Goal: Task Accomplishment & Management: Use online tool/utility

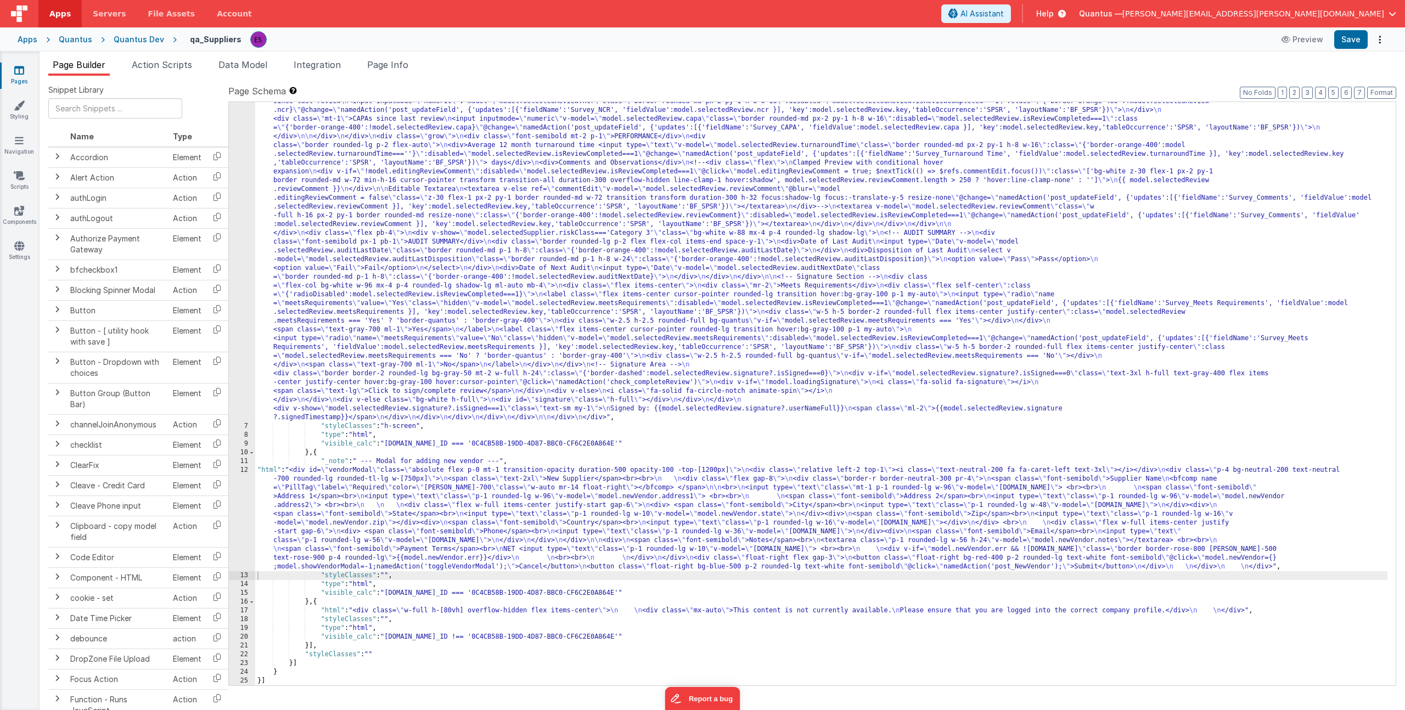
scroll to position [1155, 0]
click at [158, 60] on span "Action Scripts" at bounding box center [162, 64] width 60 height 11
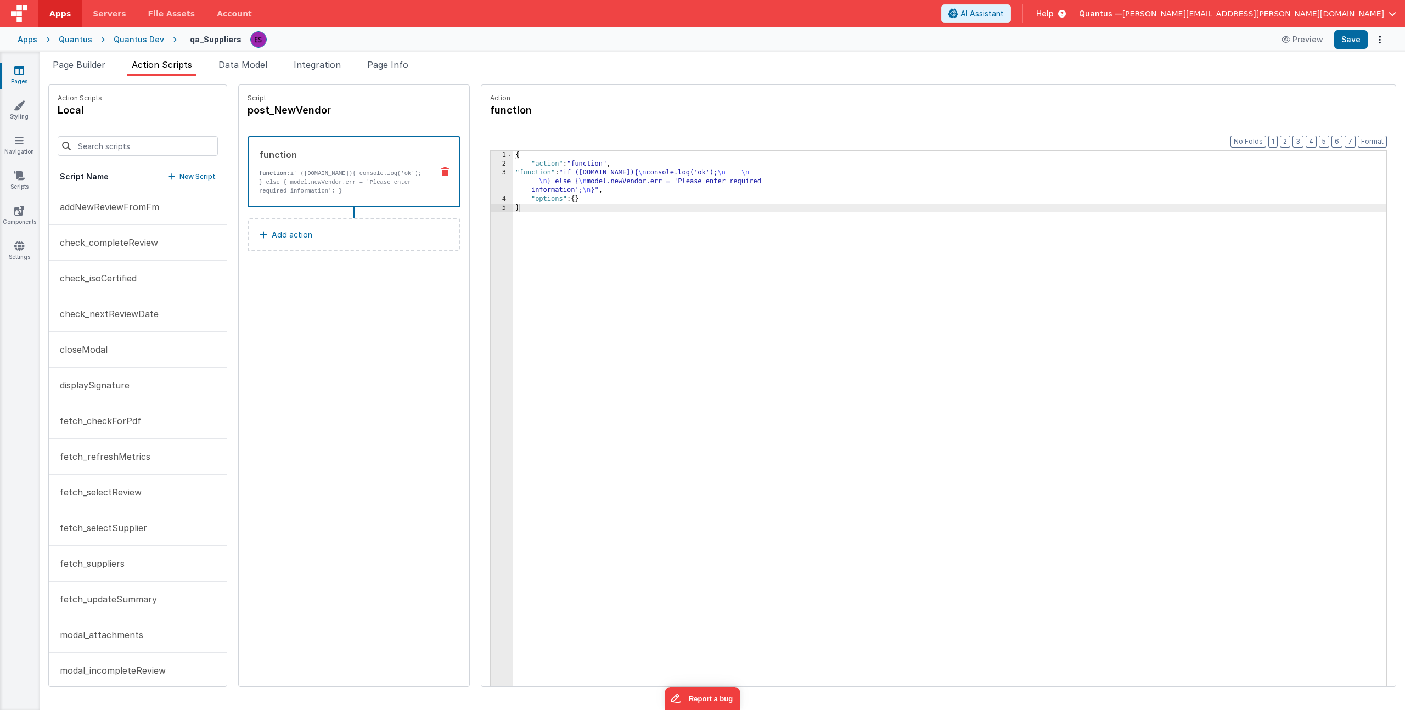
scroll to position [546, 0]
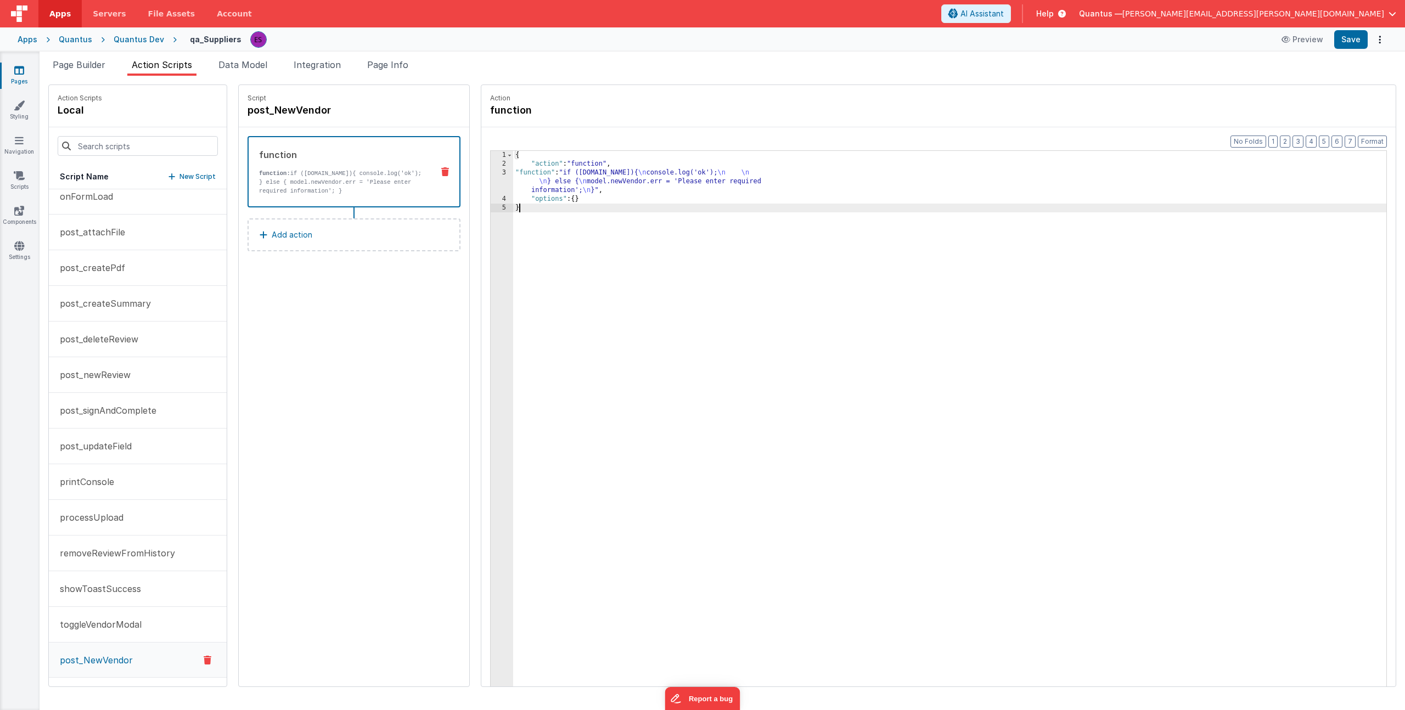
click at [491, 184] on div "3" at bounding box center [502, 182] width 23 height 26
click at [491, 185] on div "1 2 3 4 5" at bounding box center [502, 308] width 23 height 315
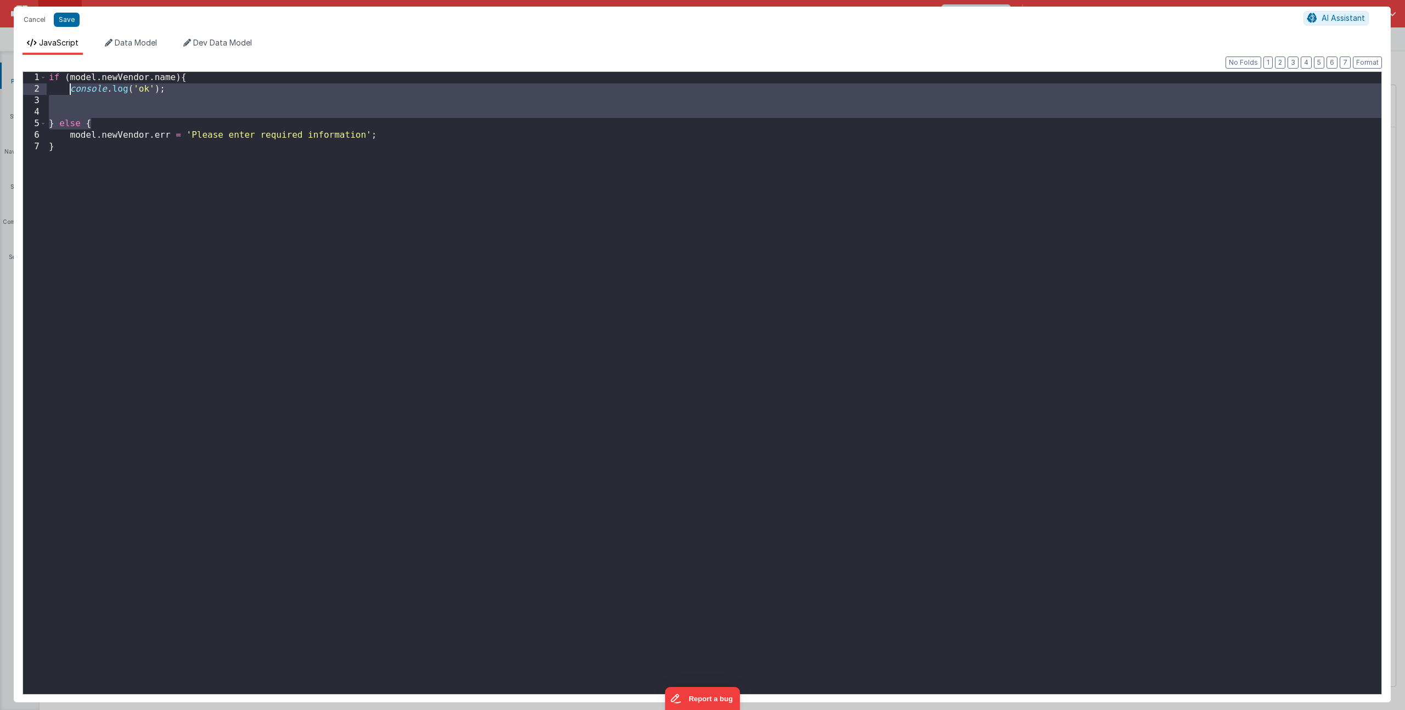
drag, startPoint x: 103, startPoint y: 122, endPoint x: 69, endPoint y: 91, distance: 45.8
click at [69, 91] on div "if ( model . newVendor . name ) { console . log ( 'ok' ) ; } else { model . new…" at bounding box center [714, 394] width 1335 height 645
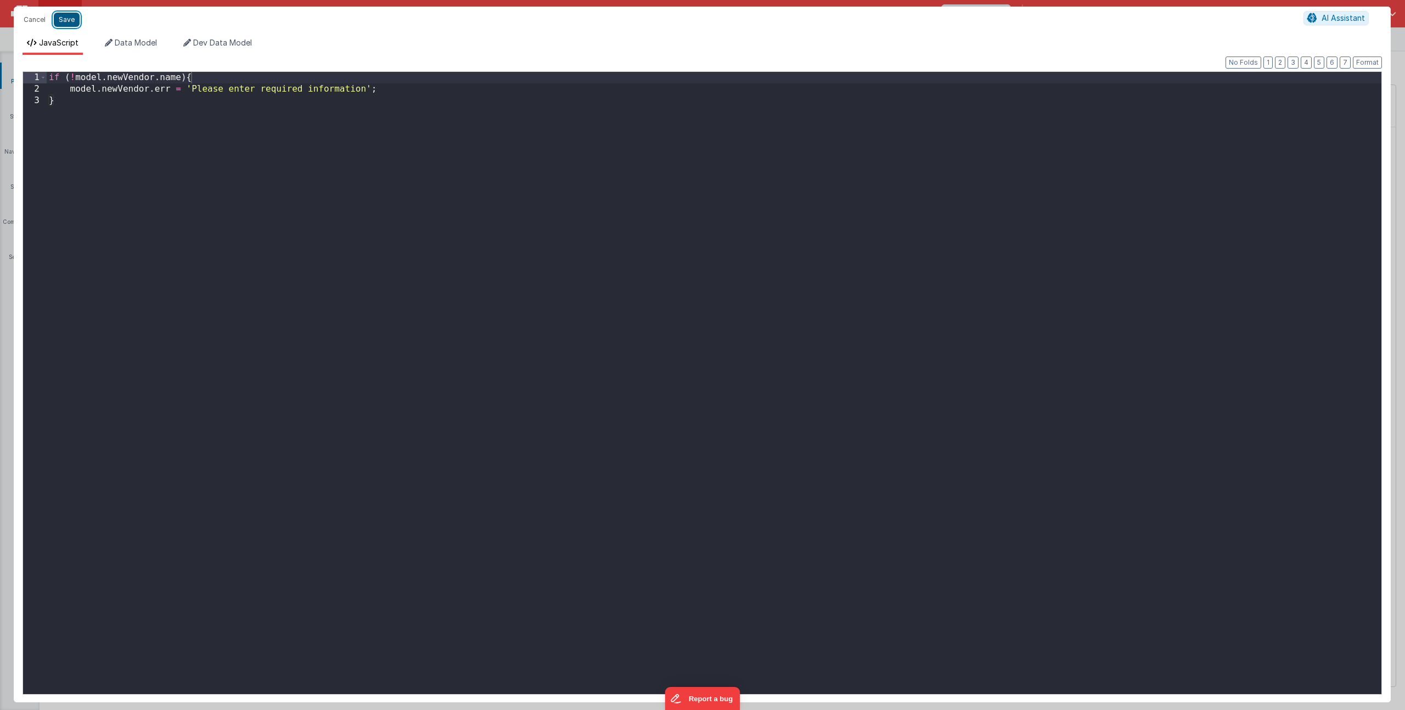
click at [61, 15] on button "Save" at bounding box center [67, 20] width 26 height 14
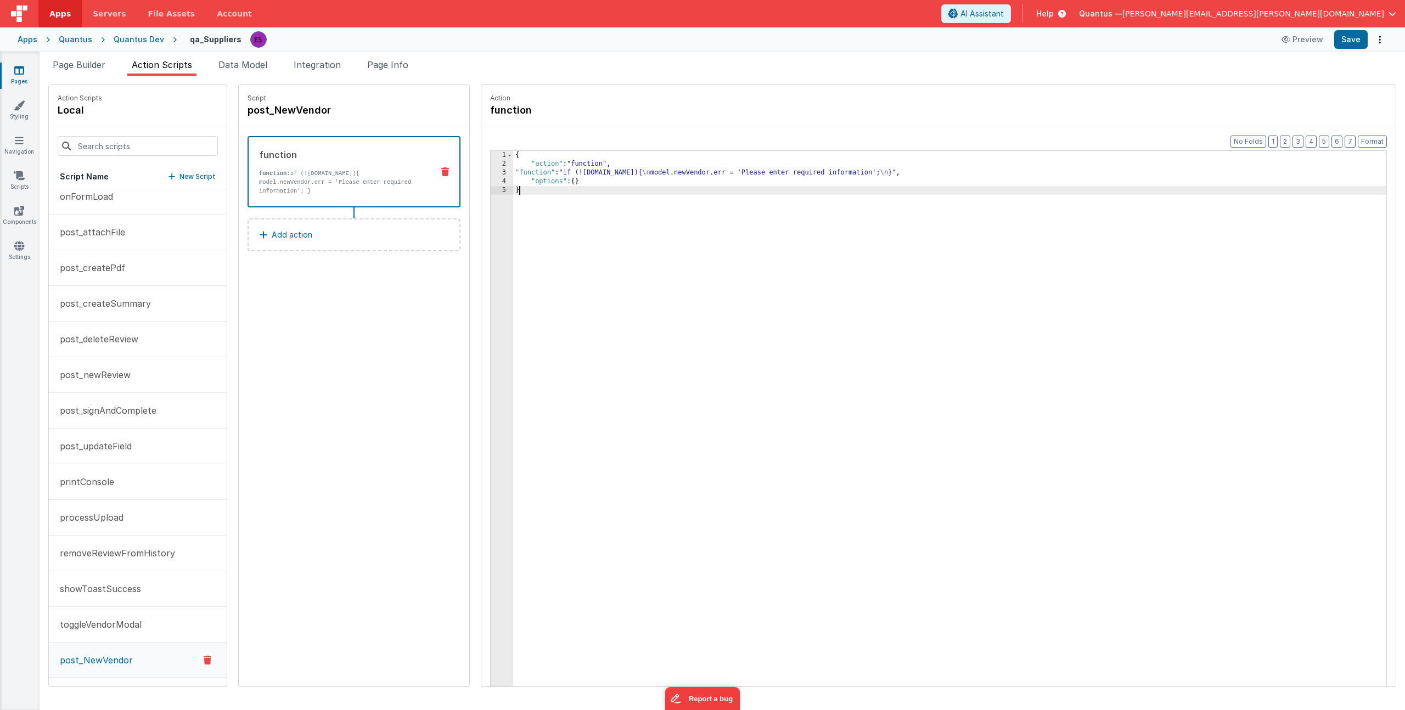
click at [565, 305] on div "{ "action" : "function" , "function" : "if (![DOMAIN_NAME]){ \n model.newVendor…" at bounding box center [960, 444] width 895 height 587
click at [321, 239] on button "Add action" at bounding box center [354, 234] width 213 height 33
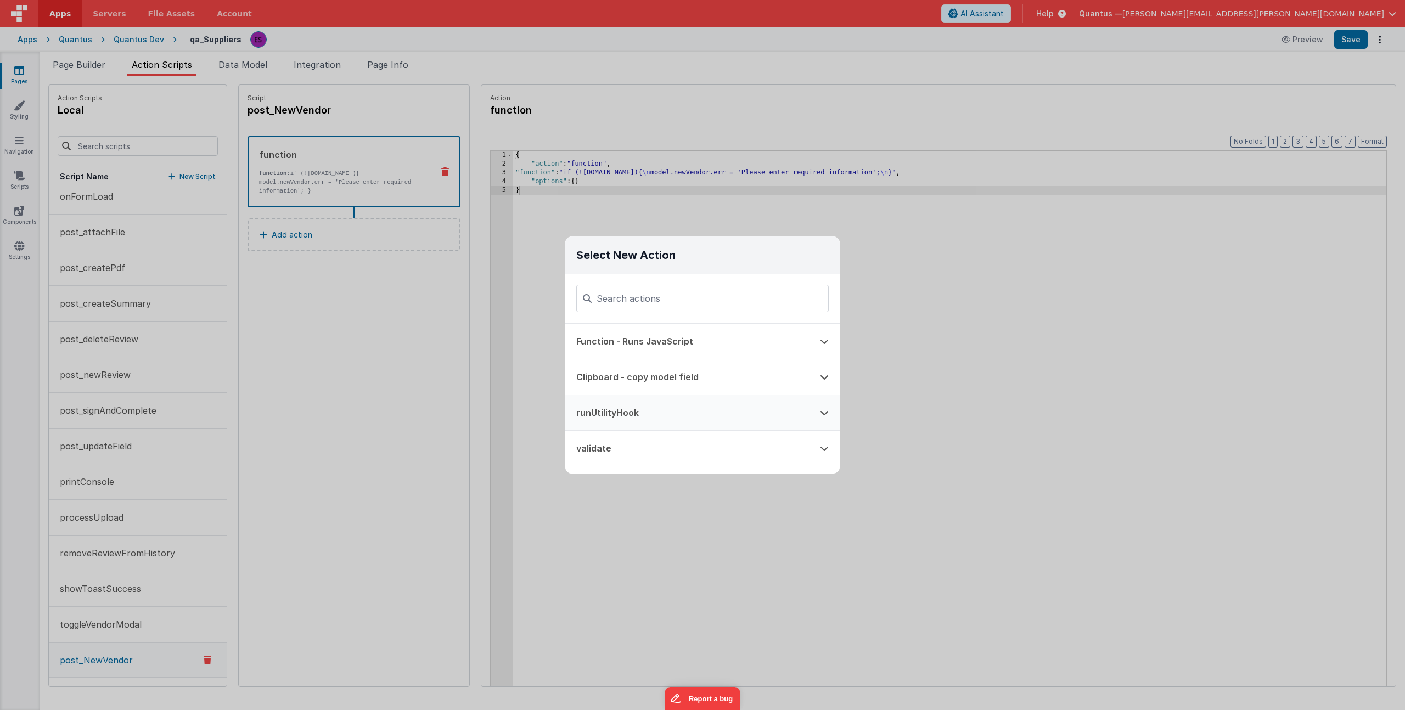
click at [625, 417] on button "runUtilityHook" at bounding box center [687, 412] width 244 height 35
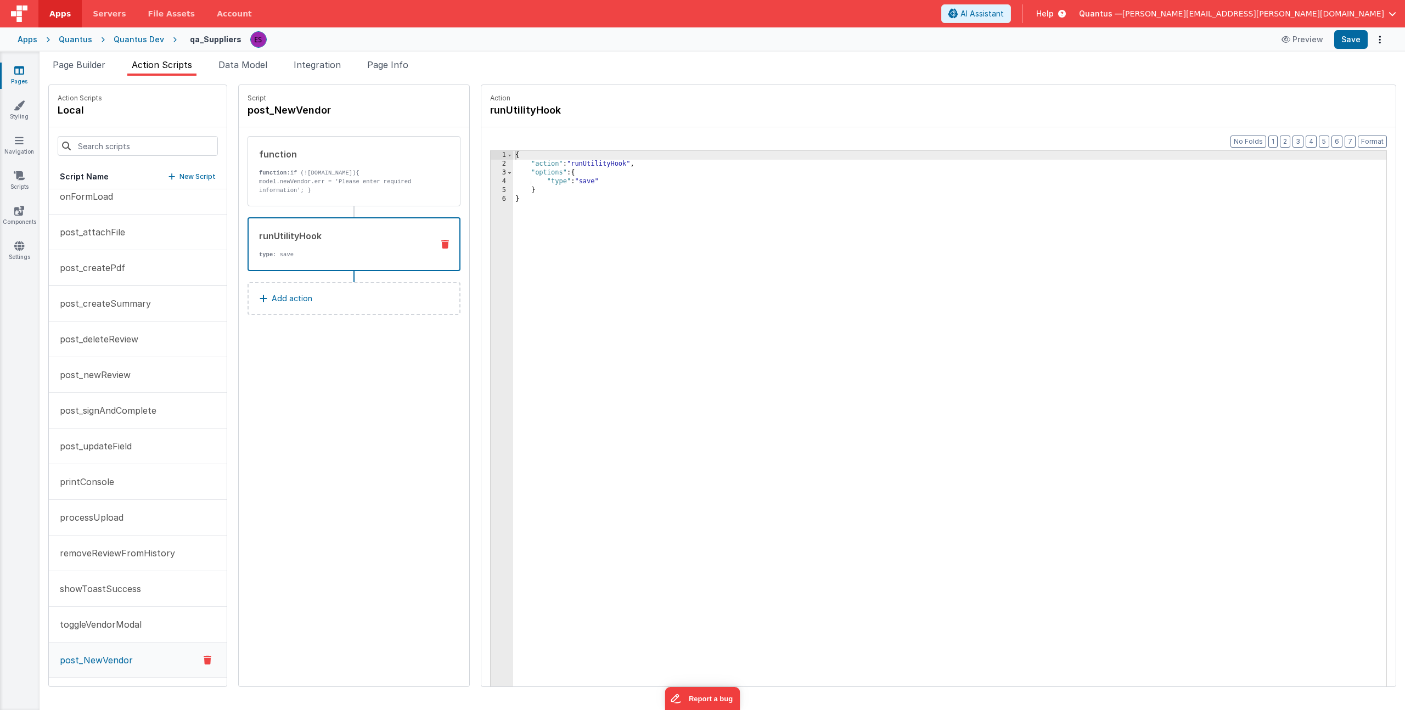
click at [572, 179] on div "{ "action" : "runUtilityHook" , "options" : { "type" : "save" } }" at bounding box center [960, 444] width 895 height 587
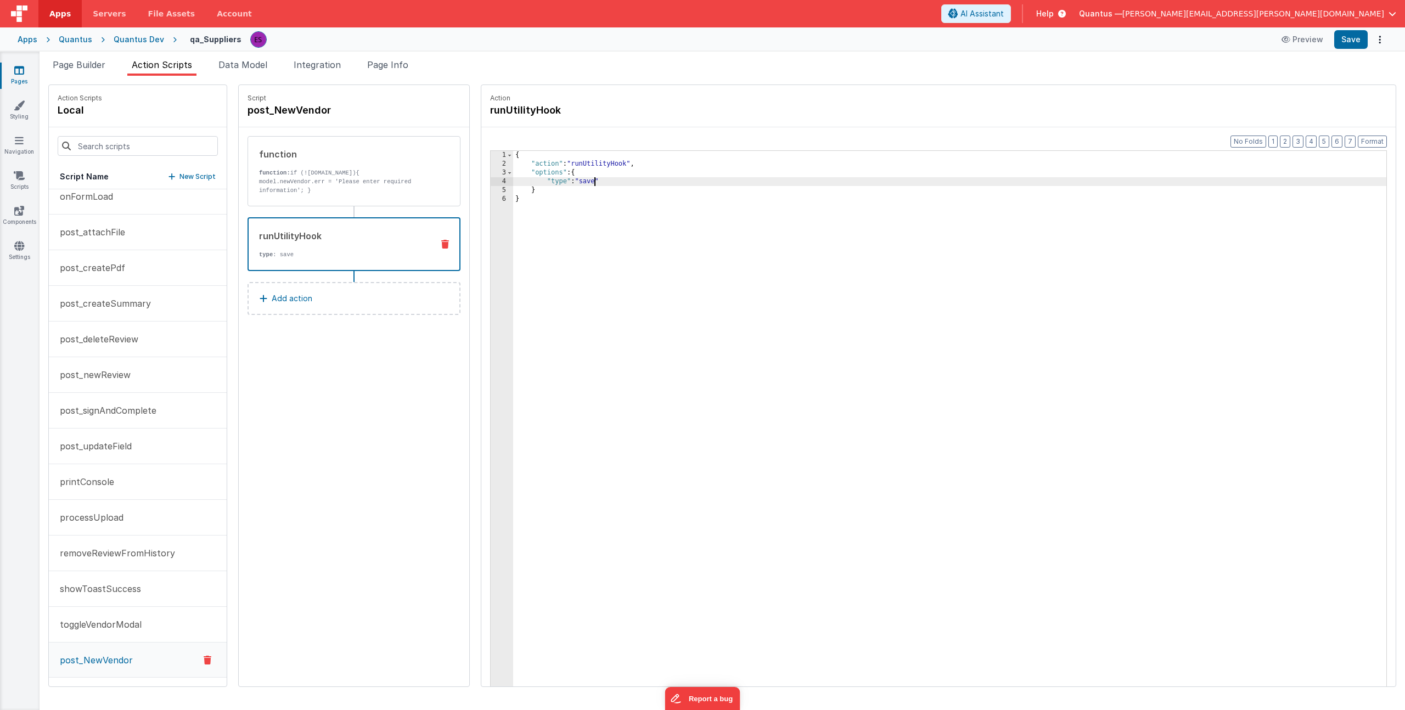
click at [572, 179] on div "{ "action" : "runUtilityHook" , "options" : { "type" : "save" } }" at bounding box center [960, 444] width 895 height 587
click at [74, 61] on span "Page Builder" at bounding box center [79, 64] width 53 height 11
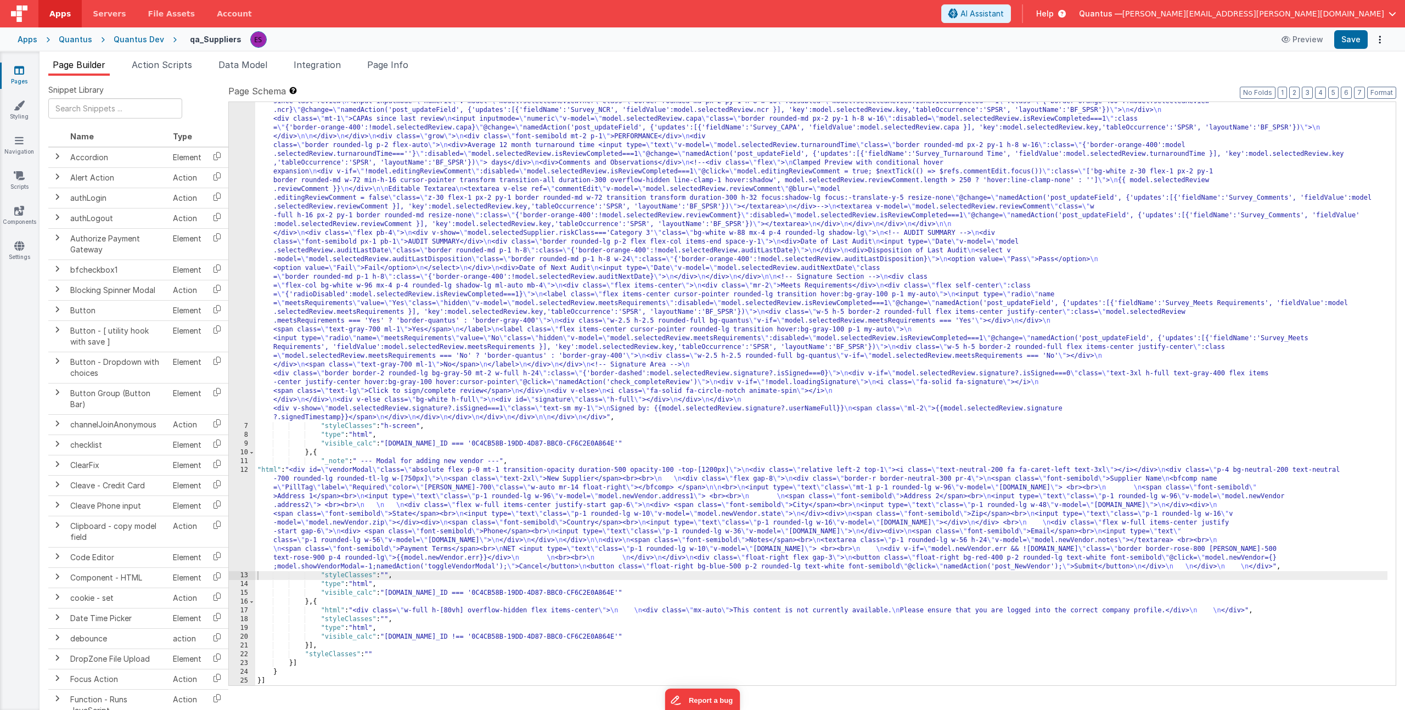
drag, startPoint x: 346, startPoint y: 516, endPoint x: 335, endPoint y: 514, distance: 11.6
click at [346, 516] on div ""html" : "<!-- header (filter categories) --> \n <div class= \" flex my-2 justi…" at bounding box center [821, 3] width 1132 height 2024
click at [242, 514] on div "12" at bounding box center [242, 518] width 26 height 105
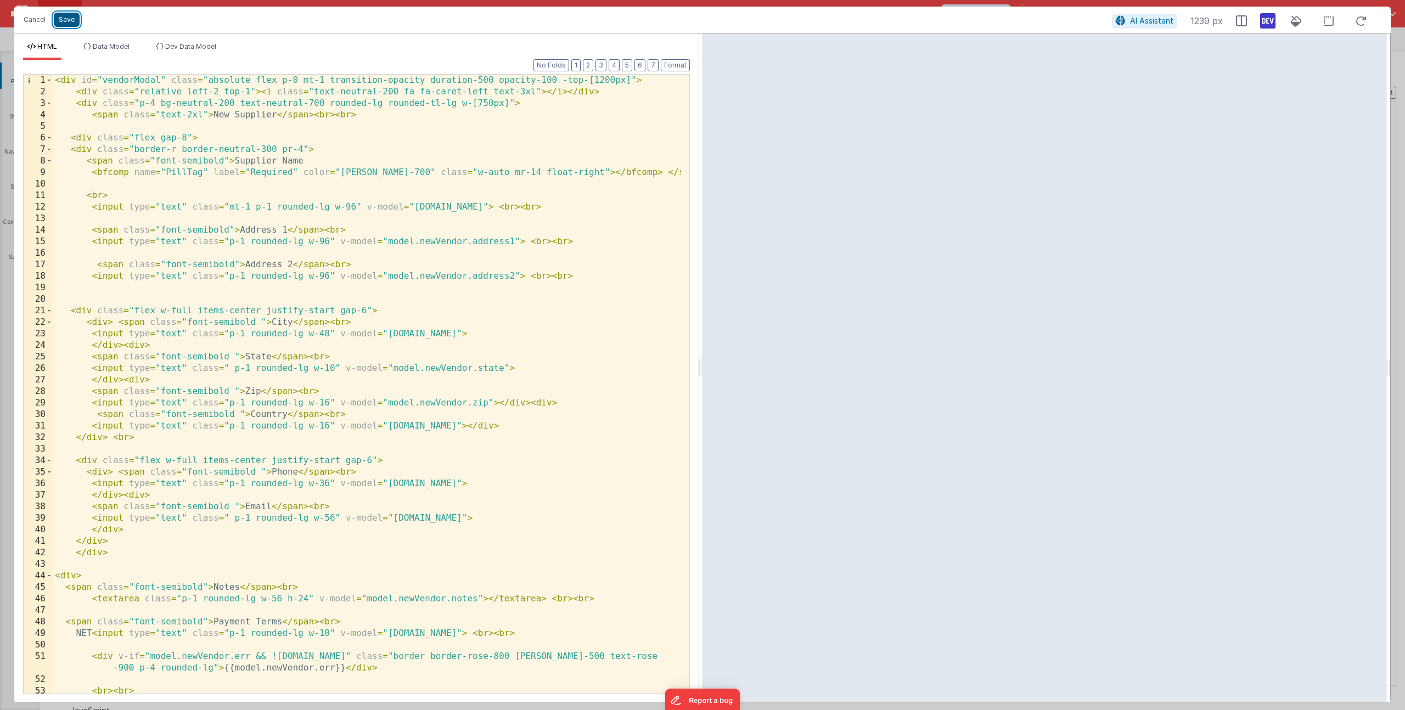
click at [61, 24] on button "Save" at bounding box center [67, 20] width 26 height 14
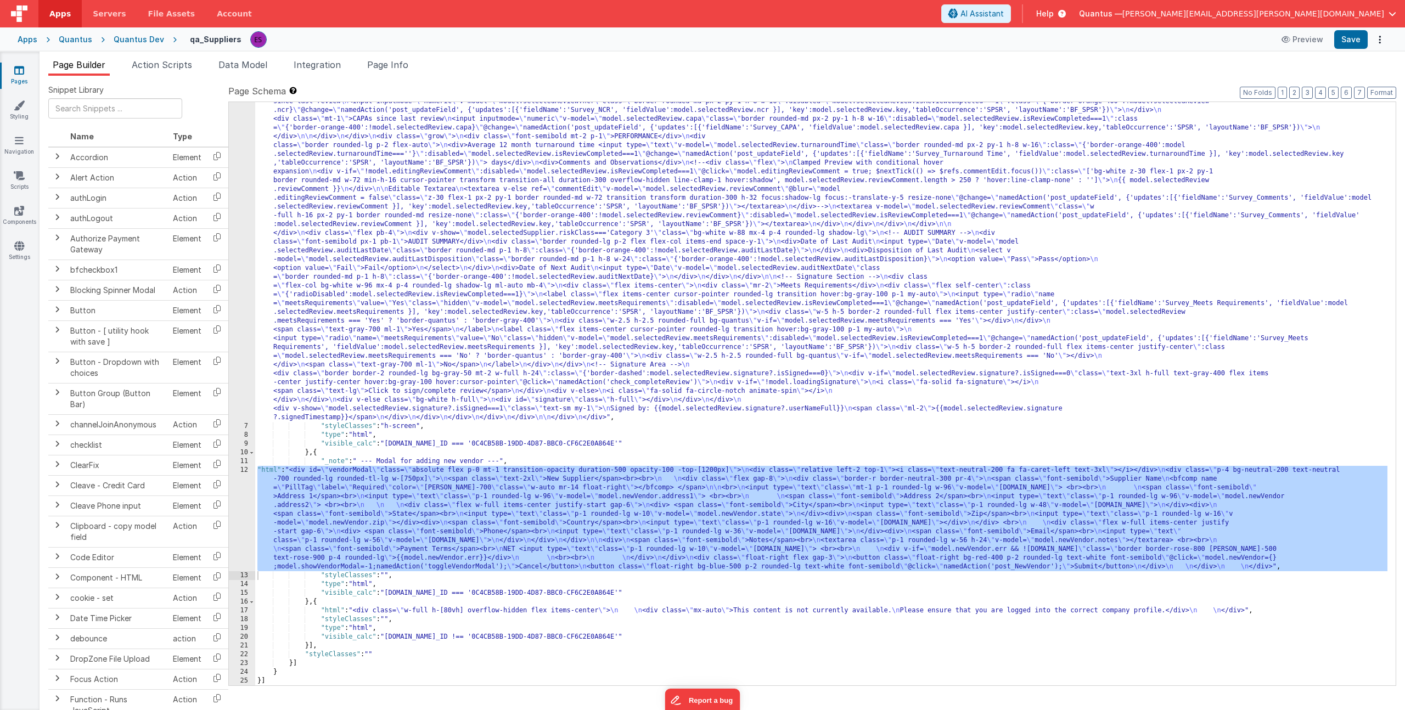
click at [423, 414] on div ""html" : "<!-- header (filter categories) --> \n <div class= \" flex my-2 justi…" at bounding box center [821, 3] width 1132 height 2024
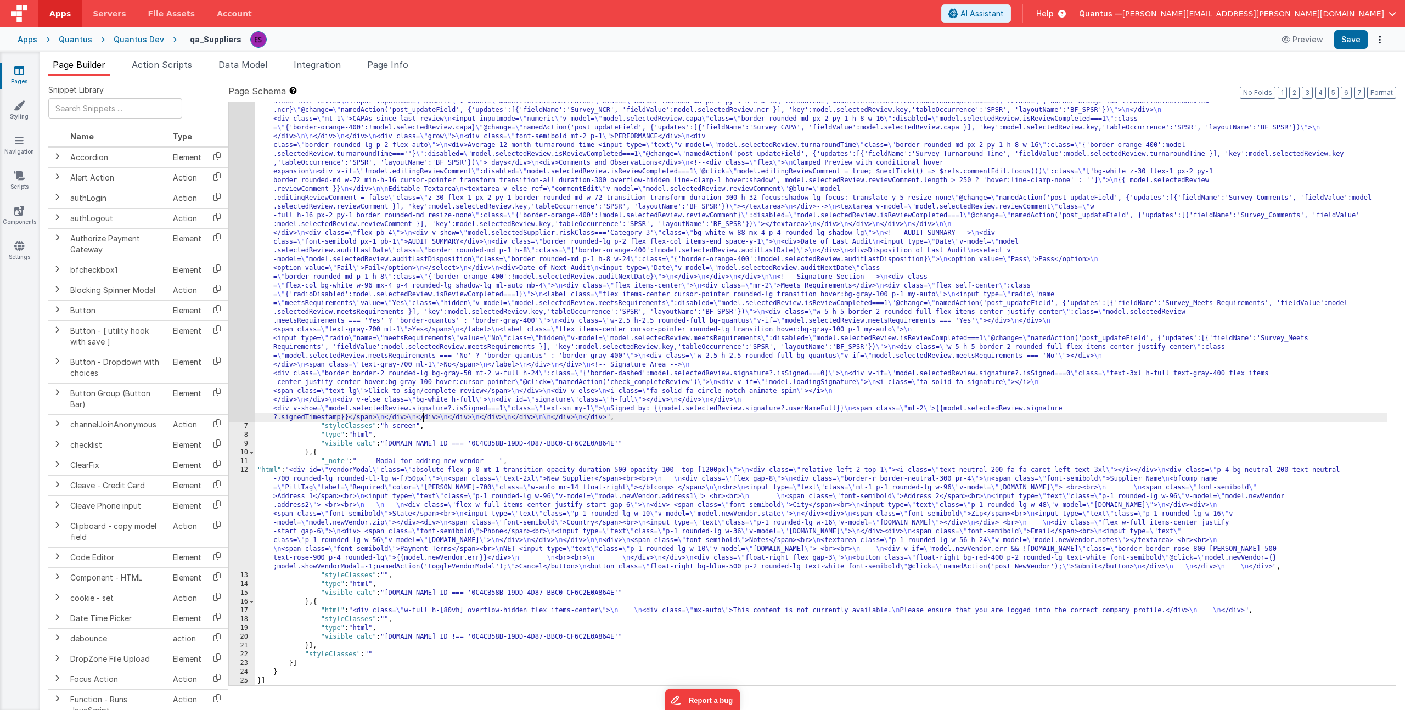
click at [367, 268] on div ""html" : "<!-- header (filter categories) --> \n <div class= \" flex my-2 justi…" at bounding box center [821, 3] width 1132 height 2024
click at [299, 499] on div ""html" : "<!-- header (filter categories) --> \n <div class= \" flex my-2 justi…" at bounding box center [821, 3] width 1132 height 2024
click at [241, 497] on div "12" at bounding box center [242, 518] width 26 height 105
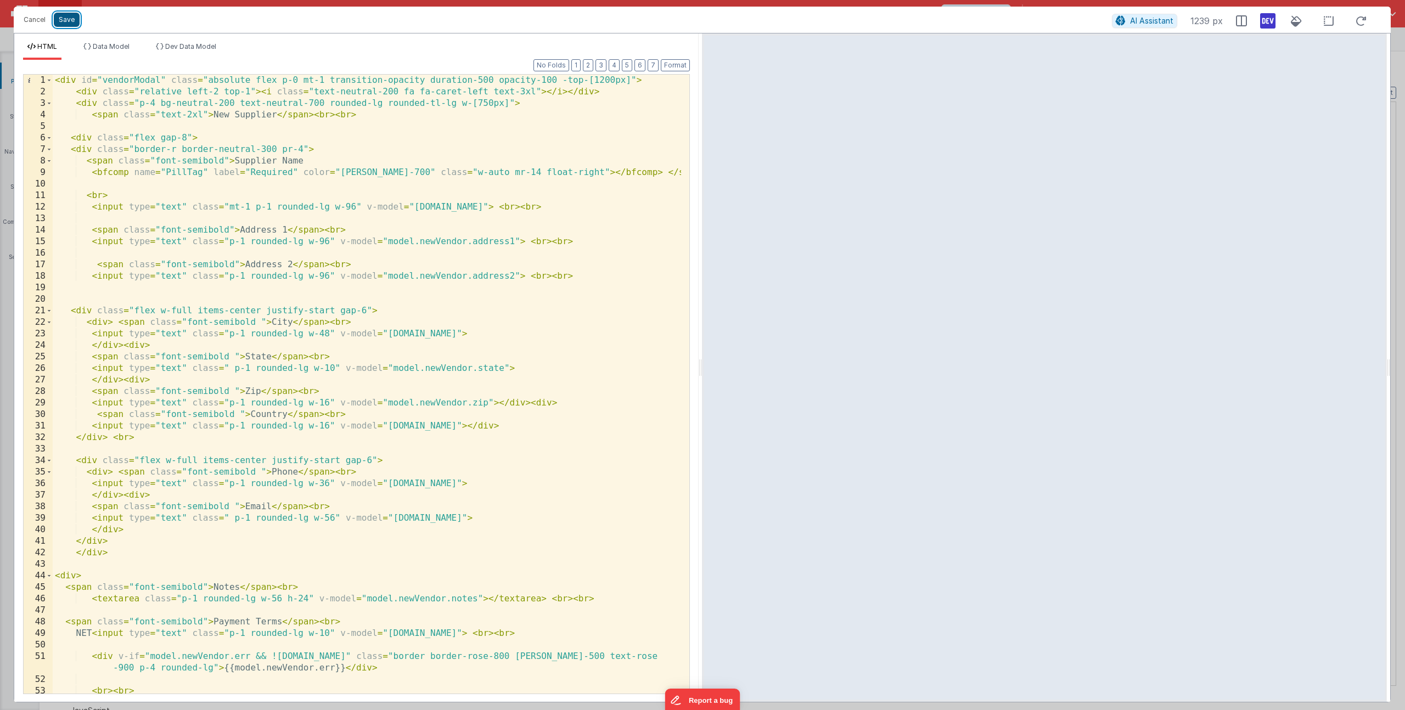
click at [69, 16] on button "Save" at bounding box center [67, 20] width 26 height 14
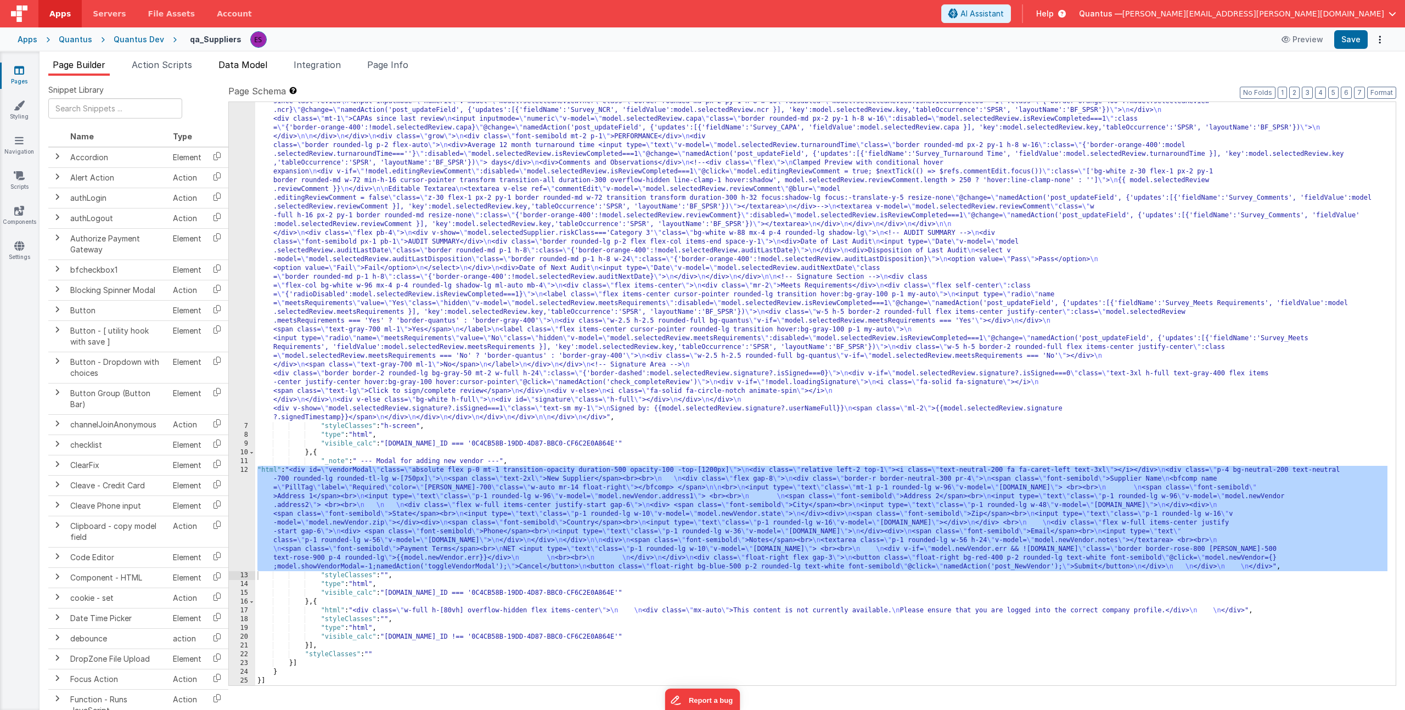
click at [238, 64] on span "Data Model" at bounding box center [242, 64] width 49 height 11
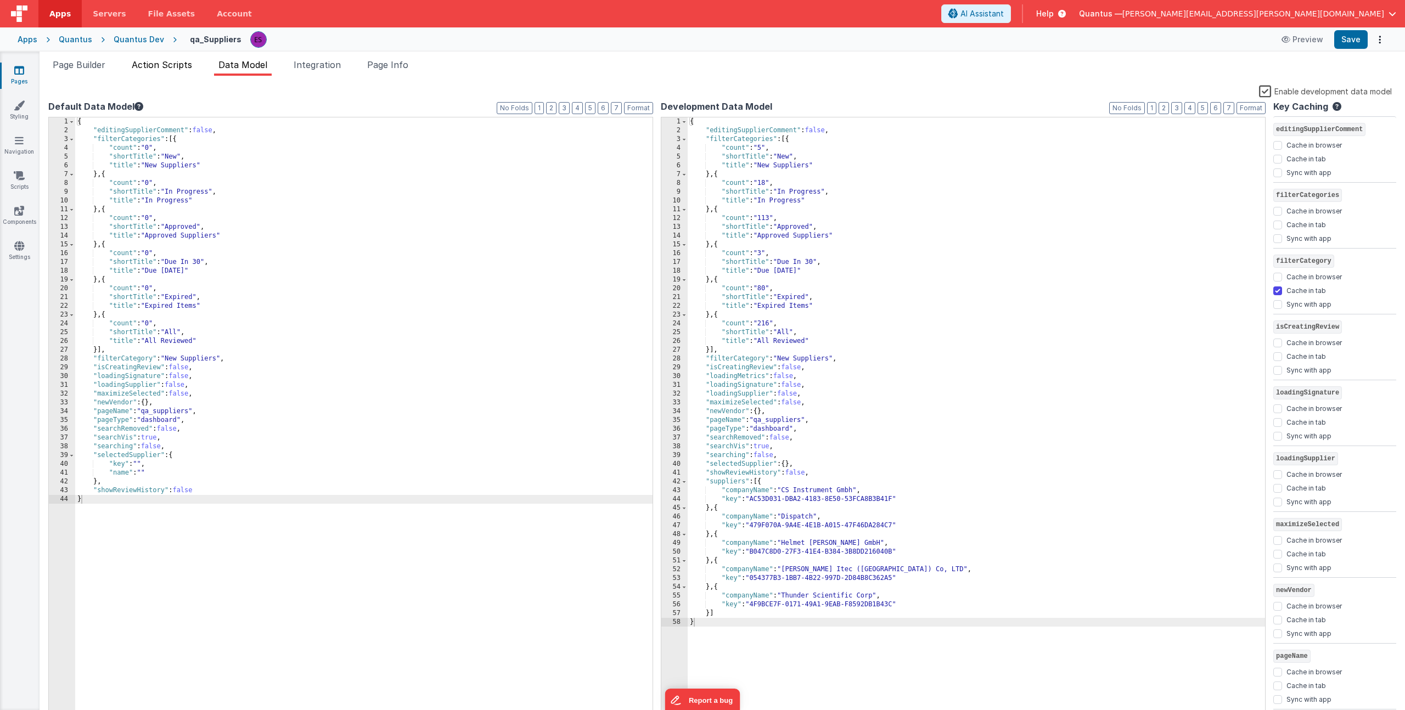
click at [150, 64] on span "Action Scripts" at bounding box center [162, 64] width 60 height 11
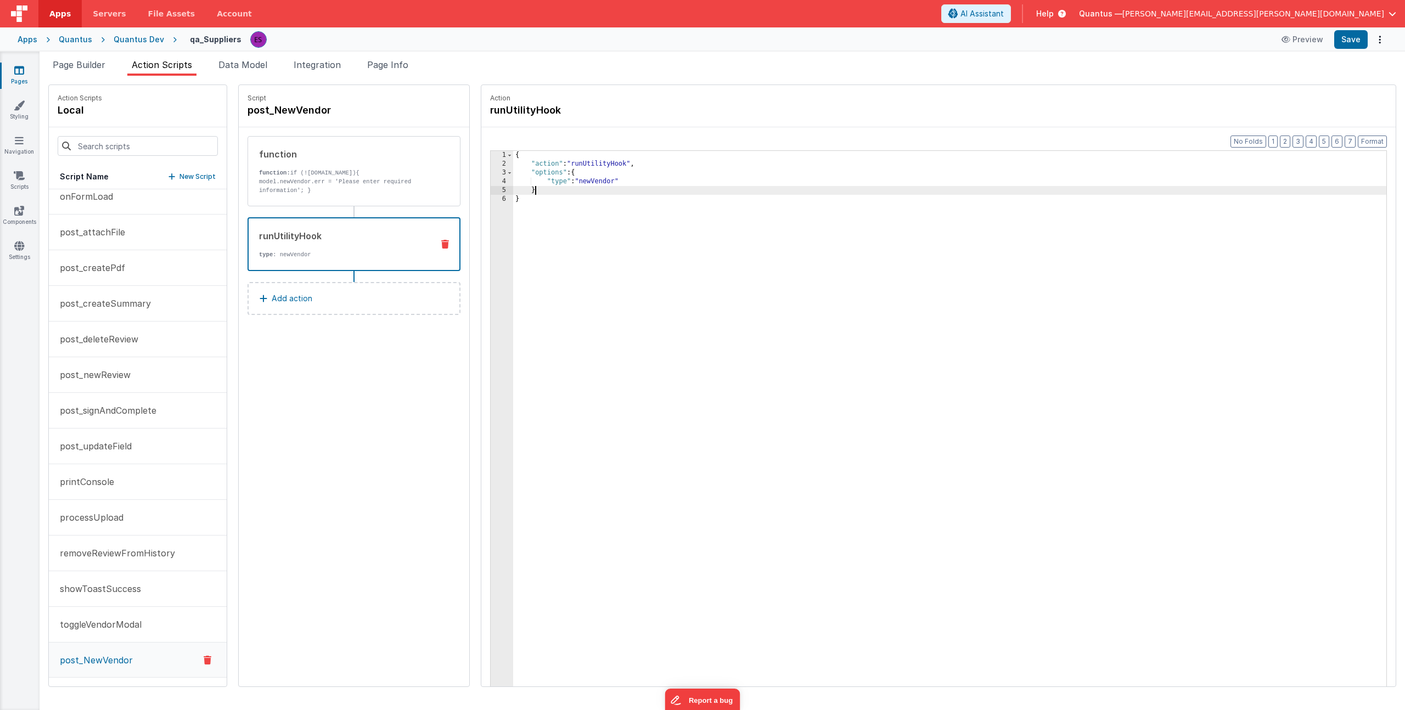
click at [532, 191] on div "{ "action" : "runUtilityHook" , "options" : { "type" : "newVendor" } }" at bounding box center [960, 444] width 895 height 587
click at [123, 340] on p "post_deleteReview" at bounding box center [95, 339] width 85 height 13
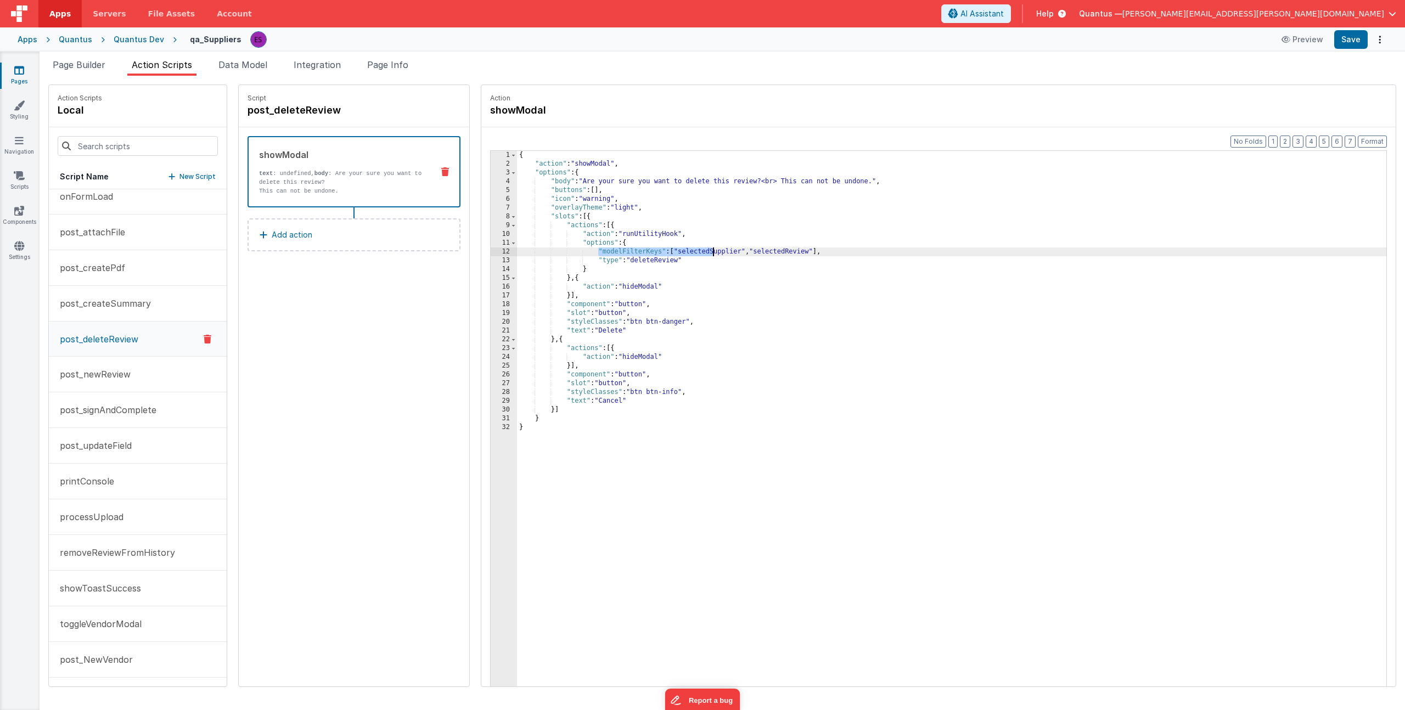
drag, startPoint x: 577, startPoint y: 251, endPoint x: 692, endPoint y: 251, distance: 114.7
click at [692, 251] on div "{ "action" : "showModal" , "options" : { "body" : "Are your sure you want to de…" at bounding box center [962, 444] width 891 height 587
click at [106, 307] on p "post_createSummary" at bounding box center [102, 303] width 98 height 13
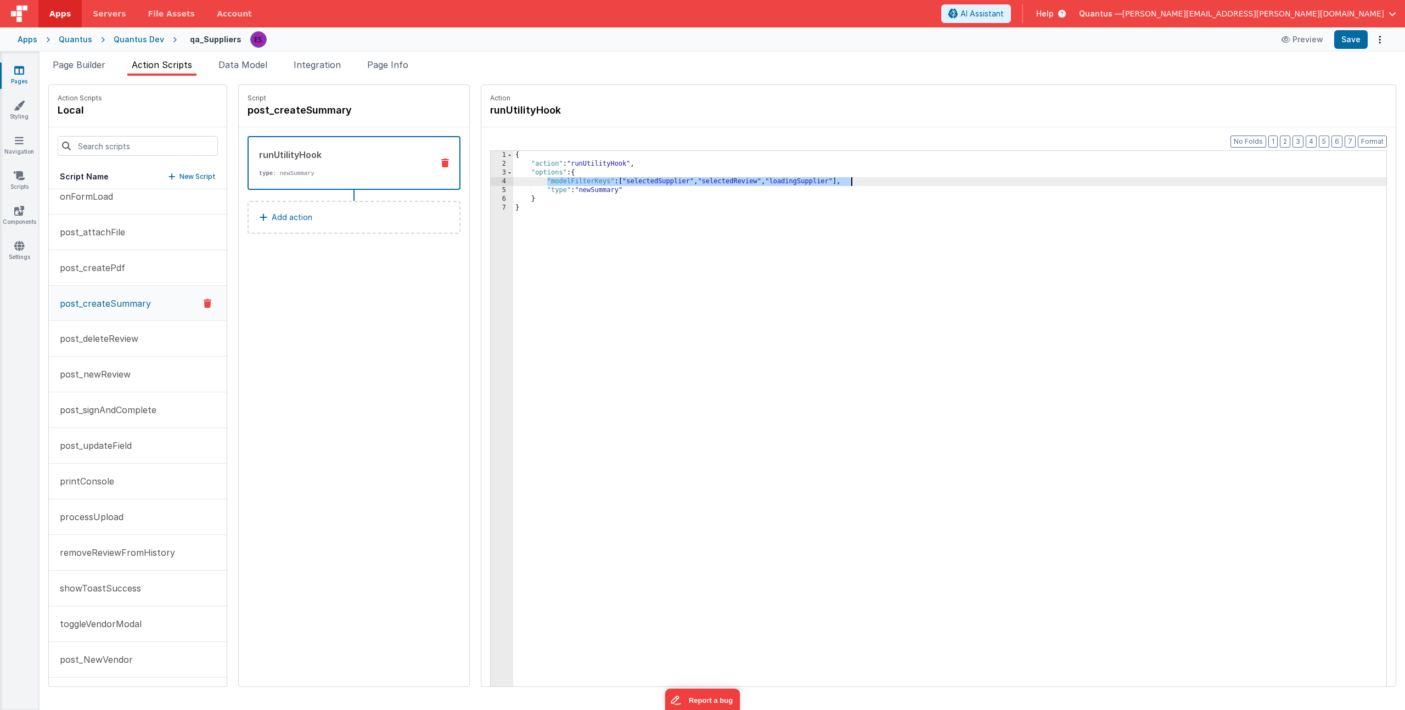
drag, startPoint x: 527, startPoint y: 182, endPoint x: 847, endPoint y: 183, distance: 320.0
click at [847, 183] on div "{ "action" : "runUtilityHook" , "options" : { "modelFilterKeys" : [ "selectedSu…" at bounding box center [960, 444] width 895 height 587
click at [84, 660] on p "post_NewVendor" at bounding box center [93, 659] width 80 height 13
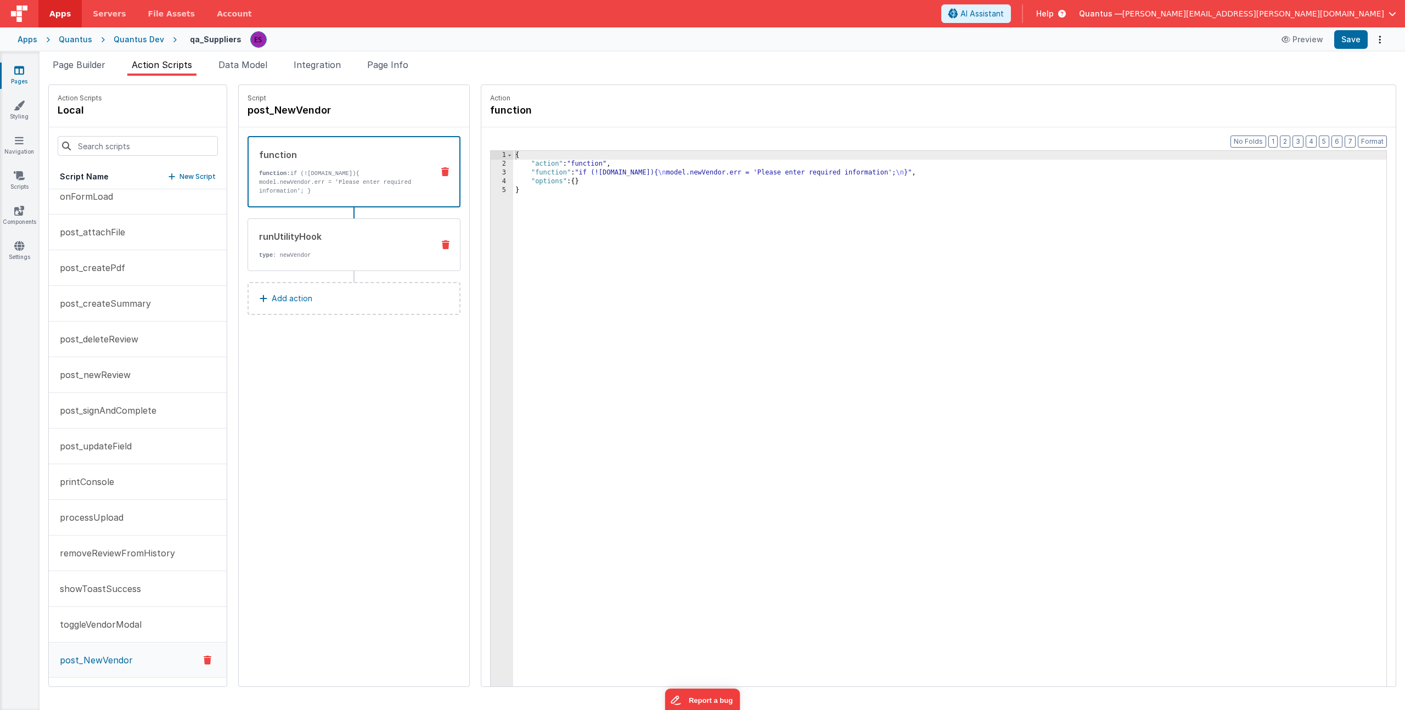
click at [346, 232] on div "runUtilityHook" at bounding box center [342, 236] width 166 height 13
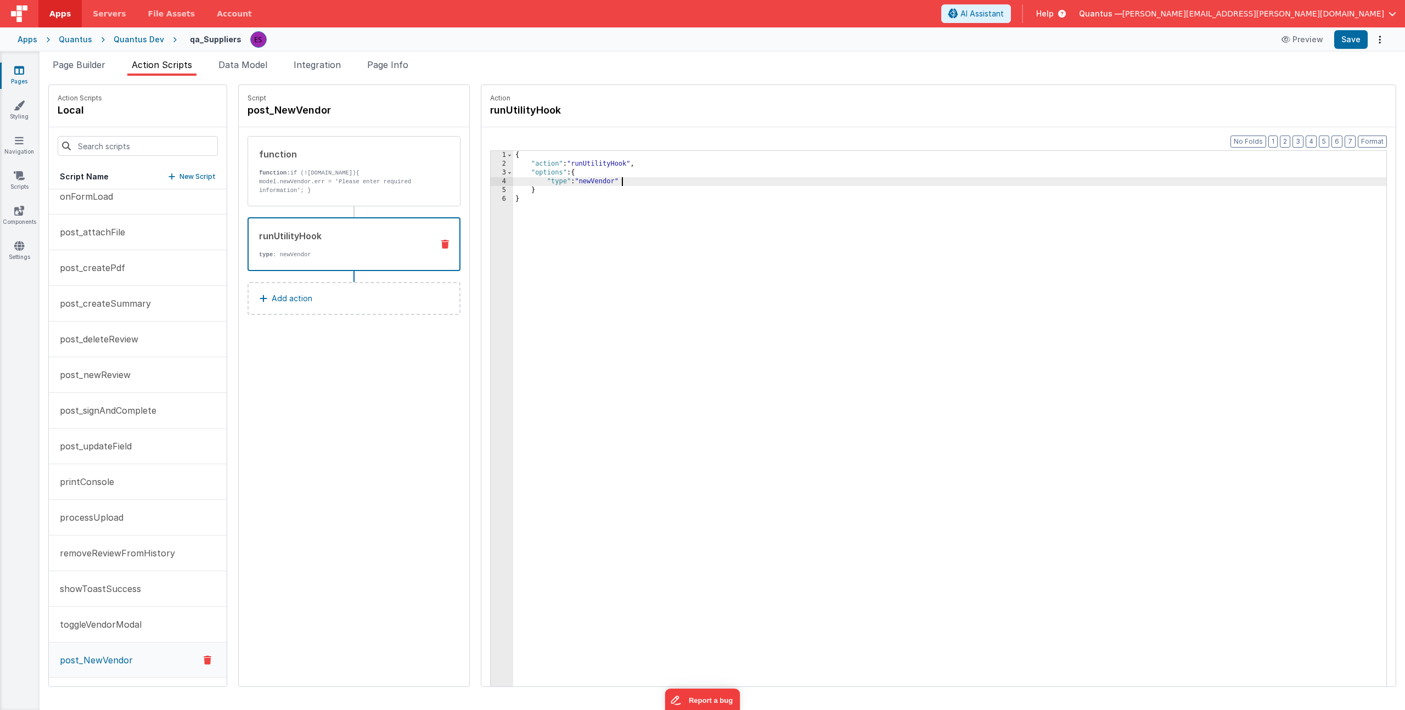
click at [606, 182] on div "{ "action" : "runUtilityHook" , "options" : { "type" : "newVendor" } }" at bounding box center [960, 444] width 895 height 587
click at [592, 302] on div "{ "action" : "runUtilityHook" , "options" : { "type" : "newVendor" , "modelFilt…" at bounding box center [960, 444] width 895 height 587
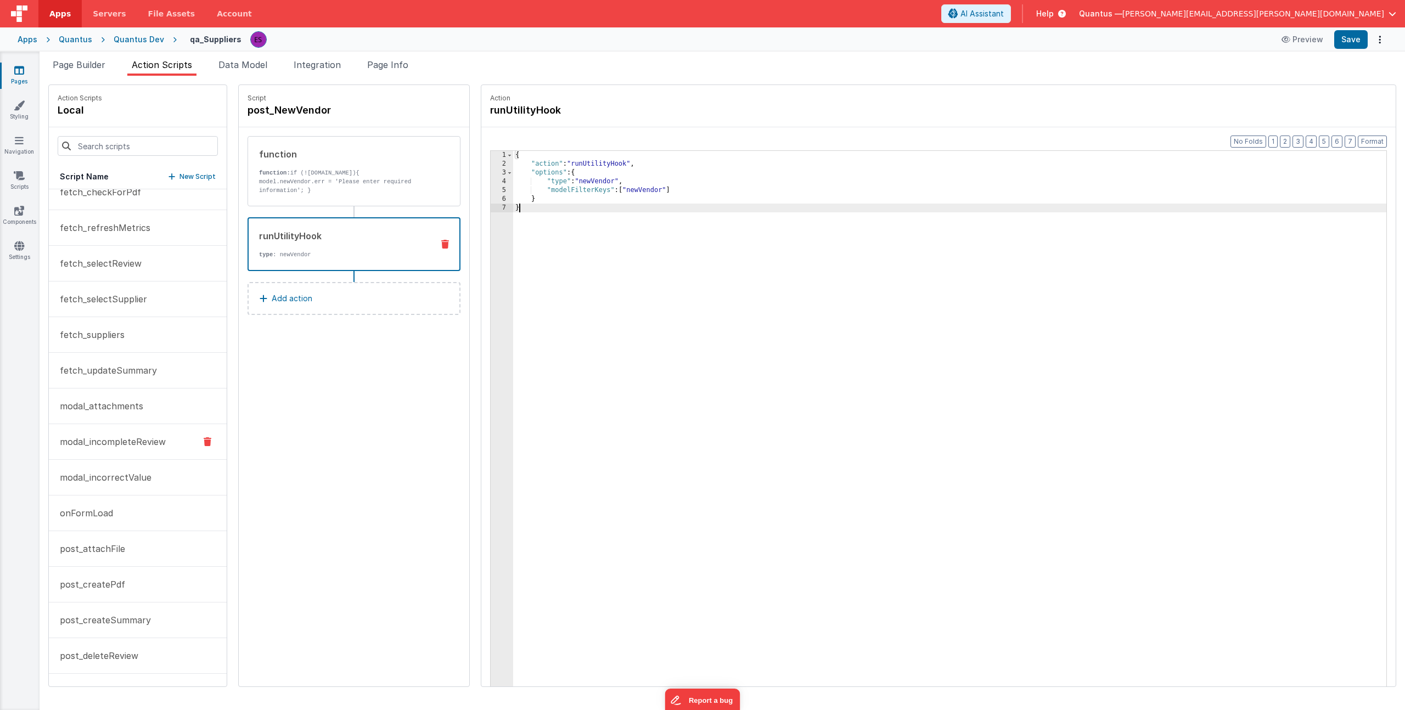
scroll to position [228, 0]
click at [81, 68] on span "Page Builder" at bounding box center [79, 64] width 53 height 11
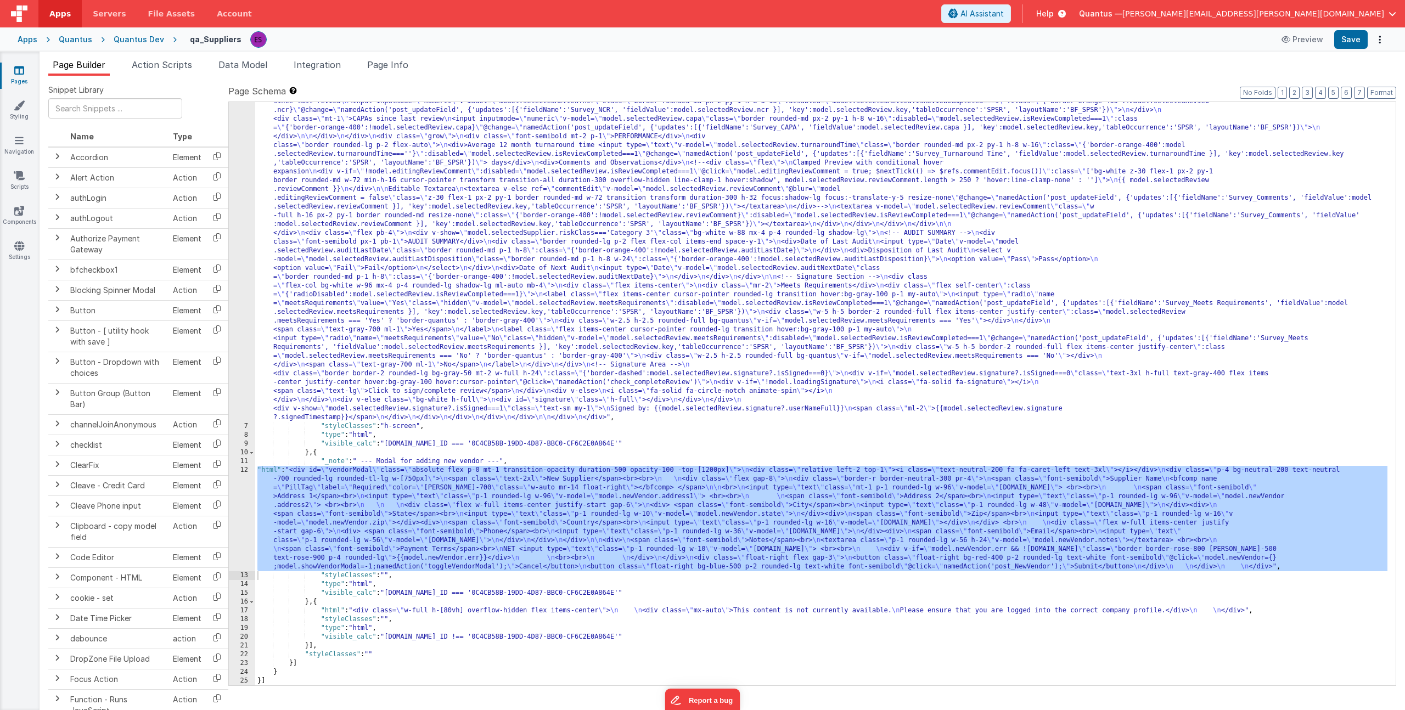
click at [350, 474] on div ""html" : "<!-- header (filter categories) --> \n <div class= \" flex my-2 justi…" at bounding box center [821, 3] width 1132 height 2024
click at [232, 498] on div "12" at bounding box center [242, 518] width 26 height 105
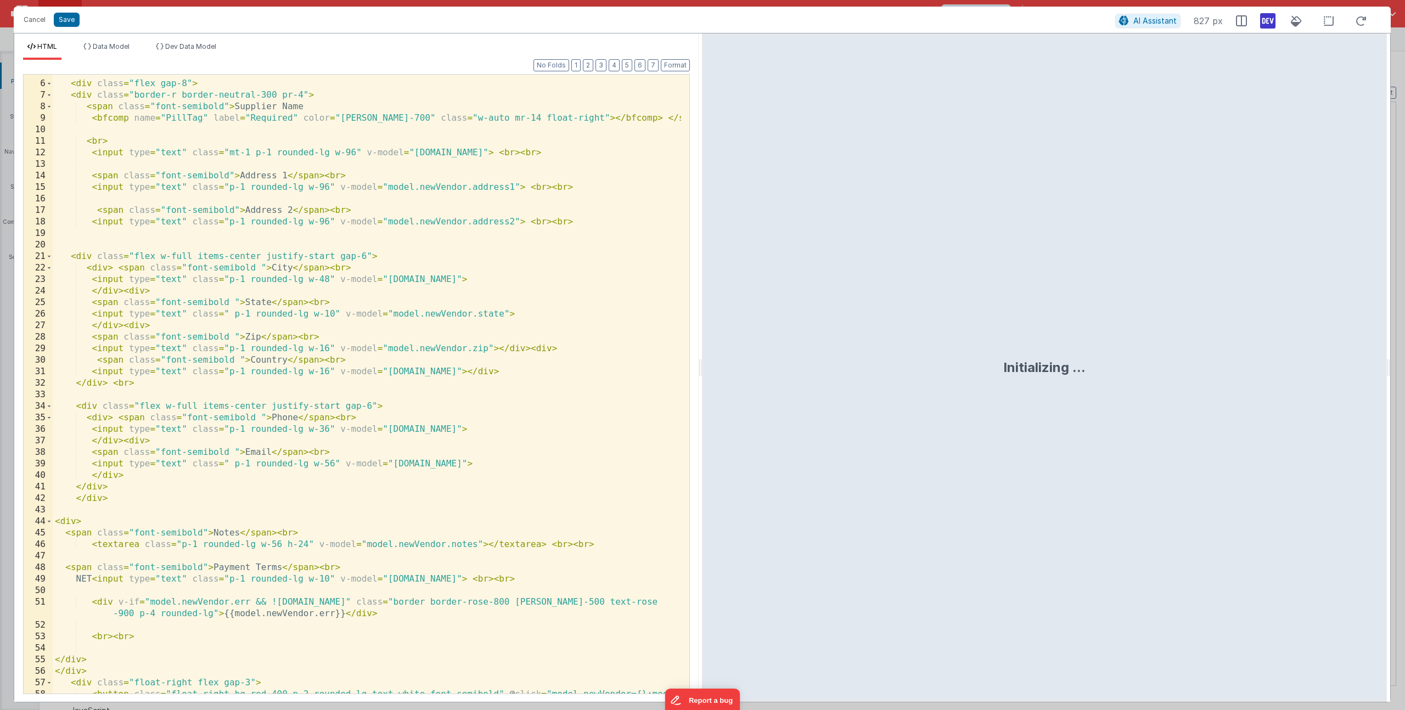
scroll to position [153, 0]
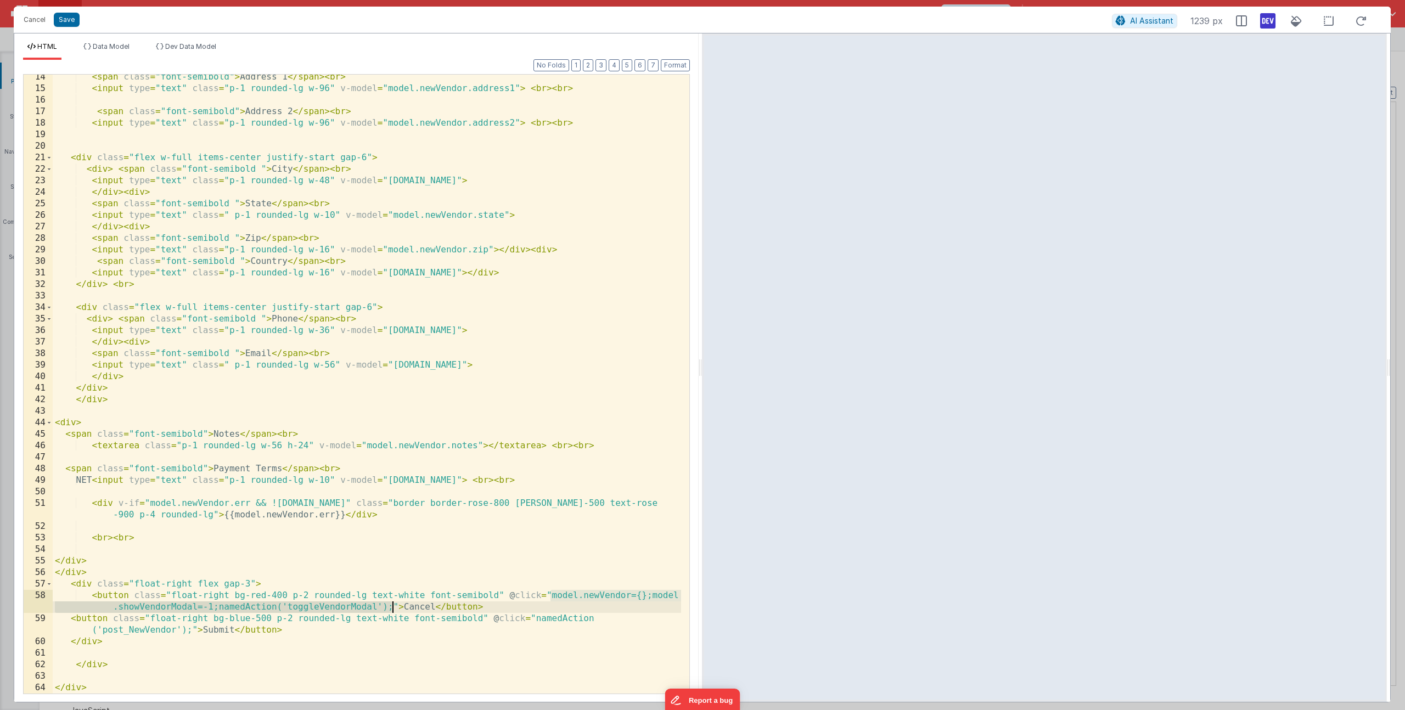
drag, startPoint x: 550, startPoint y: 596, endPoint x: 391, endPoint y: 610, distance: 159.8
click at [391, 610] on div "< span class = "font-semibold" > Address 1 </ span > < br > < input type = "tex…" at bounding box center [367, 392] width 628 height 642
click at [194, 631] on div "< span class = "font-semibold" > Address 1 </ span > < br > < input type = "tex…" at bounding box center [367, 392] width 628 height 642
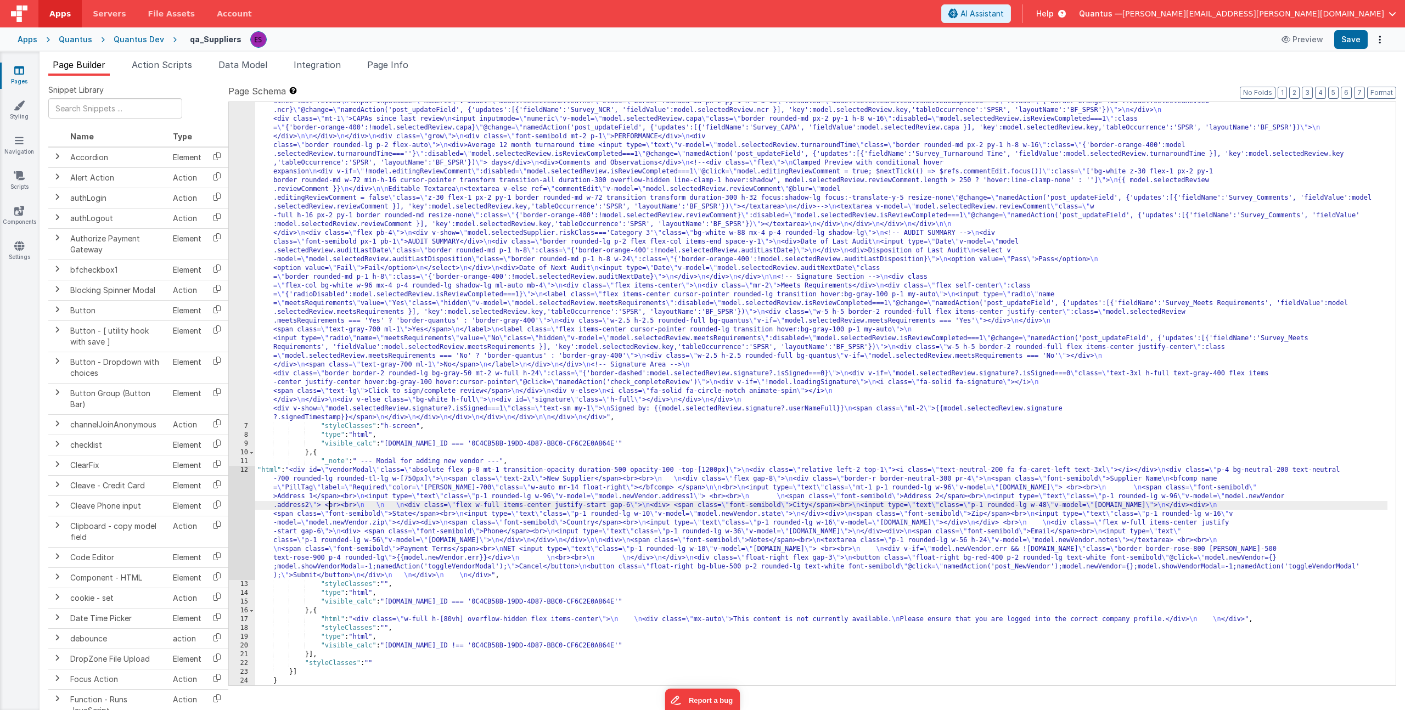
click at [328, 507] on div ""html" : "<!-- header (filter categories) --> \n <div class= \" flex my-2 justi…" at bounding box center [821, 3] width 1132 height 2024
click at [234, 499] on div "12" at bounding box center [242, 523] width 26 height 114
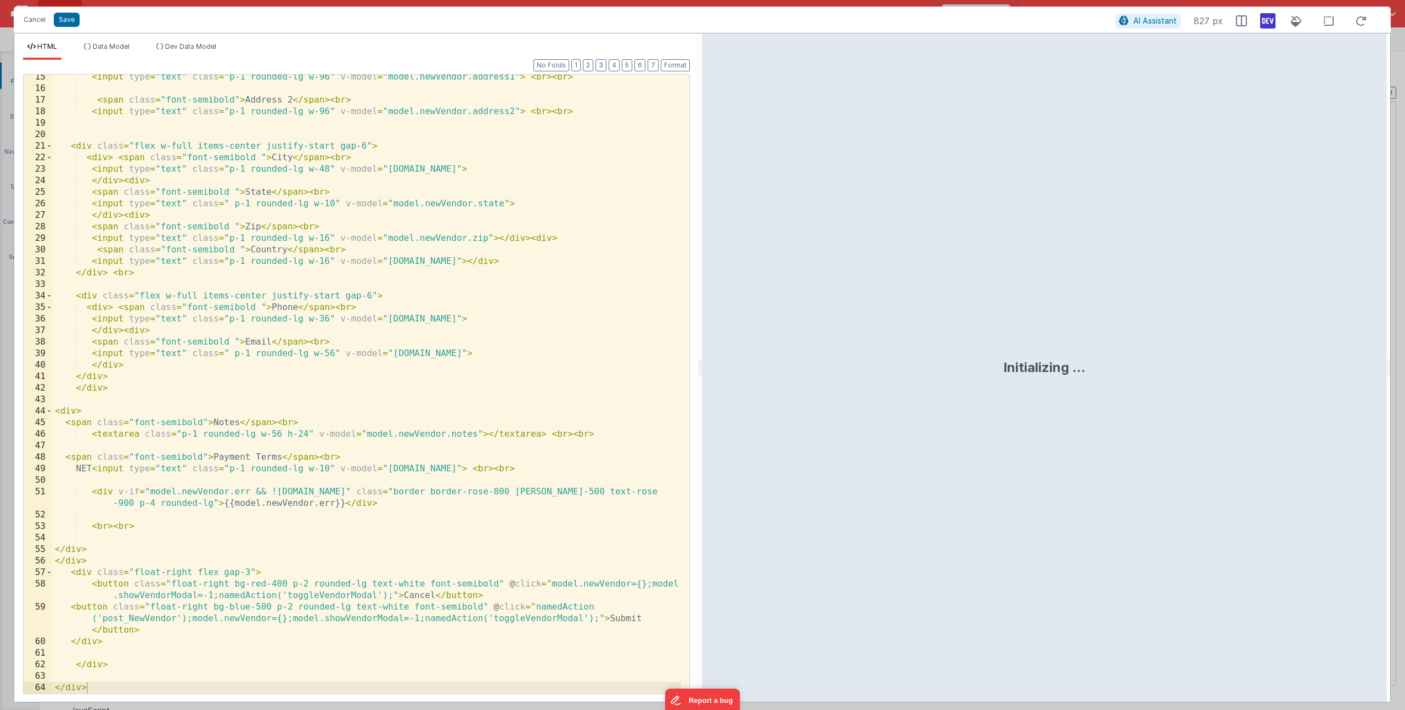
scroll to position [165, 0]
drag, startPoint x: 288, startPoint y: 617, endPoint x: 193, endPoint y: 614, distance: 94.5
click at [193, 614] on div "< input type = "text" class = "p-1 rounded-lg w-96" v-model = "model.newVendor.…" at bounding box center [367, 392] width 628 height 642
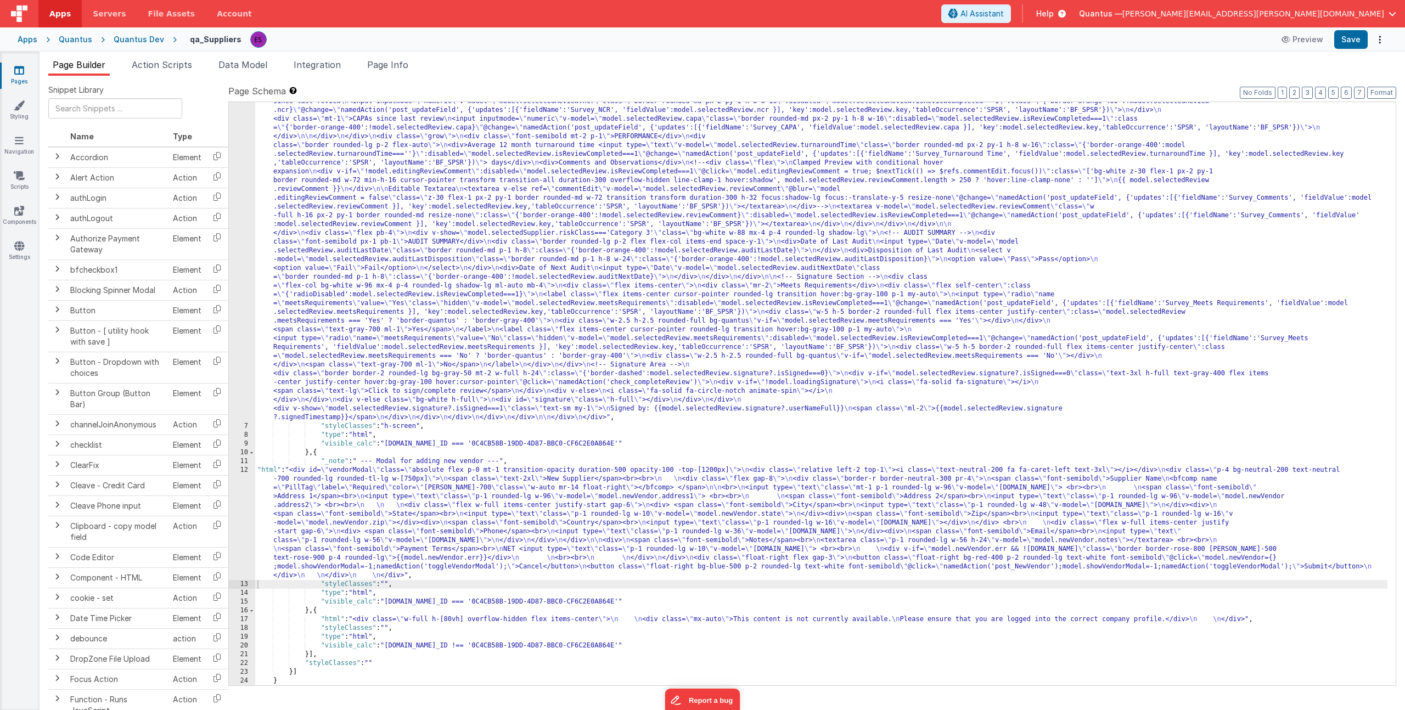
click at [334, 535] on div ""html" : "<!-- header (filter categories) --> \n <div class= \" flex my-2 justi…" at bounding box center [821, 3] width 1132 height 2024
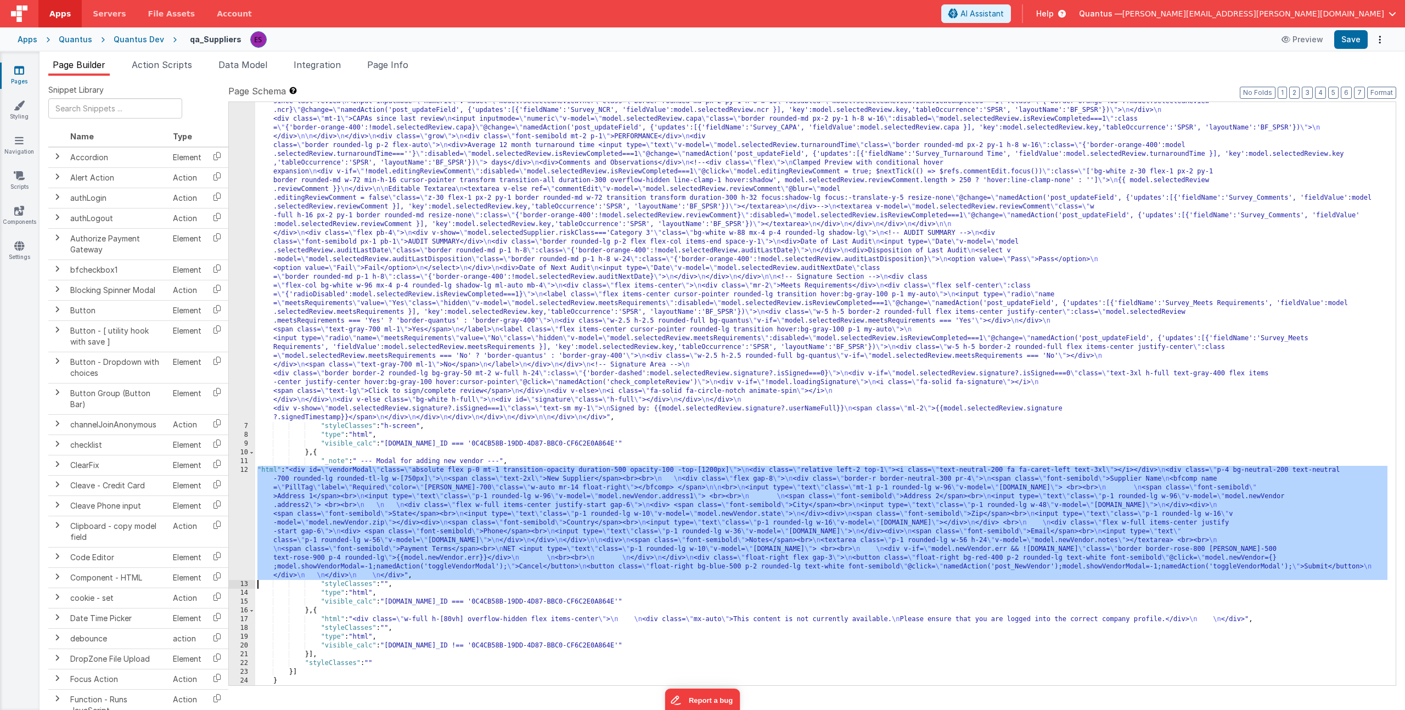
click at [242, 500] on div "12" at bounding box center [242, 523] width 26 height 114
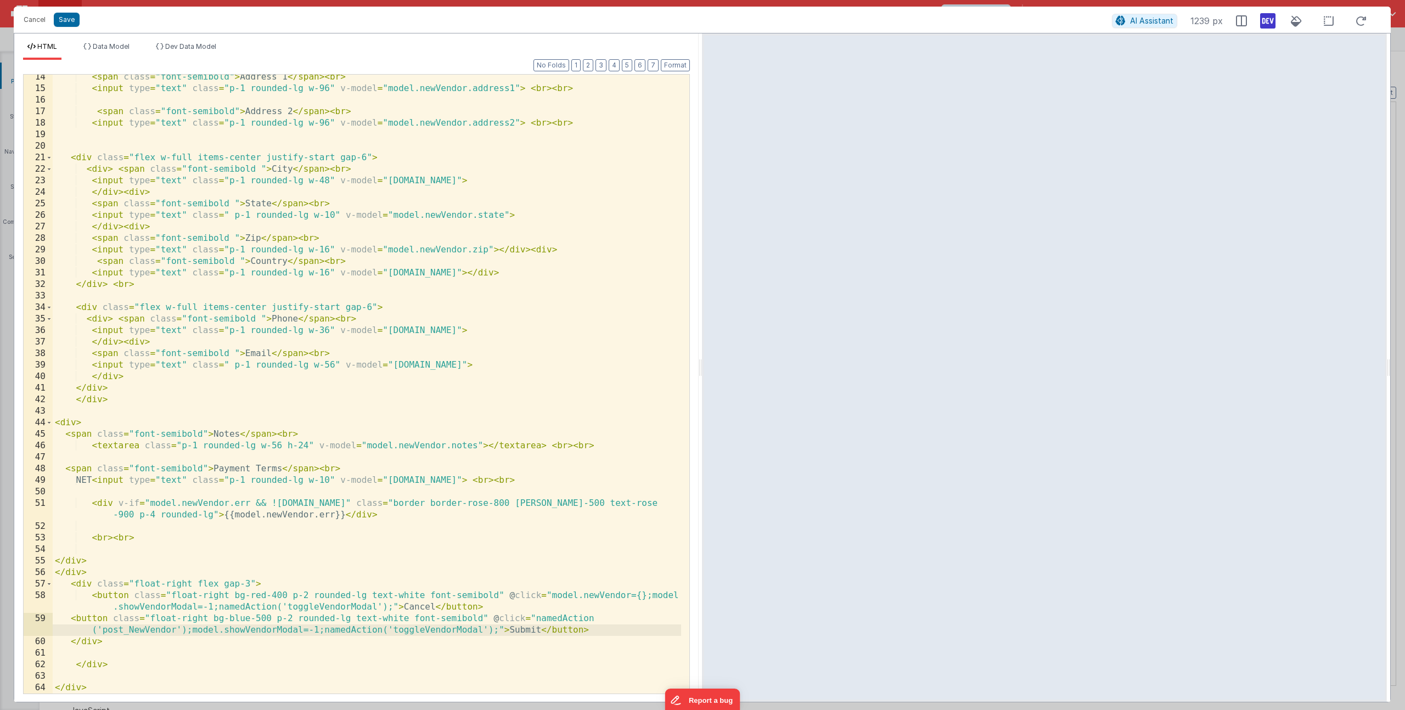
click at [192, 632] on div "< span class = "font-semibold" > Address 1 </ span > < br > < input type = "tex…" at bounding box center [367, 392] width 628 height 642
click at [1268, 22] on icon at bounding box center [1267, 21] width 15 height 18
click at [1266, 20] on icon at bounding box center [1267, 21] width 15 height 18
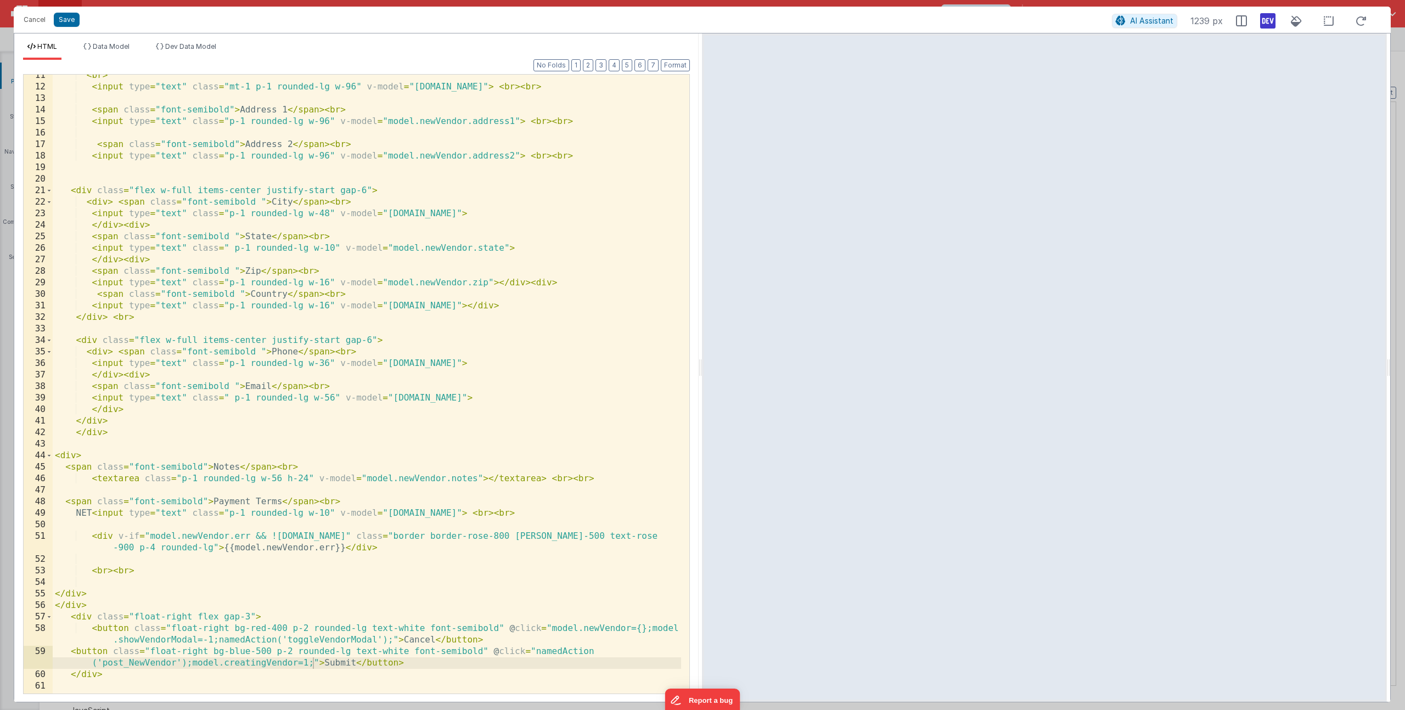
scroll to position [87, 0]
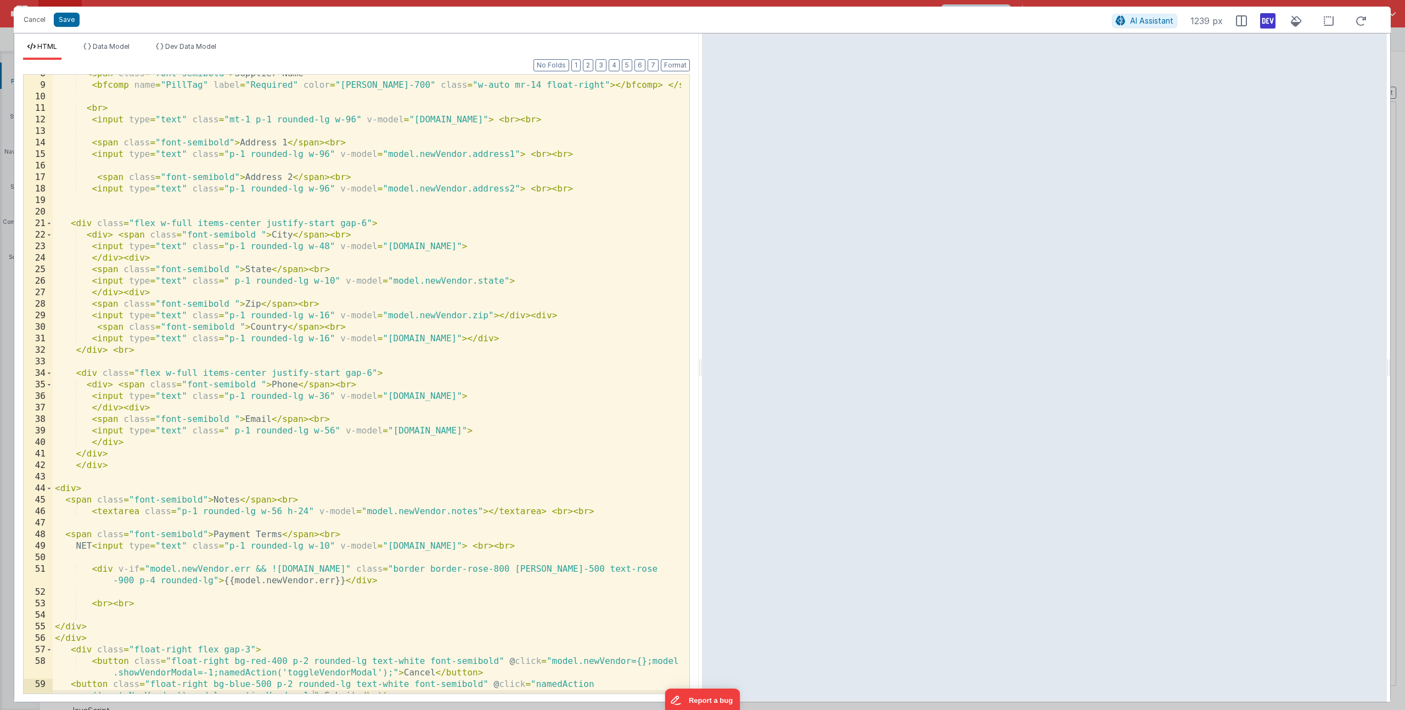
click at [72, 627] on div "< span class = "font-semibold" > Supplier Name < bfcomp name = "PillTag" label …" at bounding box center [367, 395] width 628 height 654
click at [77, 641] on div "< span class = "font-semibold" > Supplier Name < bfcomp name = "PillTag" label …" at bounding box center [367, 395] width 628 height 654
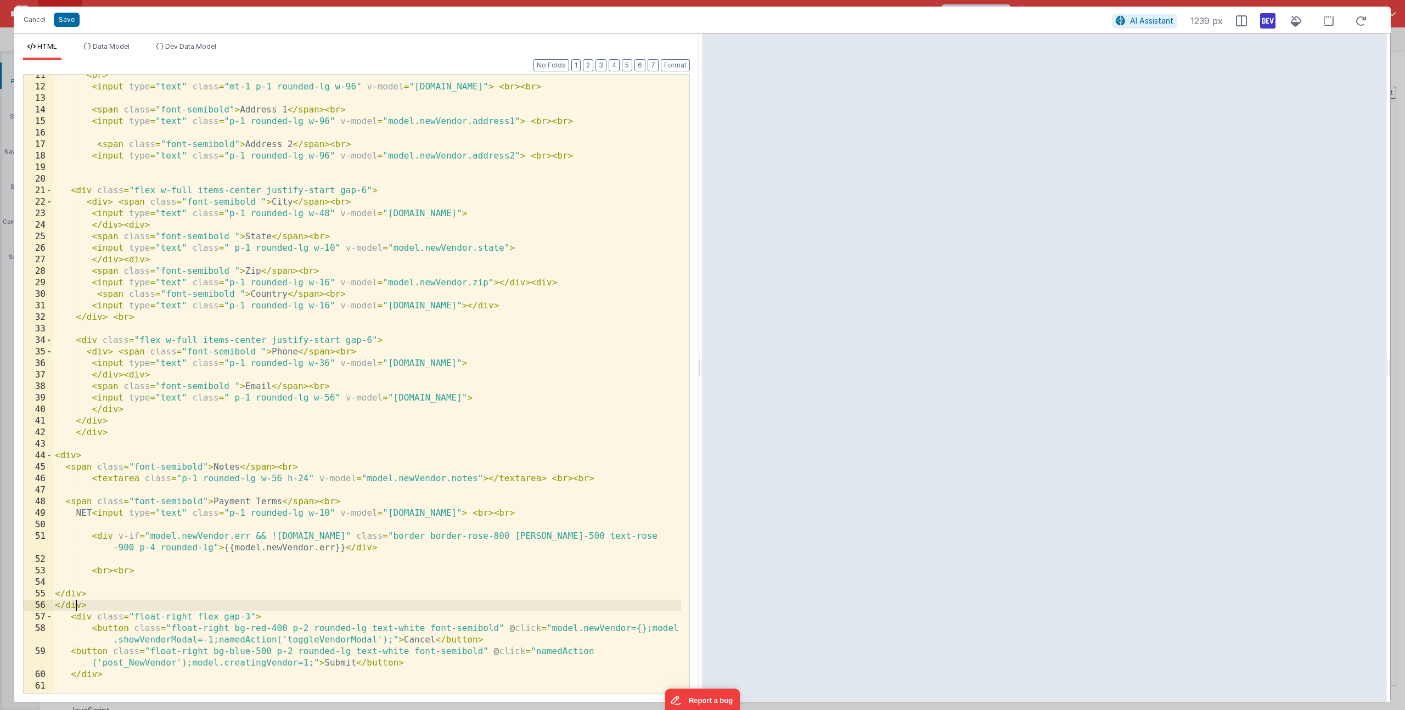
scroll to position [0, 0]
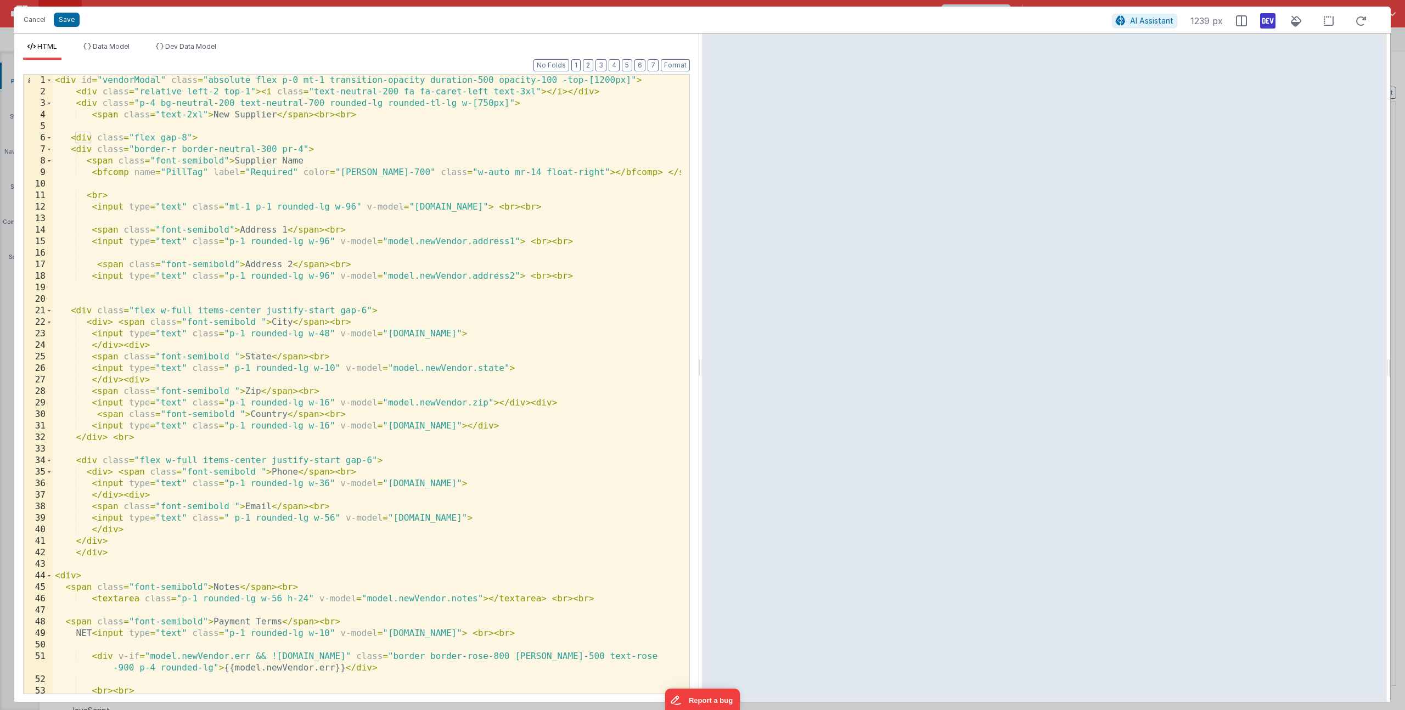
click at [97, 139] on div "< div id = "vendorModal" class = "absolute flex p-0 mt-1 transition-opacity dur…" at bounding box center [367, 396] width 628 height 642
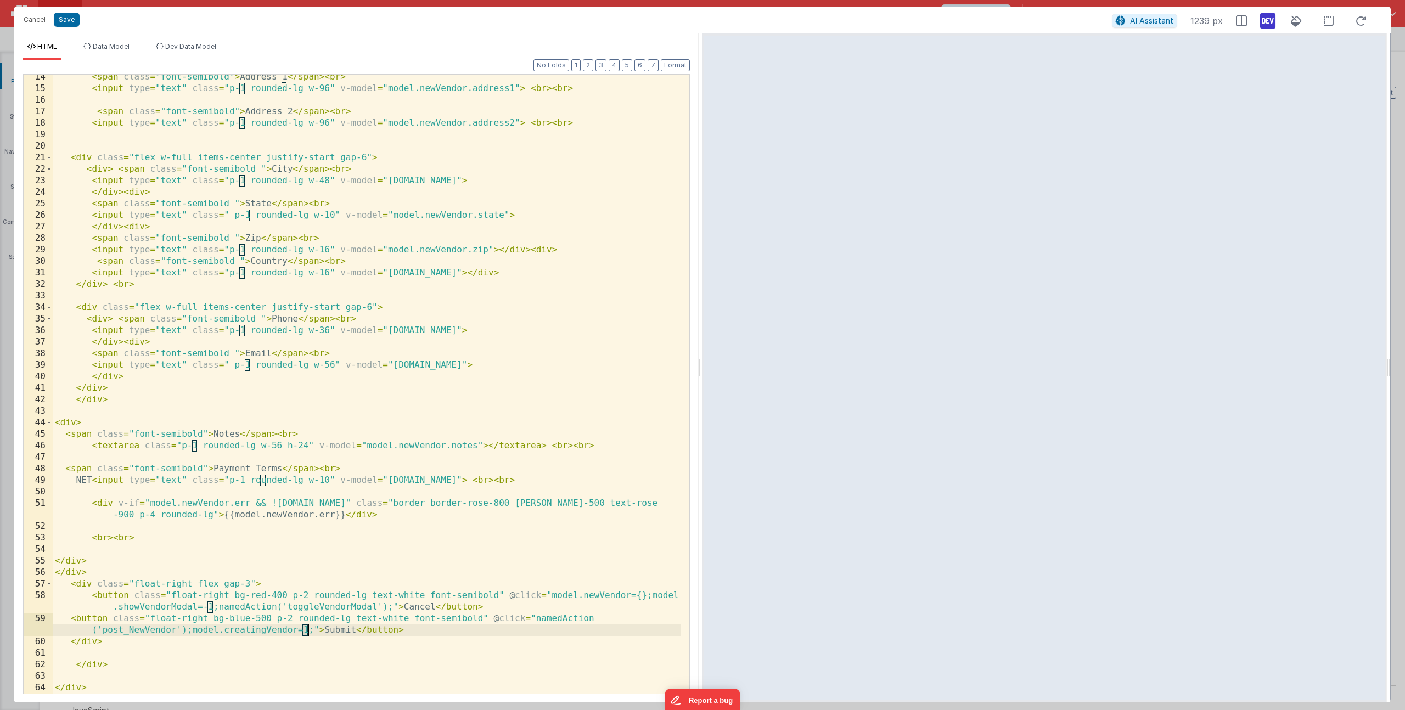
click at [306, 631] on div "< span class = "font-semibold" > Address 1 </ span > < br > < input type = "tex…" at bounding box center [367, 392] width 628 height 642
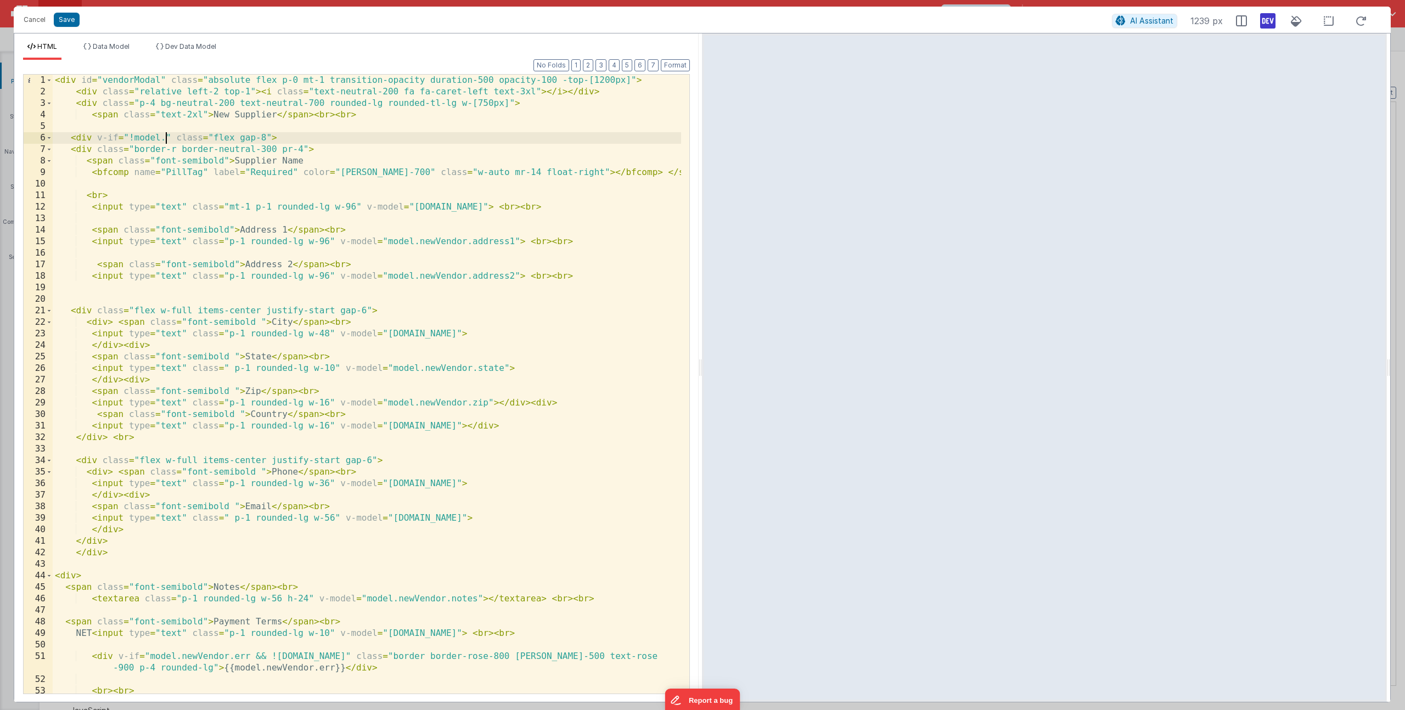
click at [165, 137] on div "< div id = "vendorModal" class = "absolute flex p-0 mt-1 transition-opacity dur…" at bounding box center [367, 396] width 628 height 642
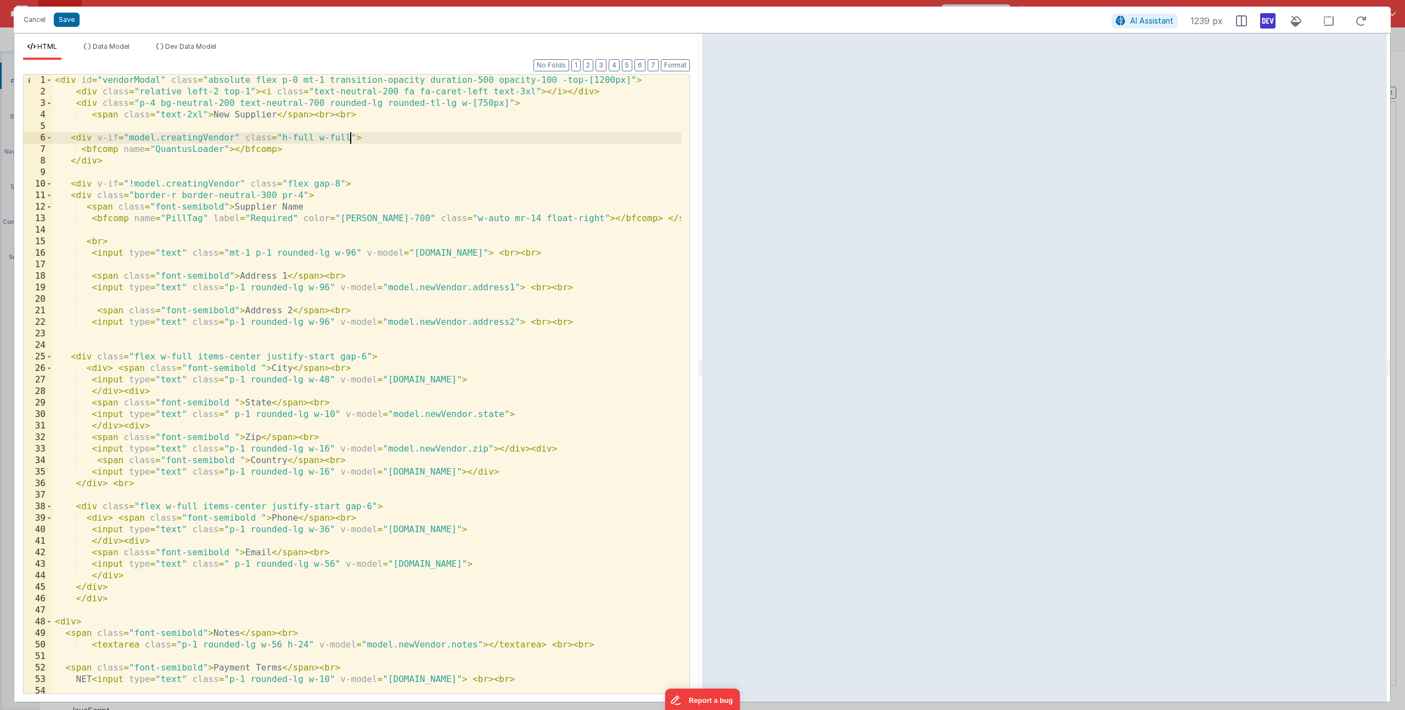
click at [350, 137] on div "< div id = "vendorModal" class = "absolute flex p-0 mt-1 transition-opacity dur…" at bounding box center [367, 402] width 628 height 654
click at [112, 37] on div "HTML Data Model Dev Data Model Format 7 6 5 4 3 2 1 No Folds 1 2 3 4 5 6 7 8 9 …" at bounding box center [356, 367] width 684 height 669
click at [108, 50] on li "Data Model" at bounding box center [106, 51] width 55 height 18
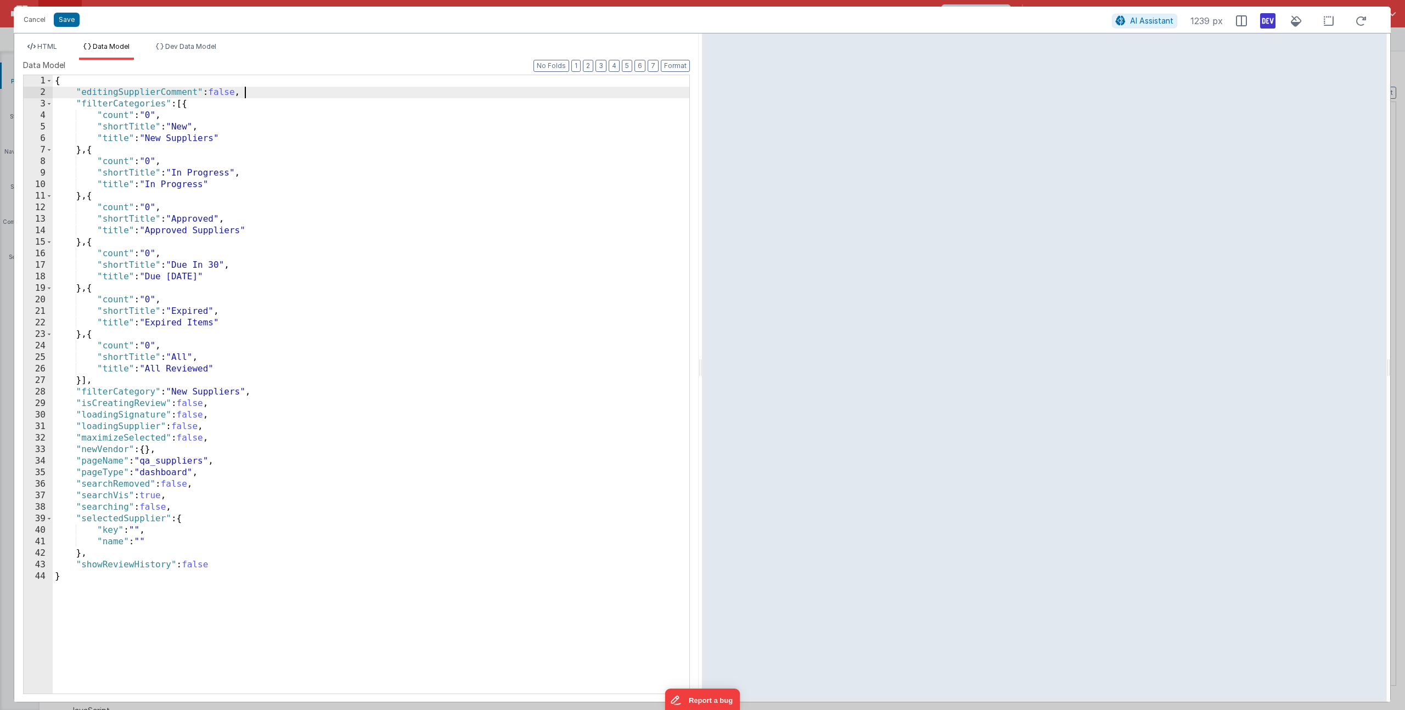
click at [252, 94] on div "{ "editingSupplierComment" : false , "filterCategories" : [{ "count" : "0" , "s…" at bounding box center [371, 396] width 637 height 642
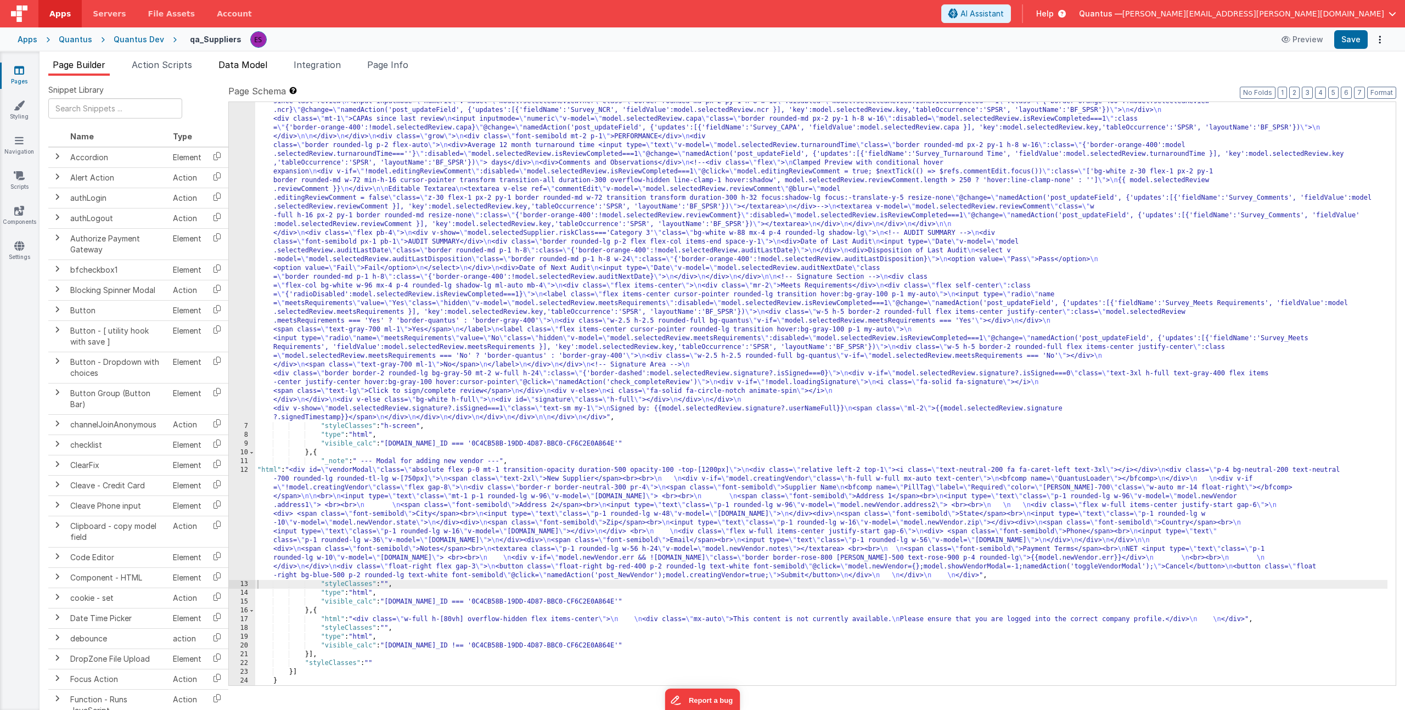
click at [226, 64] on span "Data Model" at bounding box center [242, 64] width 49 height 11
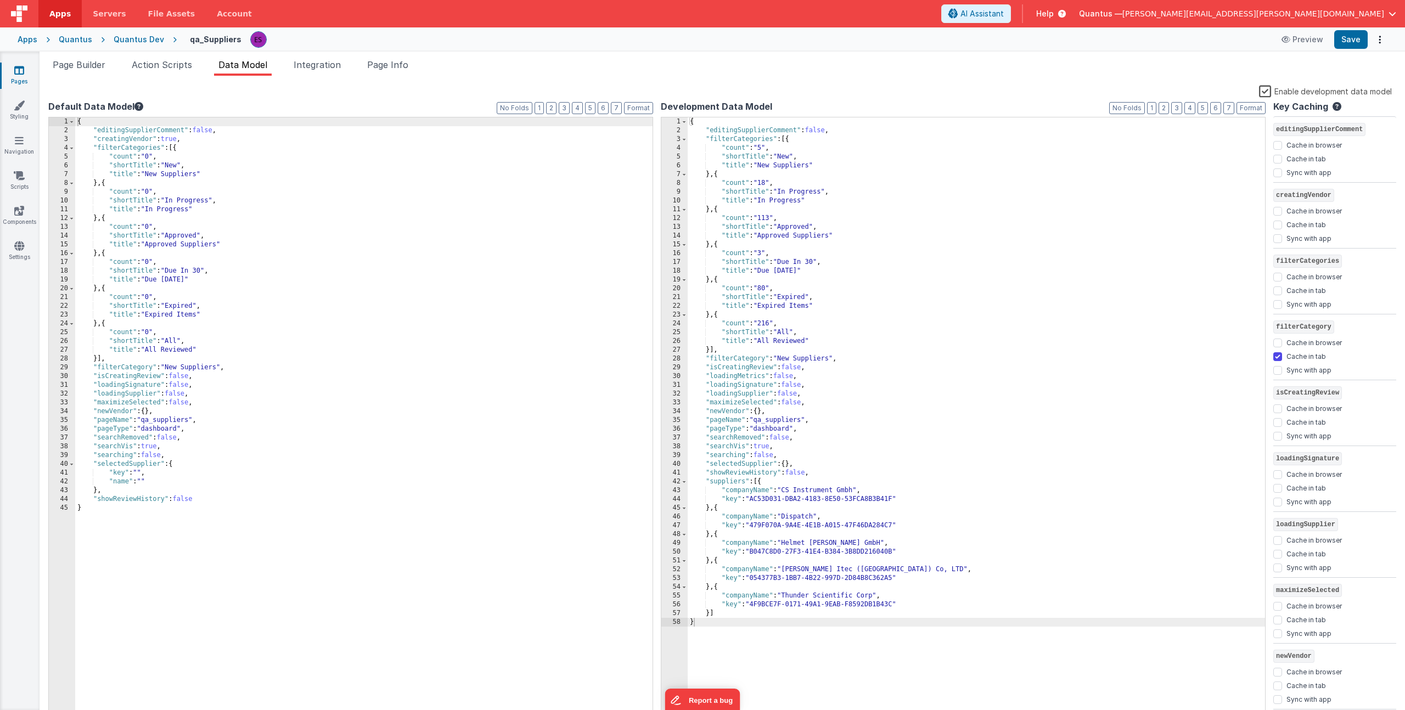
click at [171, 141] on div "{ "editingSupplierComment" : false , "creatingVendor" : true , "filterCategorie…" at bounding box center [363, 427] width 577 height 620
click at [1267, 86] on label "Enable development data model" at bounding box center [1325, 91] width 133 height 13
click at [0, 0] on input "Enable development data model" at bounding box center [0, 0] width 0 height 0
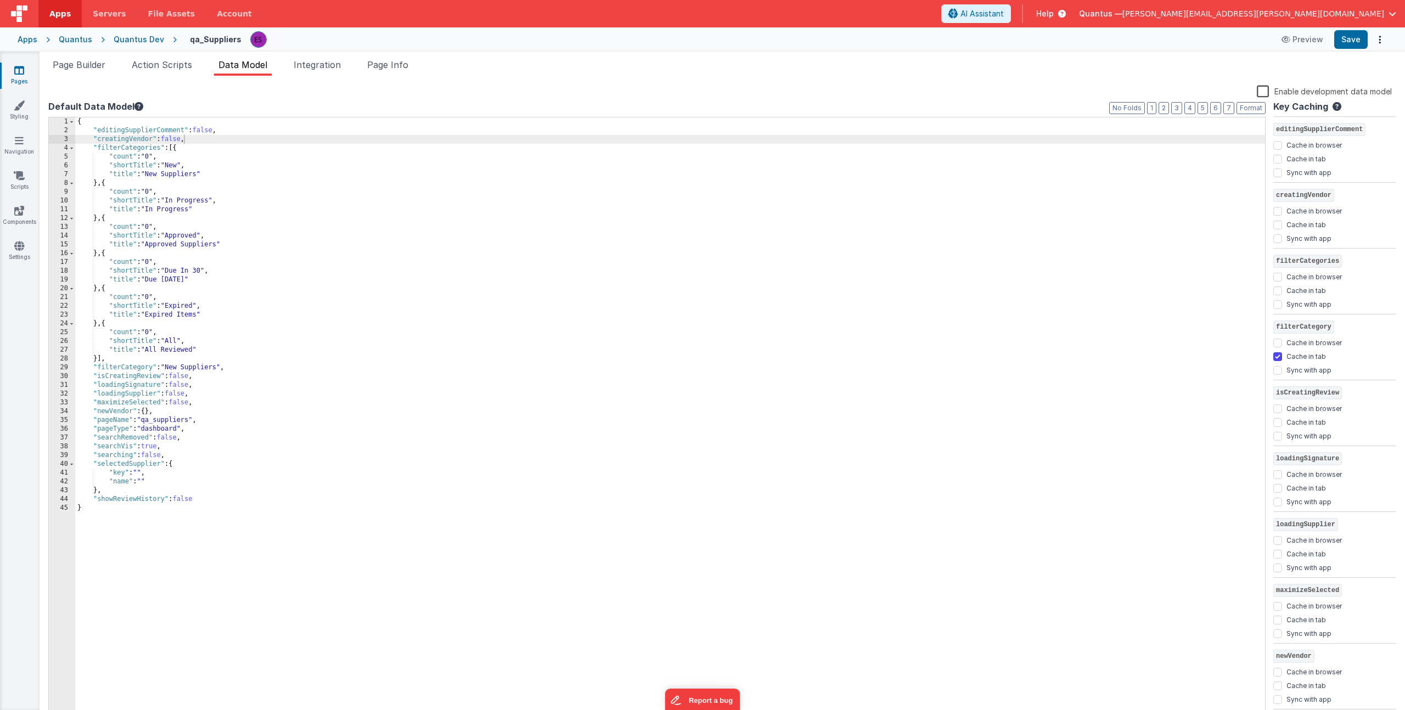
click at [580, 261] on div "{ "editingSupplierComment" : false , "creatingVendor" : false , "filterCategori…" at bounding box center [670, 427] width 1190 height 620
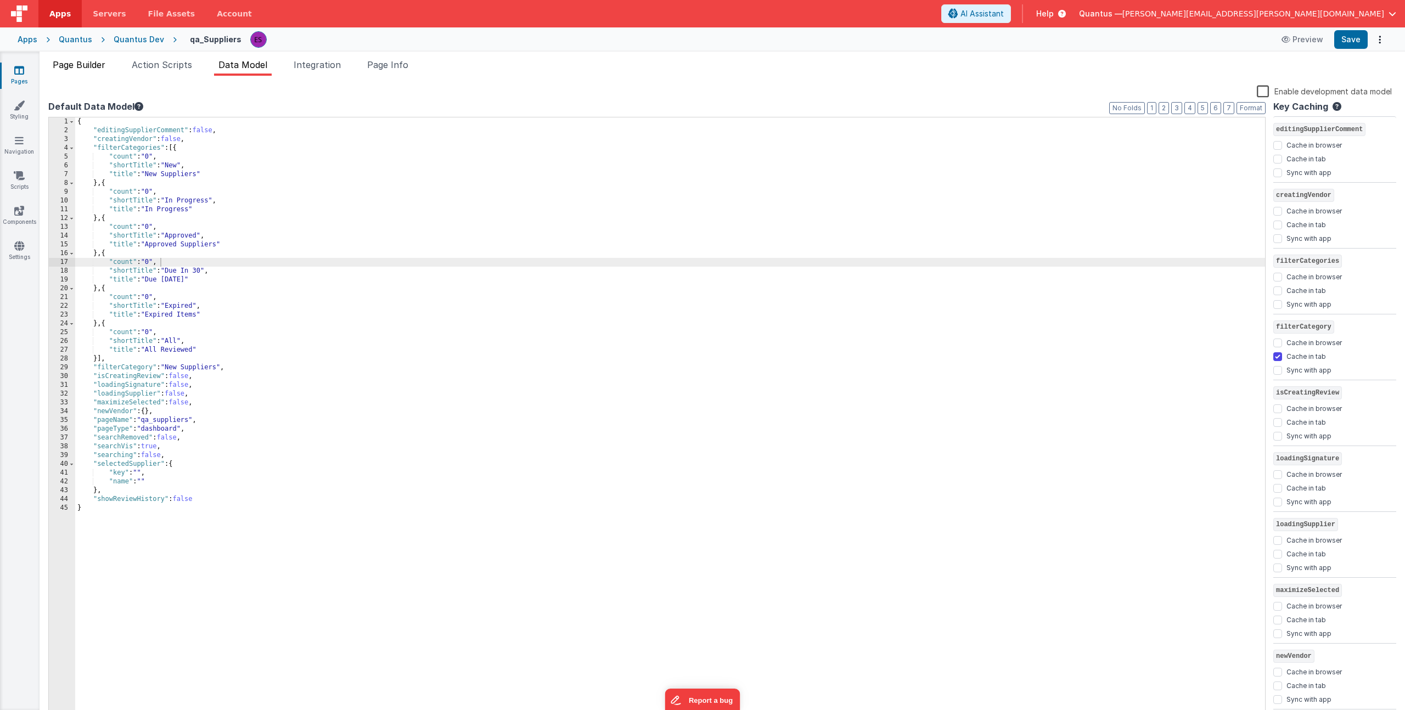
click at [94, 66] on span "Page Builder" at bounding box center [79, 64] width 53 height 11
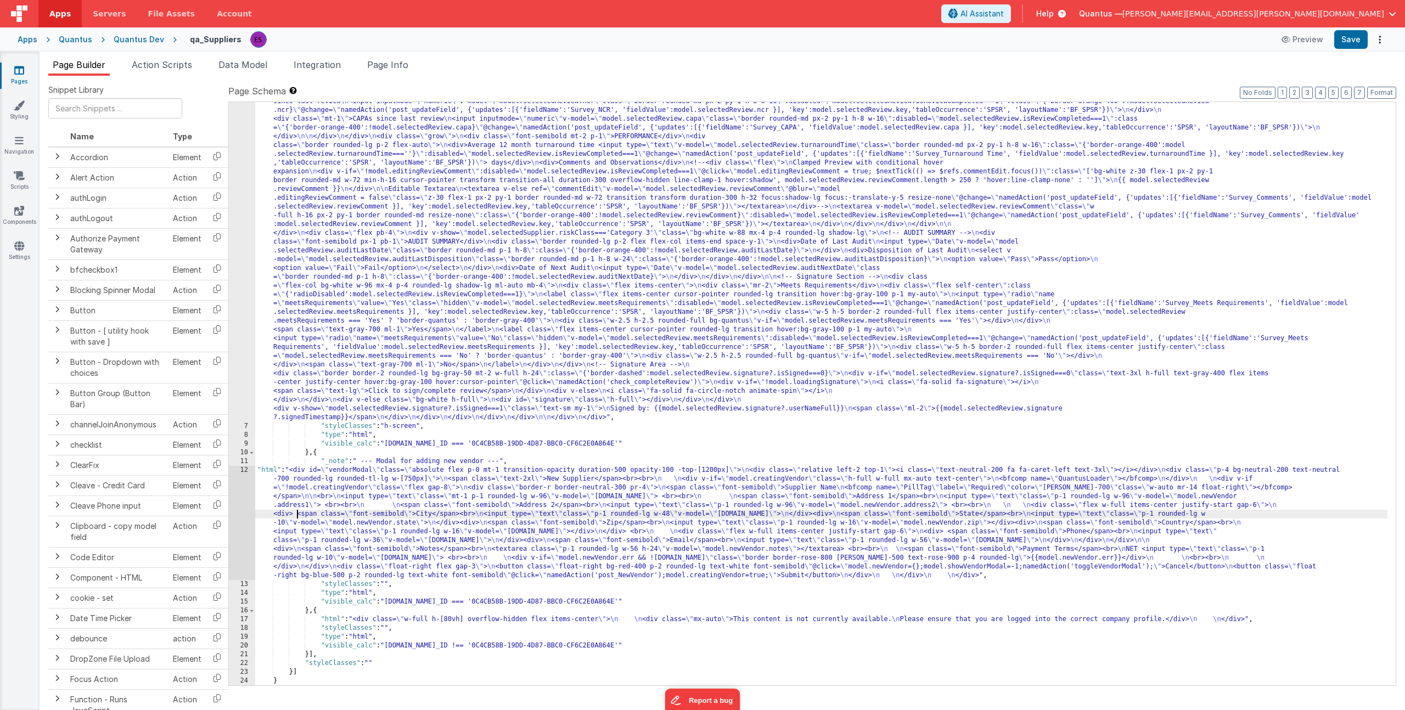
click at [295, 510] on div ""html" : "<!-- header (filter categories) --> \n <div class= \" flex my-2 justi…" at bounding box center [821, 3] width 1132 height 2024
click at [240, 492] on div "12" at bounding box center [242, 523] width 26 height 114
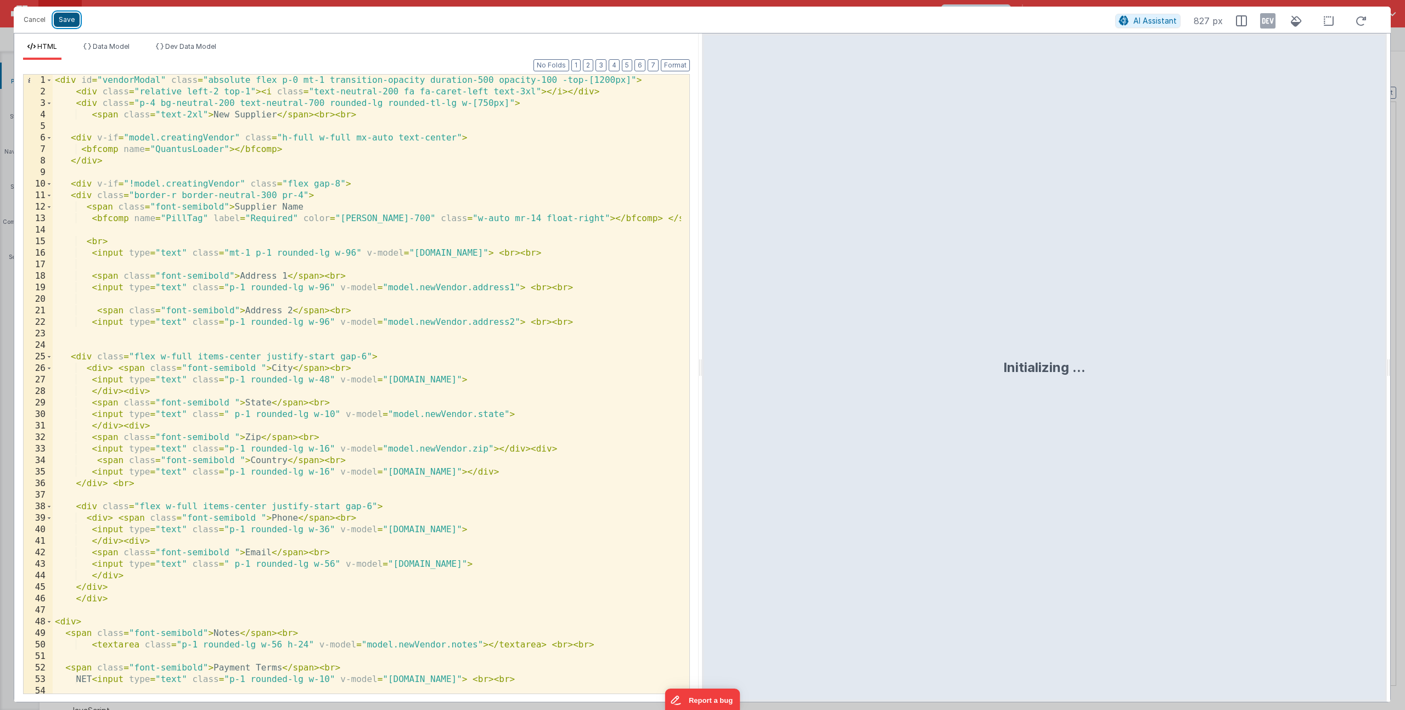
click at [70, 23] on button "Save" at bounding box center [67, 20] width 26 height 14
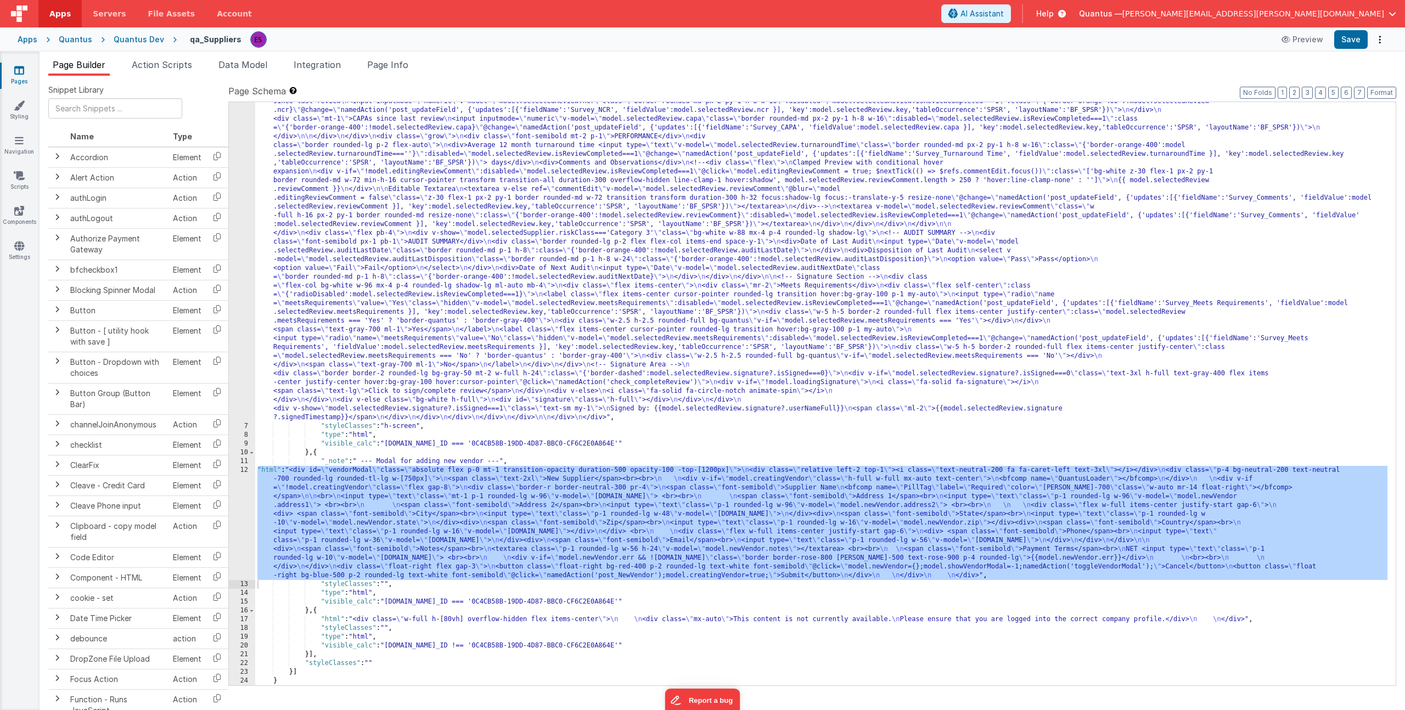
click at [281, 325] on div ""html" : "<!-- header (filter categories) --> \n <div class= \" flex my-2 justi…" at bounding box center [821, 3] width 1132 height 2024
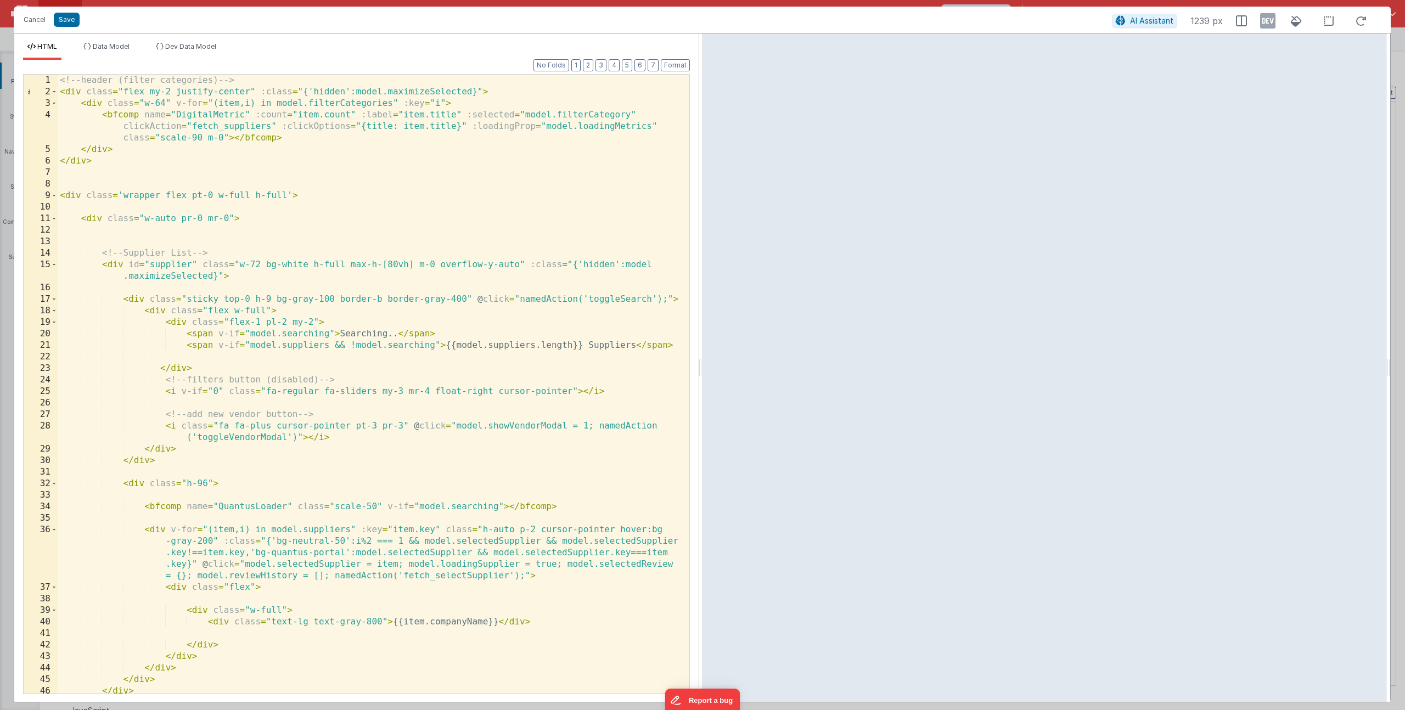
click at [578, 152] on div "<!-- header (filter categories) --> < div class = "flex my-2 justify-center" :c…" at bounding box center [370, 396] width 624 height 642
type input "plus"
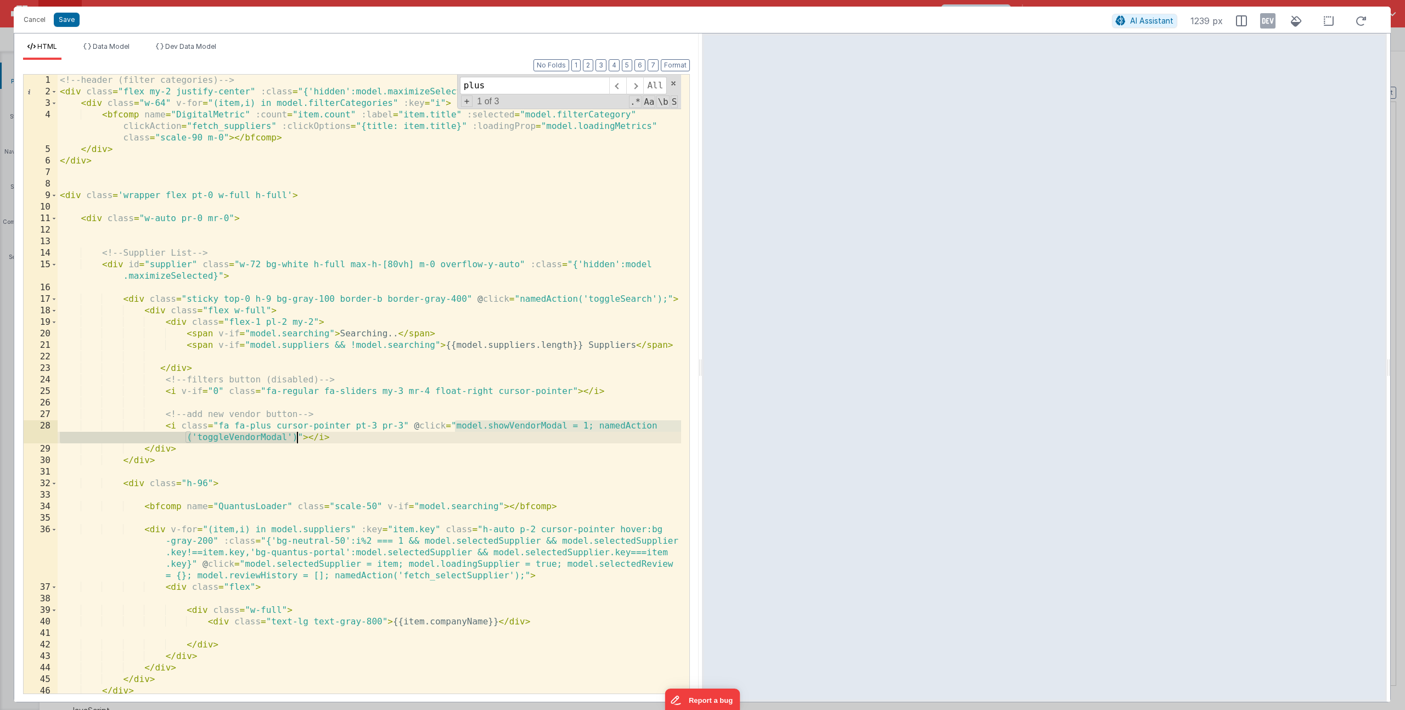
drag, startPoint x: 457, startPoint y: 426, endPoint x: 295, endPoint y: 437, distance: 161.7
click at [295, 437] on div "<!-- header (filter categories) --> < div class = "flex my-2 justify-center" :c…" at bounding box center [370, 396] width 624 height 642
click at [307, 509] on div "<!-- header (filter categories) --> < div class = "flex my-2 justify-center" :c…" at bounding box center [370, 396] width 624 height 642
click at [541, 427] on div "<!-- header (filter categories) --> < div class = "flex my-2 justify-center" :c…" at bounding box center [370, 396] width 624 height 642
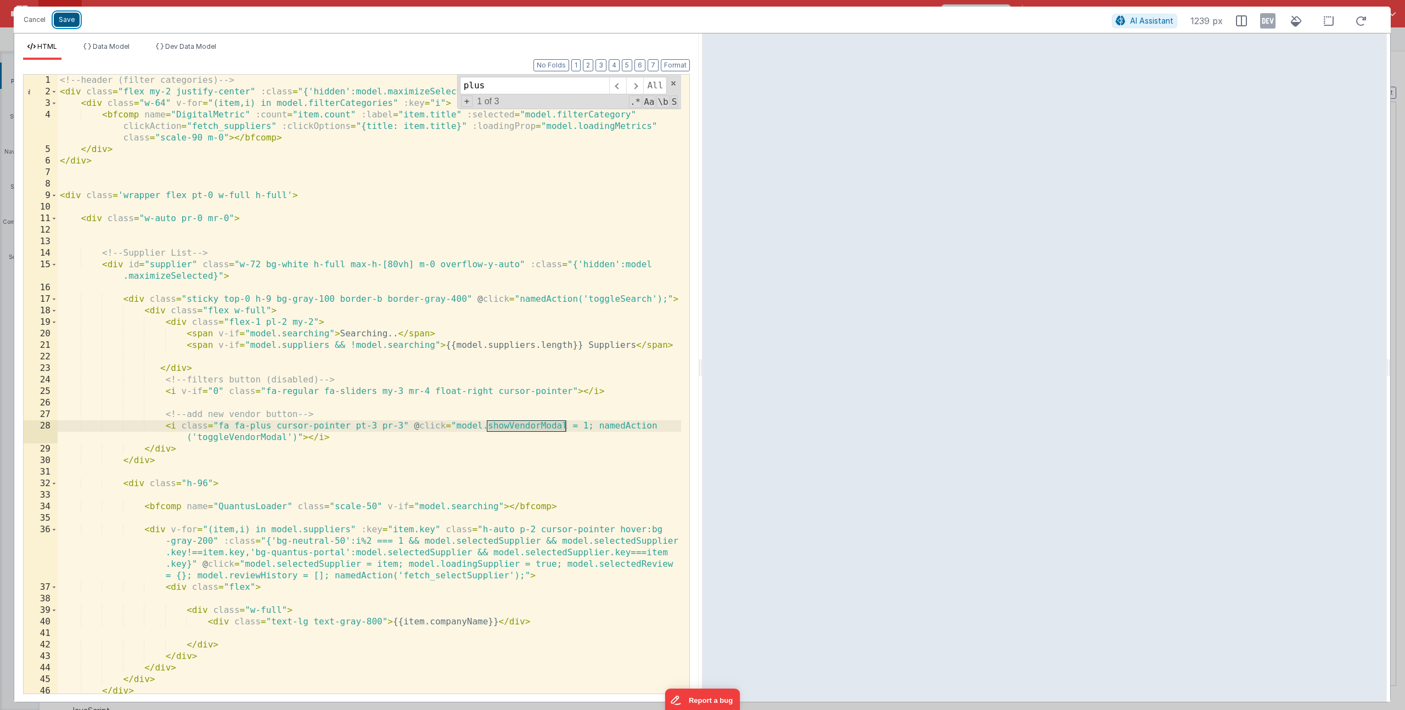
click at [74, 20] on button "Save" at bounding box center [67, 20] width 26 height 14
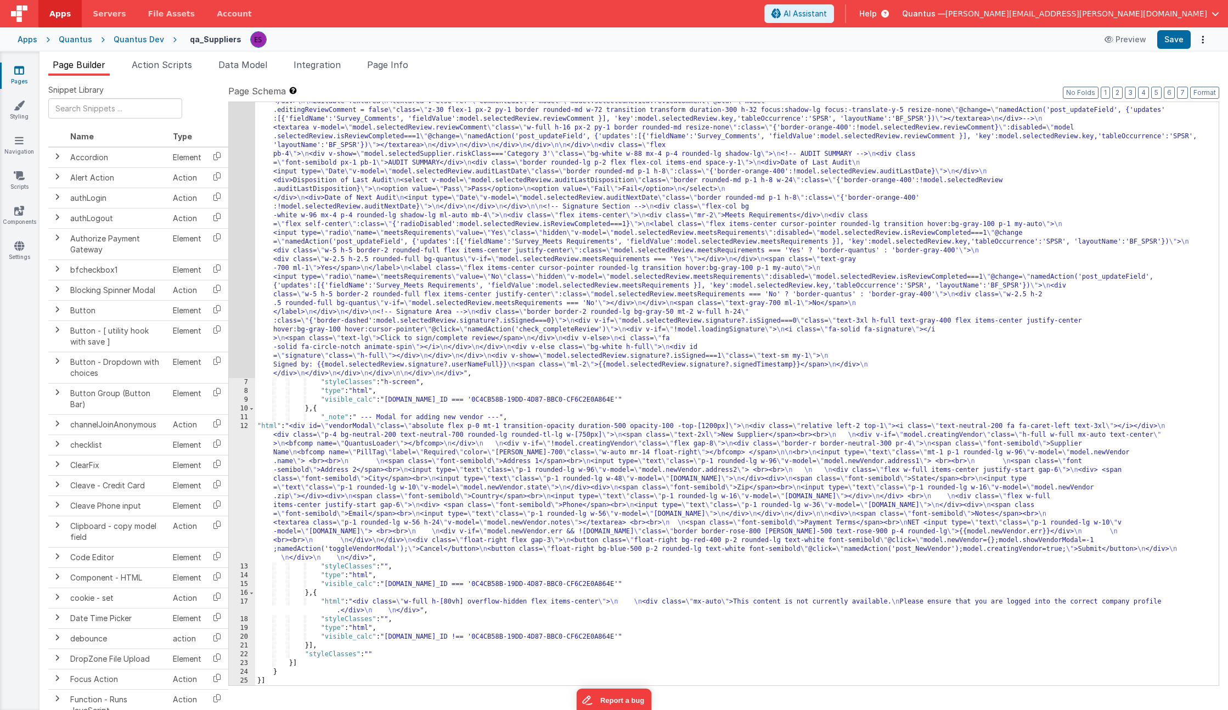
scroll to position [1472, 0]
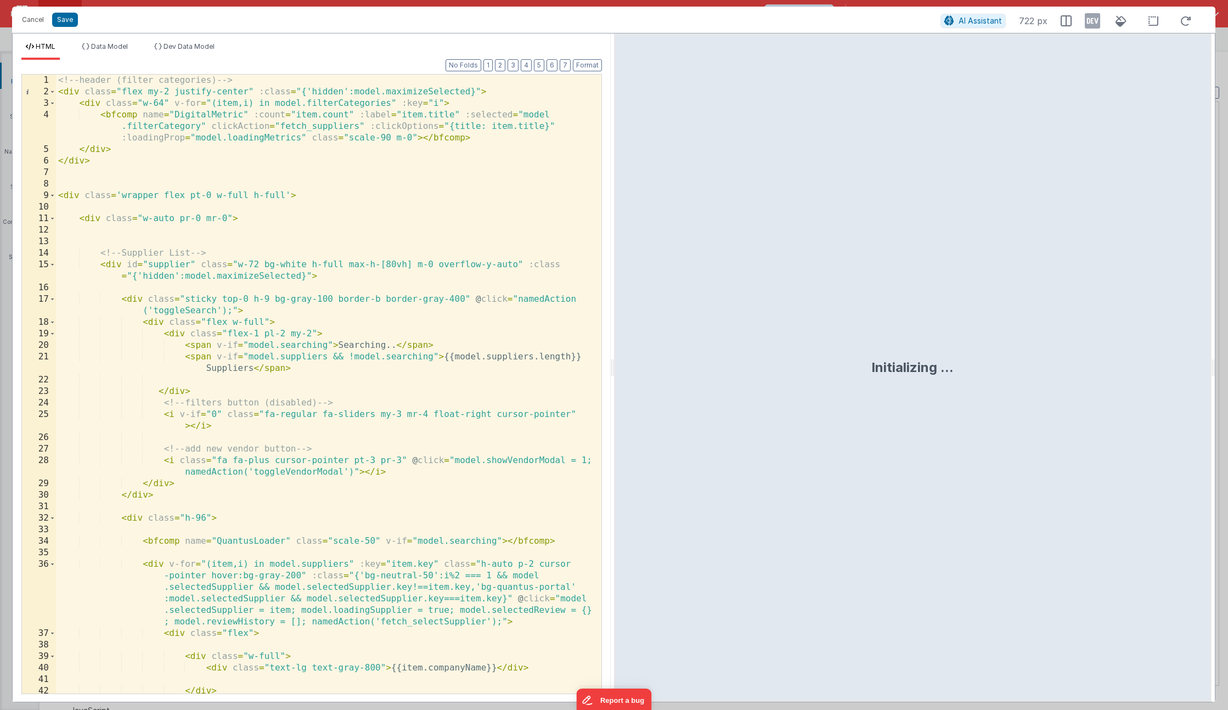
click at [235, 283] on div "<!-- header (filter categories) --> < div class = "flex my-2 justify-center" :c…" at bounding box center [324, 396] width 537 height 642
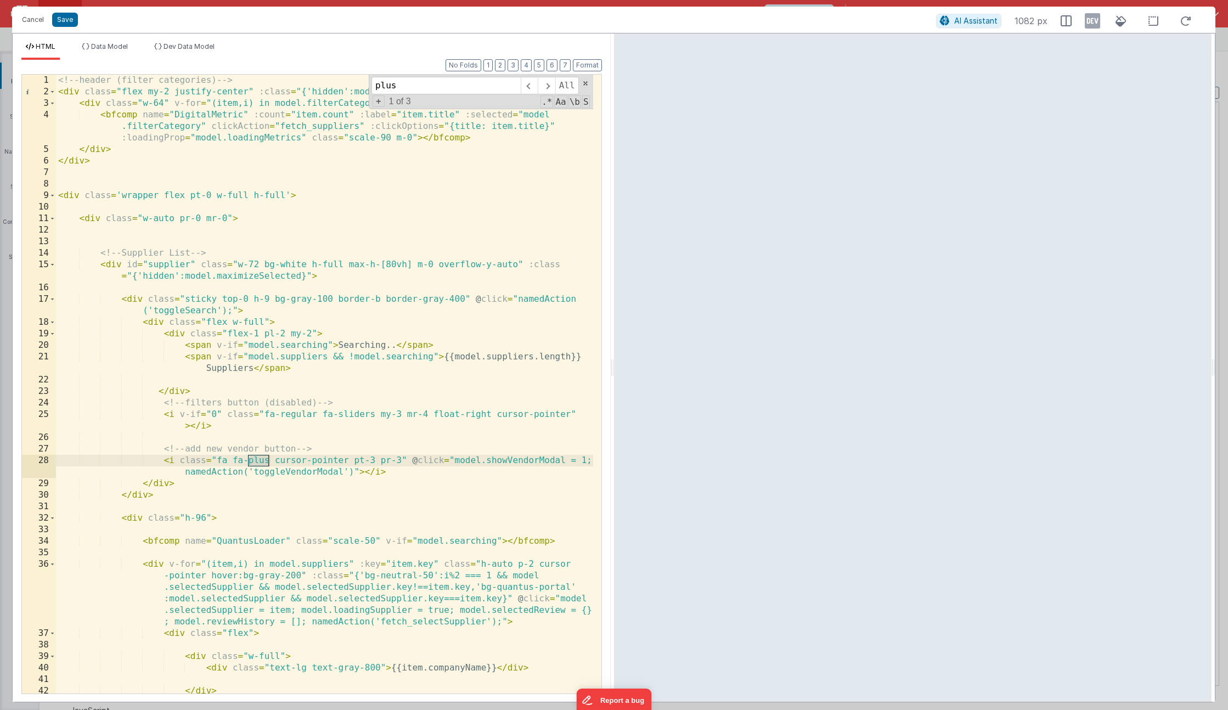
type input "plus"
drag, startPoint x: 454, startPoint y: 459, endPoint x: 454, endPoint y: 448, distance: 11.0
click at [454, 459] on div "<!-- header (filter categories) --> < div class = "flex my-2 justify-center" :c…" at bounding box center [324, 396] width 537 height 642
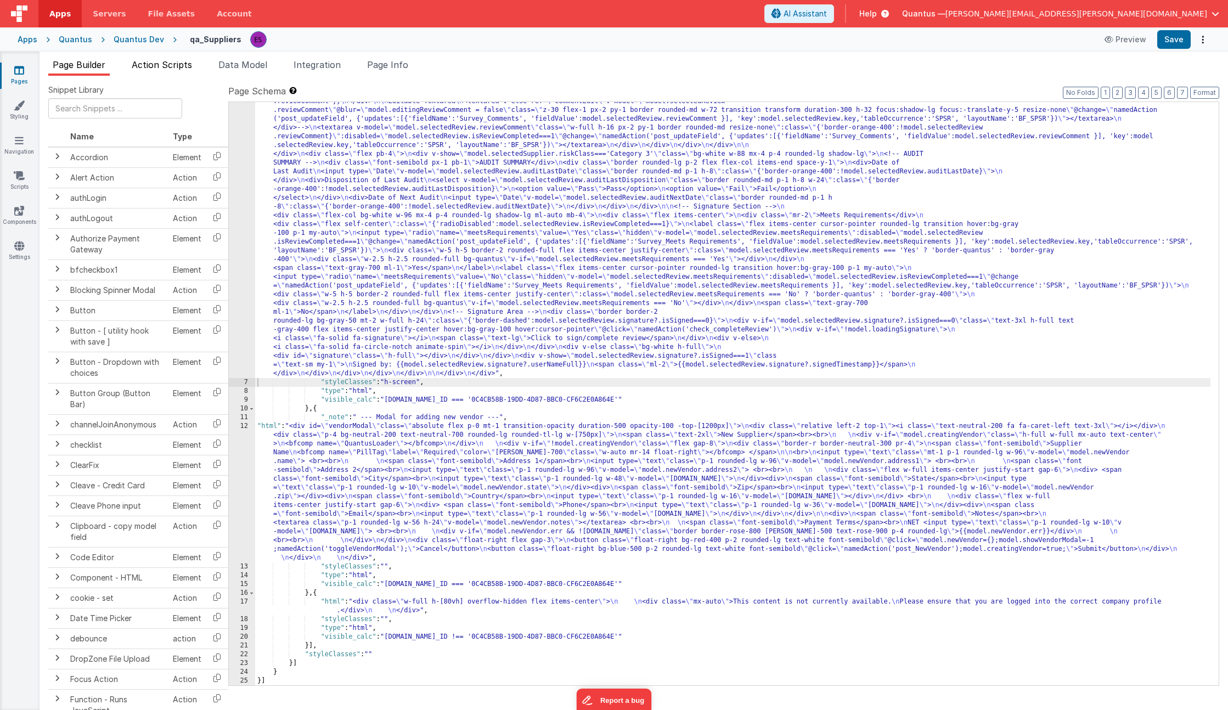
click at [180, 61] on span "Action Scripts" at bounding box center [162, 64] width 60 height 11
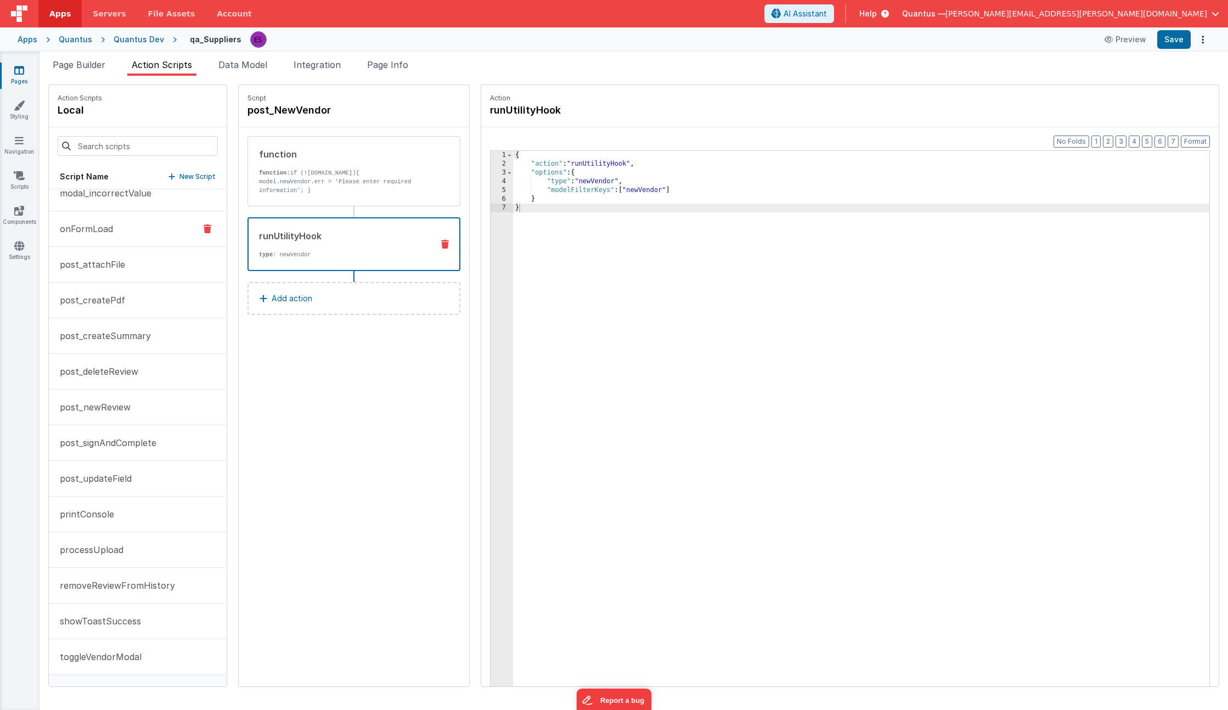
scroll to position [546, 0]
click at [74, 630] on p "toggleVendorModal" at bounding box center [97, 624] width 88 height 13
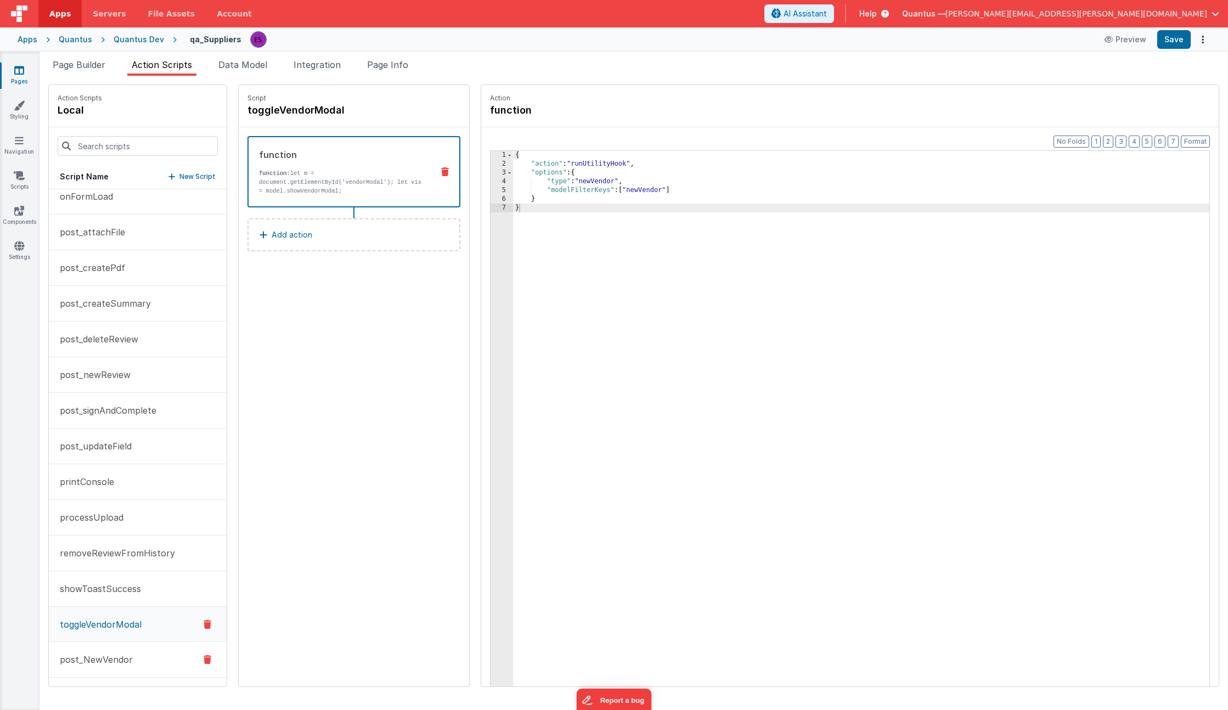
click at [124, 660] on p "post_NewVendor" at bounding box center [93, 659] width 80 height 13
click at [110, 643] on button "post_NewVendor" at bounding box center [138, 660] width 178 height 35
click at [91, 72] on li "Page Builder" at bounding box center [78, 67] width 61 height 18
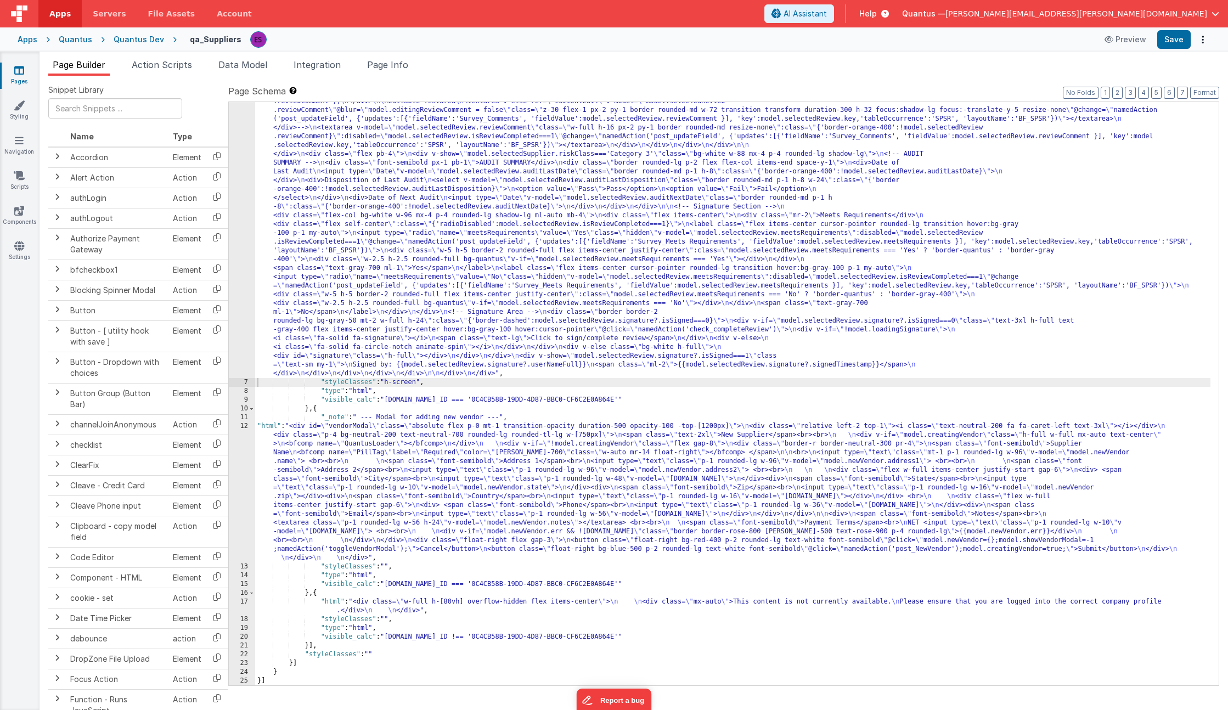
click at [20, 76] on link "Pages" at bounding box center [19, 76] width 40 height 22
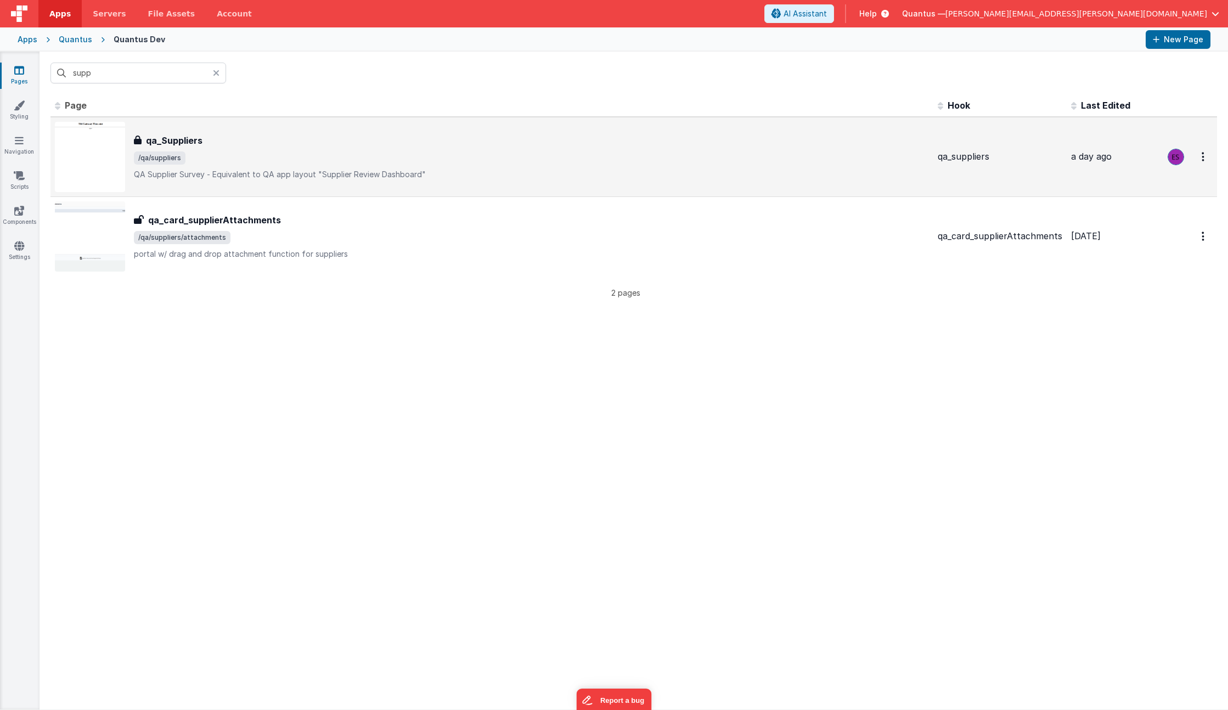
click at [364, 178] on p "QA Supplier Survey - Equivalent to QA app layout "Supplier Review Dashboard"" at bounding box center [531, 174] width 795 height 11
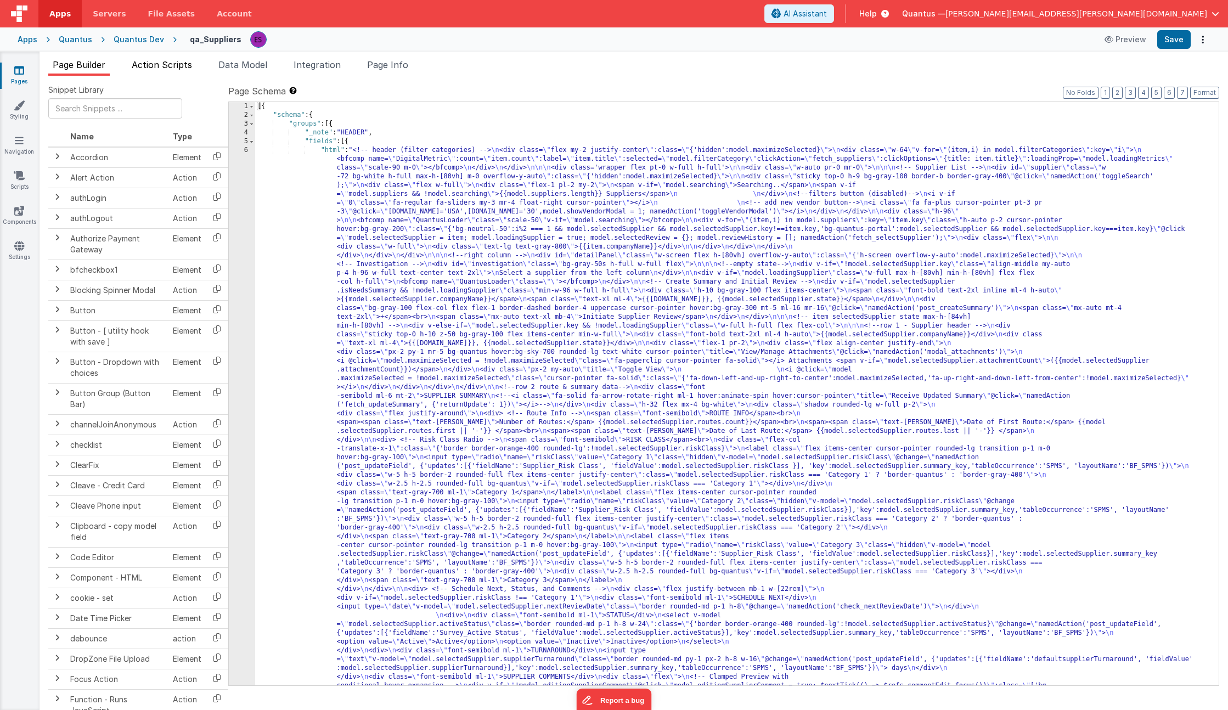
click at [164, 72] on li "Action Scripts" at bounding box center [161, 67] width 69 height 18
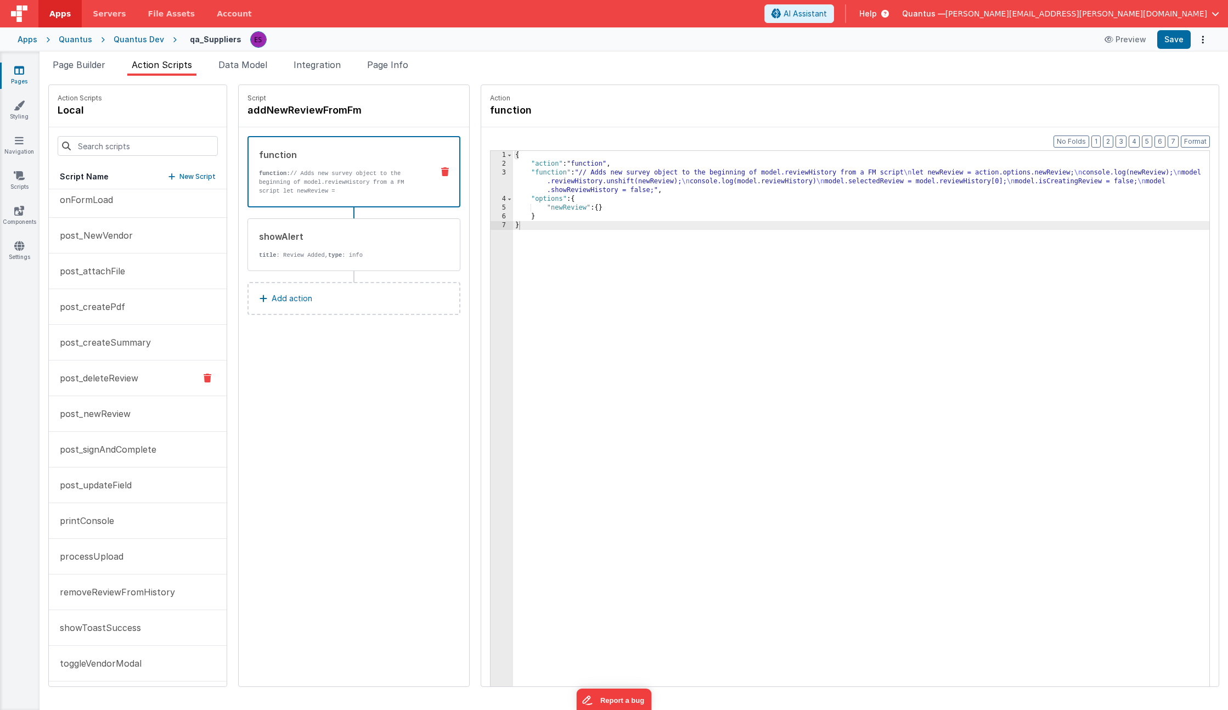
scroll to position [546, 0]
click at [108, 665] on p "toggleVendorModal" at bounding box center [97, 659] width 88 height 13
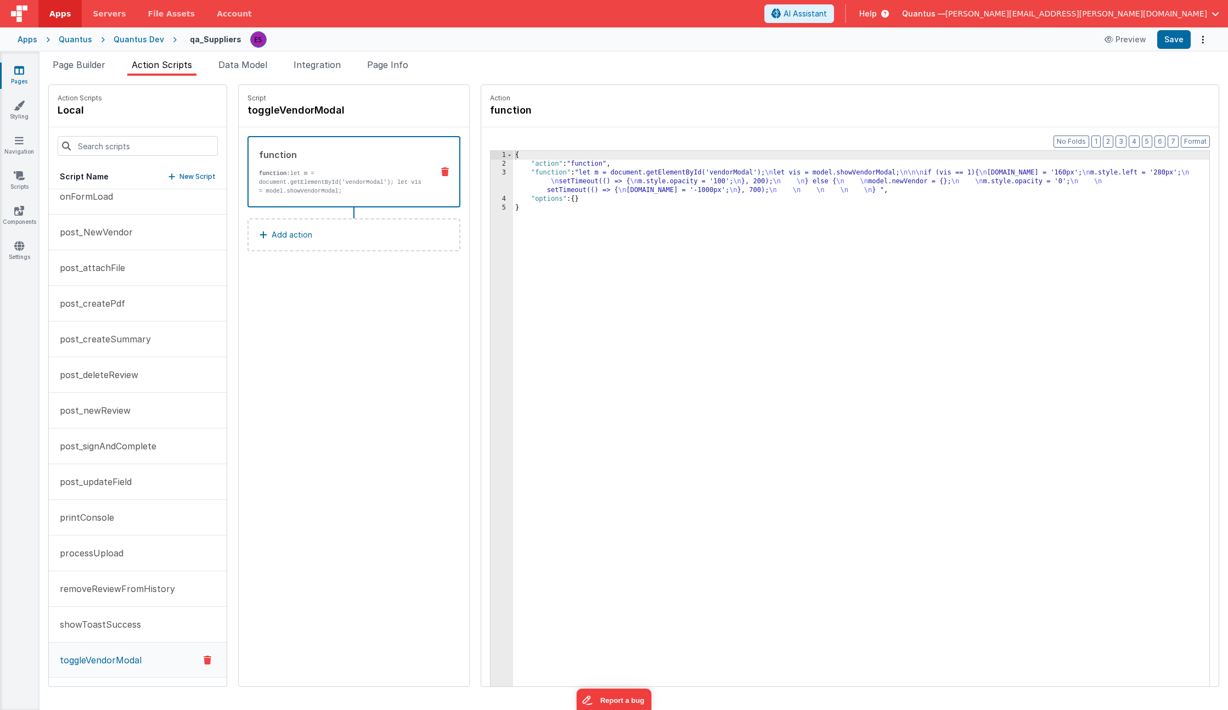
click at [491, 184] on div "3" at bounding box center [502, 182] width 23 height 26
click at [491, 182] on div "3" at bounding box center [502, 182] width 23 height 26
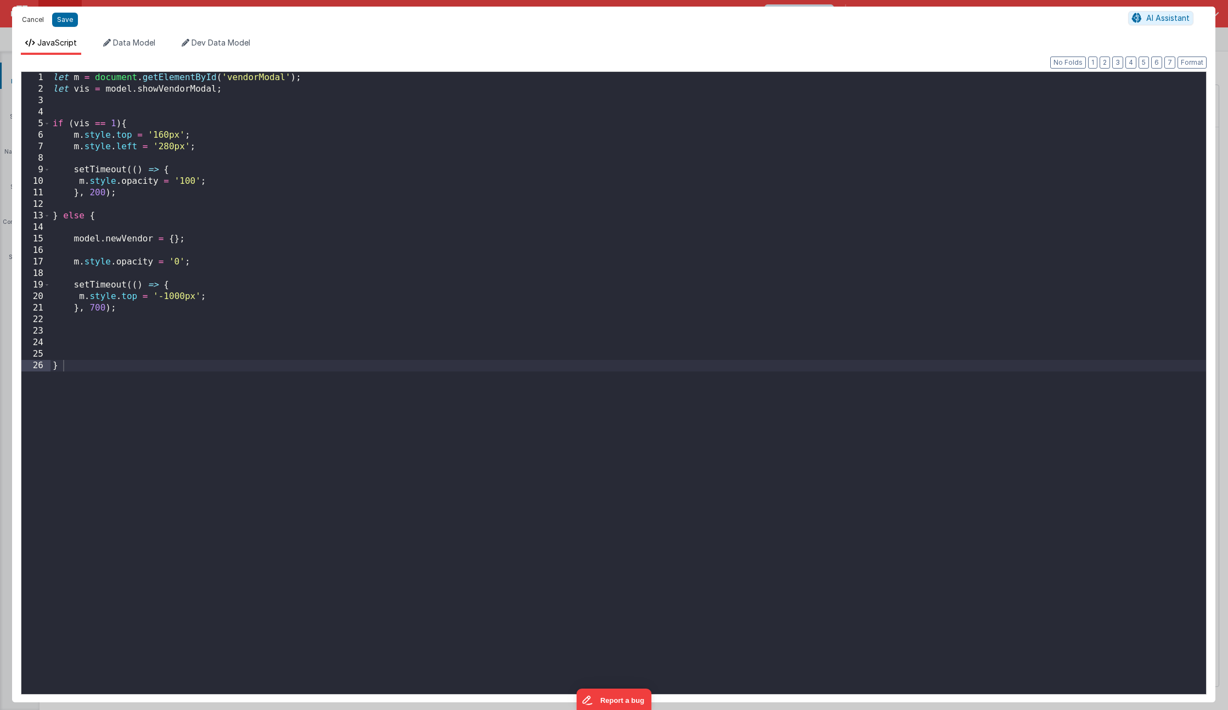
click at [32, 18] on button "Cancel" at bounding box center [32, 19] width 33 height 15
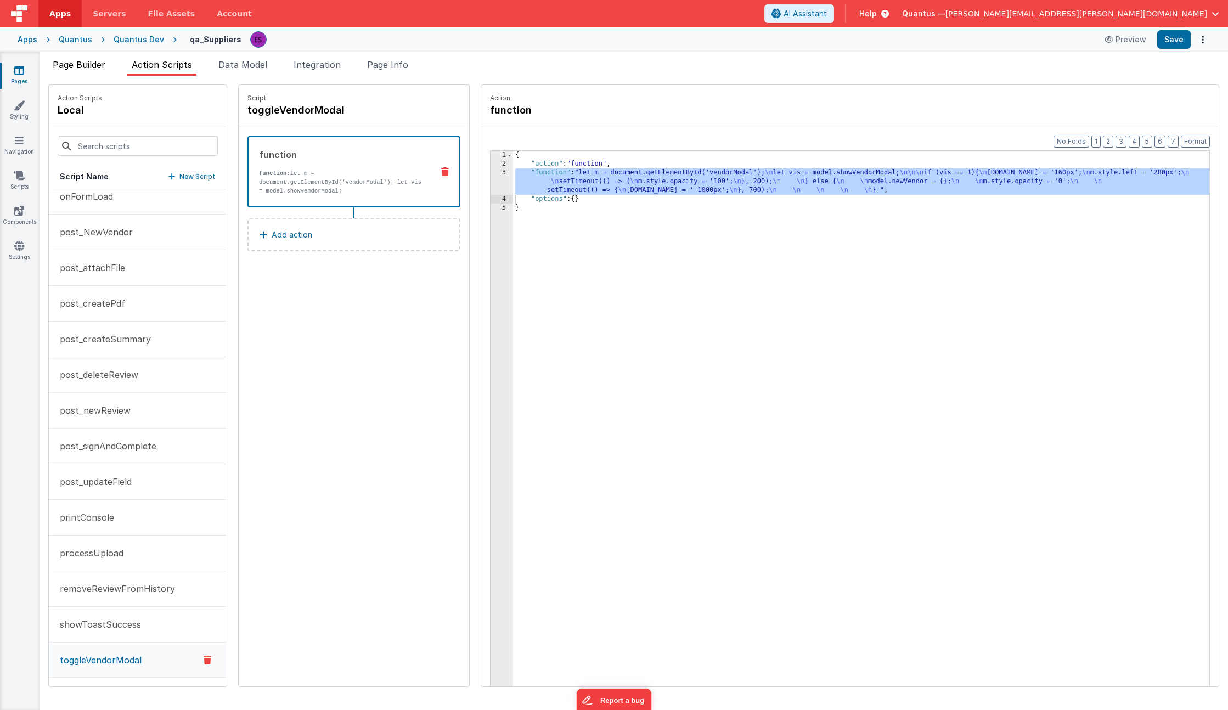
click at [94, 60] on span "Page Builder" at bounding box center [79, 64] width 53 height 11
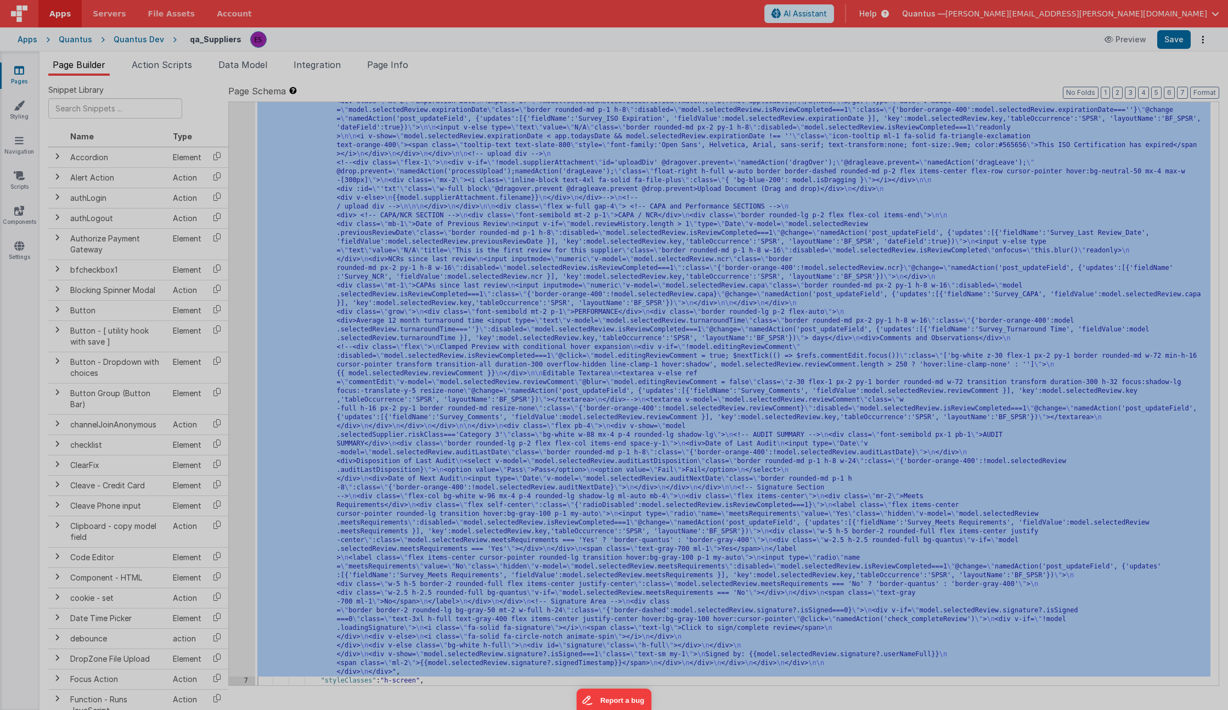
scroll to position [1305, 0]
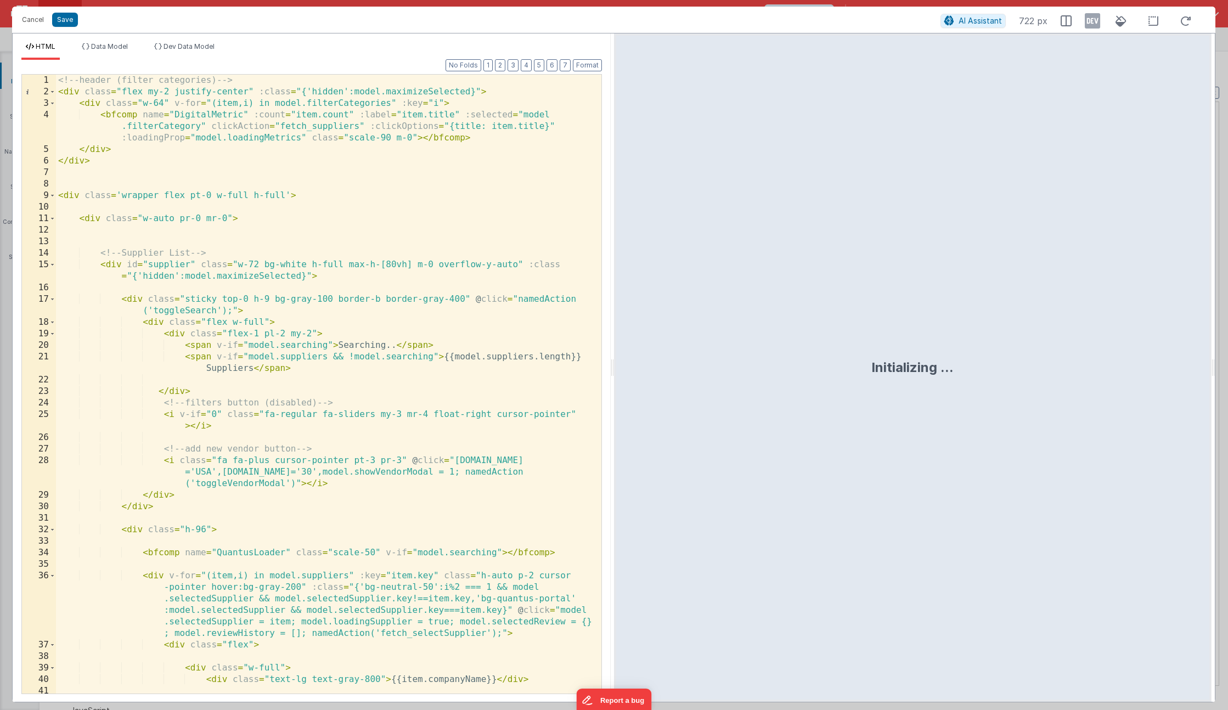
click at [276, 479] on div "<!-- header (filter categories) --> < div class = "flex my-2 justify-center" :c…" at bounding box center [324, 396] width 537 height 642
click at [85, 40] on div "HTML Data Model Dev Data Model Format 7 6 5 4 3 2 1 No Folds 1 2 3 4 5 6 7 8 9 …" at bounding box center [312, 367] width 598 height 669
click at [93, 42] on span "Data Model" at bounding box center [109, 46] width 37 height 8
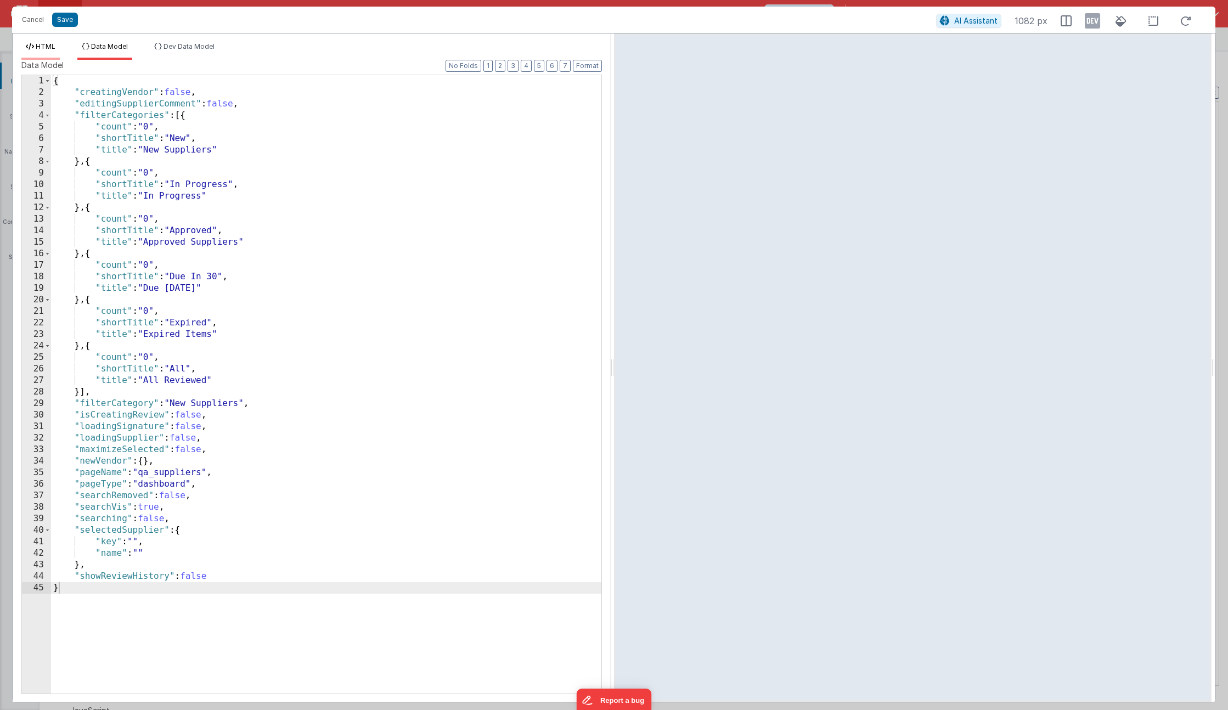
click at [44, 50] on span "HTML" at bounding box center [46, 46] width 20 height 8
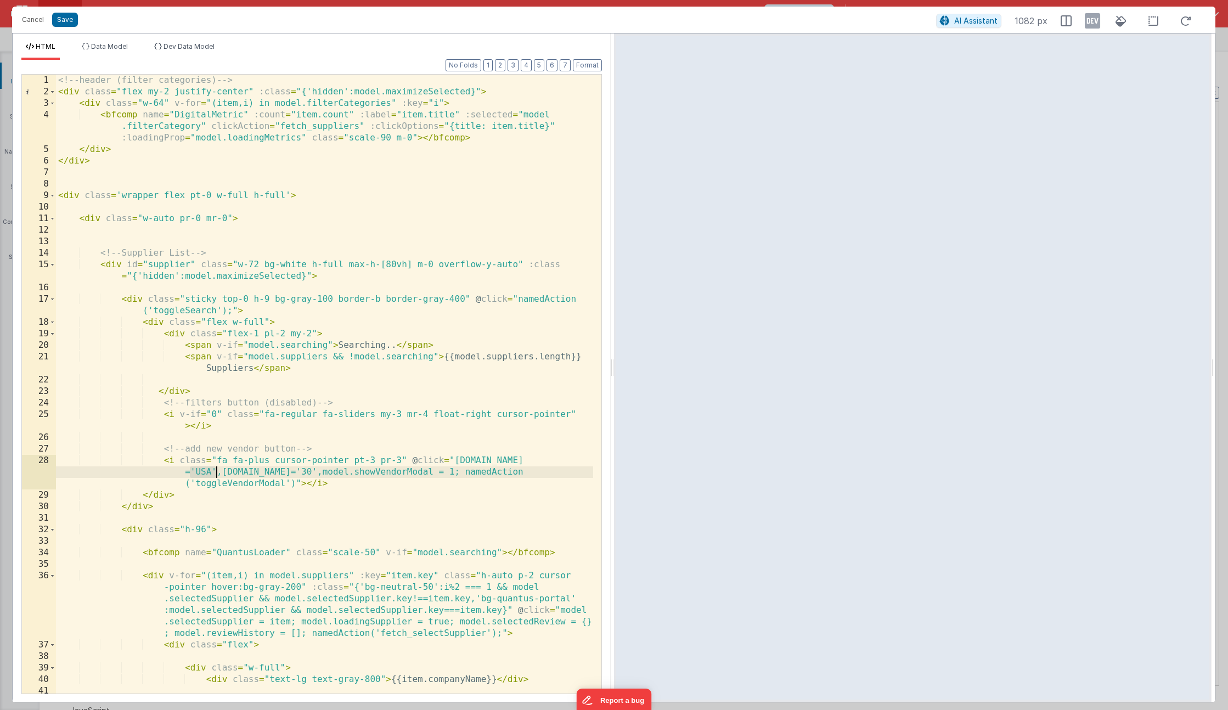
drag, startPoint x: 191, startPoint y: 467, endPoint x: 215, endPoint y: 469, distance: 24.3
click at [215, 469] on div "<!-- header (filter categories) --> < div class = "flex my-2 justify-center" :c…" at bounding box center [324, 396] width 537 height 642
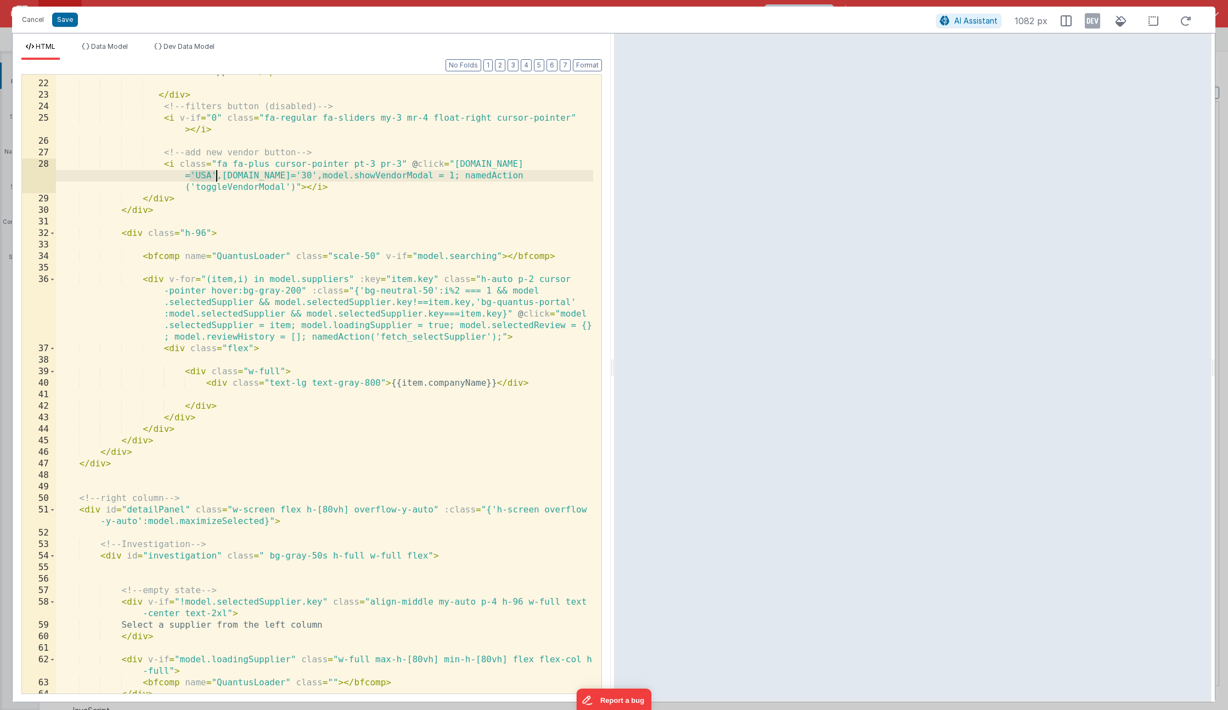
scroll to position [296, 0]
click at [293, 272] on div "< span v-if = "model.suppliers && !model.searching" > {{model.suppliers.length}…" at bounding box center [324, 382] width 537 height 654
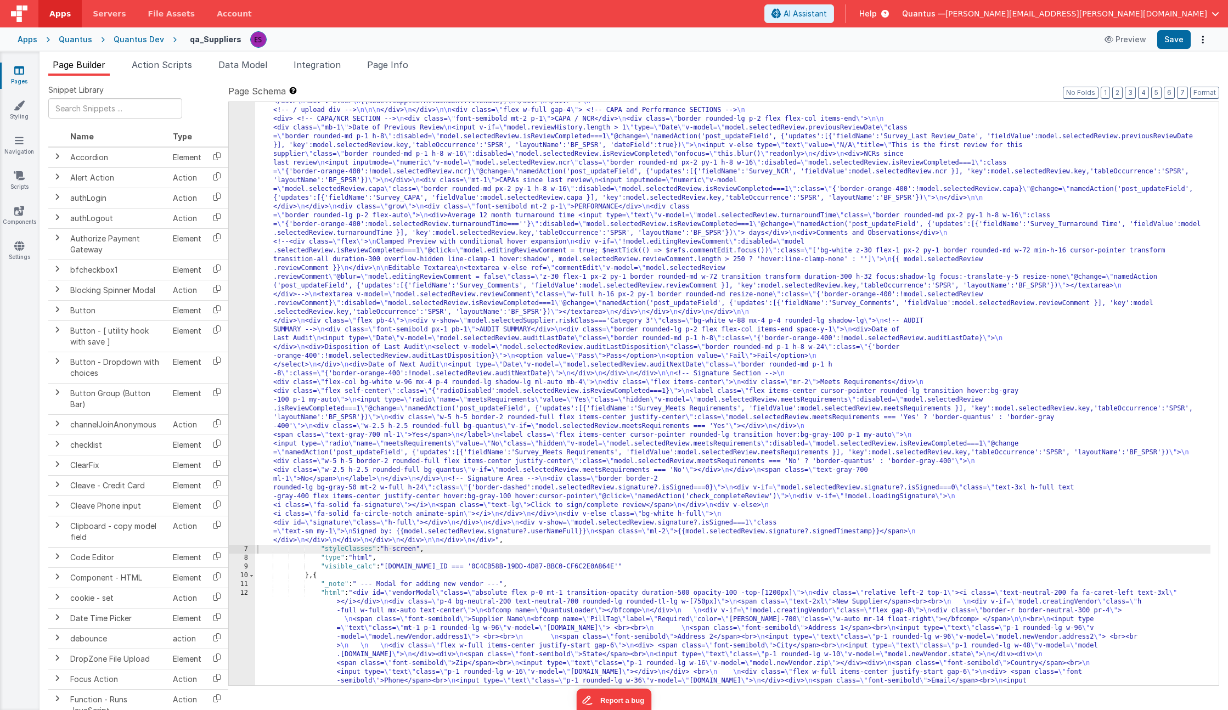
click at [346, 245] on div ""html" : "<!-- header (filter categories) --> \n <div class= \" flex my-2 justi…" at bounding box center [733, 59] width 956 height 2436
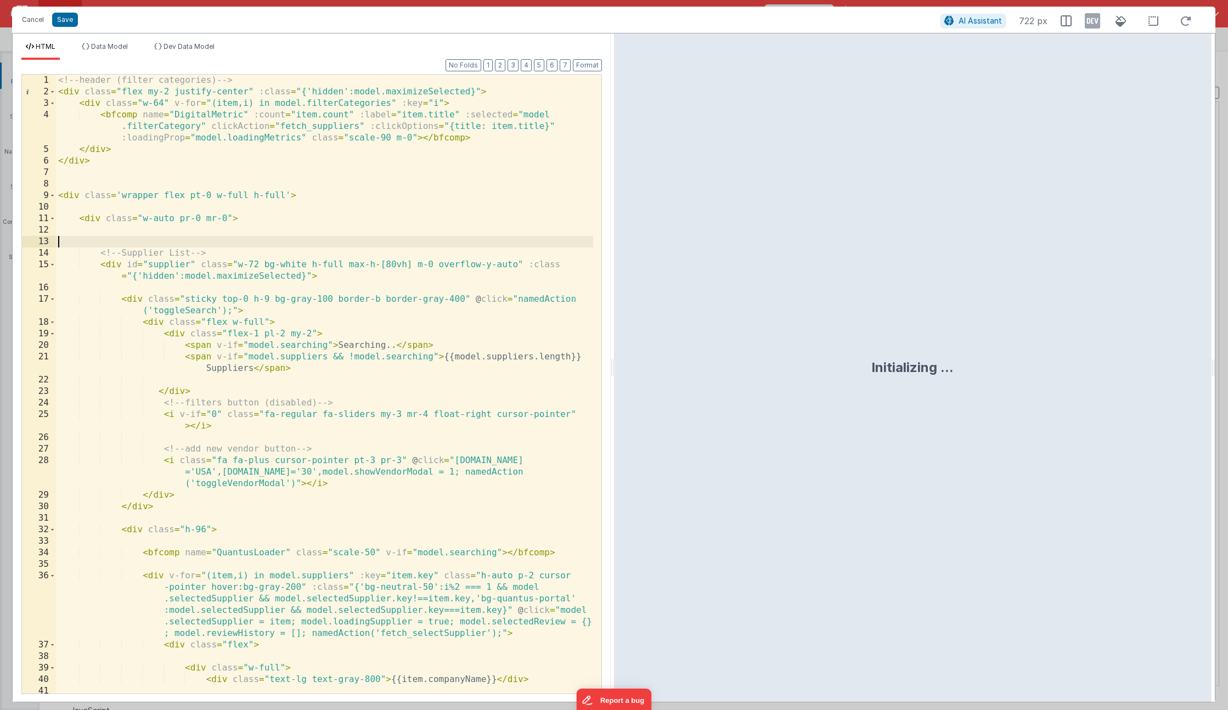
click at [234, 245] on div "<!-- header (filter categories) --> < div class = "flex my-2 justify-center" :c…" at bounding box center [324, 396] width 537 height 642
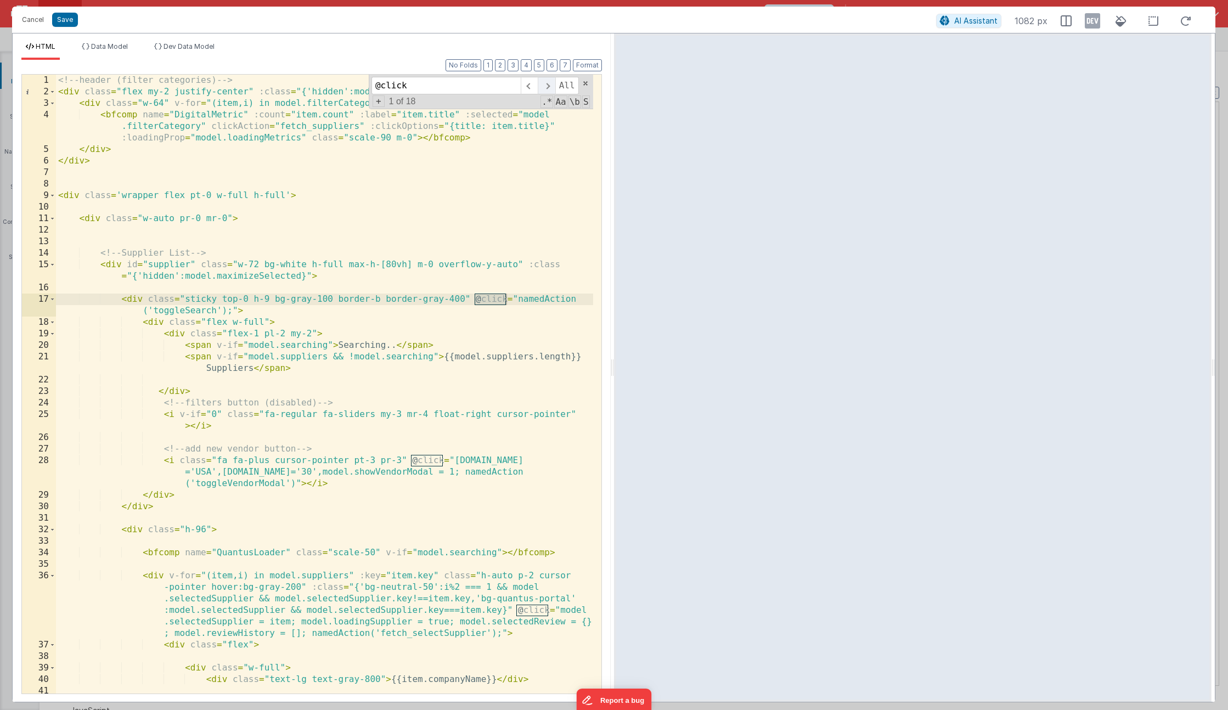
type input "@click"
click at [549, 86] on span at bounding box center [546, 86] width 17 height 18
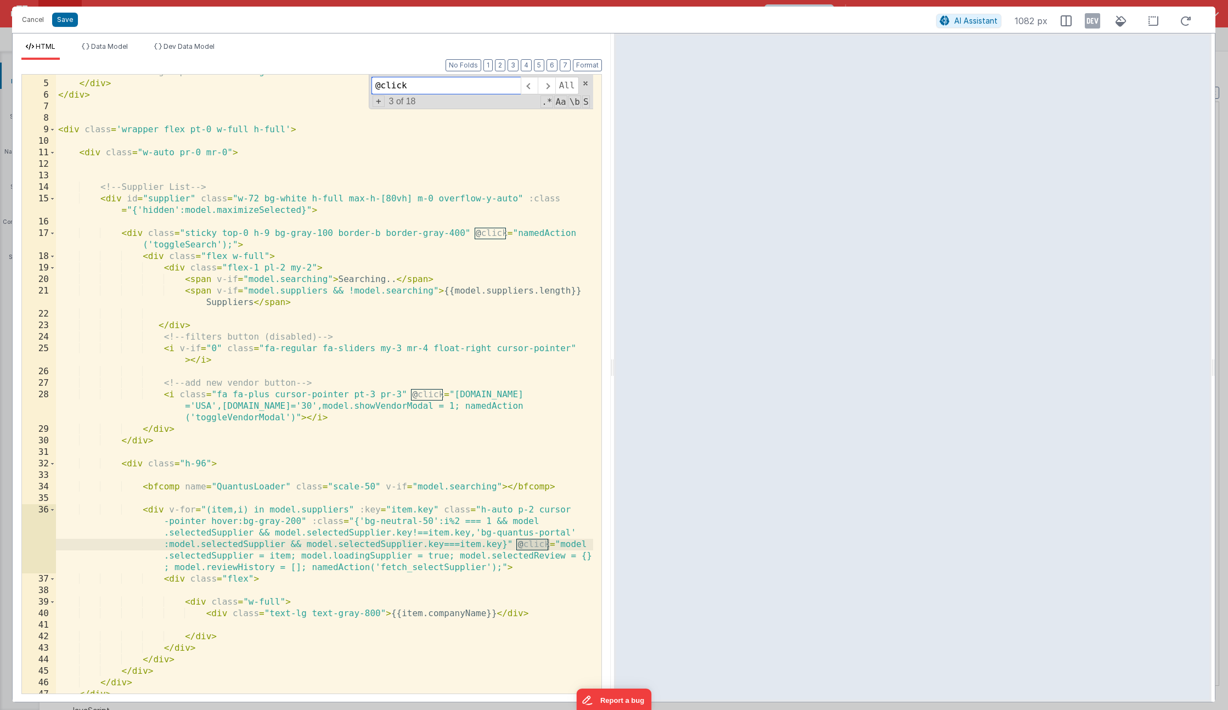
scroll to position [66, 0]
click at [498, 565] on div "< bfcomp name = "DigitalMetric" :count = "item.count" :label = "item.title" :se…" at bounding box center [324, 375] width 537 height 665
click at [73, 19] on button "Save" at bounding box center [65, 20] width 26 height 14
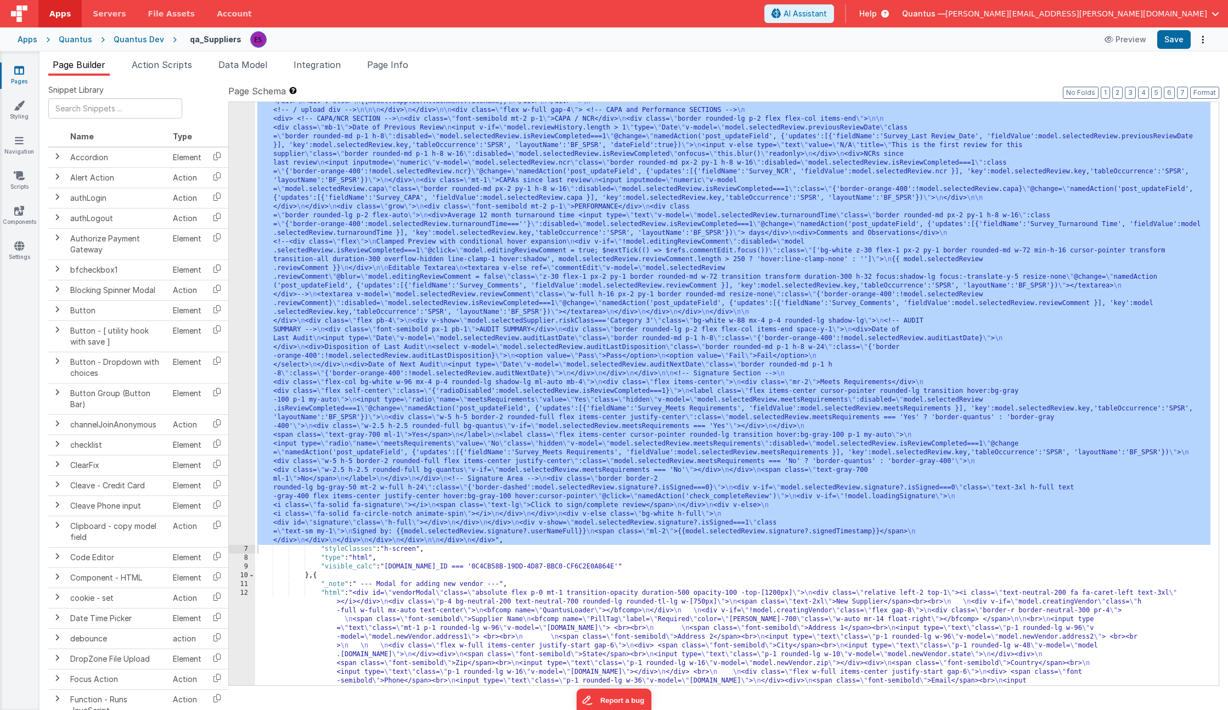
click at [334, 320] on div ""html" : "<!-- header (filter categories) --> \n <div class= \" flex my-2 justi…" at bounding box center [733, 59] width 956 height 2436
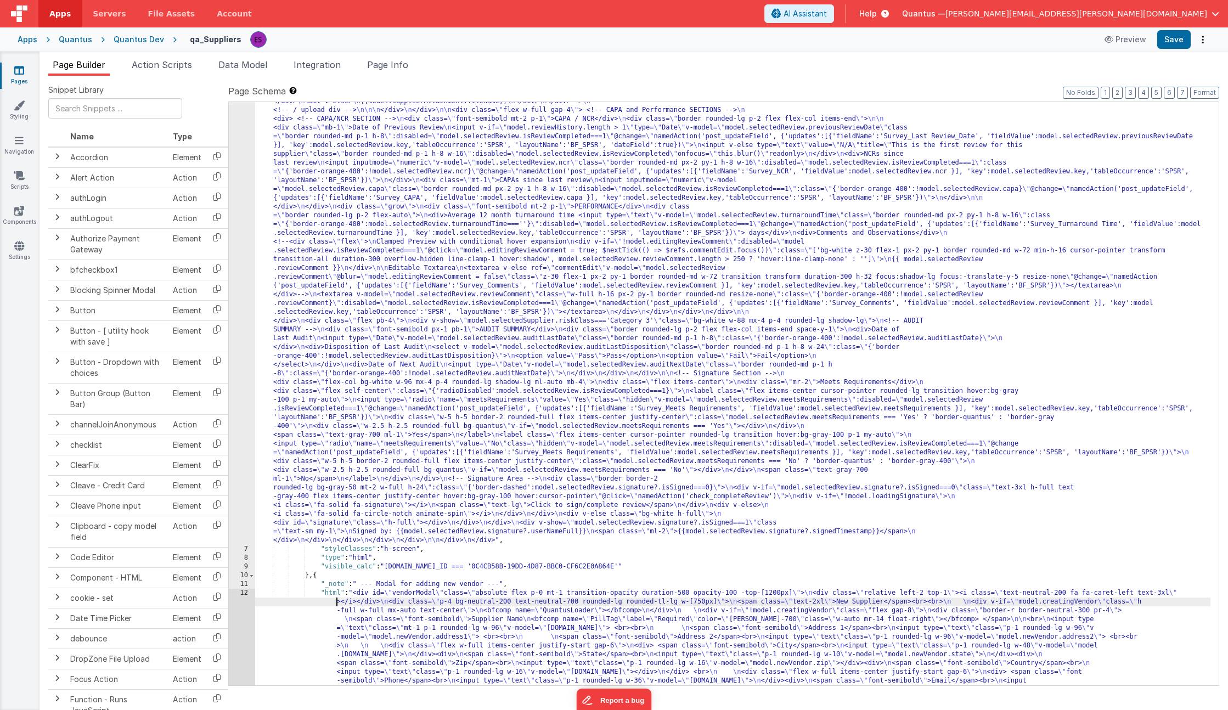
drag, startPoint x: 294, startPoint y: 602, endPoint x: 281, endPoint y: 602, distance: 13.2
click at [293, 602] on div ""html" : "<!-- header (filter categories) --> \n <div class= \" flex my-2 justi…" at bounding box center [733, 59] width 956 height 2436
click at [239, 606] on div "12" at bounding box center [242, 663] width 26 height 149
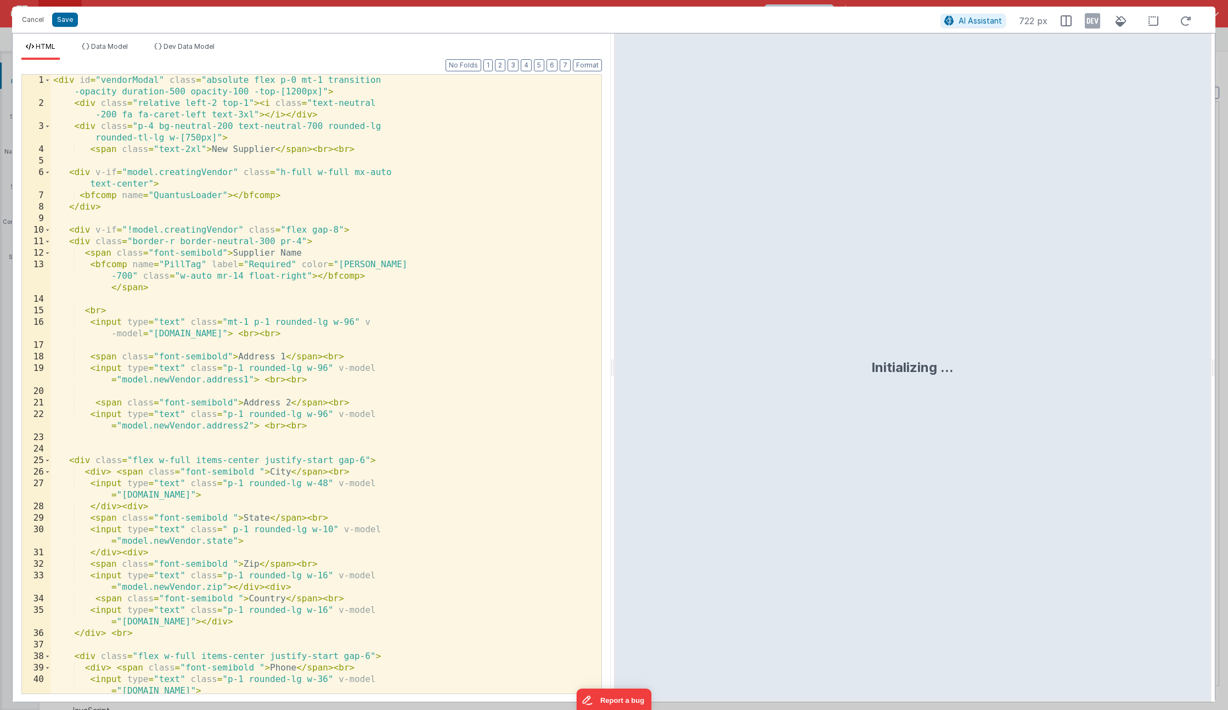
scroll to position [1366, 0]
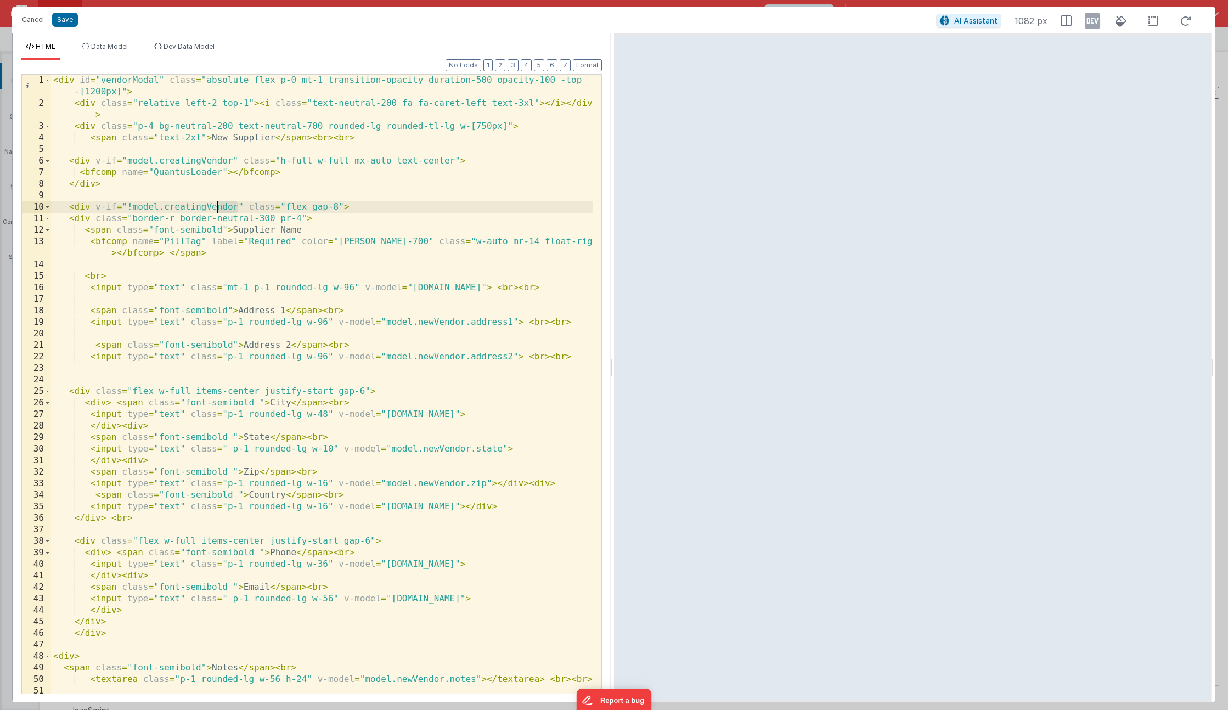
drag, startPoint x: 238, startPoint y: 209, endPoint x: 217, endPoint y: 210, distance: 21.5
click at [217, 210] on div "< div id = "vendorModal" class = "absolute flex p-0 mt-1 transition-opacity dur…" at bounding box center [322, 402] width 542 height 654
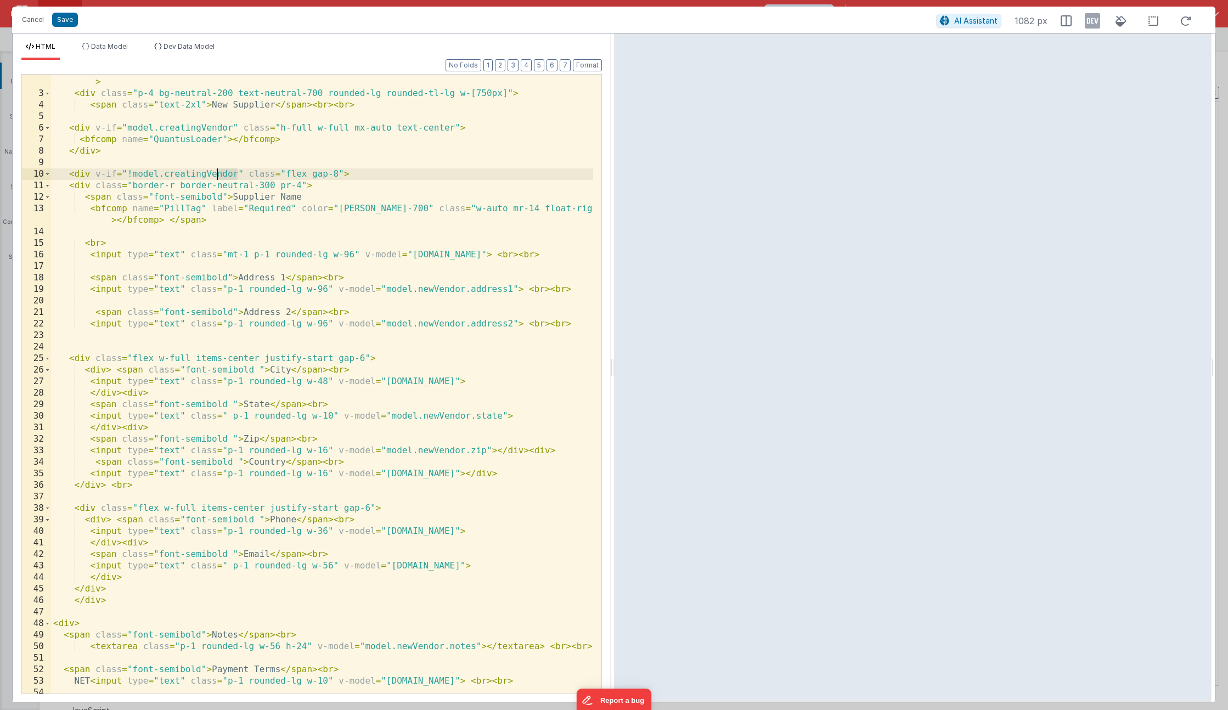
scroll to position [33, 0]
click at [242, 187] on div "< div class = "relative left-2 top-1" > < i class = "text-neutral-200 fa fa-car…" at bounding box center [322, 392] width 542 height 654
drag, startPoint x: 243, startPoint y: 173, endPoint x: 94, endPoint y: 173, distance: 148.7
click at [94, 173] on div "< div class = "relative left-2 top-1" > < i class = "text-neutral-200 fa fa-car…" at bounding box center [322, 392] width 542 height 654
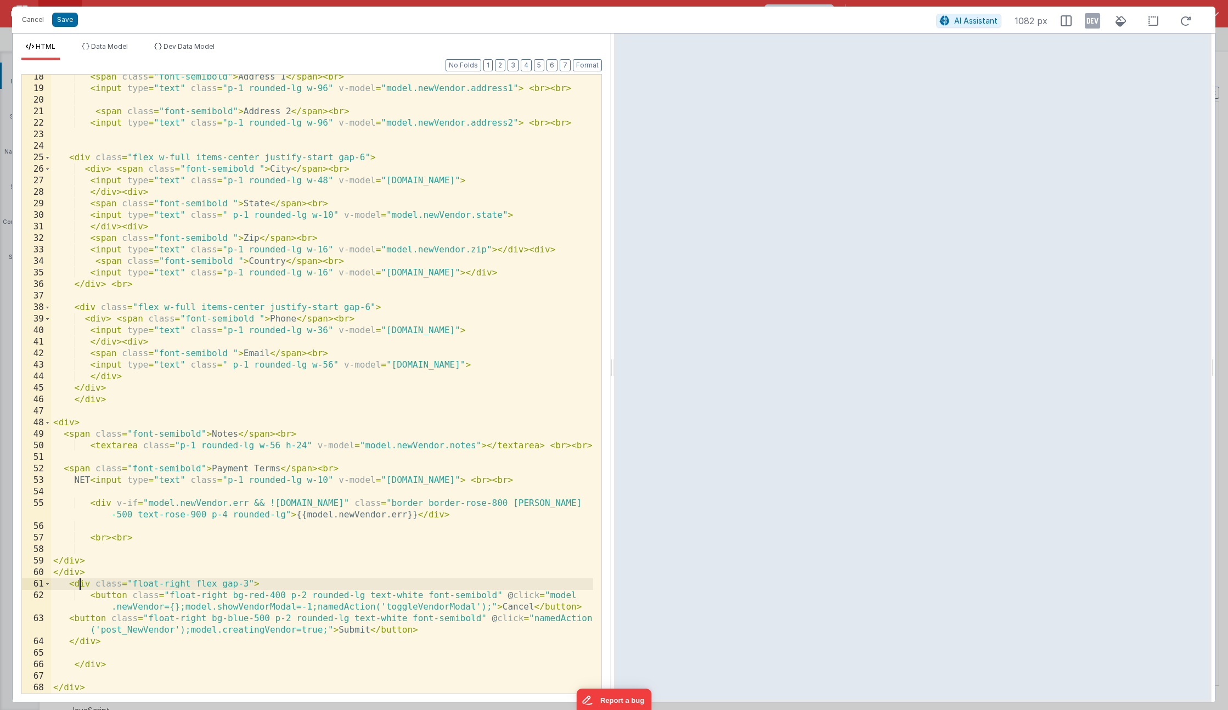
click at [80, 585] on div "< span class = "font-semibold" > Address 1 </ span > < br > < input type = "tex…" at bounding box center [322, 392] width 542 height 642
drag, startPoint x: 89, startPoint y: 583, endPoint x: 78, endPoint y: 599, distance: 19.7
click at [89, 583] on div "< span class = "font-semibold" > Address 1 </ span > < br > < input type = "tex…" at bounding box center [322, 392] width 542 height 642
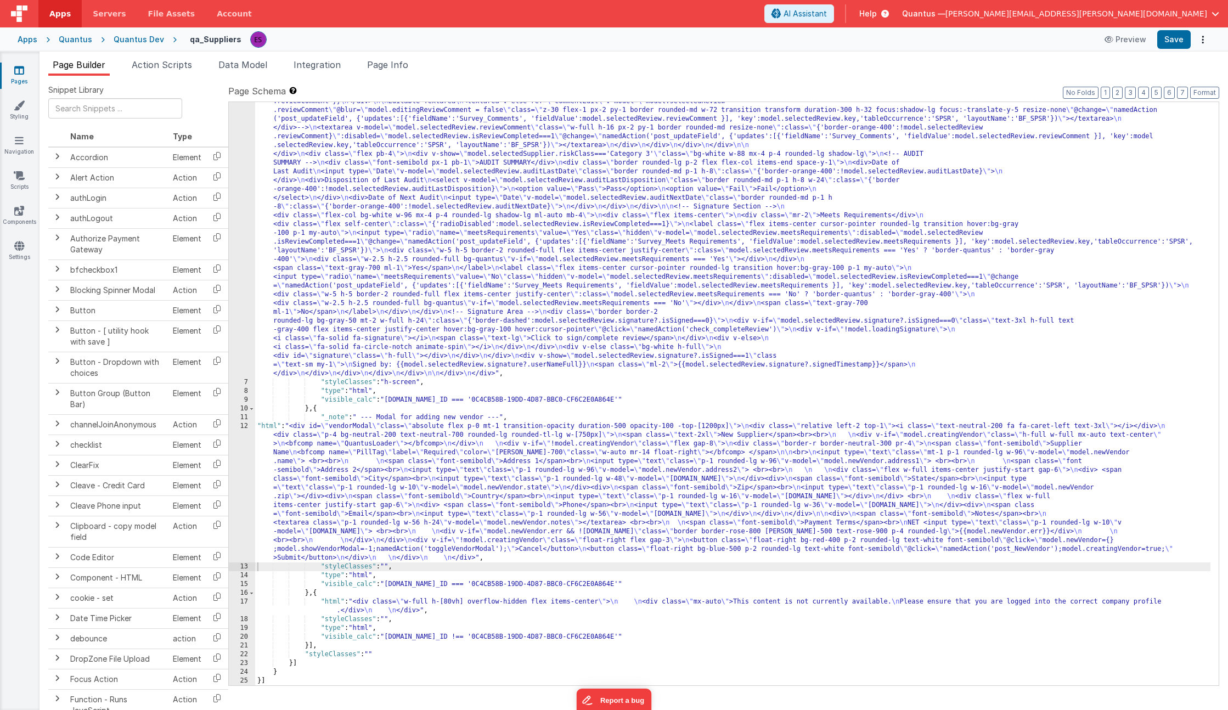
scroll to position [1472, 0]
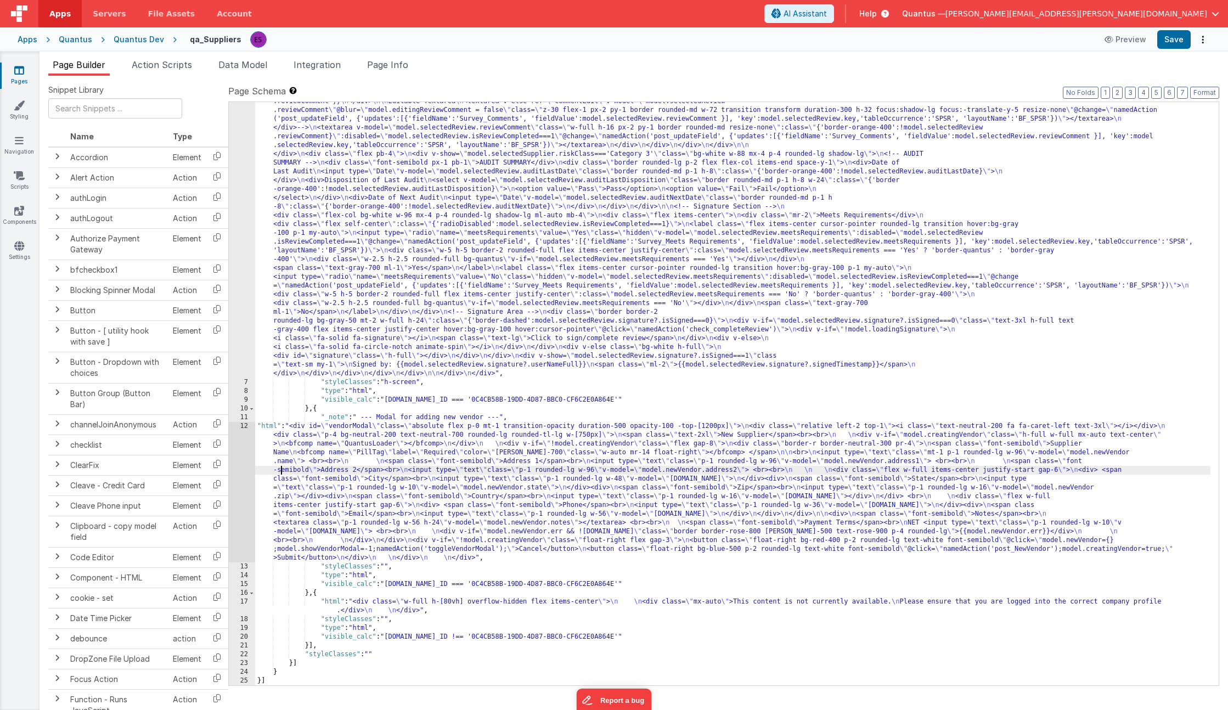
click at [240, 466] on div "12" at bounding box center [242, 492] width 26 height 141
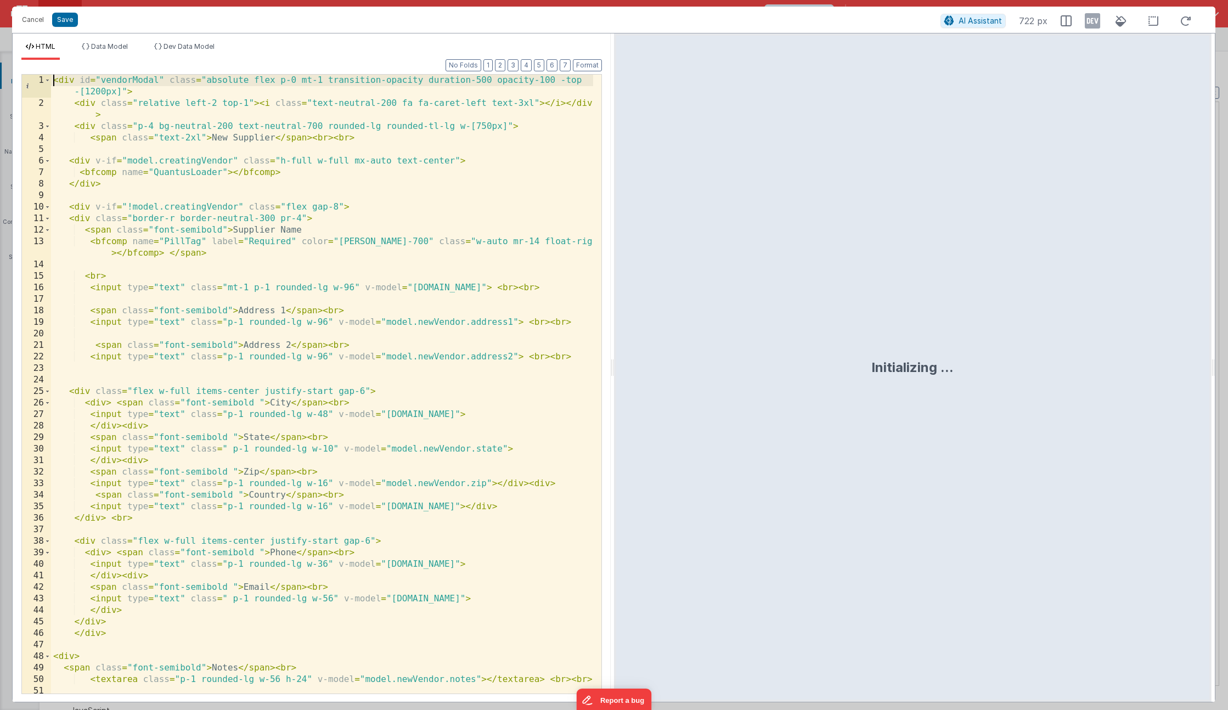
click at [53, 83] on div "< div id = "vendorModal" class = "absolute flex p-0 mt-1 transition-opacity dur…" at bounding box center [322, 402] width 542 height 654
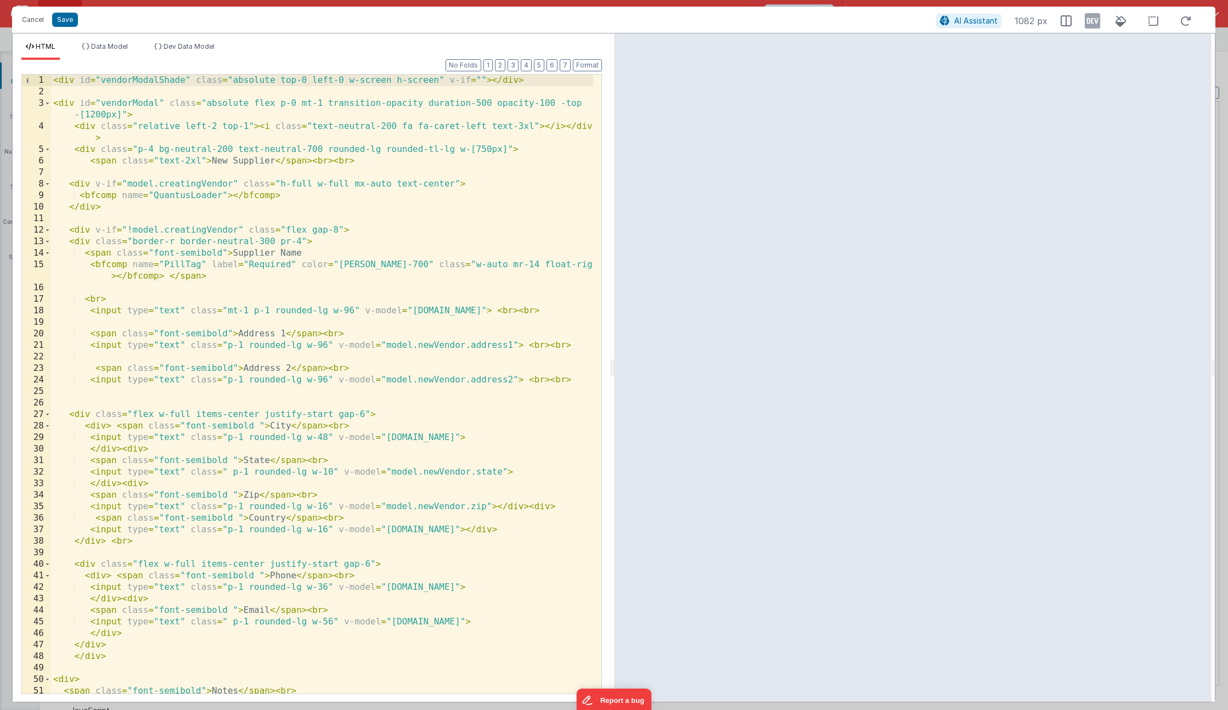
paste textarea
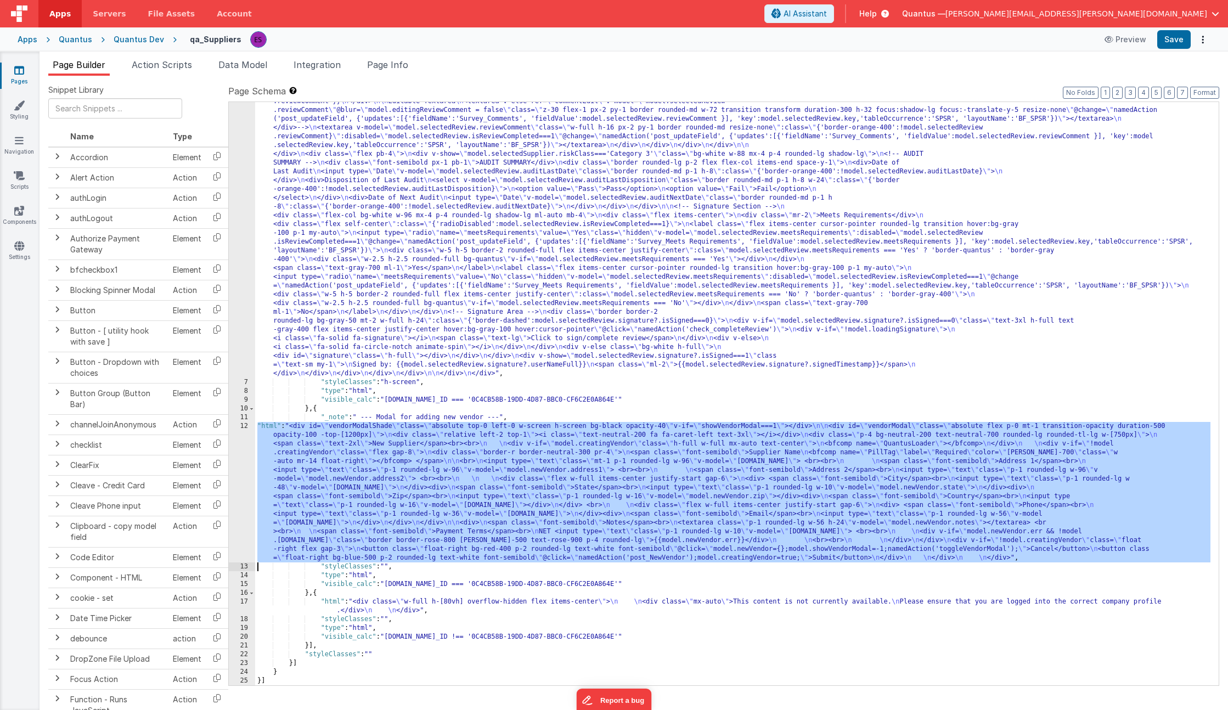
click at [233, 492] on div "12" at bounding box center [242, 492] width 26 height 141
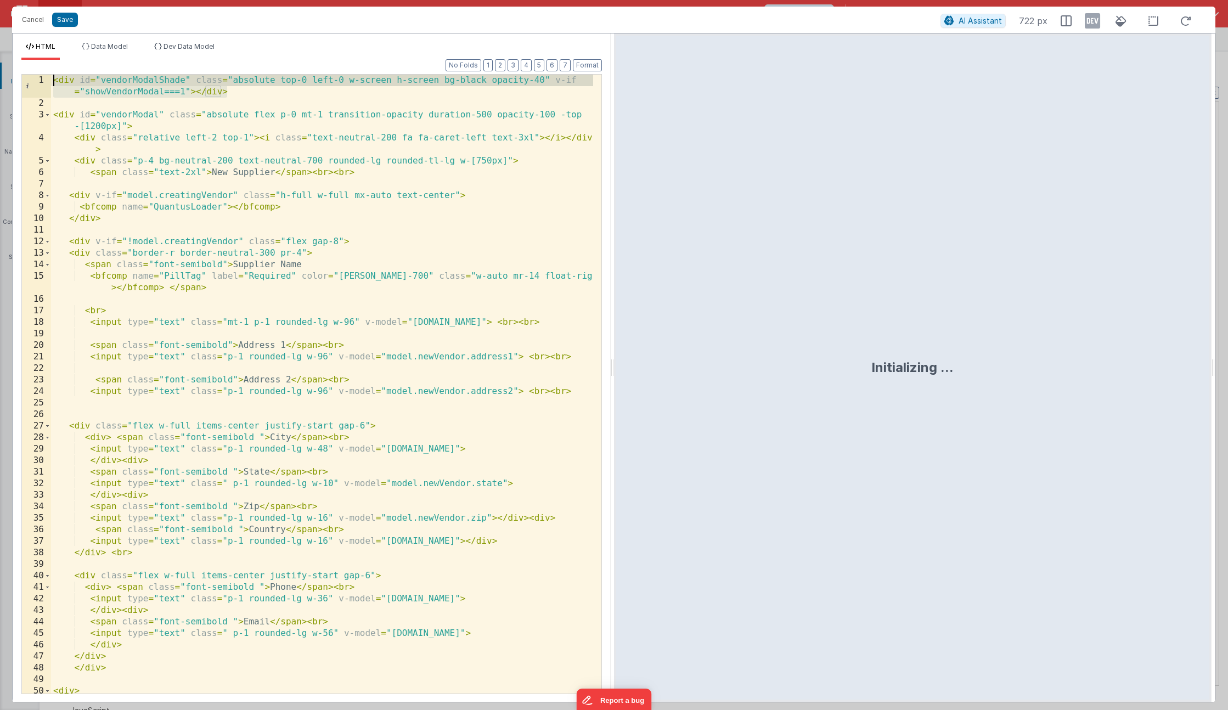
drag, startPoint x: 270, startPoint y: 86, endPoint x: 37, endPoint y: 70, distance: 233.3
click at [36, 69] on div "Format 7 6 5 4 3 2 1 No Folds 1 2 3 4 5 6 7 8 9 10 11 12 13 14 15 16 17 18 19 2…" at bounding box center [311, 376] width 581 height 633
click at [104, 107] on div "< div id = "vendorModalShade" class = "absolute top-0 left-0 w-screen h-screen …" at bounding box center [322, 402] width 542 height 654
drag, startPoint x: 250, startPoint y: 93, endPoint x: 1, endPoint y: 56, distance: 252.0
click at [1, 56] on div "Cancel Save AI Assistant 1082 px HTML Data Model Dev Data Model Format 7 6 5 4 …" at bounding box center [614, 355] width 1228 height 710
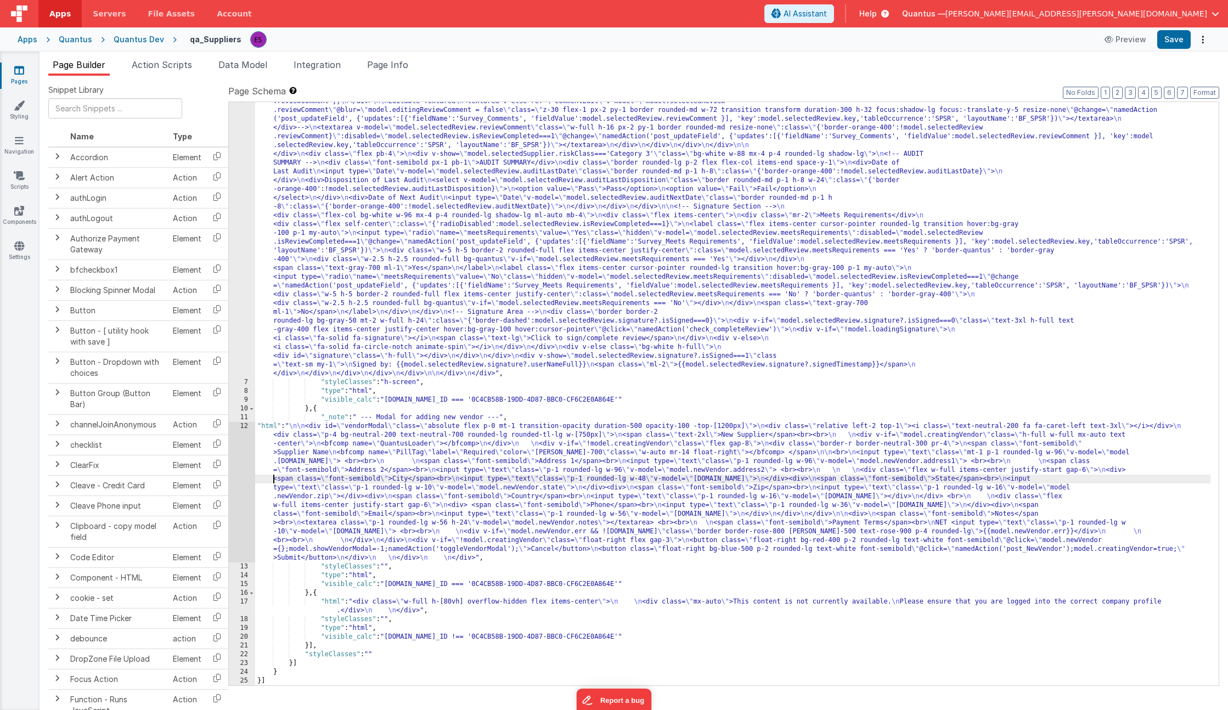
click at [244, 476] on div "12" at bounding box center [242, 492] width 26 height 141
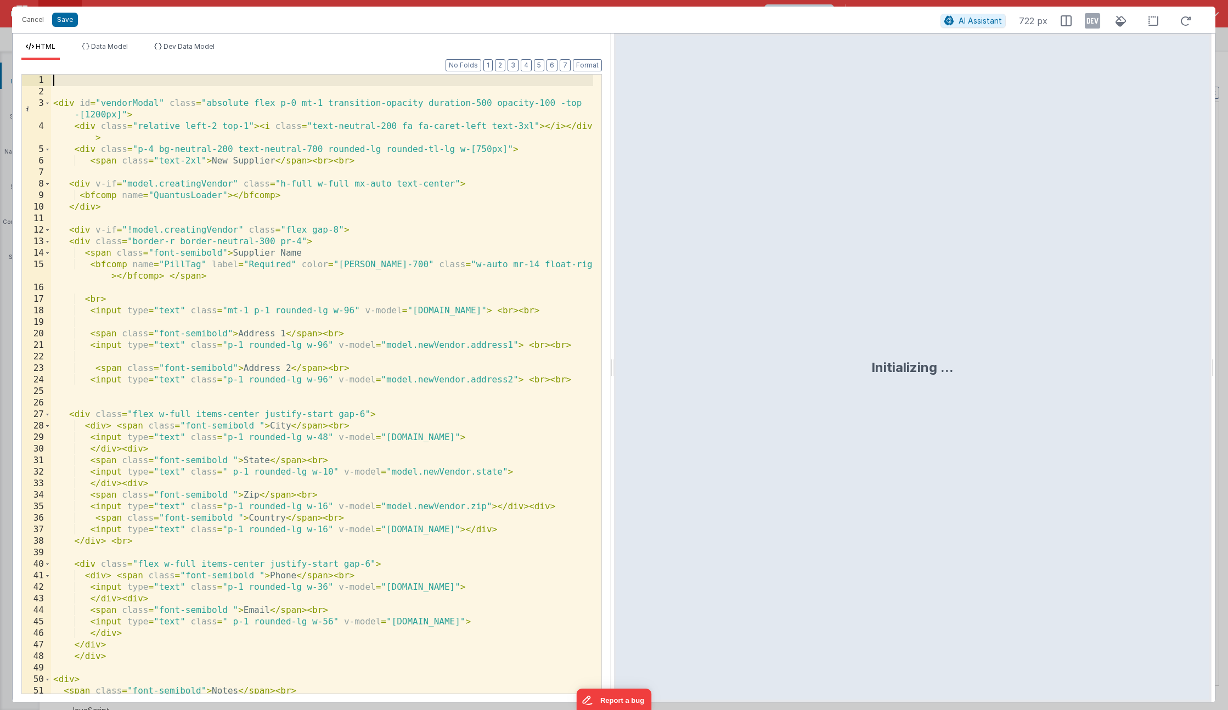
click at [74, 83] on div "< div id = "vendorModal" class = "absolute flex p-0 mt-1 transition-opacity dur…" at bounding box center [322, 396] width 542 height 642
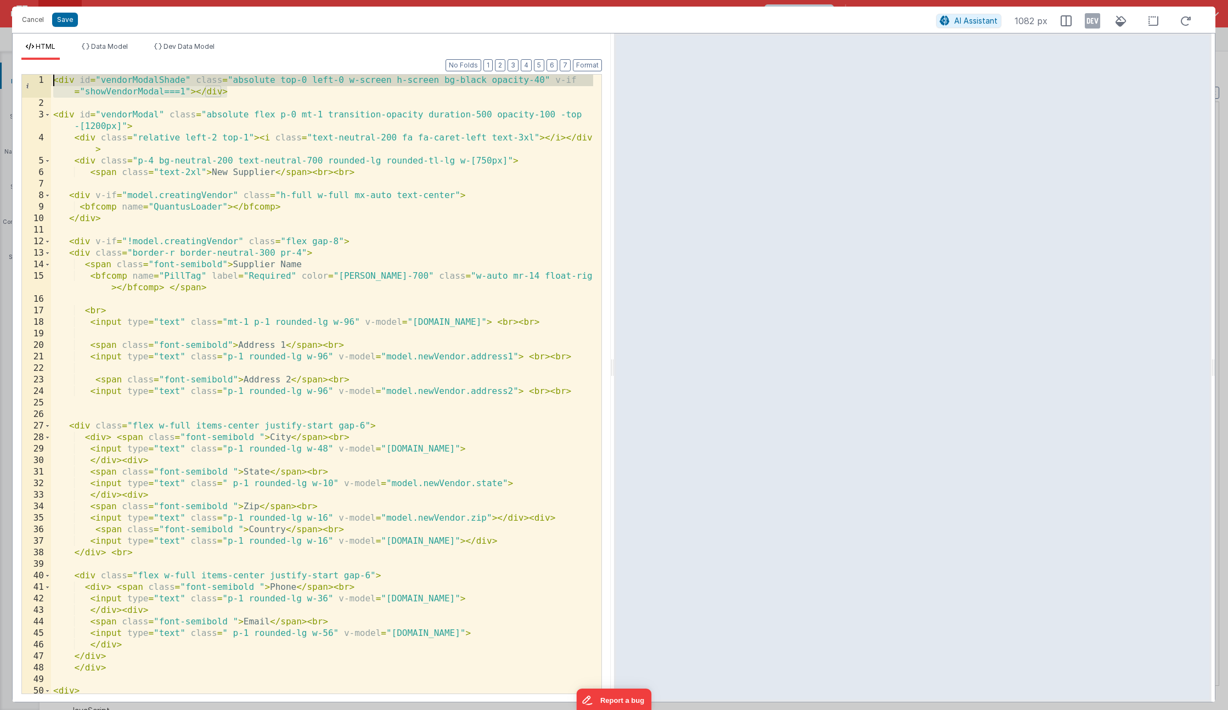
drag, startPoint x: 237, startPoint y: 87, endPoint x: 58, endPoint y: 40, distance: 185.1
click at [58, 40] on div "HTML Data Model Dev Data Model Format 7 6 5 4 3 2 1 No Folds 1 2 3 4 5 6 7 8 9 …" at bounding box center [312, 367] width 598 height 669
click at [287, 113] on div "< div id = "vendorModalShade" class = "absolute top-0 left-0 w-screen h-screen …" at bounding box center [322, 402] width 542 height 654
drag, startPoint x: 288, startPoint y: 96, endPoint x: 1, endPoint y: 28, distance: 295.0
click at [1, 28] on div "Cancel Save AI Assistant 1082 px HTML Data Model Dev Data Model Format 7 6 5 4 …" at bounding box center [614, 355] width 1228 height 710
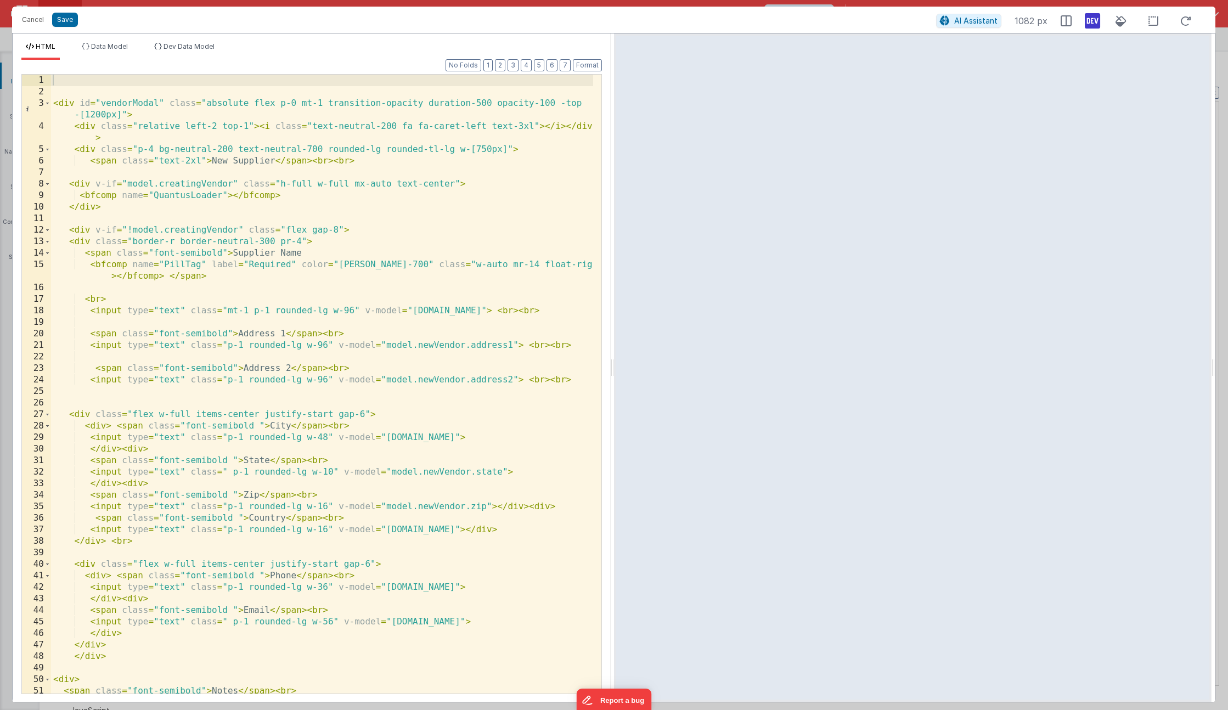
click at [1096, 28] on icon at bounding box center [1092, 21] width 15 height 18
click at [1098, 16] on icon at bounding box center [1092, 21] width 15 height 18
click at [341, 82] on div "< div id = "vendorModal" class = "absolute flex p-0 mt-1 transition-opacity dur…" at bounding box center [322, 396] width 542 height 642
paste textarea
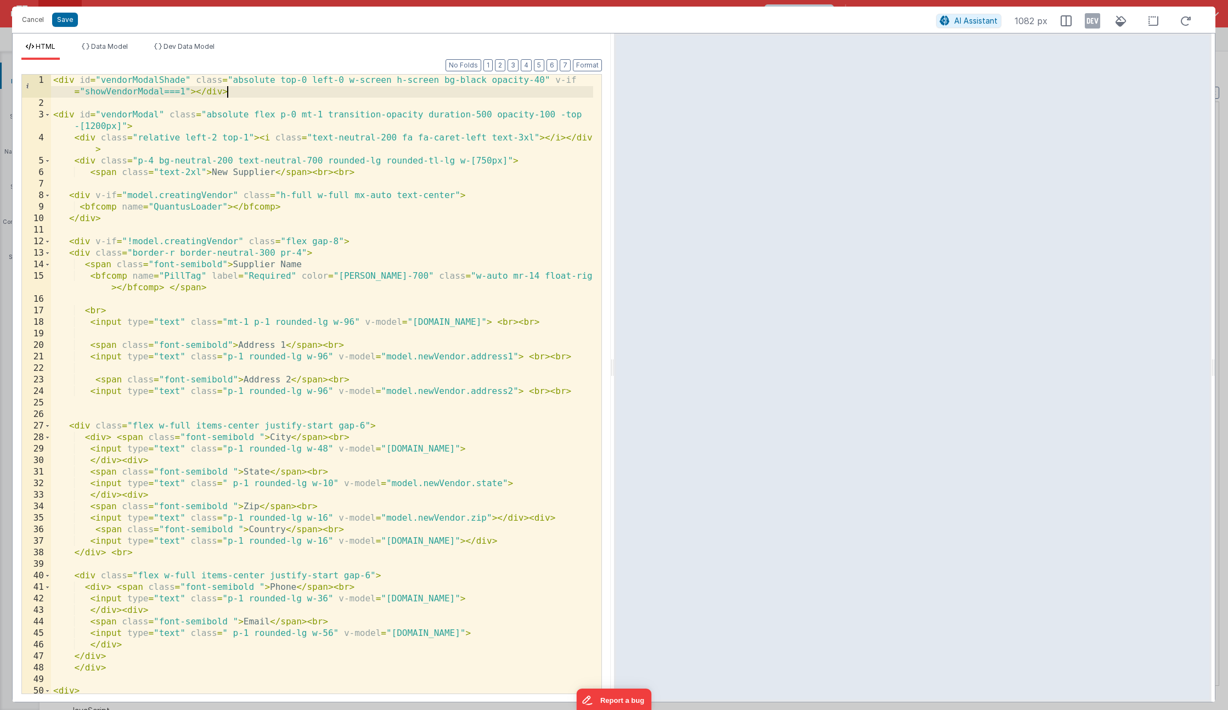
click at [198, 92] on div "< div id = "vendorModalShade" class = "absolute top-0 left-0 w-screen h-screen …" at bounding box center [322, 402] width 542 height 654
drag, startPoint x: 554, startPoint y: 77, endPoint x: 187, endPoint y: 91, distance: 367.4
click at [188, 91] on div "< div id = "vendorModalShade" class = "absolute top-0 left-0 w-screen h-screen …" at bounding box center [322, 402] width 542 height 654
click at [538, 80] on div "< div id = "vendorModalShade" class = "absolute top-0 left-0 w-screen h-screen …" at bounding box center [322, 402] width 542 height 654
click at [543, 78] on div "< div id = "vendorModalShade" class = "absolute top-0 left-0 w-screen h-screen …" at bounding box center [322, 402] width 542 height 654
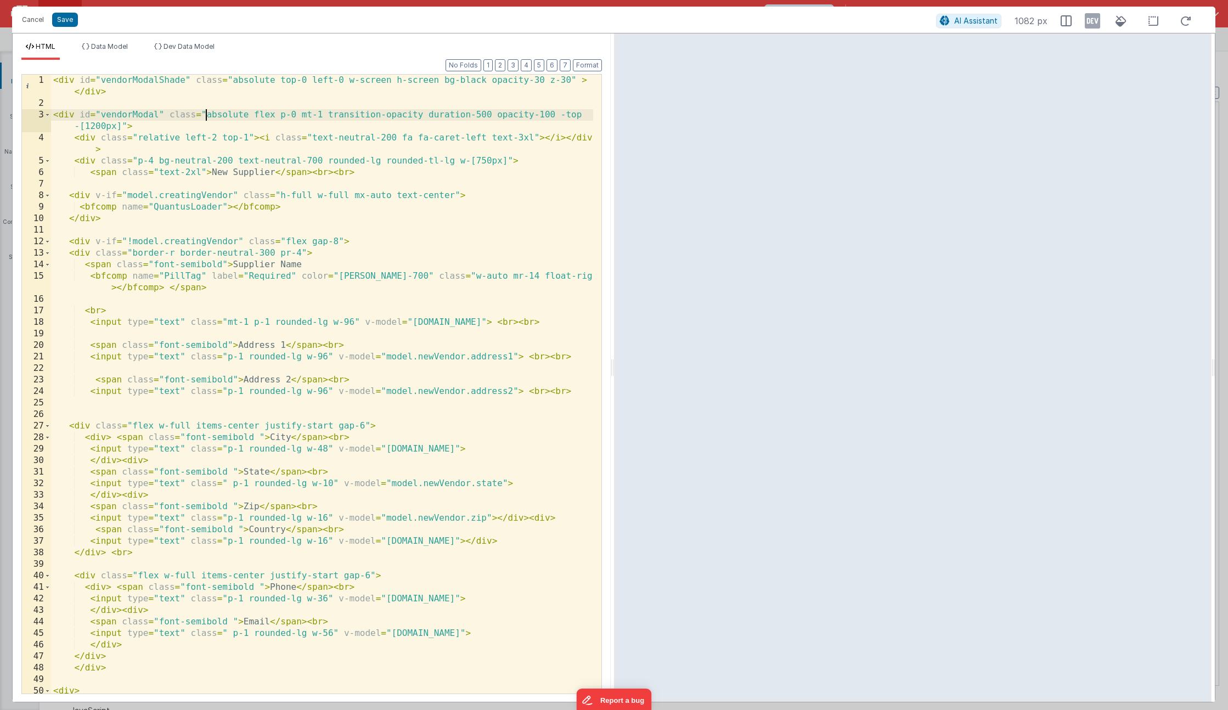
click at [209, 113] on div "< div id = "vendorModalShade" class = "absolute top-0 left-0 w-screen h-screen …" at bounding box center [322, 402] width 542 height 654
drag, startPoint x: 562, startPoint y: 78, endPoint x: 570, endPoint y: 78, distance: 8.8
click at [570, 78] on div "< div id = "vendorModalShade" class = "absolute top-0 left-0 w-screen h-screen …" at bounding box center [322, 402] width 542 height 654
click at [294, 114] on div "< div id = "vendorModalShade" class = "absolute top-0 left-0 w-screen h-screen …" at bounding box center [322, 402] width 542 height 654
drag, startPoint x: 579, startPoint y: 82, endPoint x: 545, endPoint y: 82, distance: 33.5
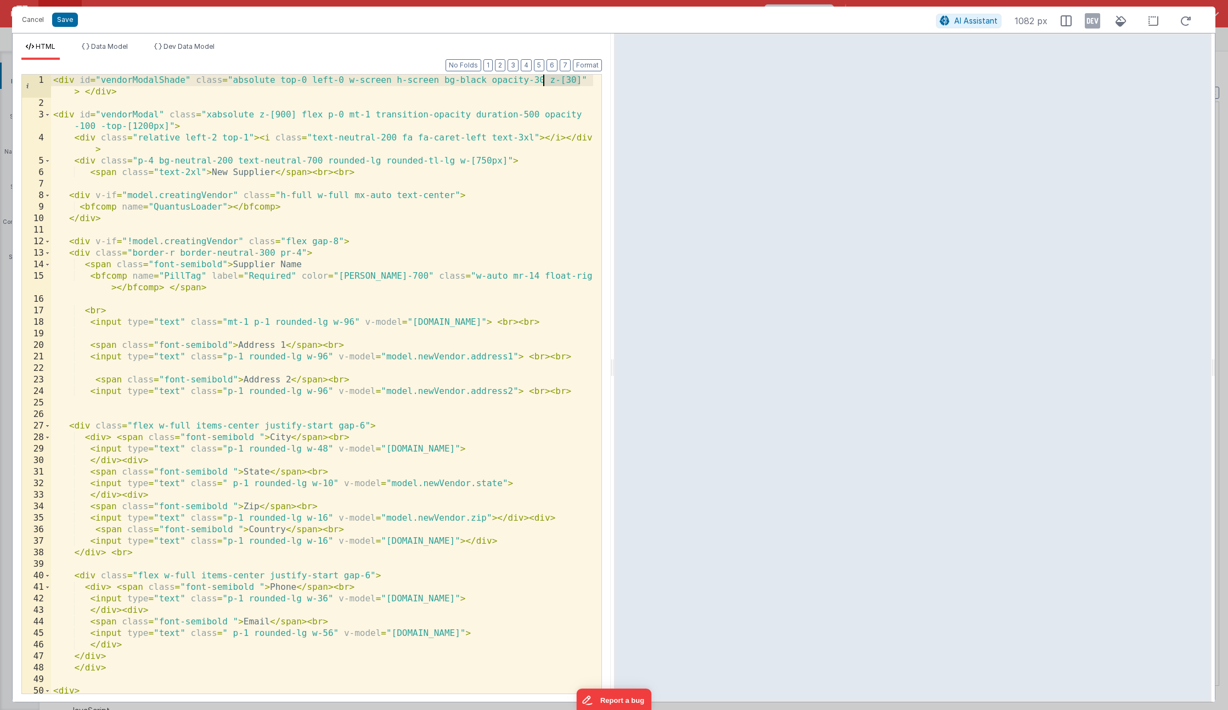
click at [545, 82] on div "< div id = "vendorModalShade" class = "absolute top-0 left-0 w-screen h-screen …" at bounding box center [322, 402] width 542 height 654
drag, startPoint x: 295, startPoint y: 111, endPoint x: 259, endPoint y: 111, distance: 36.2
click at [259, 111] on div "< div id = "vendorModalShade" class = "absolute top-0 left-0 w-screen h-screen …" at bounding box center [322, 402] width 542 height 654
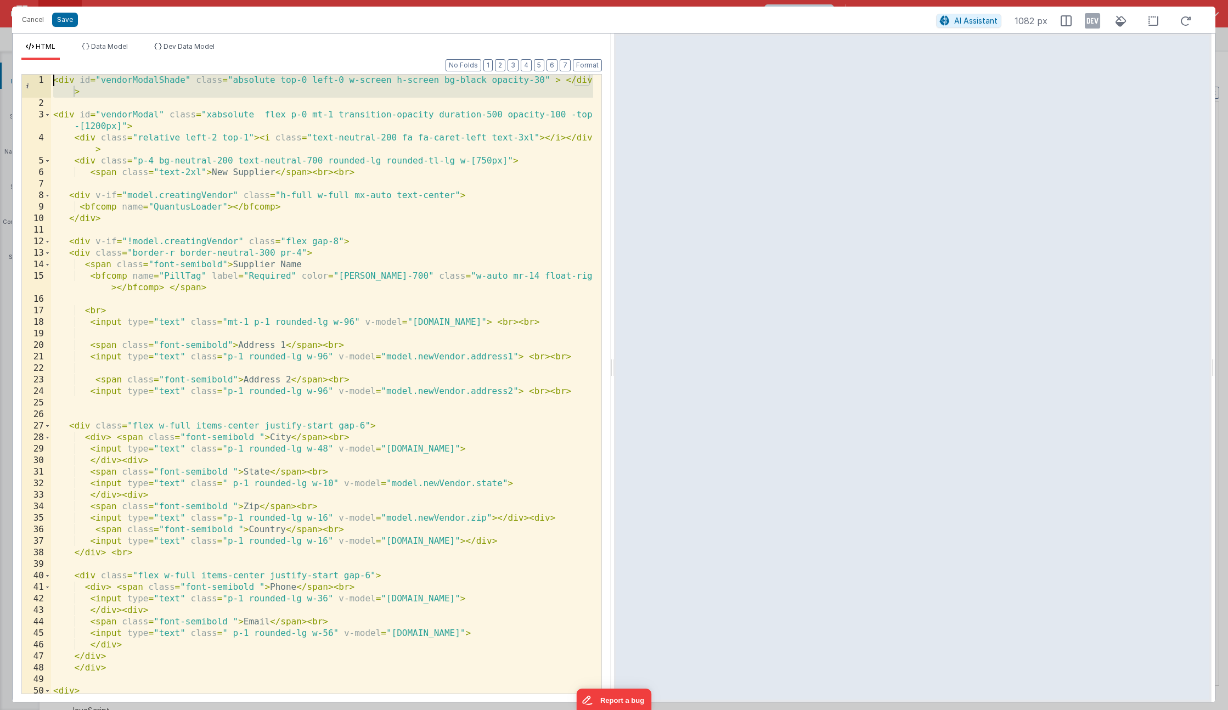
drag, startPoint x: 196, startPoint y: 101, endPoint x: 1, endPoint y: 75, distance: 197.1
click at [1, 75] on div "Cancel Save AI Assistant 1082 px HTML Data Model Dev Data Model Format 7 6 5 4 …" at bounding box center [614, 355] width 1228 height 710
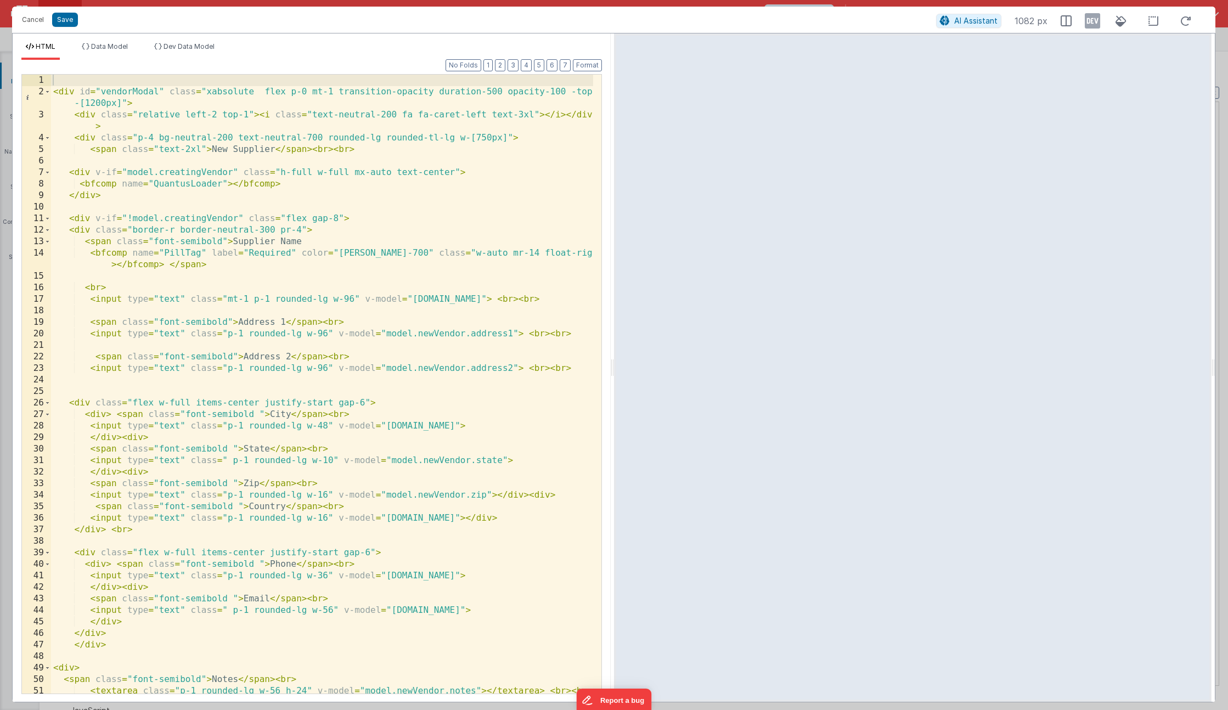
scroll to position [245, 0]
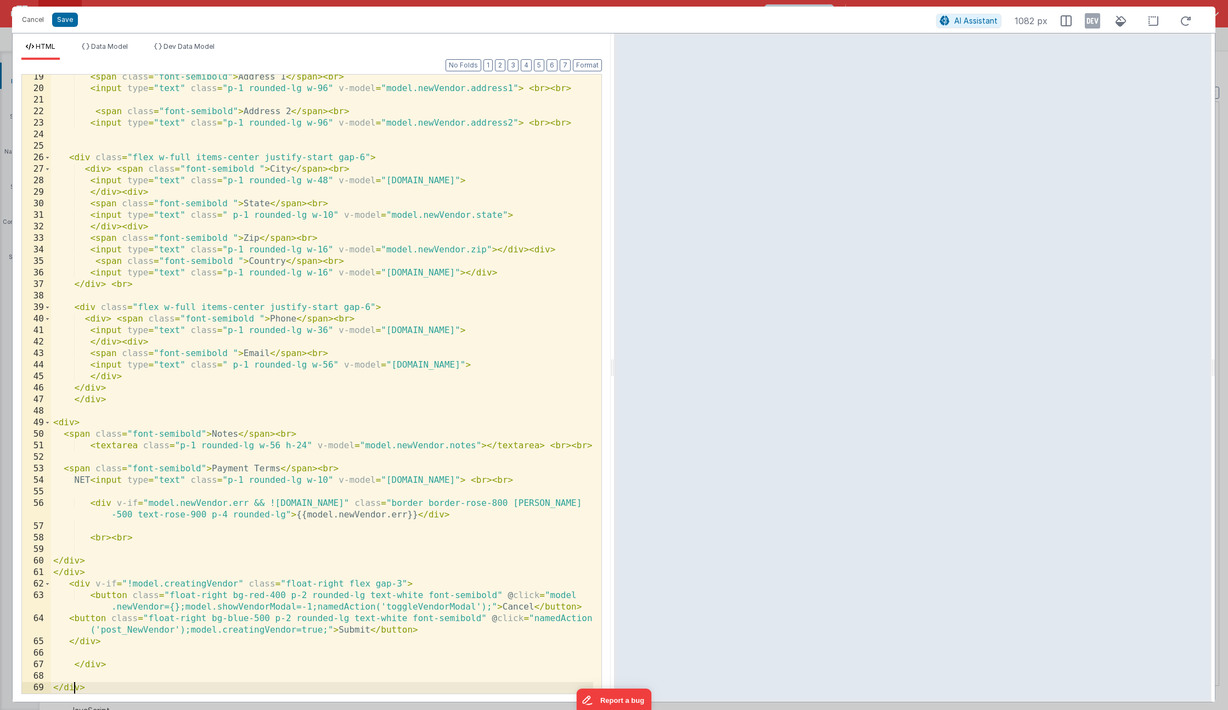
click at [75, 688] on div "< span class = "font-semibold" > Address 1 </ span > < br > < input type = "tex…" at bounding box center [322, 392] width 542 height 642
click at [100, 684] on div "< span class = "font-semibold" > Address 1 </ span > < br > < input type = "tex…" at bounding box center [322, 392] width 542 height 642
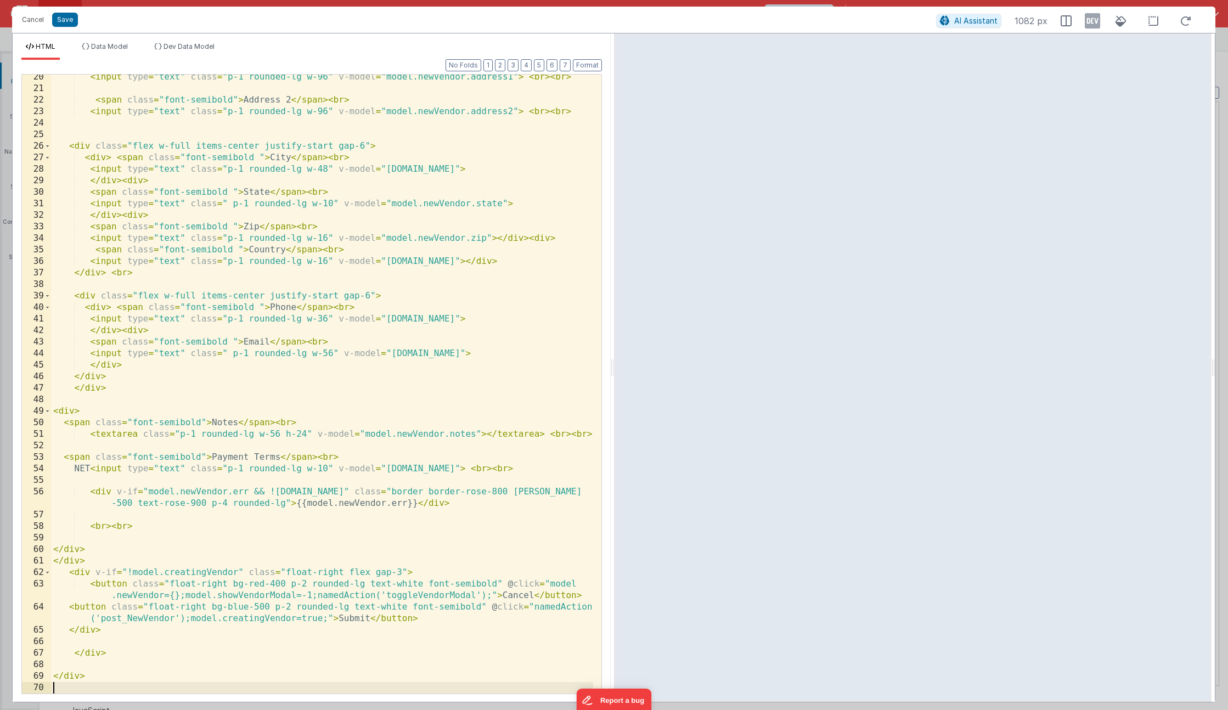
scroll to position [280, 0]
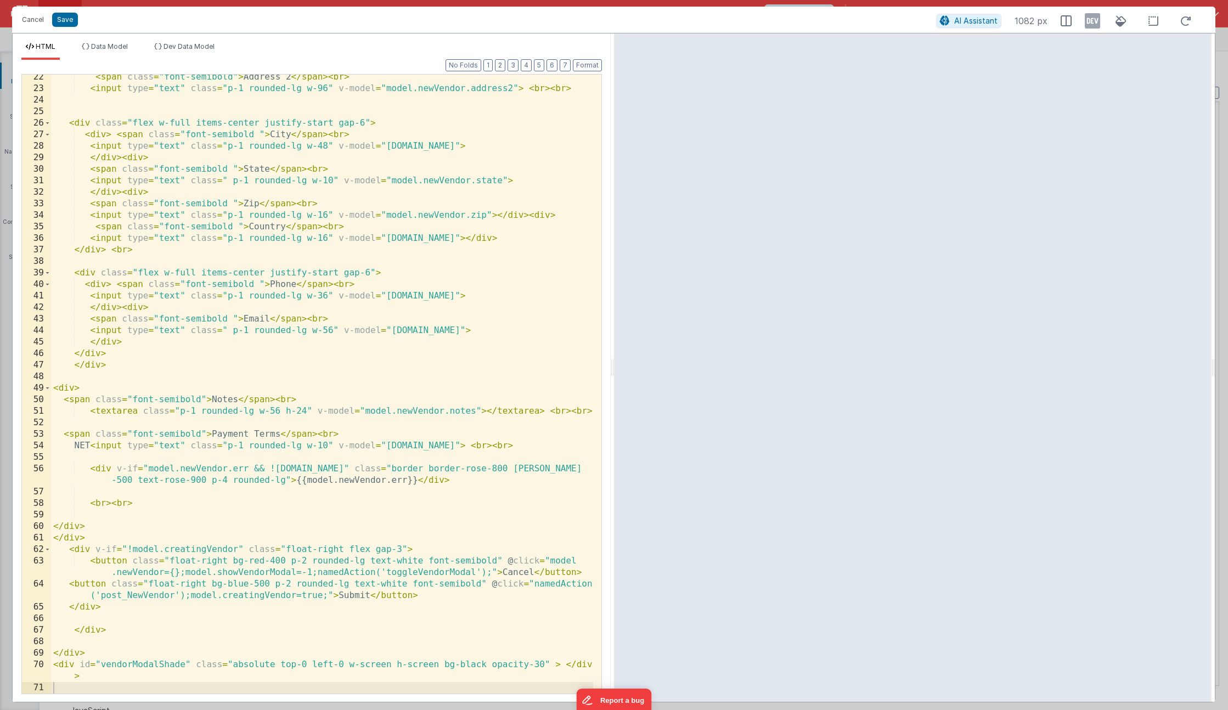
drag, startPoint x: 545, startPoint y: 669, endPoint x: 554, endPoint y: 631, distance: 39.0
click at [543, 668] on div "< span class = "font-semibold" > Address 2 </ span > < br > < input type = "tex…" at bounding box center [322, 392] width 542 height 642
drag, startPoint x: 553, startPoint y: 669, endPoint x: 141, endPoint y: 675, distance: 412.2
click at [140, 675] on div "< span class = "font-semibold" > Address 2 </ span > < br > < input type = "tex…" at bounding box center [322, 392] width 542 height 642
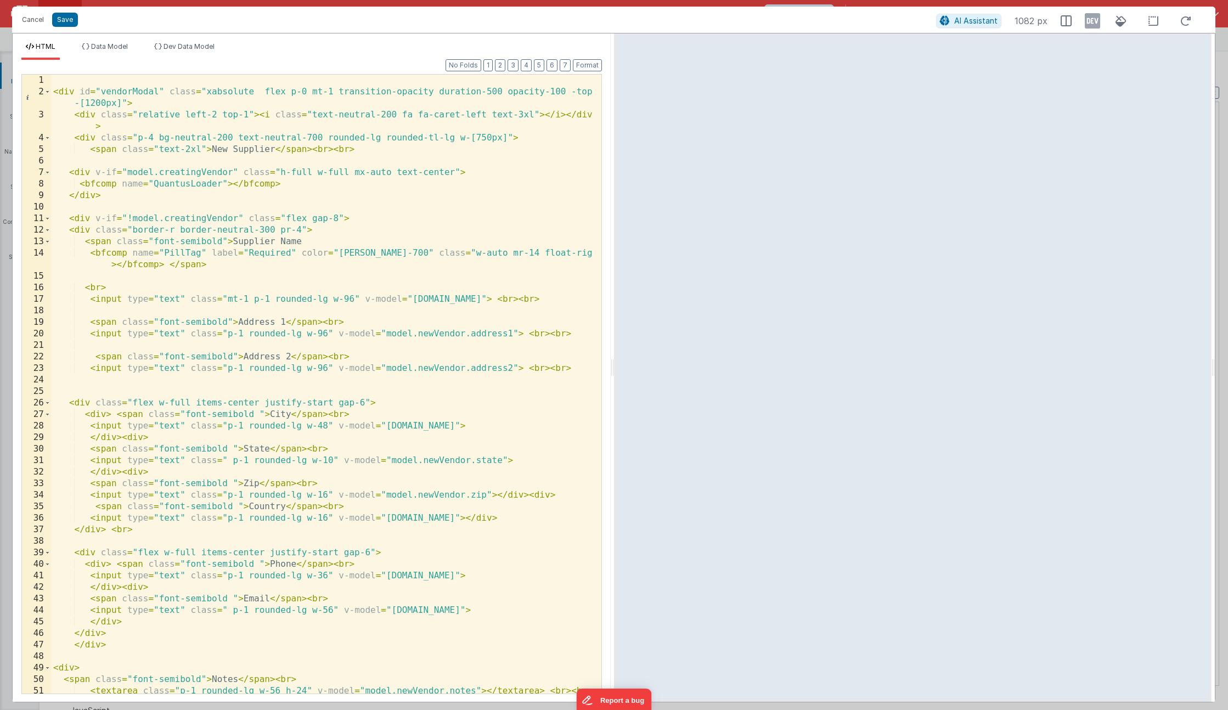
scroll to position [0, 0]
click at [167, 88] on div "< div id = "vendorModal" class = "xabsolute flex p-0 mt-1 transition-opacity du…" at bounding box center [322, 396] width 542 height 642
paste textarea
click at [253, 91] on div "< div id = "vendorModal" style = "z-index:20" class = "xabsolute flex p-0 mt-1 …" at bounding box center [322, 396] width 542 height 642
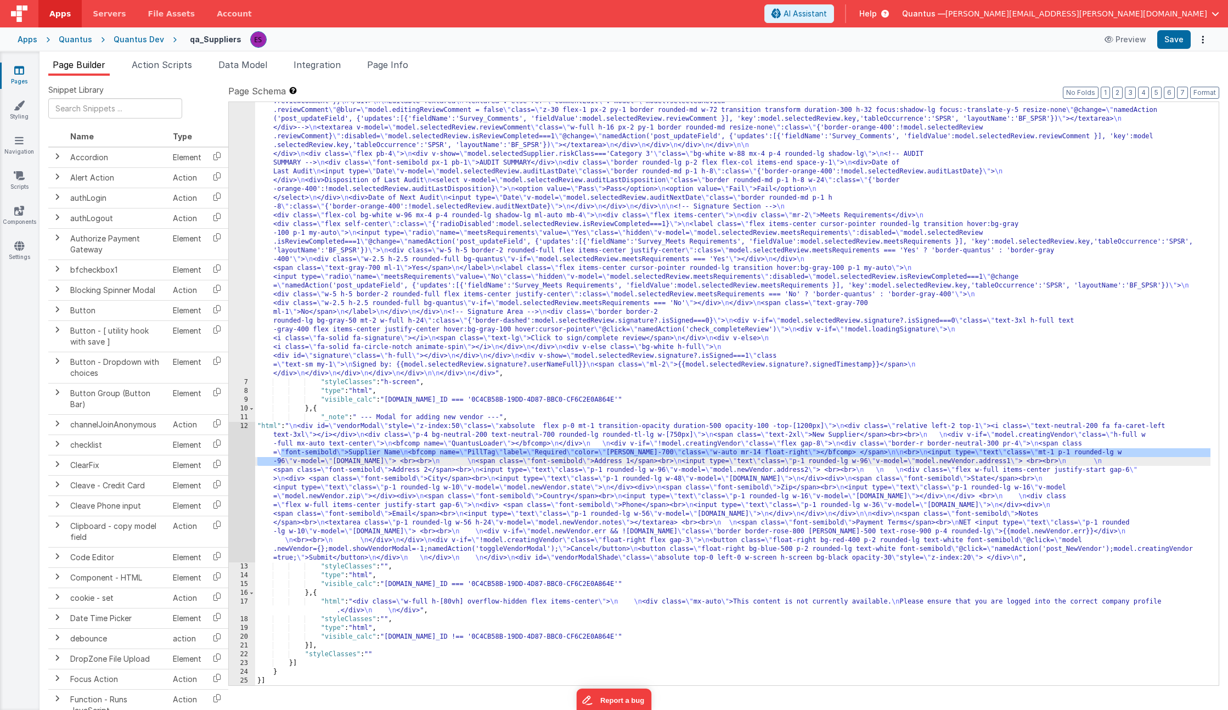
click at [240, 451] on div "12" at bounding box center [242, 492] width 26 height 141
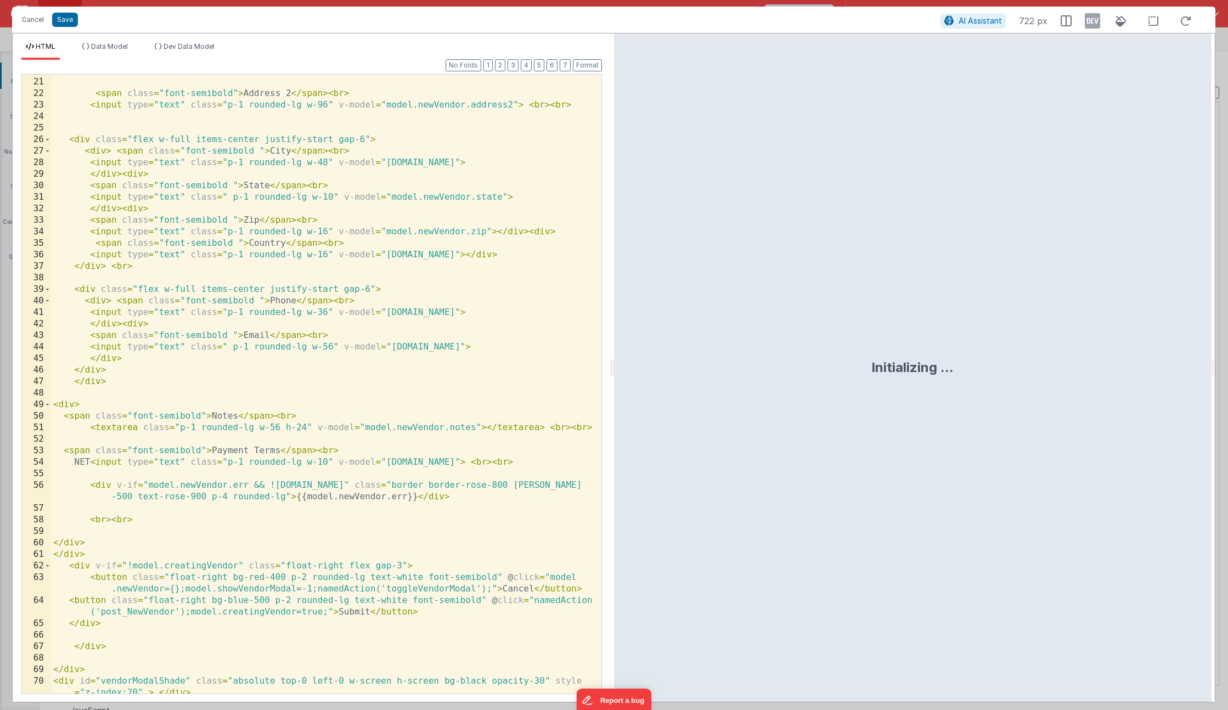
scroll to position [280, 0]
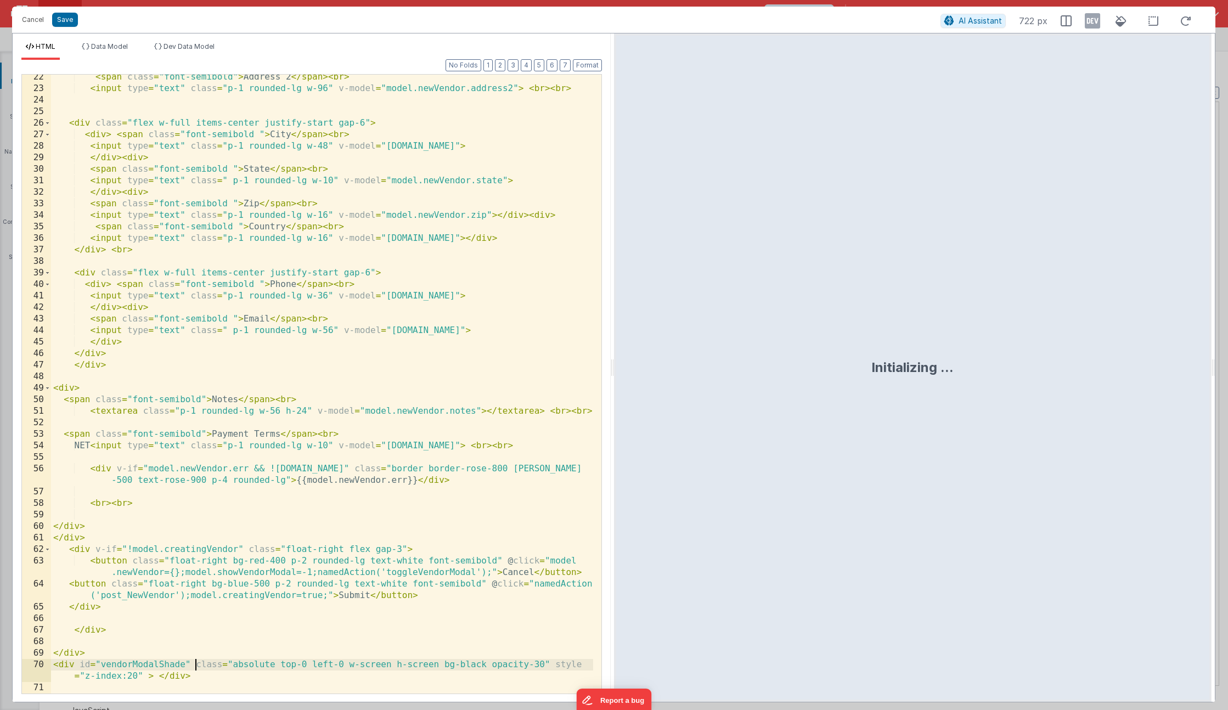
drag, startPoint x: 195, startPoint y: 662, endPoint x: 201, endPoint y: 655, distance: 9.3
click at [195, 662] on div "< span class = "font-semibold" > Address 2 </ span > < br > < input type = "tex…" at bounding box center [322, 392] width 542 height 642
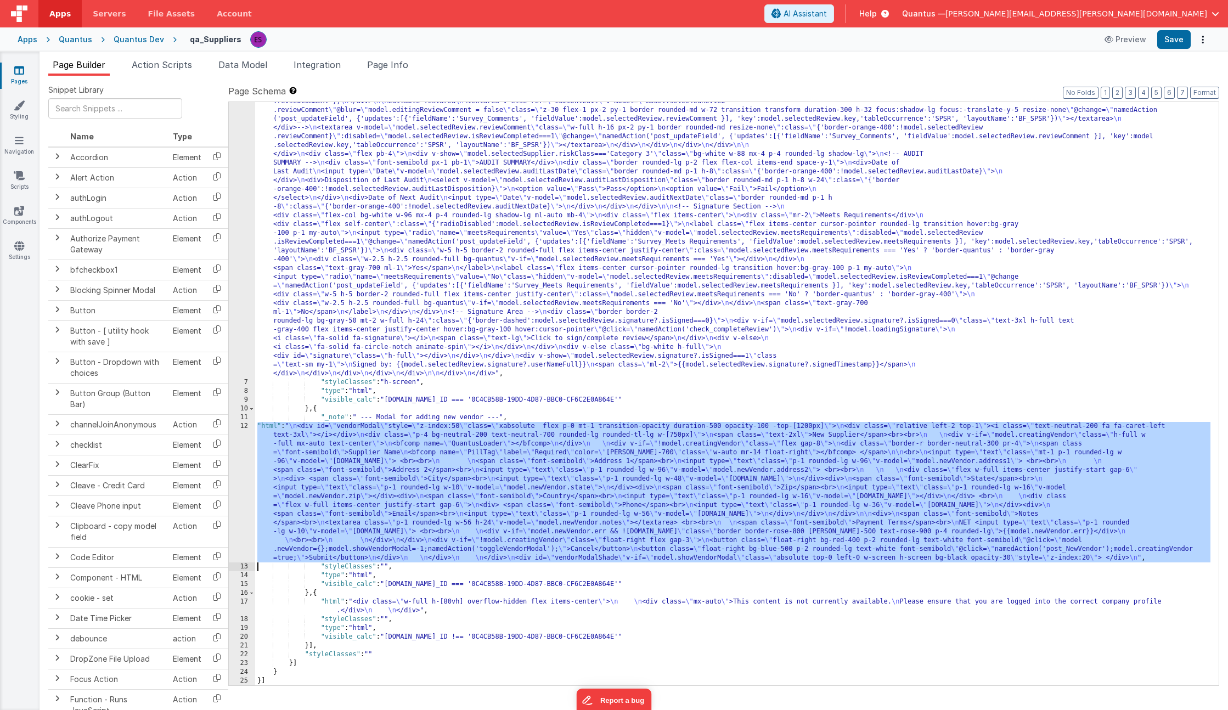
click at [242, 474] on div "12" at bounding box center [242, 492] width 26 height 141
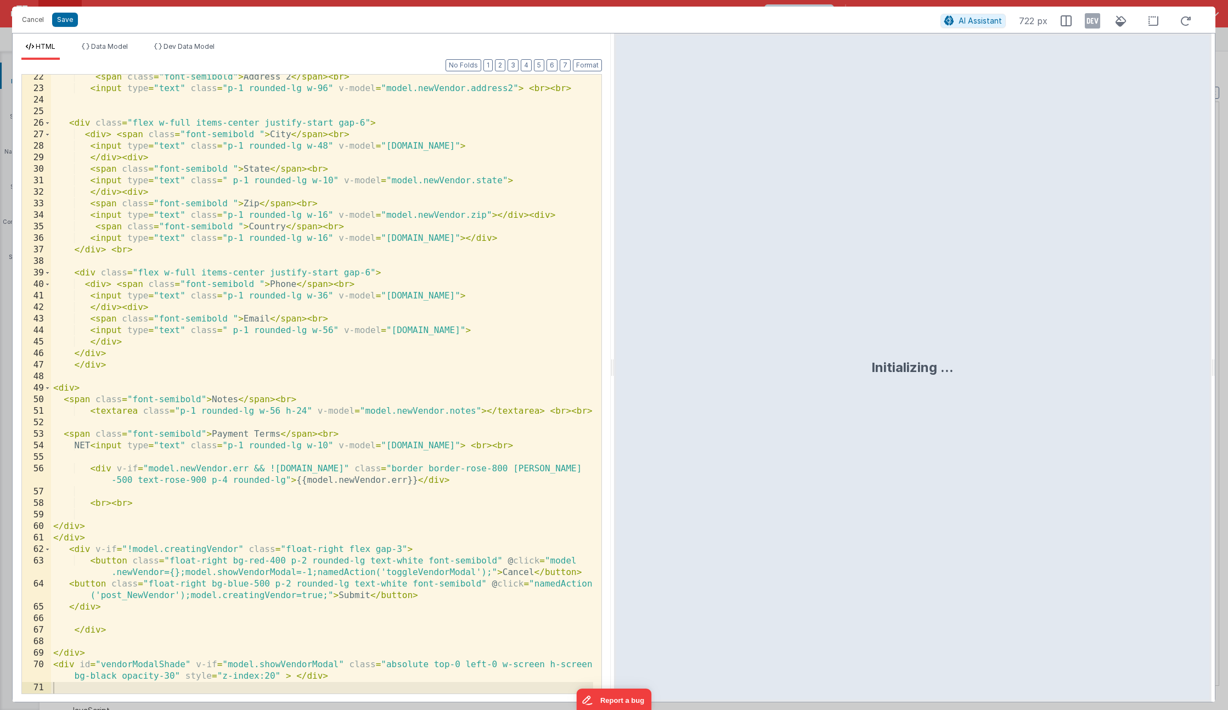
click at [236, 456] on div "< span class = "font-semibold" > Address 2 </ span > < br > < input type = "tex…" at bounding box center [322, 392] width 542 height 642
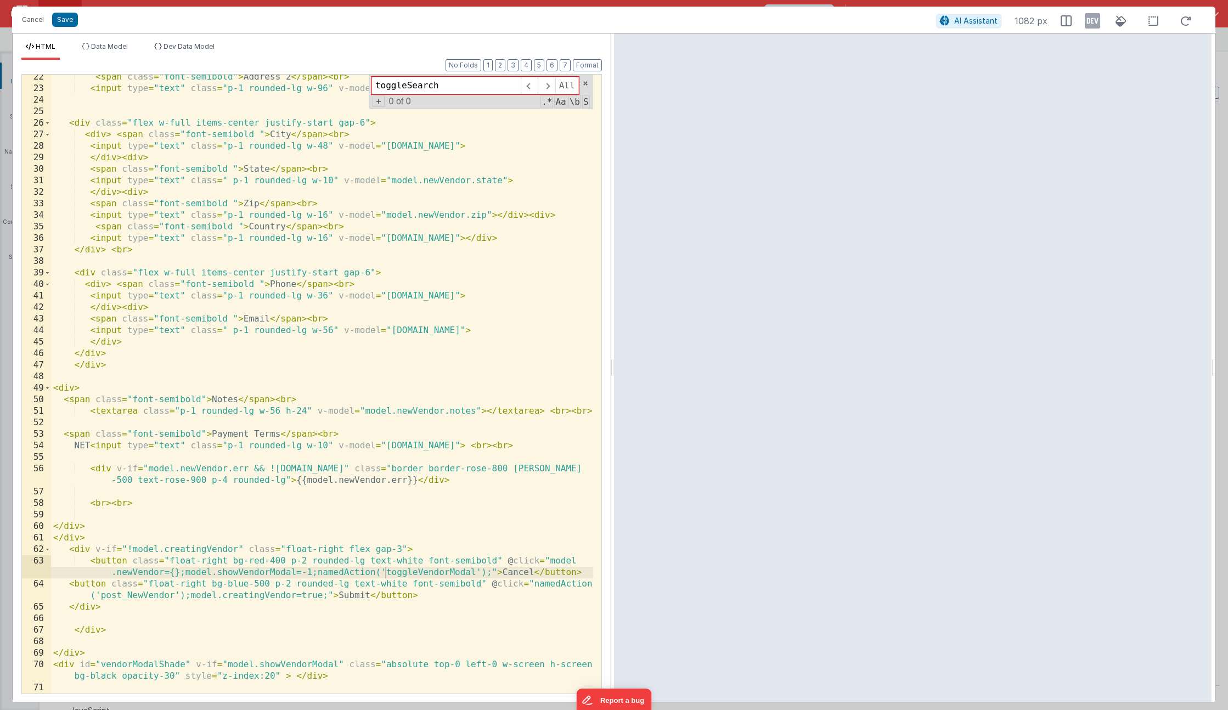
type input "toggleSearch"
click at [215, 565] on div "< span class = "font-semibold" > Address 2 </ span > < br > < input type = "tex…" at bounding box center [322, 392] width 542 height 642
click at [259, 643] on div "< span class = "font-semibold" > Address 2 </ span > < br > < input type = "tex…" at bounding box center [322, 392] width 542 height 642
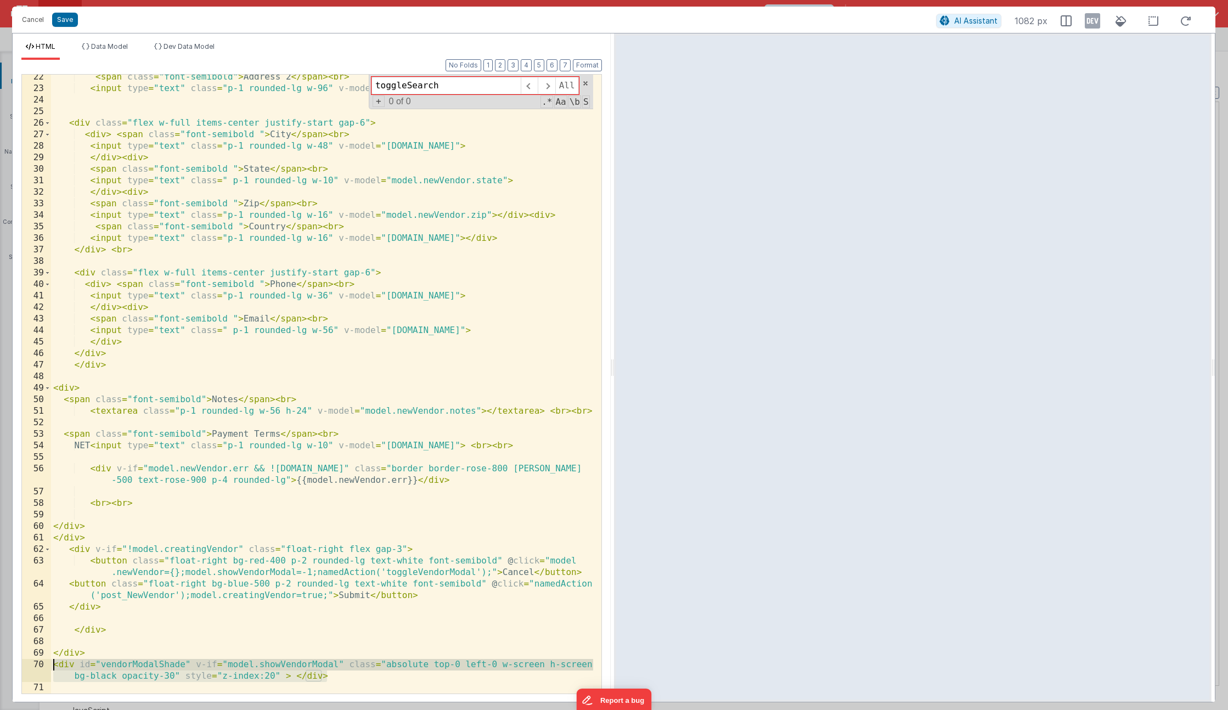
drag, startPoint x: 342, startPoint y: 675, endPoint x: 56, endPoint y: 664, distance: 286.2
click at [54, 665] on div "< span class = "font-semibold" > Address 2 </ span > < br > < input type = "tex…" at bounding box center [322, 392] width 542 height 642
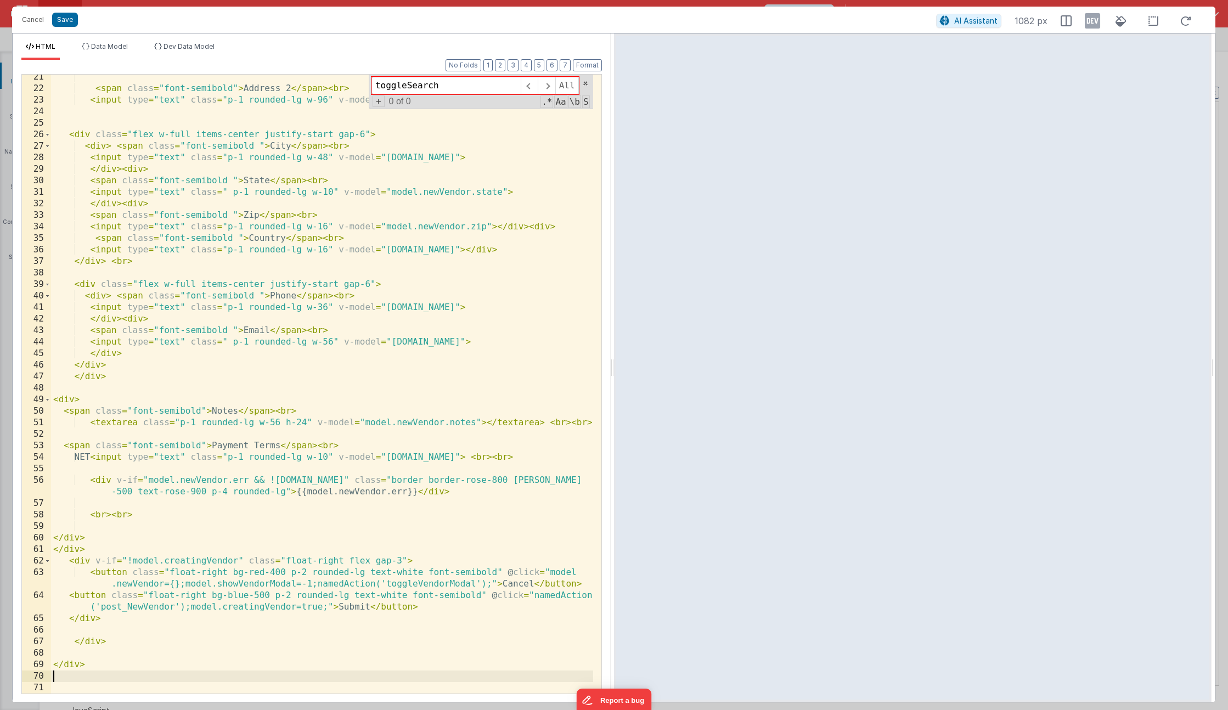
scroll to position [268, 0]
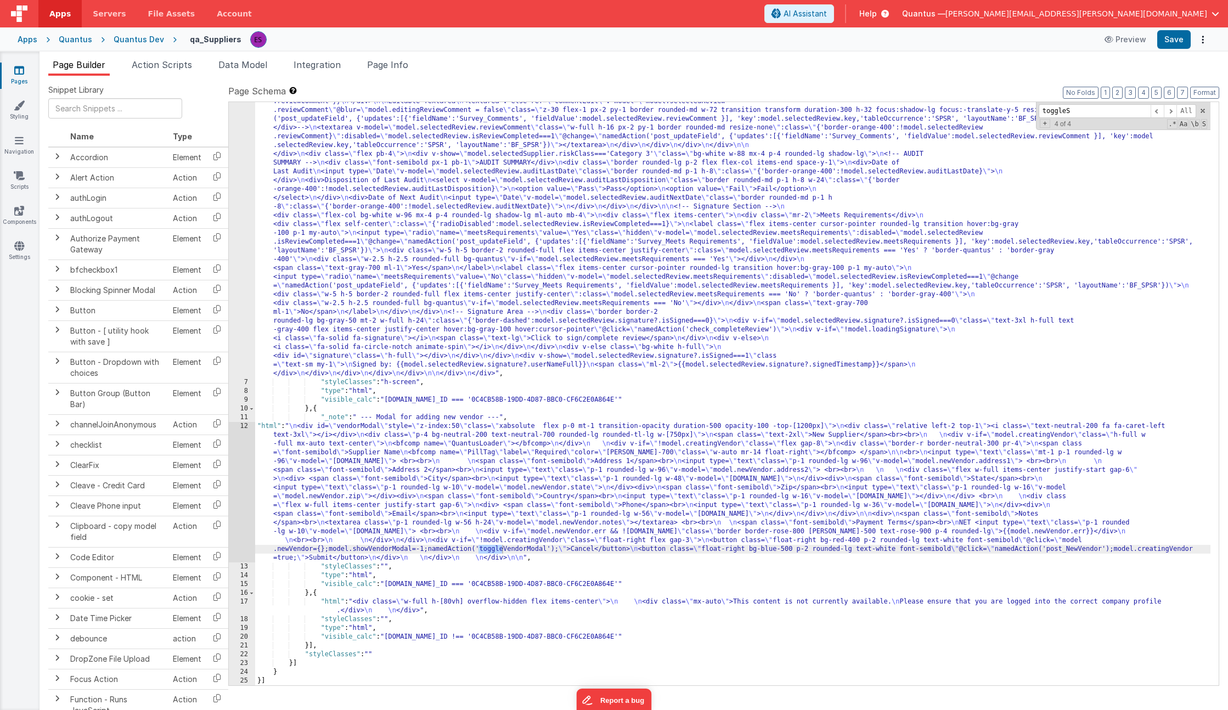
scroll to position [0, 0]
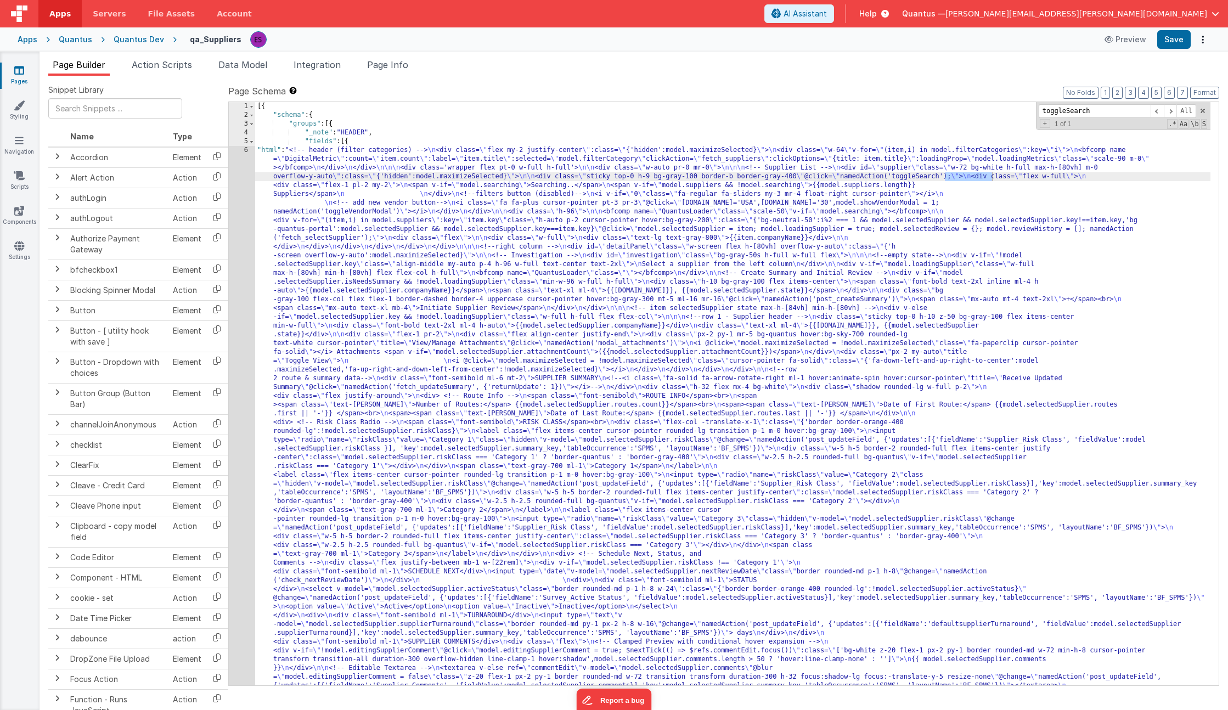
type input "toggleSearch"
click at [199, 65] on ul "Page Builder Action Scripts Data Model Integration Page Info" at bounding box center [634, 67] width 1189 height 18
click at [183, 66] on span "Action Scripts" at bounding box center [162, 64] width 60 height 11
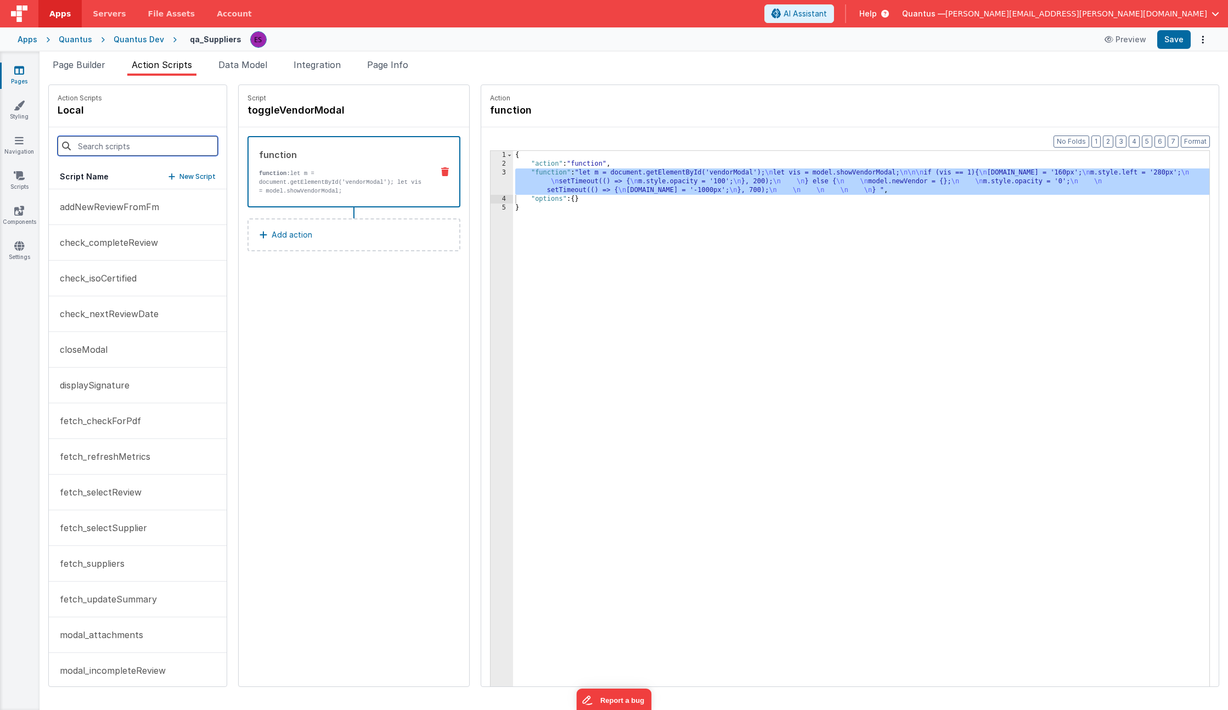
click at [116, 144] on input at bounding box center [138, 146] width 160 height 20
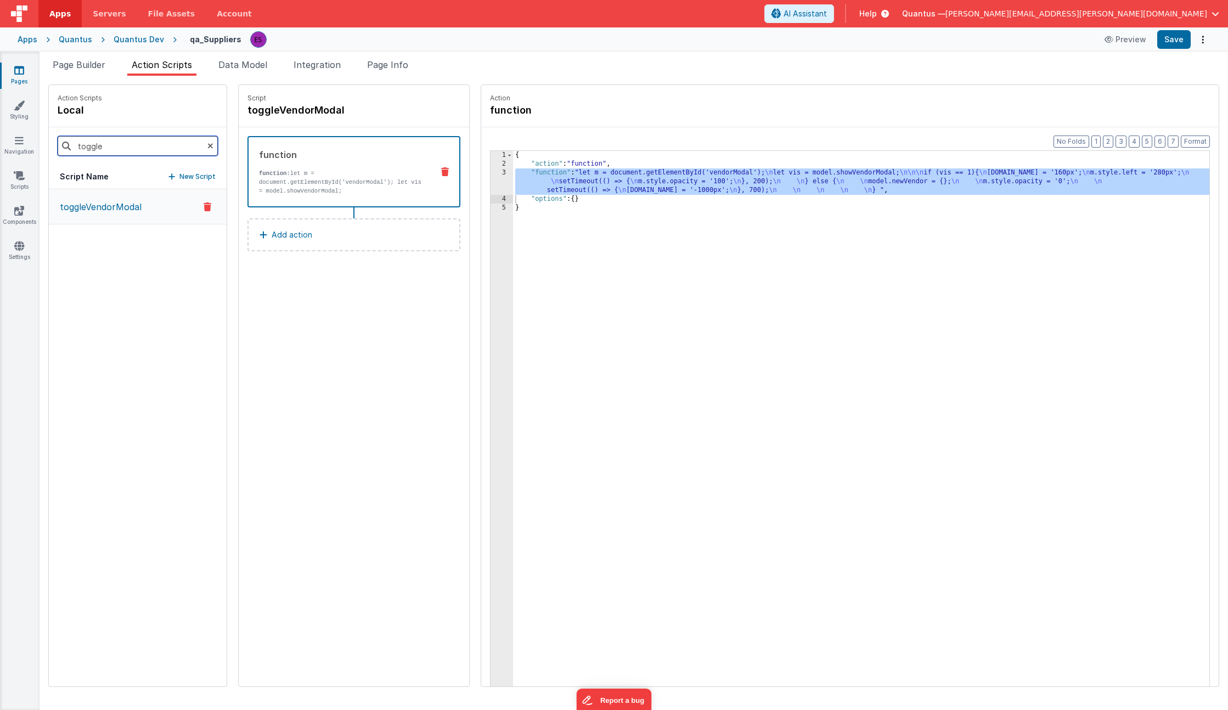
type input "toggle"
click at [392, 59] on span "Page Info" at bounding box center [387, 64] width 41 height 11
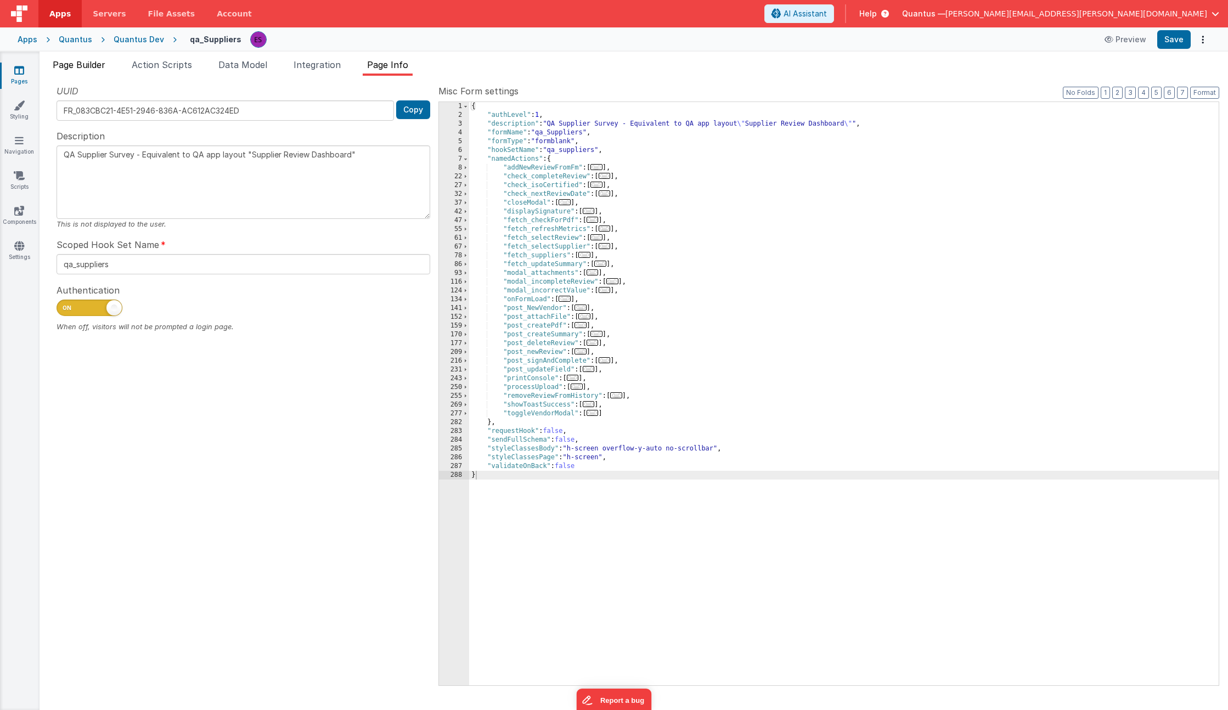
drag, startPoint x: 67, startPoint y: 63, endPoint x: 92, endPoint y: 66, distance: 24.9
click at [67, 63] on span "Page Builder" at bounding box center [79, 64] width 53 height 11
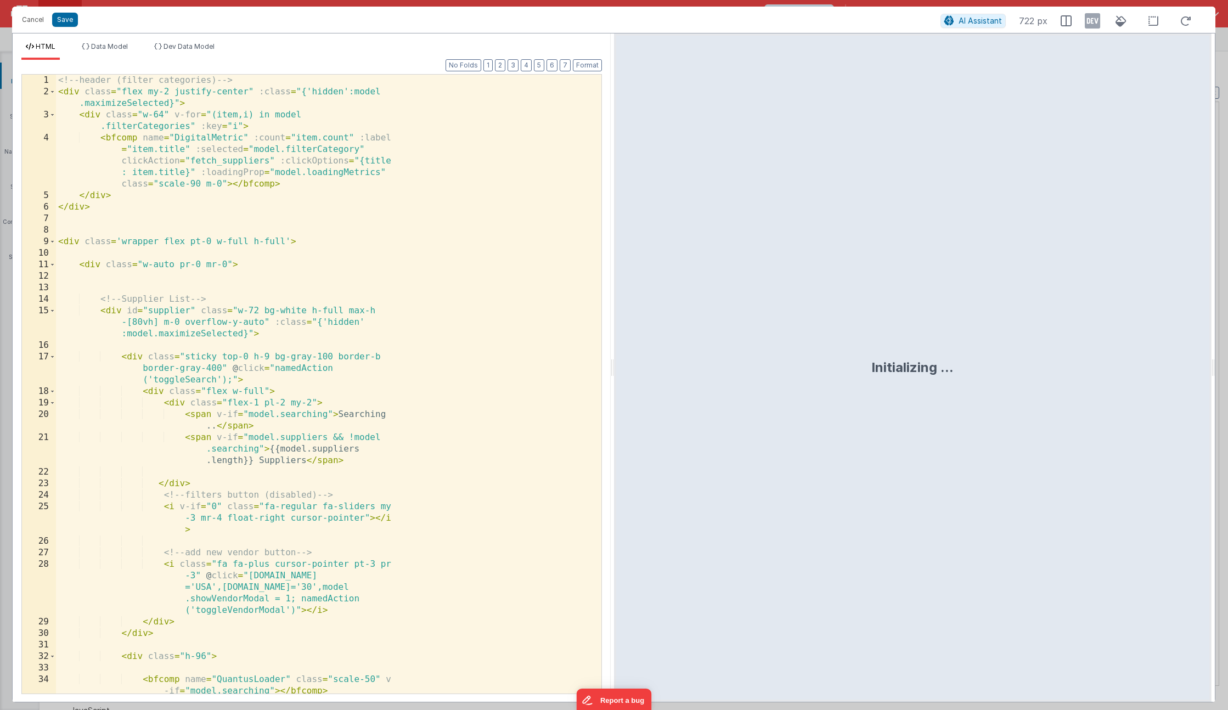
scroll to position [1173, 0]
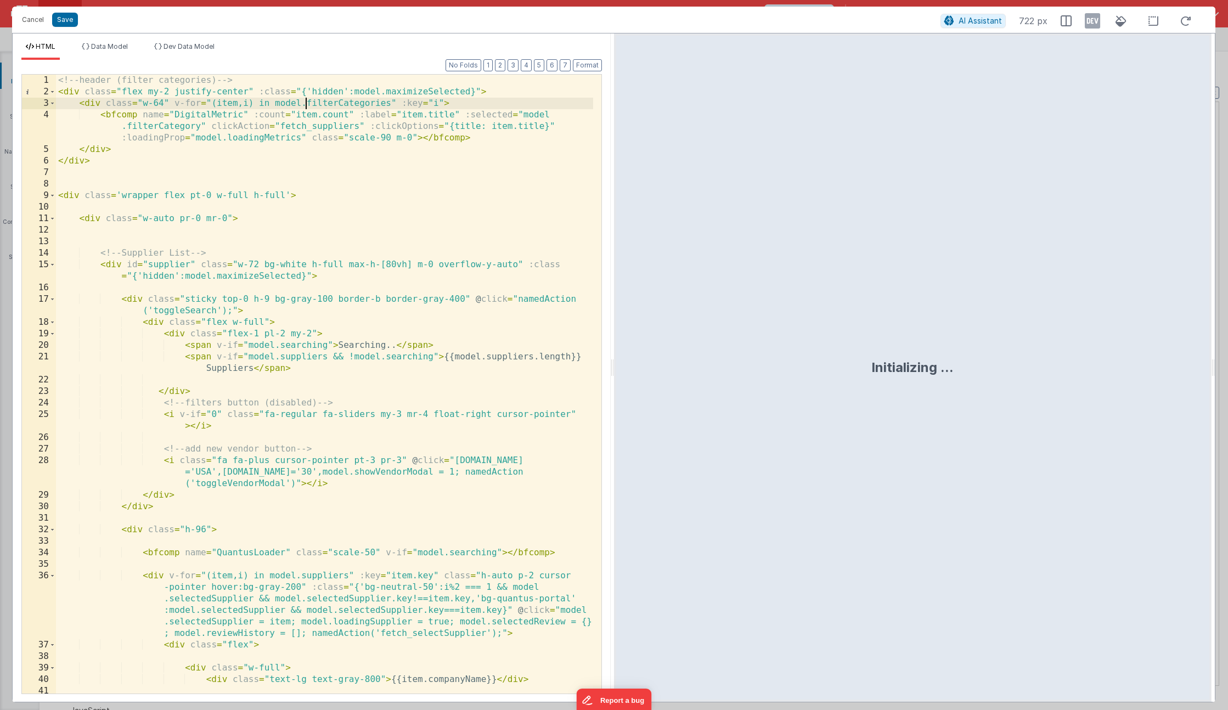
click at [306, 105] on div "<!-- header (filter categories) --> < div class = "flex my-2 justify-center" :c…" at bounding box center [324, 396] width 537 height 642
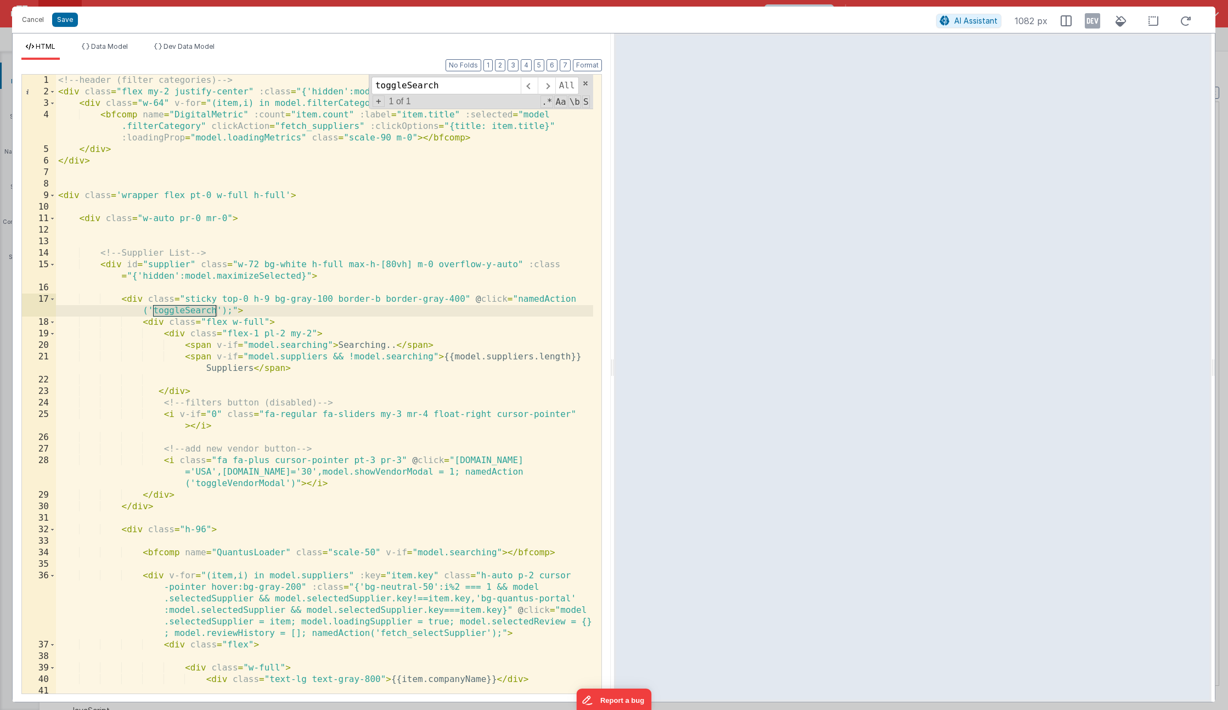
type input "toggleSearch"
click at [133, 302] on div "<!-- header (filter categories) --> < div class = "flex my-2 justify-center" :c…" at bounding box center [324, 396] width 537 height 642
click at [173, 306] on div "<!-- header (filter categories) --> < div class = "flex my-2 justify-center" :c…" at bounding box center [324, 396] width 537 height 642
click at [64, 21] on button "Save" at bounding box center [65, 20] width 26 height 14
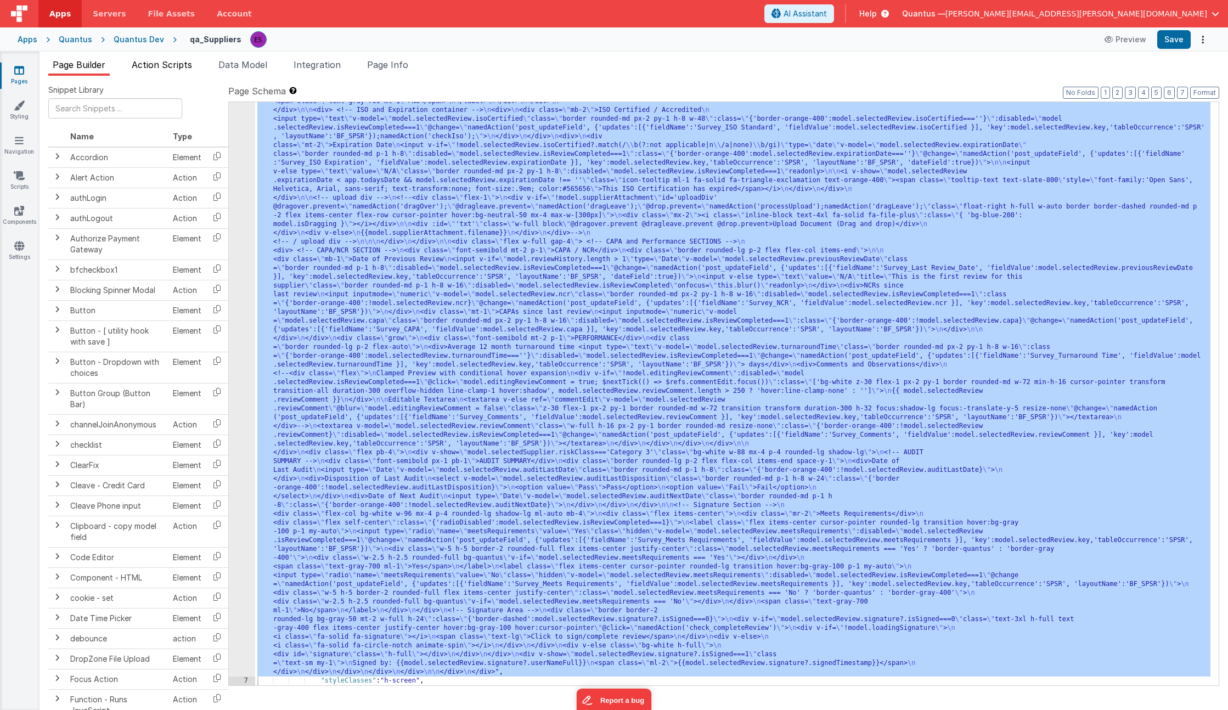
click at [142, 66] on span "Action Scripts" at bounding box center [162, 64] width 60 height 11
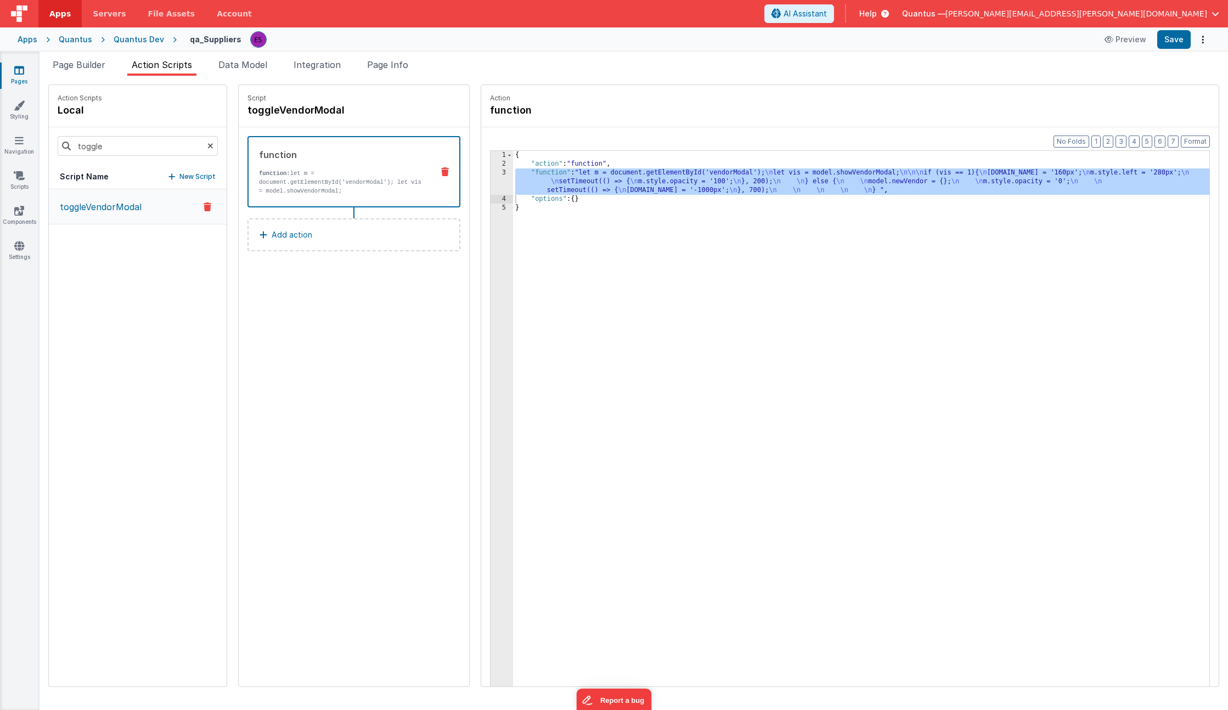
click at [23, 75] on icon at bounding box center [19, 70] width 10 height 11
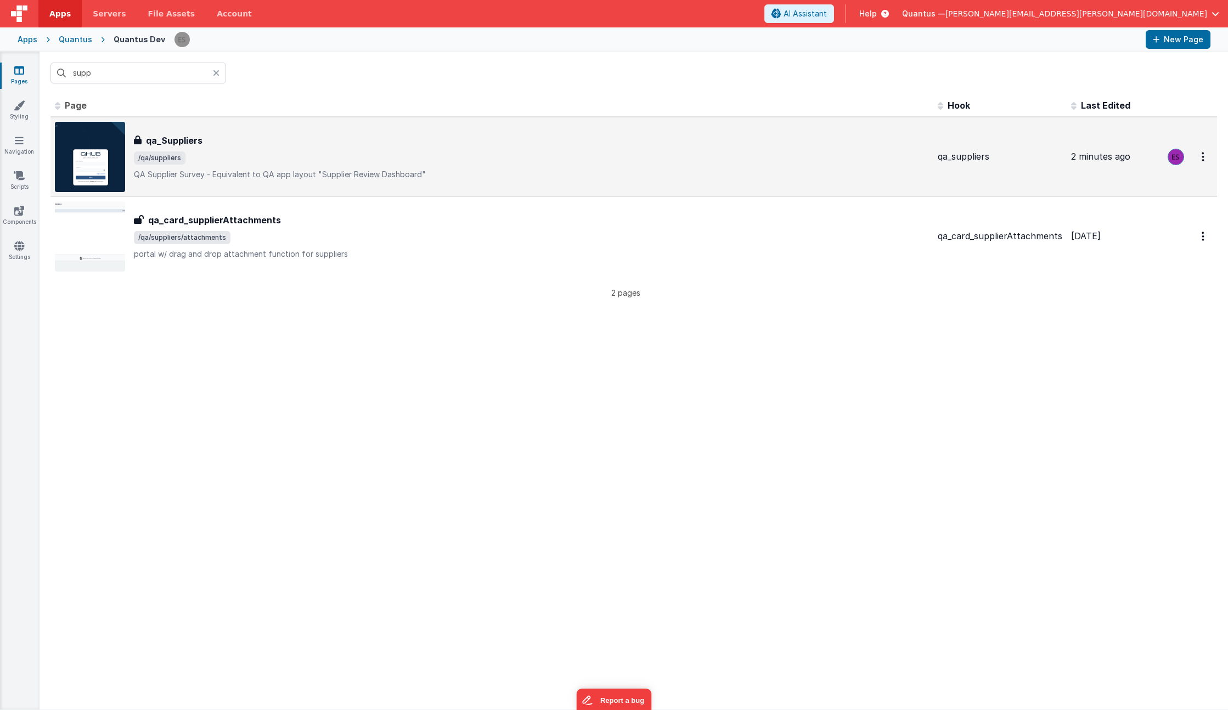
click at [314, 141] on div "qa_Suppliers" at bounding box center [531, 140] width 795 height 13
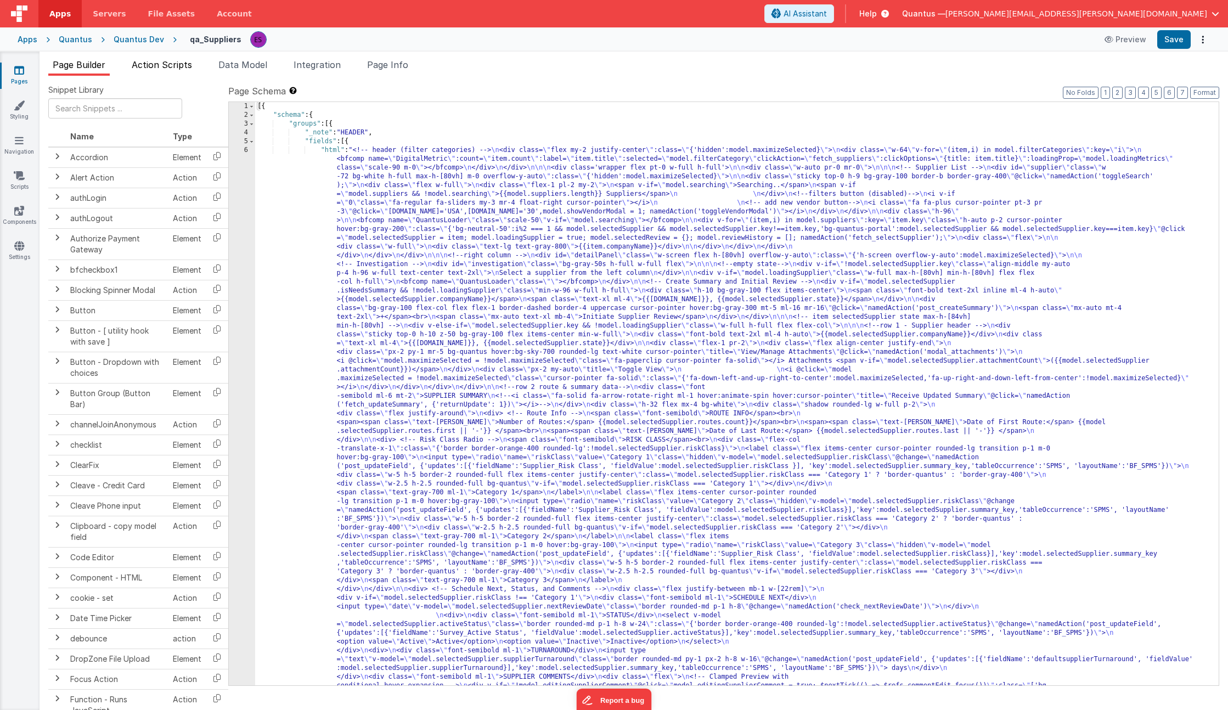
click at [142, 60] on span "Action Scripts" at bounding box center [162, 64] width 60 height 11
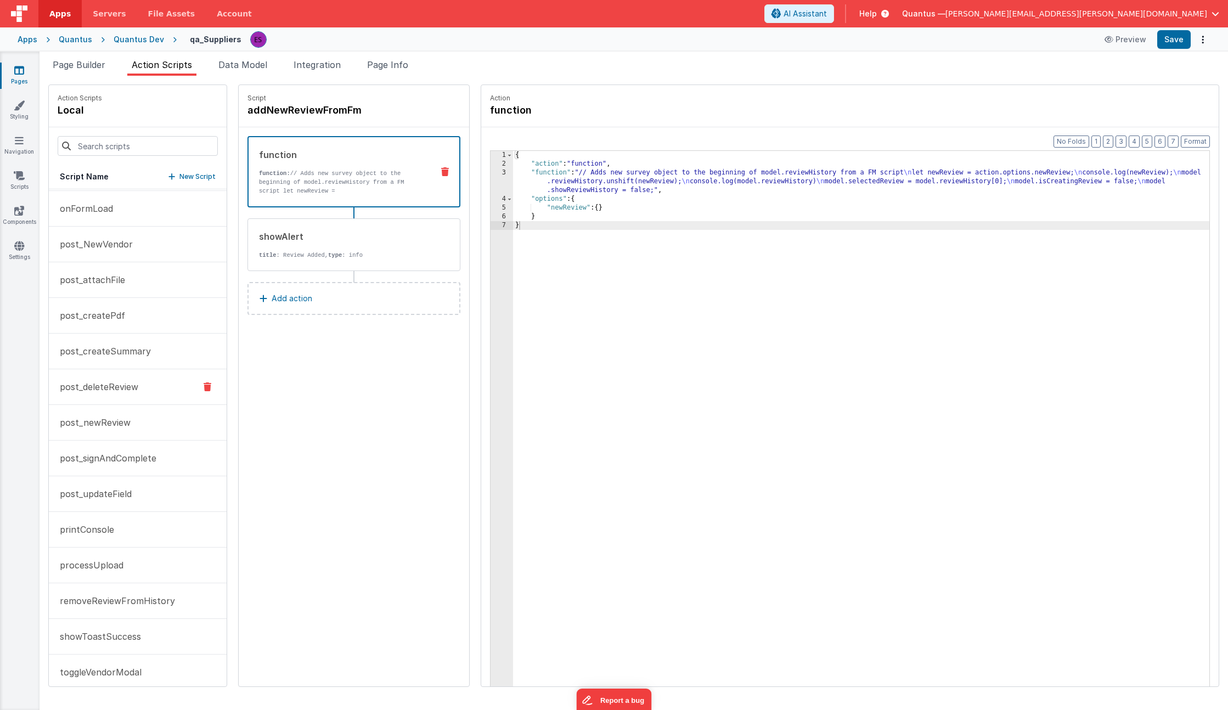
scroll to position [546, 0]
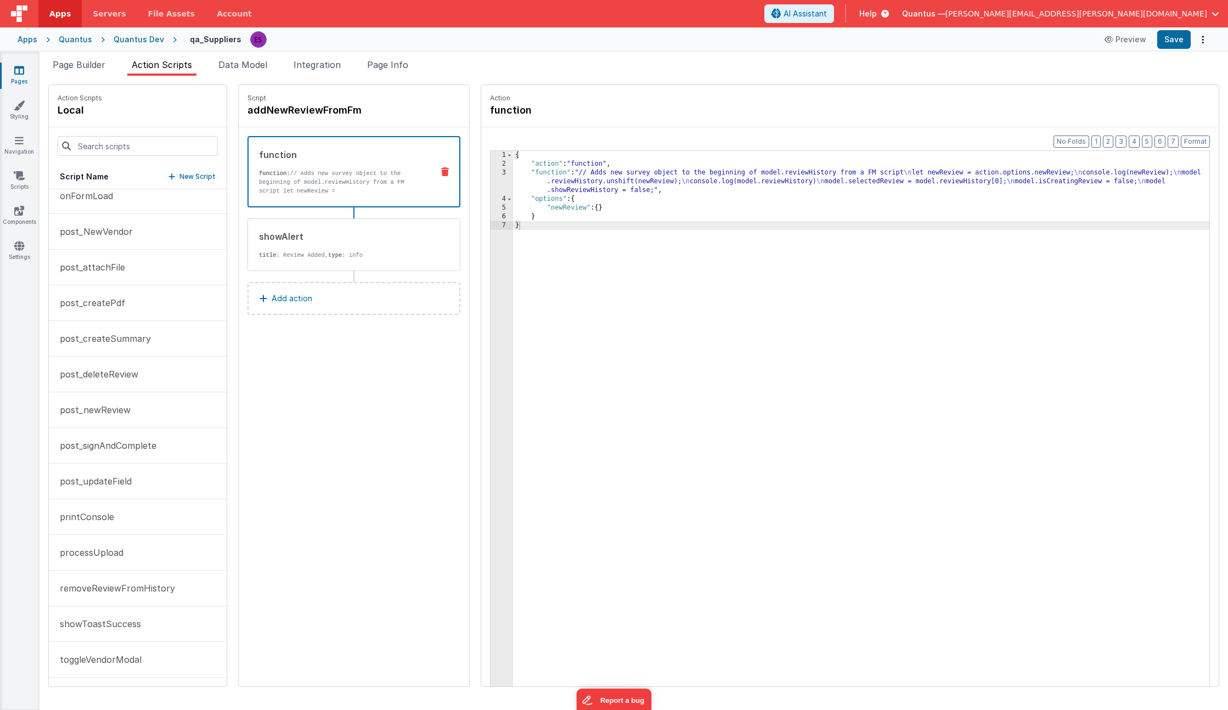
click at [179, 175] on p "New Script" at bounding box center [197, 176] width 36 height 11
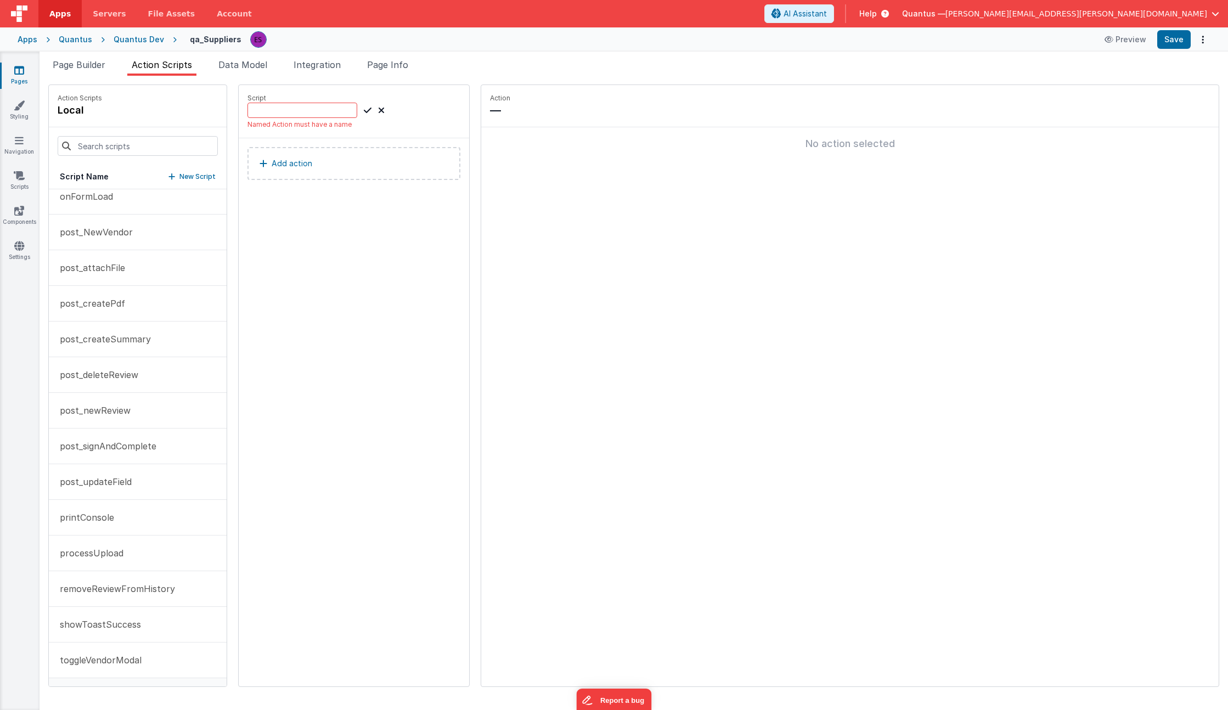
scroll to position [546, 0]
paste input "toggleSearch"
type input "toggleSearch"
click at [350, 109] on div "toggleSearch" at bounding box center [316, 110] width 137 height 15
click at [364, 113] on icon at bounding box center [368, 110] width 8 height 13
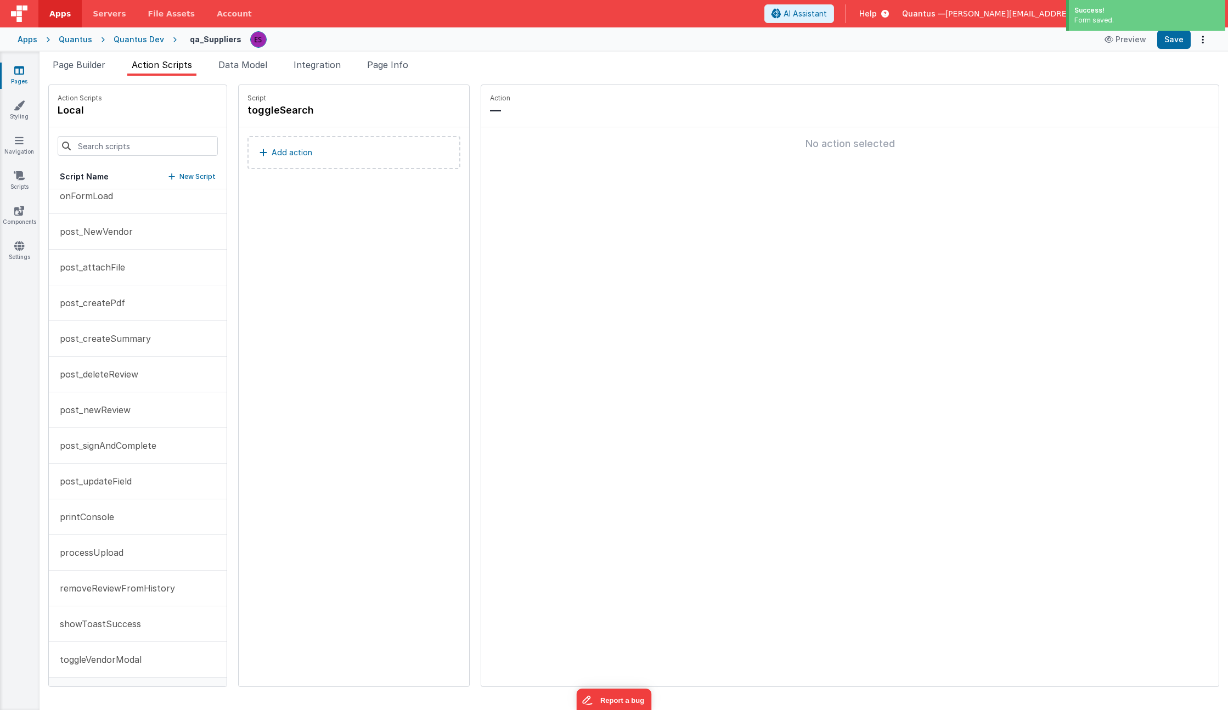
click at [272, 150] on p "Add action" at bounding box center [292, 152] width 41 height 13
click at [281, 151] on p "Add action" at bounding box center [292, 152] width 41 height 13
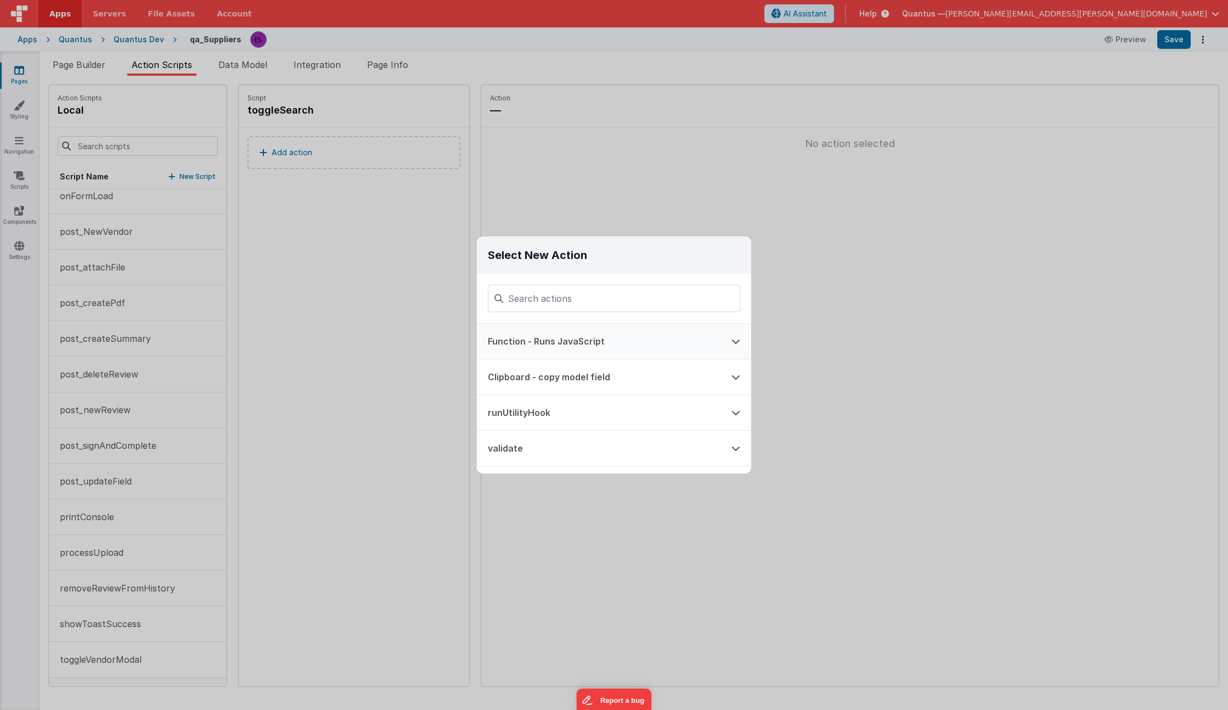
click at [519, 341] on button "Function - Runs JavaScript" at bounding box center [599, 341] width 244 height 35
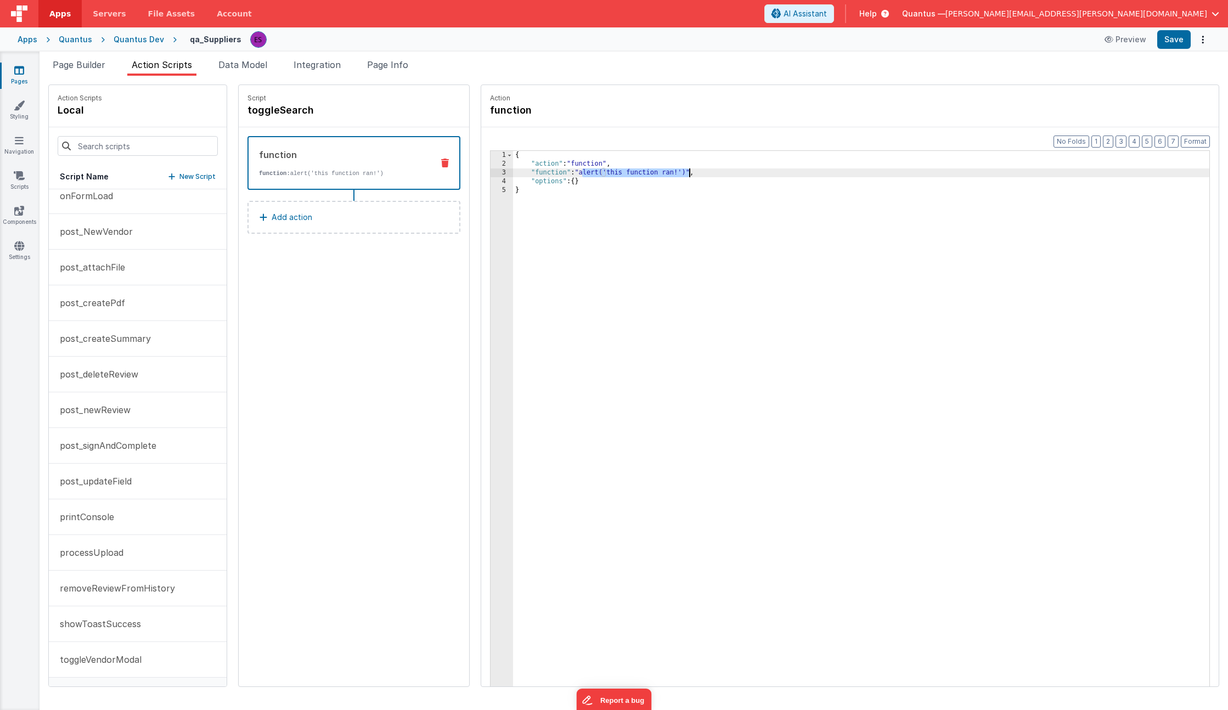
drag, startPoint x: 563, startPoint y: 171, endPoint x: 667, endPoint y: 171, distance: 104.3
click at [667, 171] on div "{ "action" : "function" , "function" : "alert('this function ran!')" , "options…" at bounding box center [872, 444] width 718 height 587
click at [95, 58] on li "Page Builder" at bounding box center [78, 67] width 61 height 18
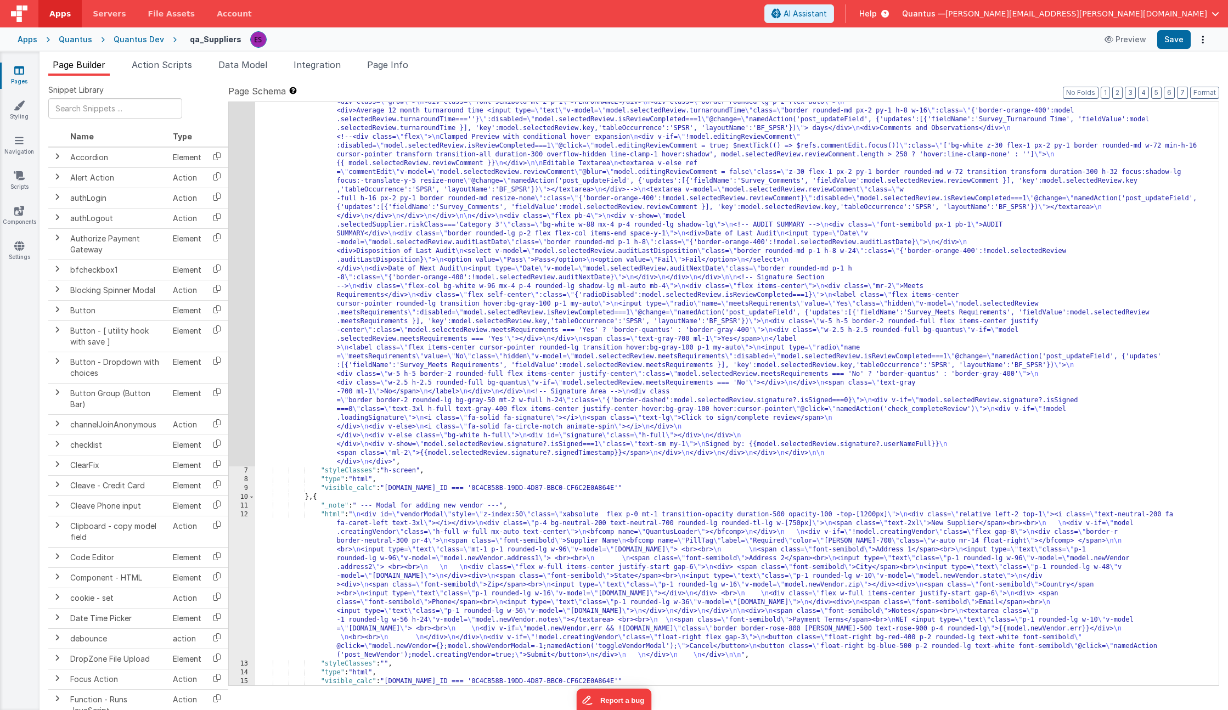
scroll to position [1612, 0]
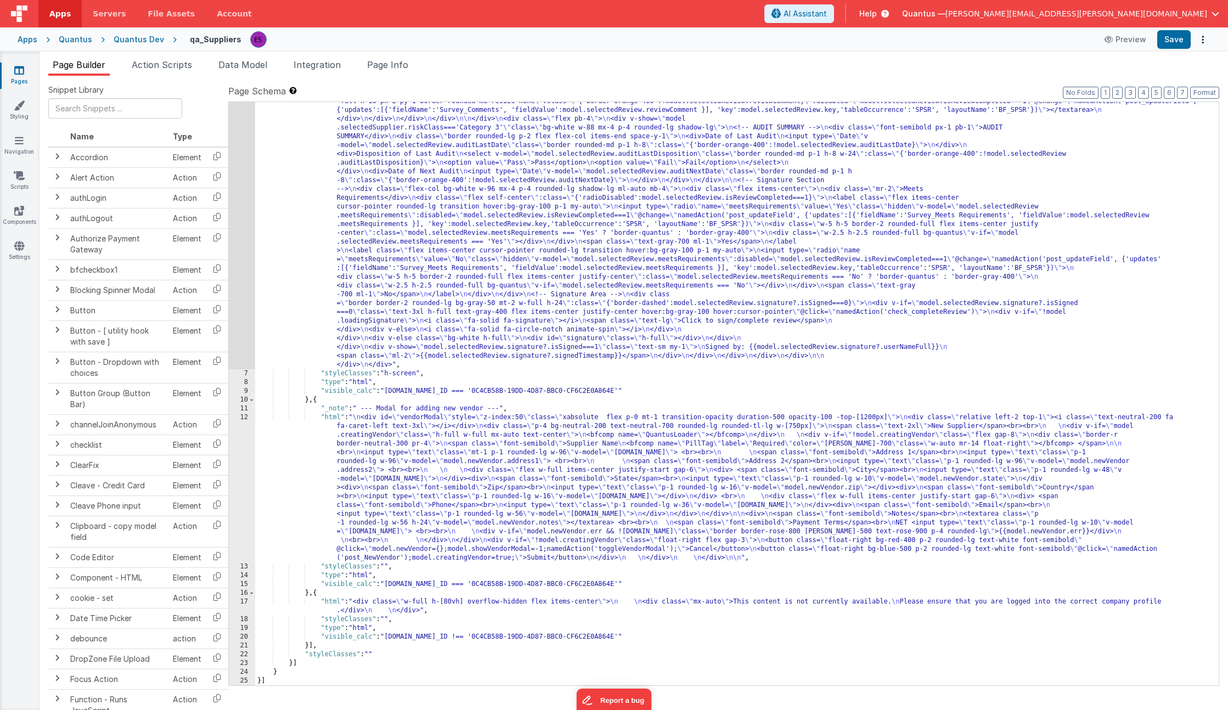
click at [240, 466] on div "12" at bounding box center [242, 487] width 26 height 149
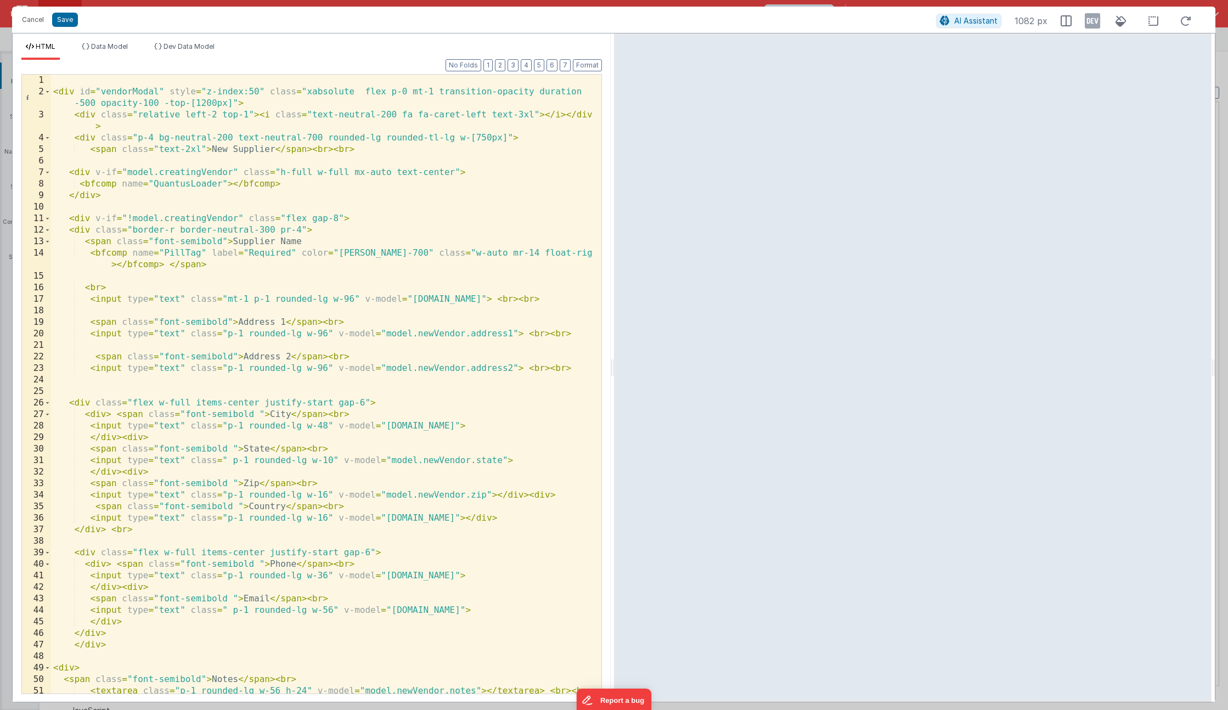
click at [311, 94] on div "< div id = "vendorModal" style = "z-index:50" class = "xabsolute flex p-0 mt-1 …" at bounding box center [322, 396] width 542 height 642
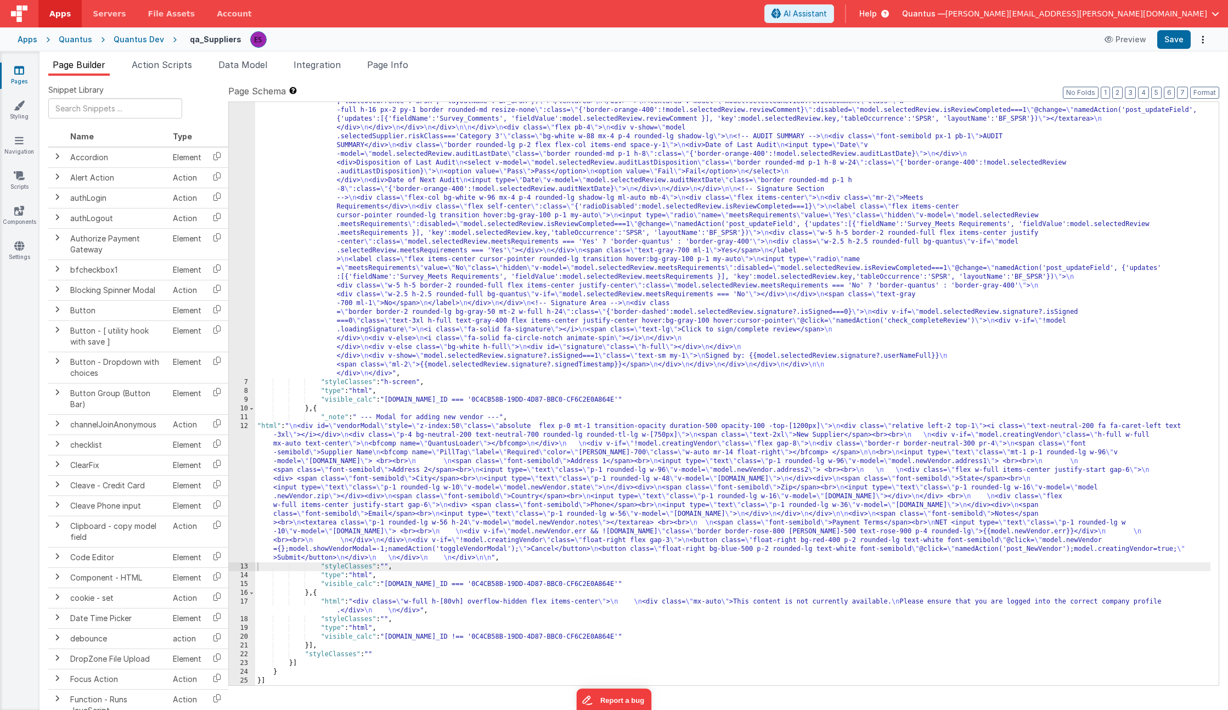
scroll to position [1603, 0]
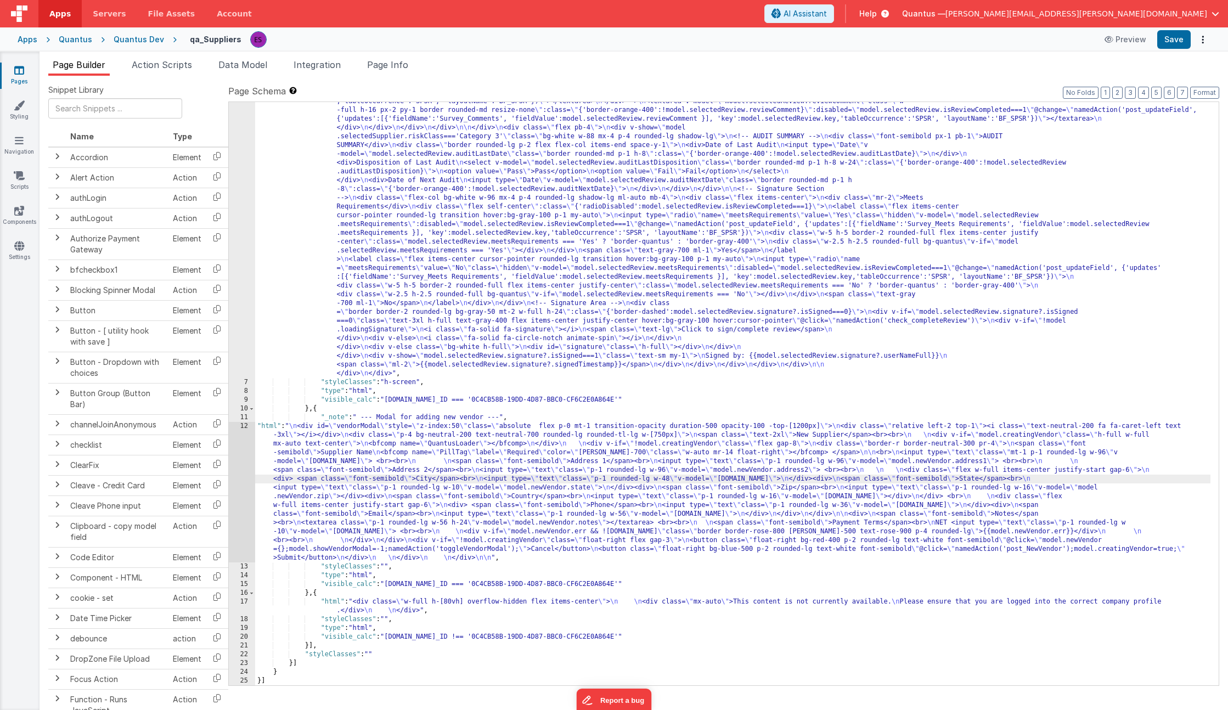
click at [241, 475] on div "12" at bounding box center [242, 492] width 26 height 141
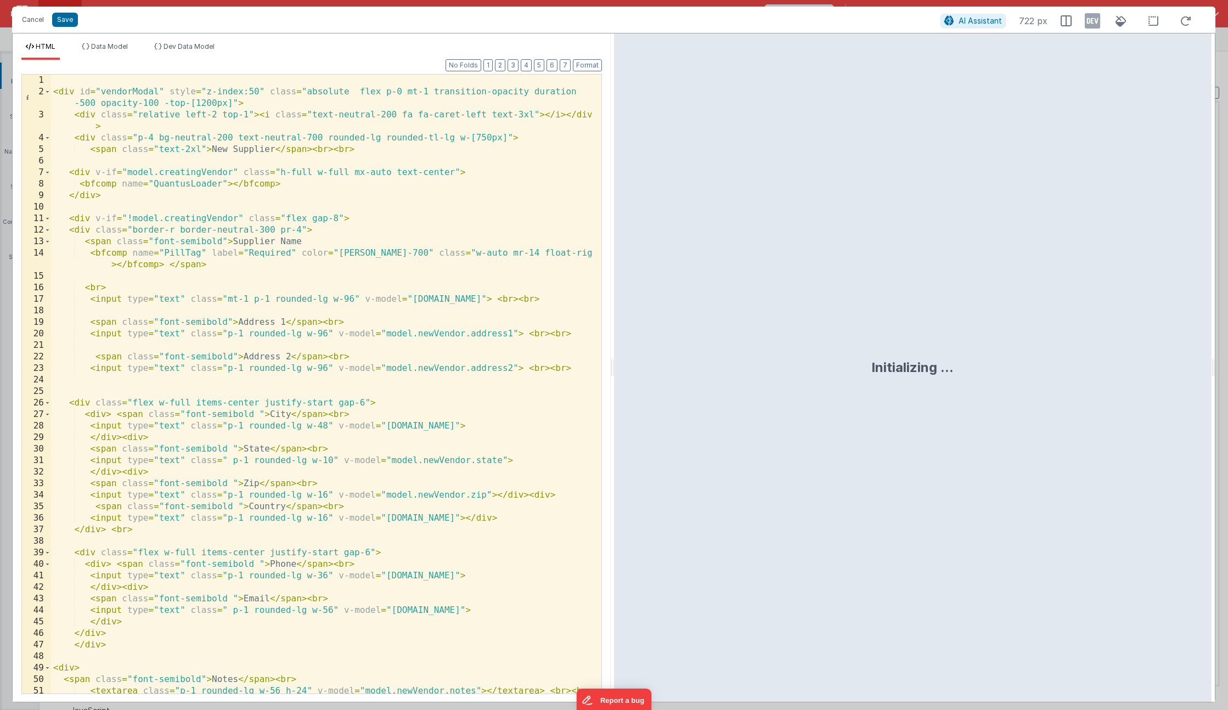
scroll to position [268, 0]
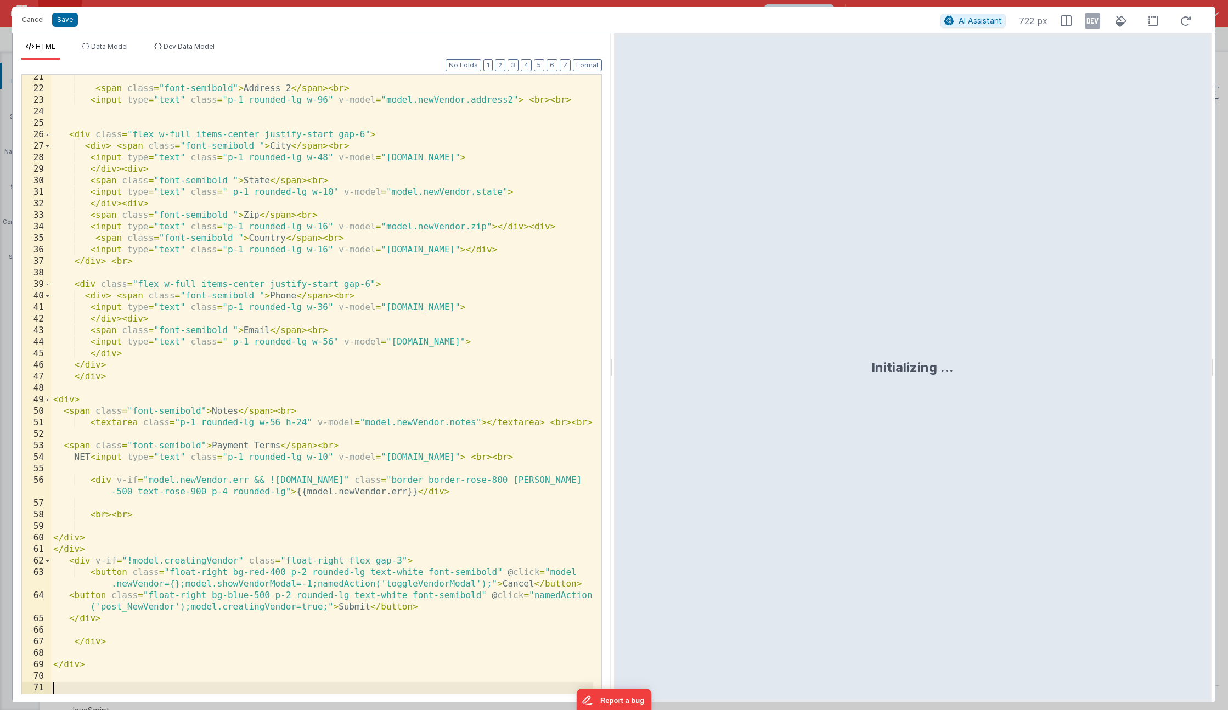
click at [120, 692] on div "< span class = "font-semibold" > Address 2 </ span > < br > < input type = "tex…" at bounding box center [322, 392] width 542 height 642
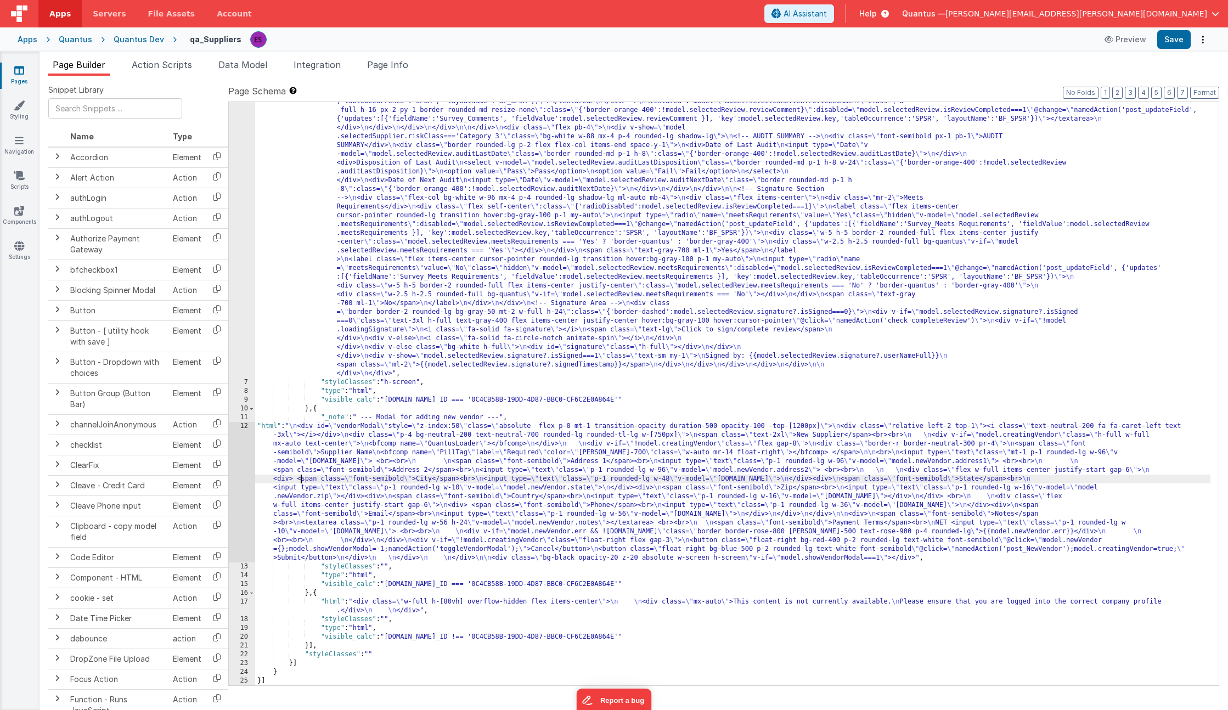
click at [234, 504] on div "12" at bounding box center [242, 492] width 26 height 141
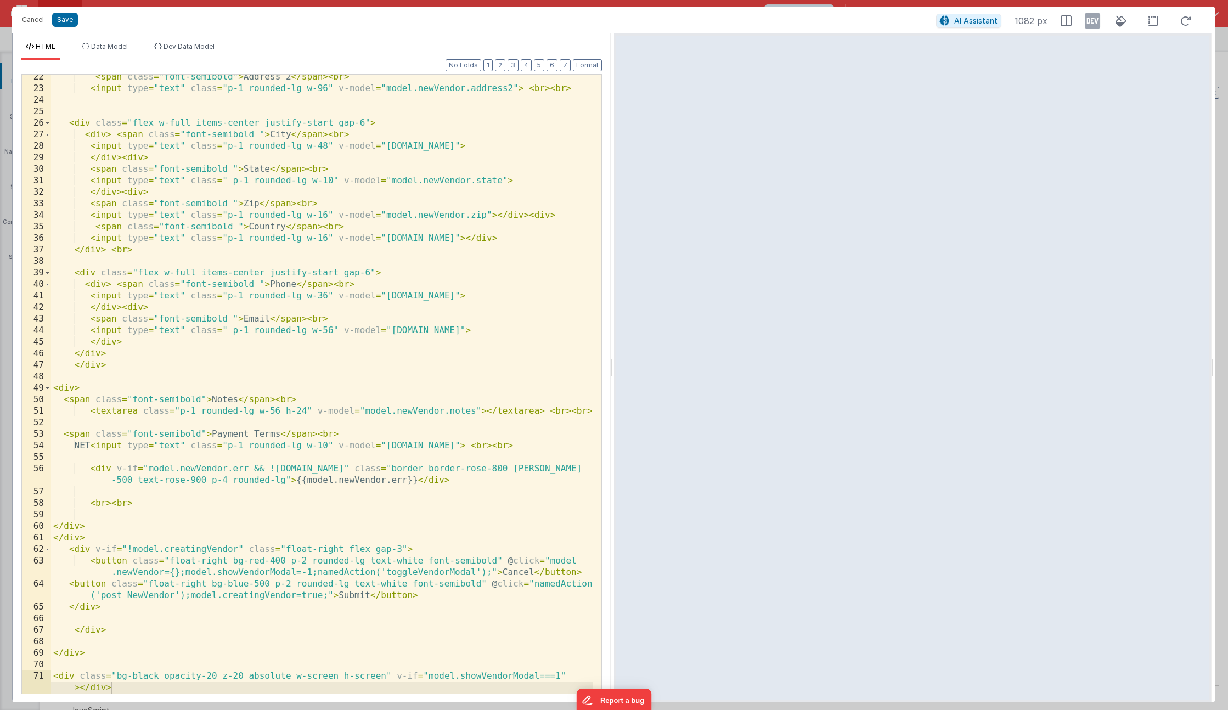
click at [79, 690] on div "< span class = "font-semibold" > Address 2 </ span > < br > < input type = "tex…" at bounding box center [322, 398] width 542 height 654
click at [237, 679] on div "< span class = "font-semibold" > Address 2 </ span > < br > < input type = "tex…" at bounding box center [322, 398] width 542 height 654
click at [540, 676] on div "< span class = "font-semibold" > Address 2 </ span > < br > < input type = "tex…" at bounding box center [322, 398] width 542 height 654
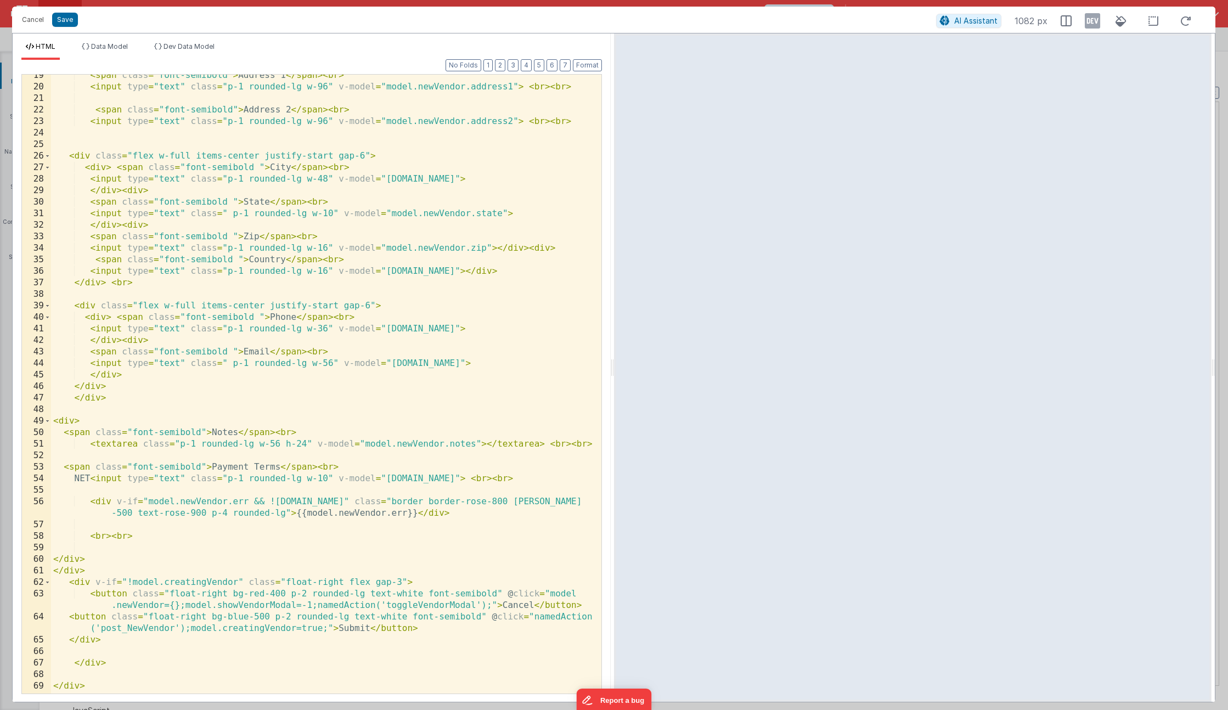
scroll to position [0, 0]
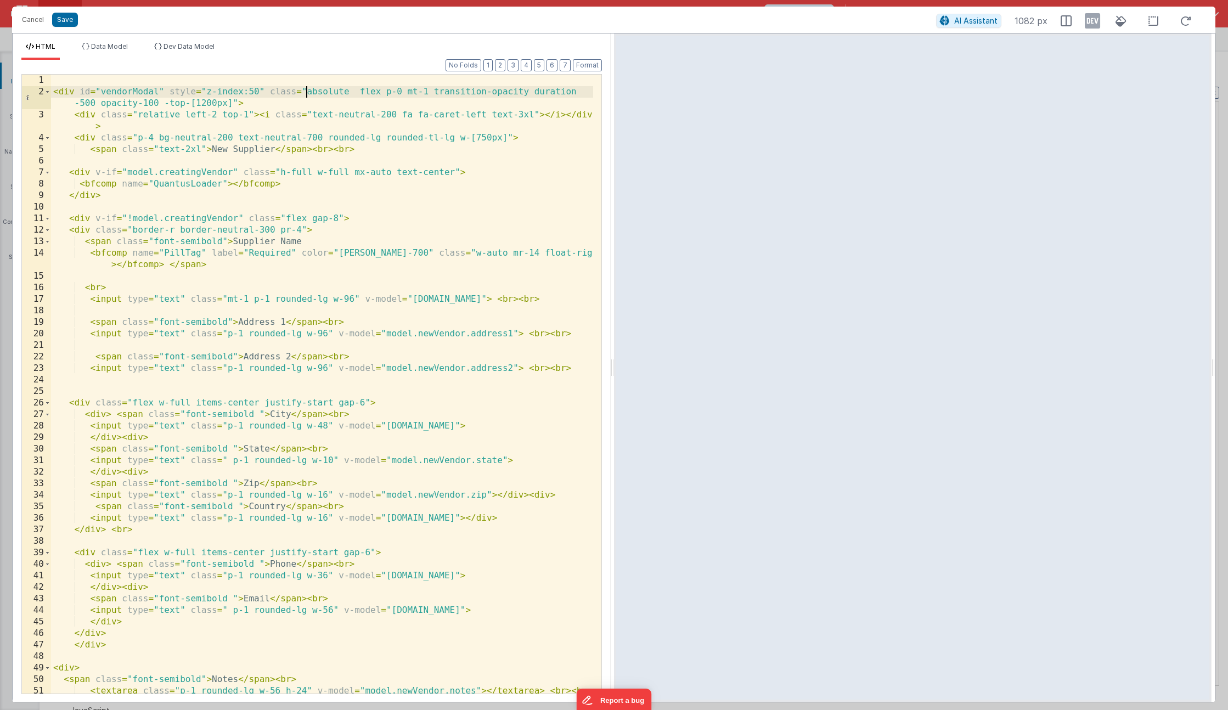
click at [305, 93] on div "< div id = "vendorModal" style = "z-index:50" class = "absolute flex p-0 mt-1 t…" at bounding box center [322, 396] width 542 height 642
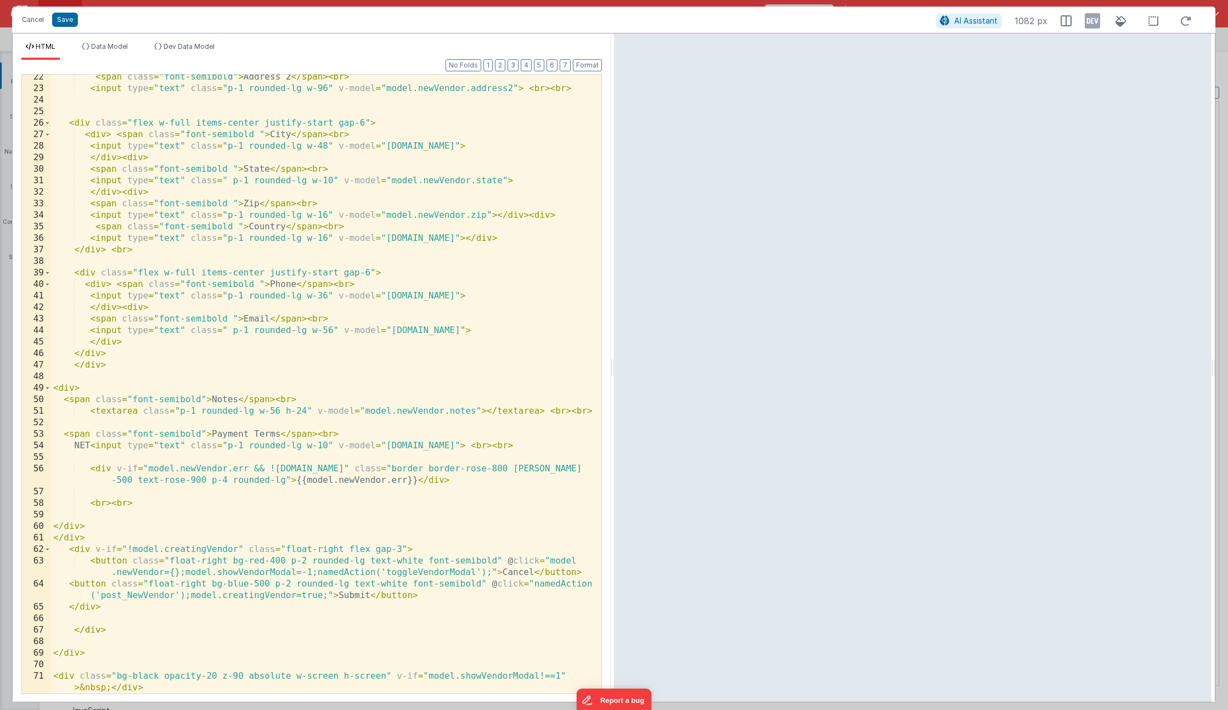
scroll to position [280, 0]
click at [386, 674] on div "< span class = "font-semibold" > Address 2 </ span > < br > < input type = "tex…" at bounding box center [322, 398] width 542 height 654
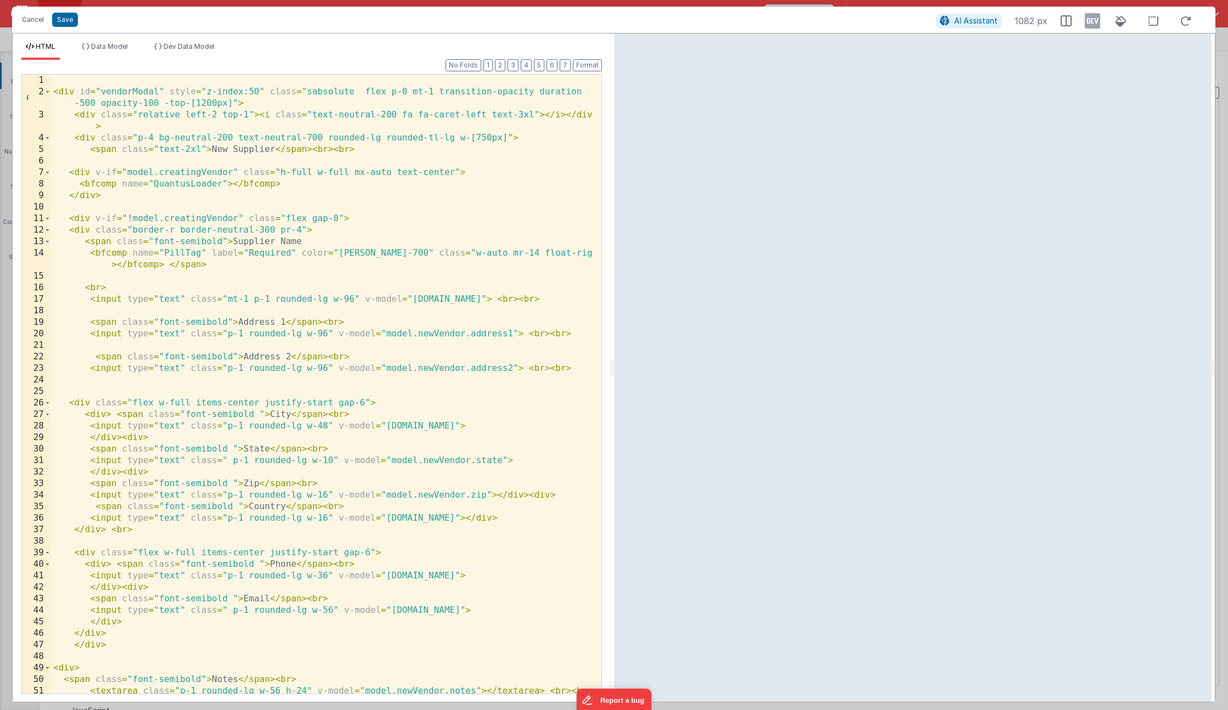
scroll to position [0, 0]
drag, startPoint x: 261, startPoint y: 90, endPoint x: 248, endPoint y: 90, distance: 12.6
click at [248, 90] on div "< div id = "vendorModal" style = "z-index:50" class = "sabsolute flex p-0 mt-1 …" at bounding box center [322, 396] width 542 height 642
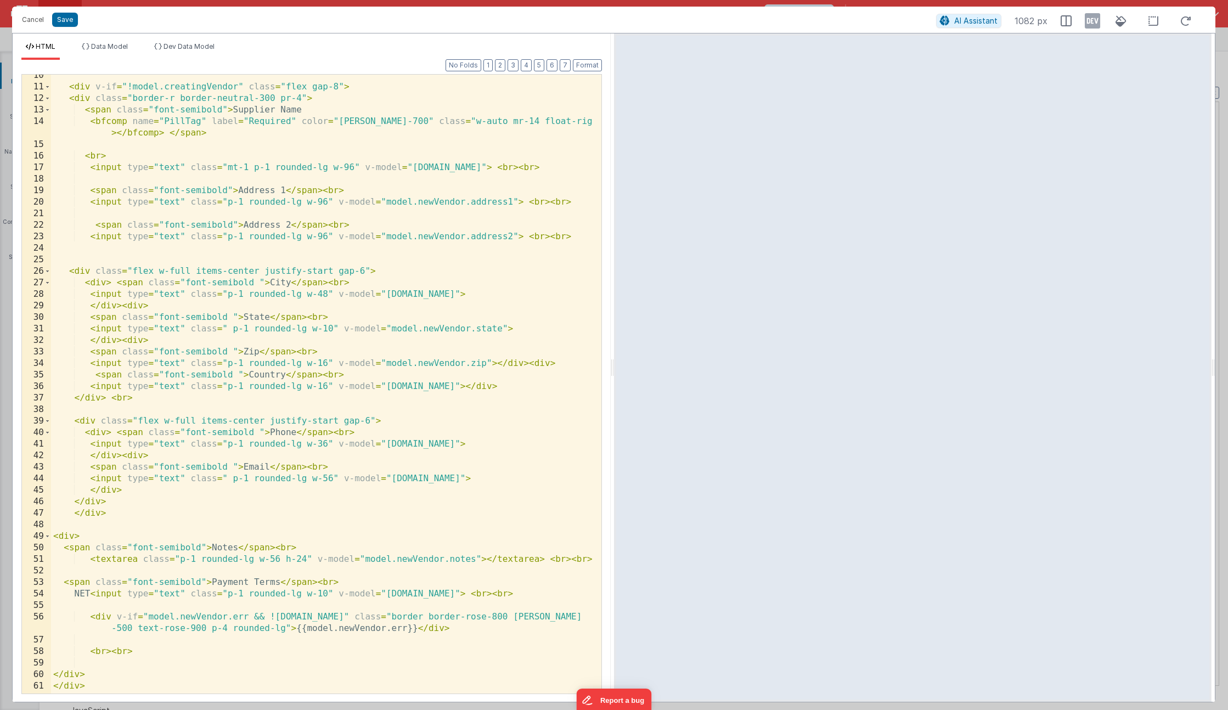
scroll to position [280, 0]
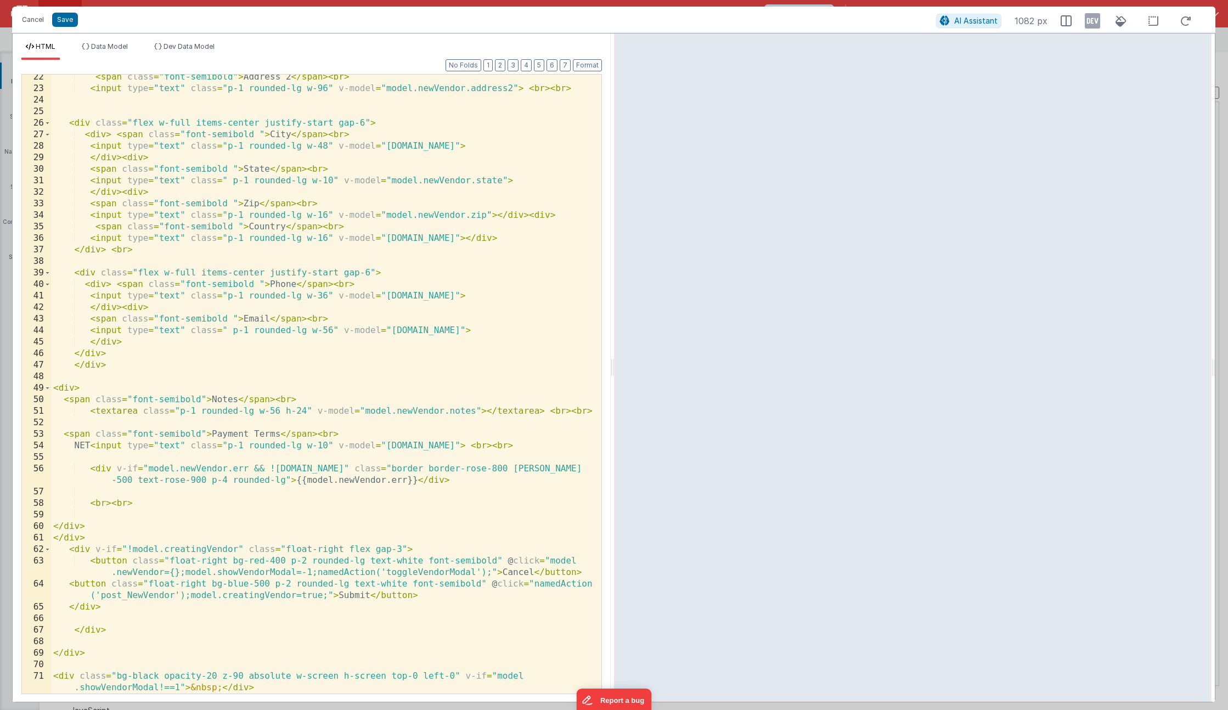
click at [239, 334] on div "< span class = "font-semibold" > Address 2 </ span > < br > < input type = "tex…" at bounding box center [322, 398] width 542 height 654
click at [256, 576] on div "< span class = "font-semibold" > Address 2 </ span > < br > < input type = "tex…" at bounding box center [322, 398] width 542 height 654
click at [237, 677] on div "< span class = "font-semibold" > Address 2 </ span > < br > < input type = "tex…" at bounding box center [322, 398] width 542 height 654
drag, startPoint x: 231, startPoint y: 677, endPoint x: 244, endPoint y: 676, distance: 13.2
click at [244, 676] on div "< span class = "font-semibold" > Address 2 </ span > < br > < input type = "tex…" at bounding box center [322, 398] width 542 height 654
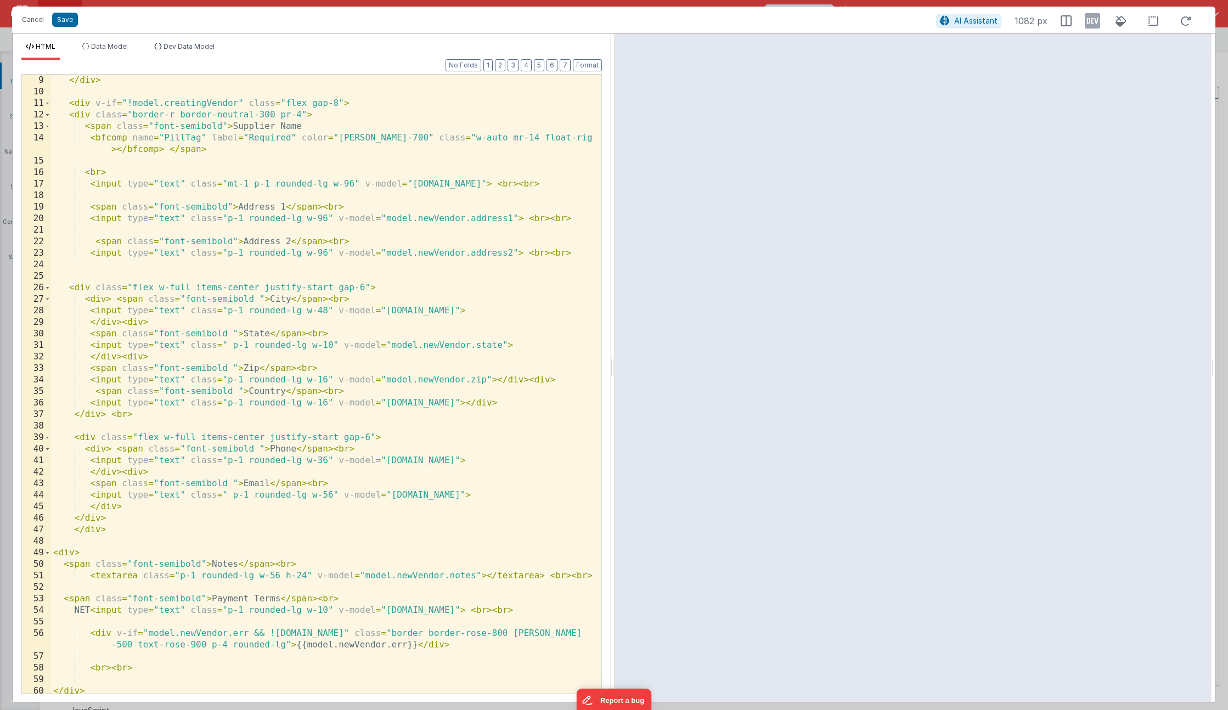
scroll to position [0, 0]
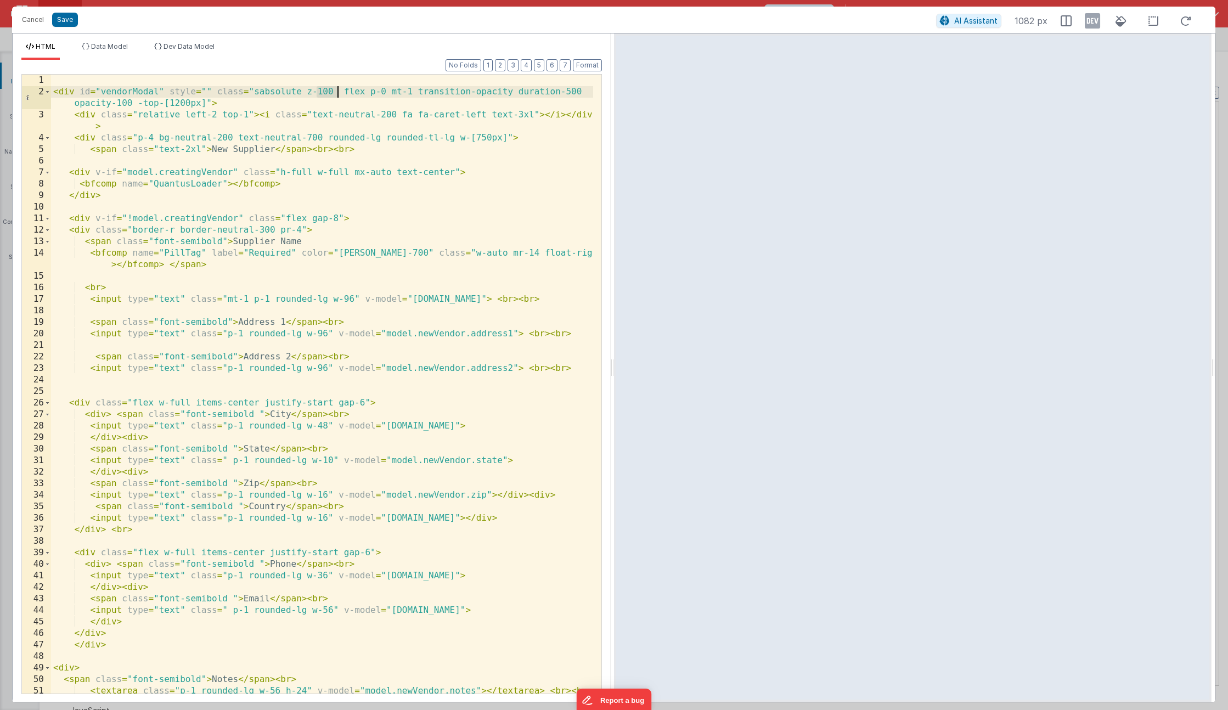
drag, startPoint x: 318, startPoint y: 93, endPoint x: 340, endPoint y: 91, distance: 22.1
click at [340, 91] on div "< div id = "vendorModal" style = "" class = "sabsolute z-100 flex p-0 mt-1 tran…" at bounding box center [322, 396] width 542 height 642
drag, startPoint x: 335, startPoint y: 91, endPoint x: 317, endPoint y: 92, distance: 17.6
click at [317, 92] on div "< div id = "vendorModal" style = "" class = "sabsolute z-100 flex p-0 mt-1 tran…" at bounding box center [322, 396] width 542 height 642
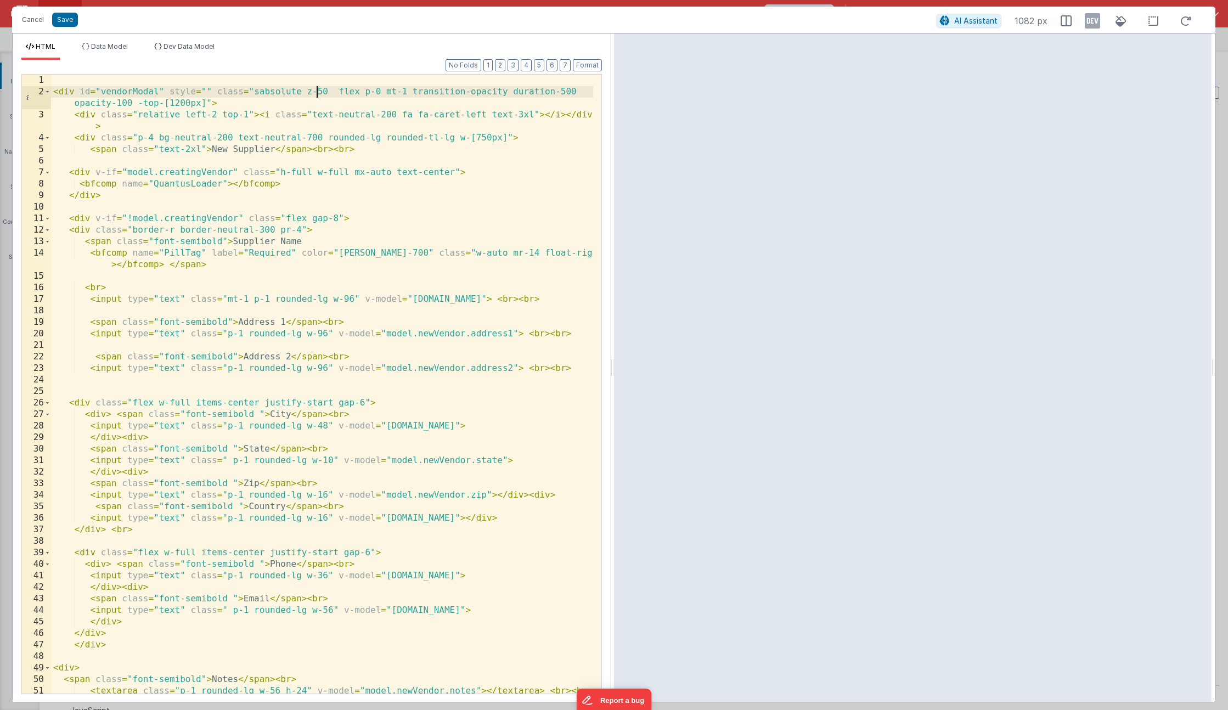
click at [319, 89] on div "< div id = "vendorModal" style = "" class = "sabsolute z-50 flex p-0 mt-1 trans…" at bounding box center [322, 396] width 542 height 642
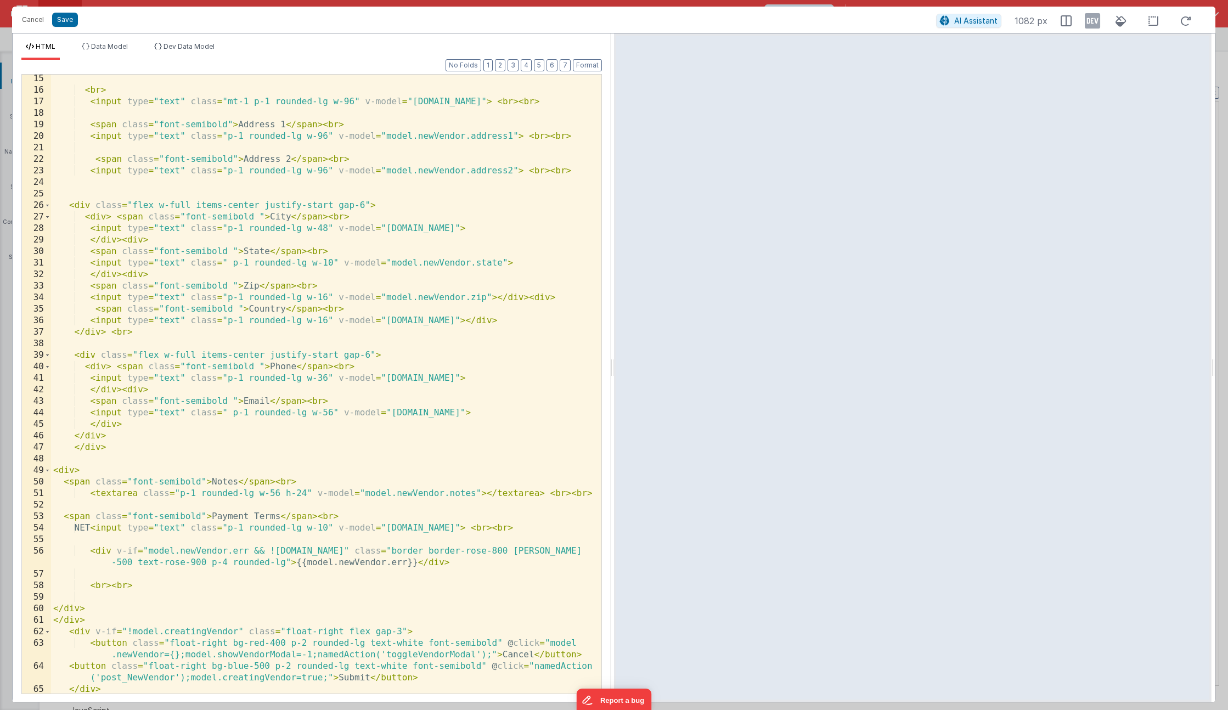
scroll to position [280, 0]
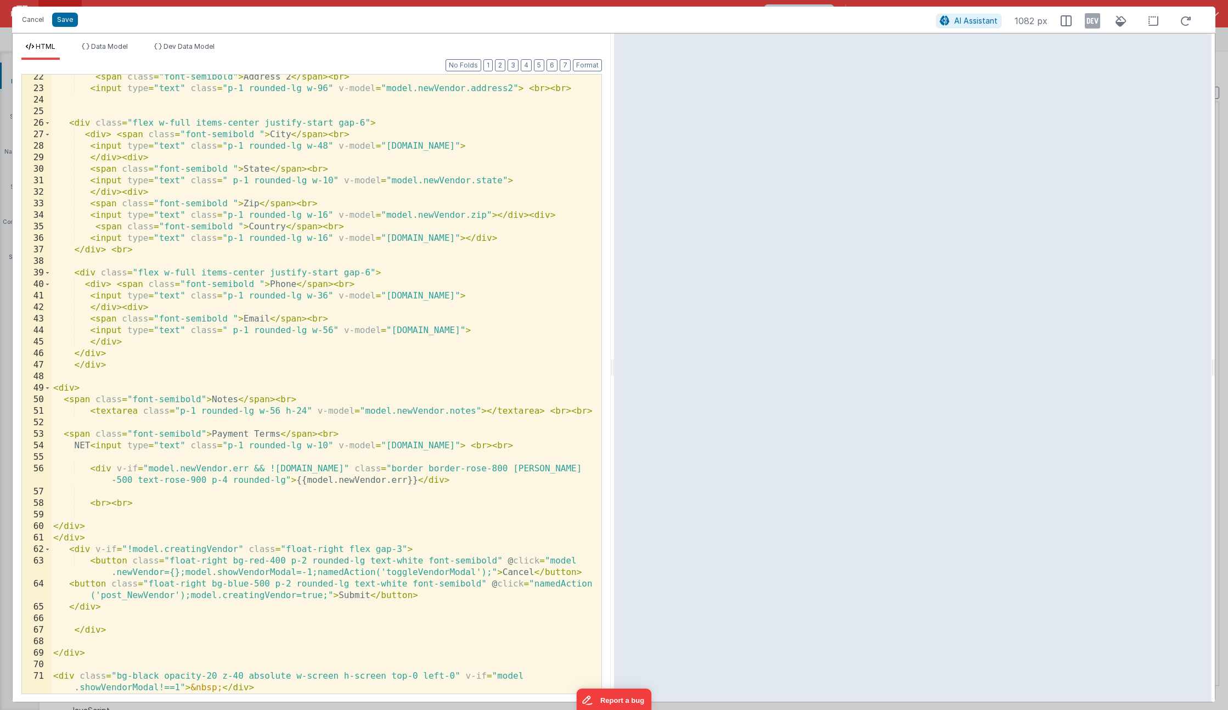
click at [230, 675] on div "< span class = "font-semibold" > Address 2 </ span > < br > < input type = "tex…" at bounding box center [322, 398] width 542 height 654
click at [269, 675] on div "< span class = "font-semibold" > Address 2 </ span > < br > < input type = "tex…" at bounding box center [322, 398] width 542 height 654
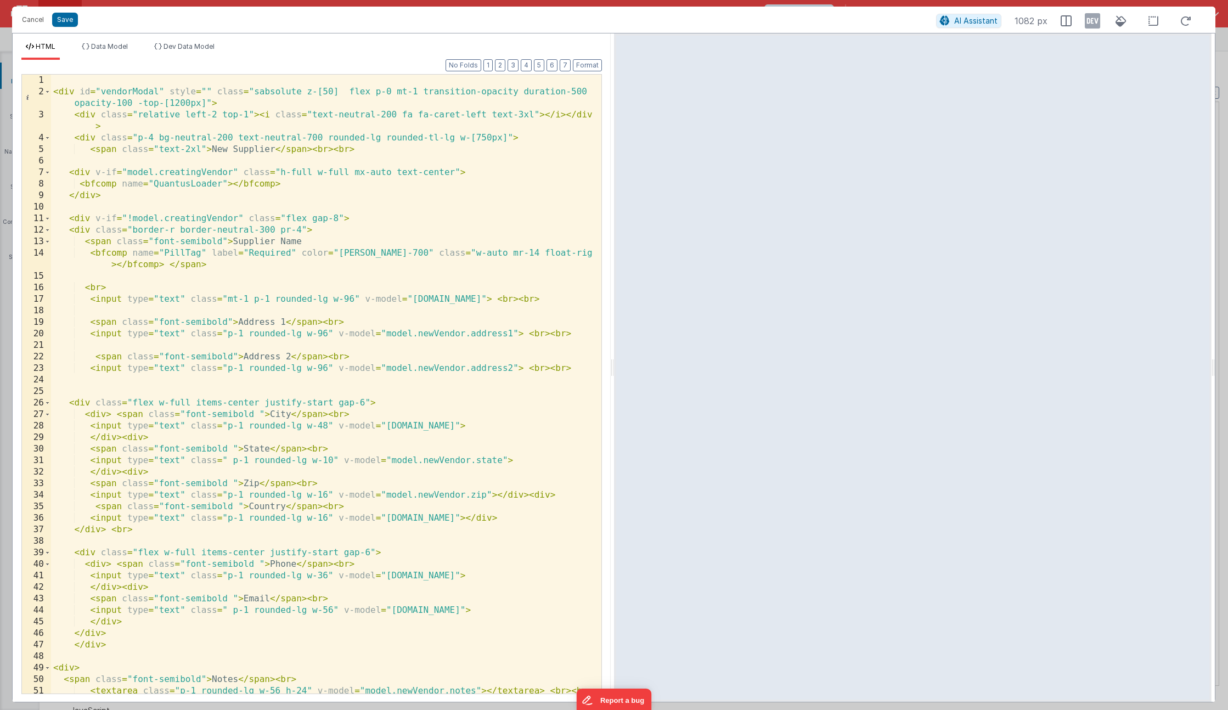
scroll to position [0, 0]
click at [278, 91] on div "< div id = "vendorModal" style = "" class = "sabsolute z-[50] flex p-0 mt-1 tra…" at bounding box center [322, 396] width 542 height 642
click at [254, 88] on div "< div id = "vendorModal" style = "" class = "fixed z-[50] flex p-0 mt-1 transit…" at bounding box center [322, 396] width 542 height 642
click at [311, 89] on div "< div id = "vendorModal" style = "" class = "xfixed z-[50] flex p-0 mt-1 transi…" at bounding box center [322, 396] width 542 height 642
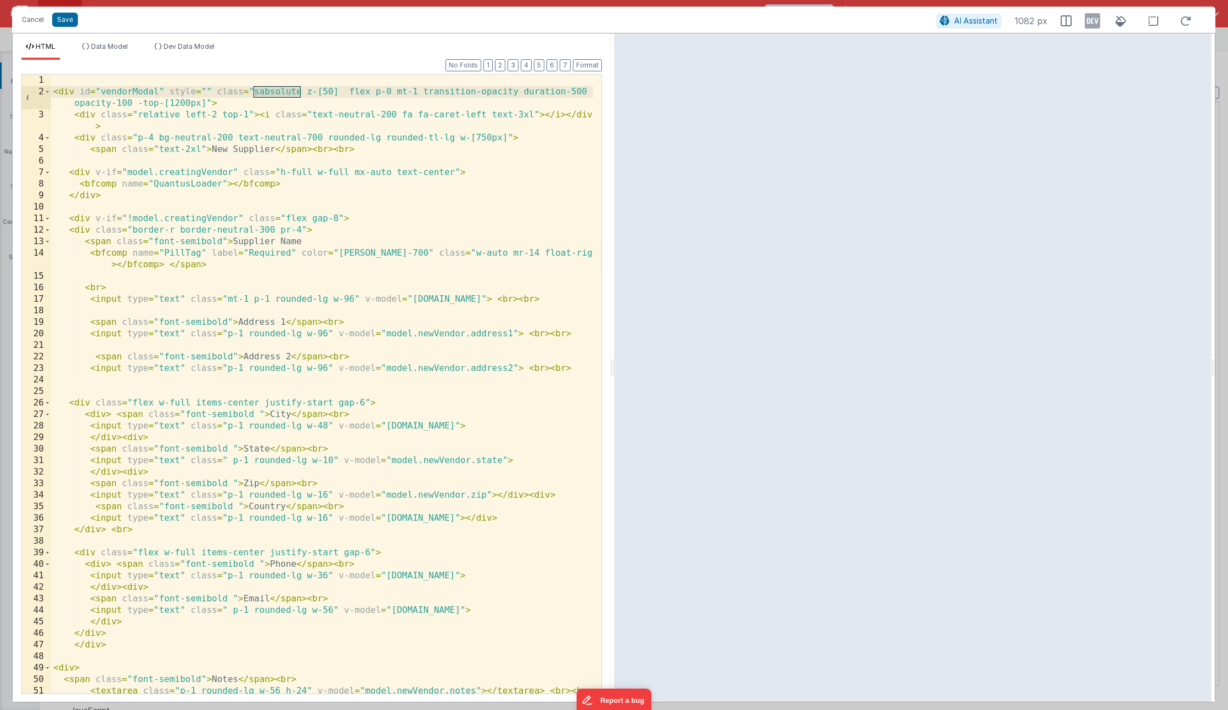
click at [205, 91] on div "< div id = "vendorModal" style = "" class = "sabsolute z-[50] flex p-0 mt-1 tra…" at bounding box center [322, 396] width 542 height 642
drag, startPoint x: 401, startPoint y: 89, endPoint x: 363, endPoint y: 91, distance: 37.9
click at [363, 91] on div "< div id = "vendorModal" style = "z-index:1000" class = "sabsolute z-[50] flex …" at bounding box center [322, 396] width 542 height 642
drag, startPoint x: 367, startPoint y: 89, endPoint x: 318, endPoint y: 91, distance: 49.4
click at [318, 91] on div "< div id = "vendorModal" style = "z-index:1000" class = "sabsolute flex p-0 mt-…" at bounding box center [322, 396] width 542 height 642
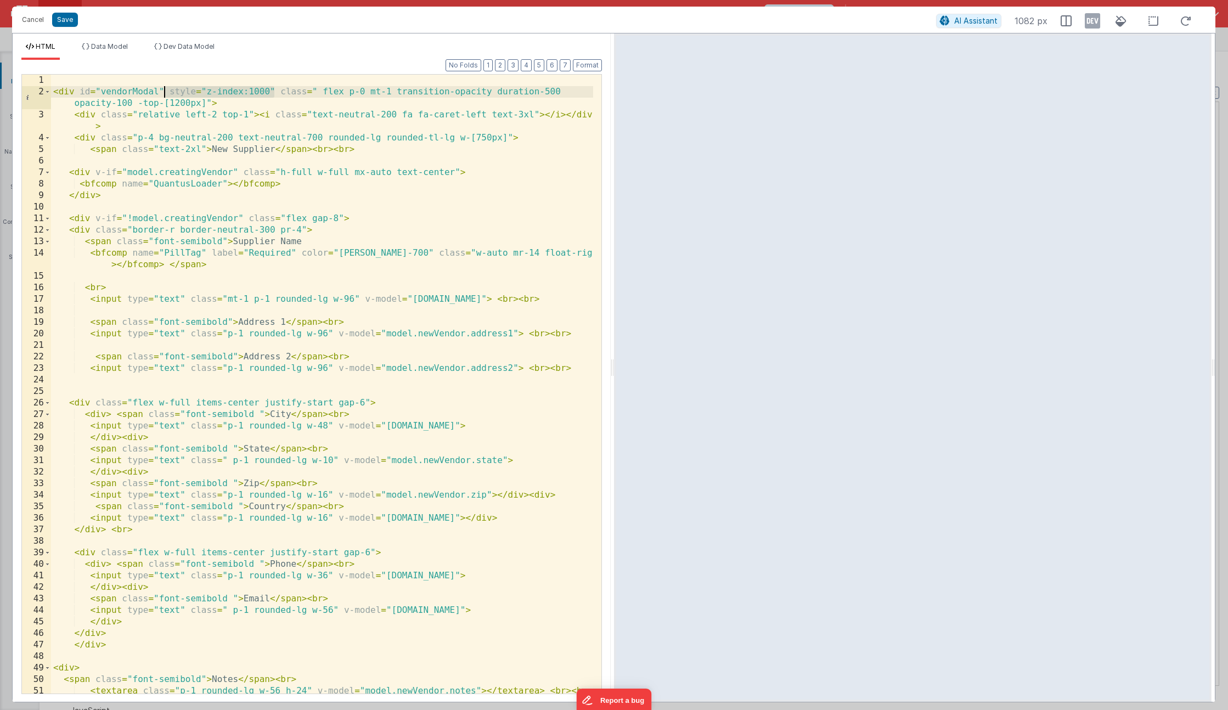
drag, startPoint x: 274, startPoint y: 93, endPoint x: 165, endPoint y: 94, distance: 109.2
click at [165, 94] on div "< div id = "vendorModal" style = "z-index:1000" class = " flex p-0 mt-1 transit…" at bounding box center [322, 396] width 542 height 642
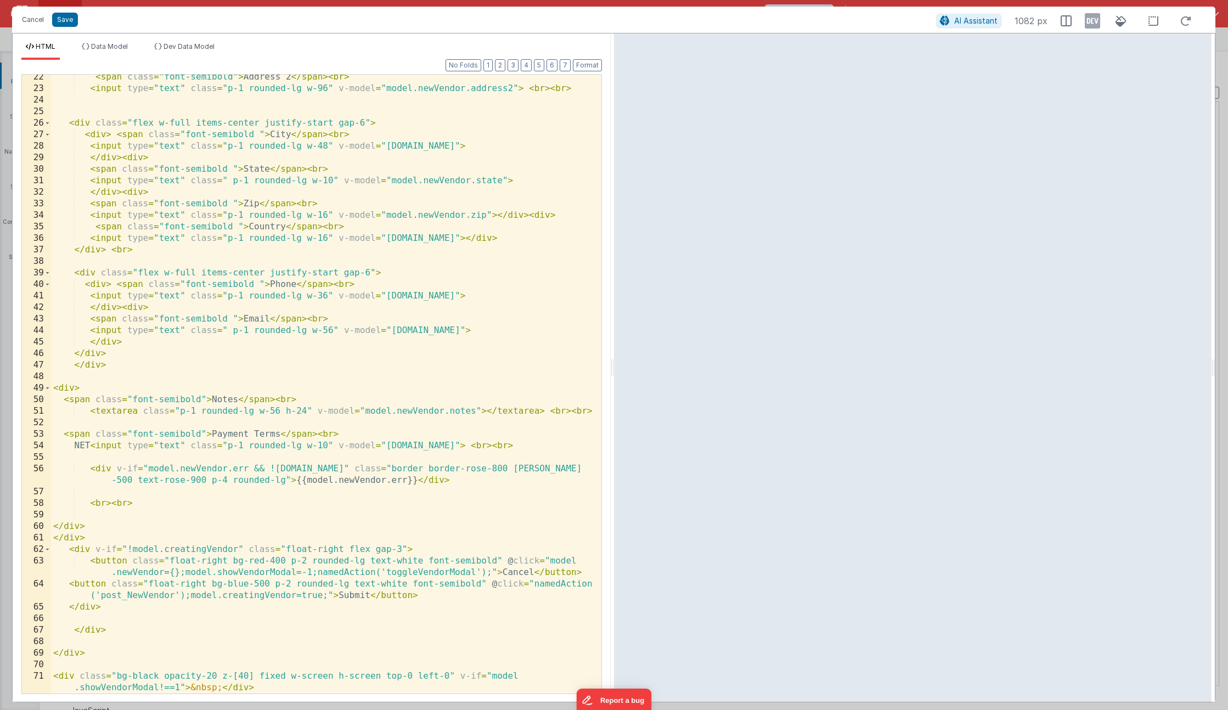
scroll to position [280, 0]
click at [116, 676] on div "< span class = "font-semibold" > Address 2 </ span > < br > < input type = "tex…" at bounding box center [322, 398] width 542 height 654
click at [80, 673] on div "< span class = "font-semibold" > Address 2 </ span > < br > < input type = "tex…" at bounding box center [322, 398] width 542 height 654
paste textarea
click at [175, 673] on div "< span class = "font-semibold" > Address 2 </ span > < br > < input type = "tex…" at bounding box center [322, 398] width 542 height 654
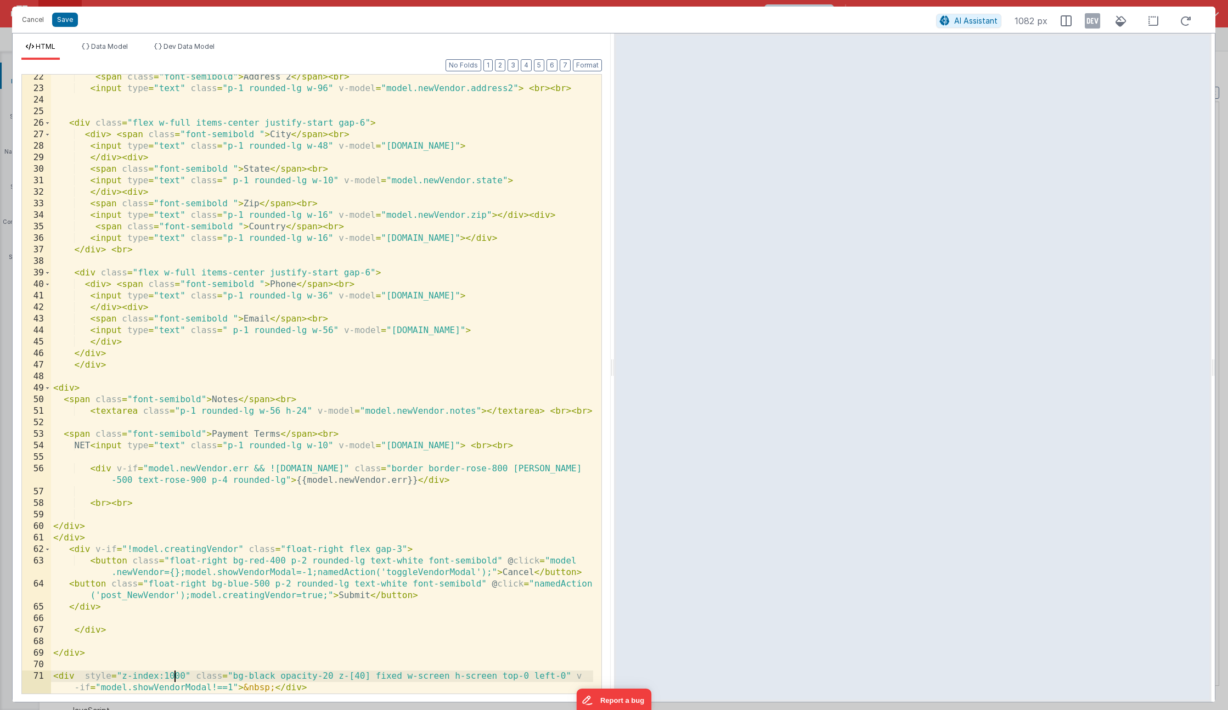
click at [175, 673] on div "< span class = "font-semibold" > Address 2 </ span > < br > < input type = "tex…" at bounding box center [322, 398] width 542 height 654
click at [386, 679] on div "< span class = "font-semibold" > Address 2 </ span > < br > < input type = "tex…" at bounding box center [322, 398] width 542 height 654
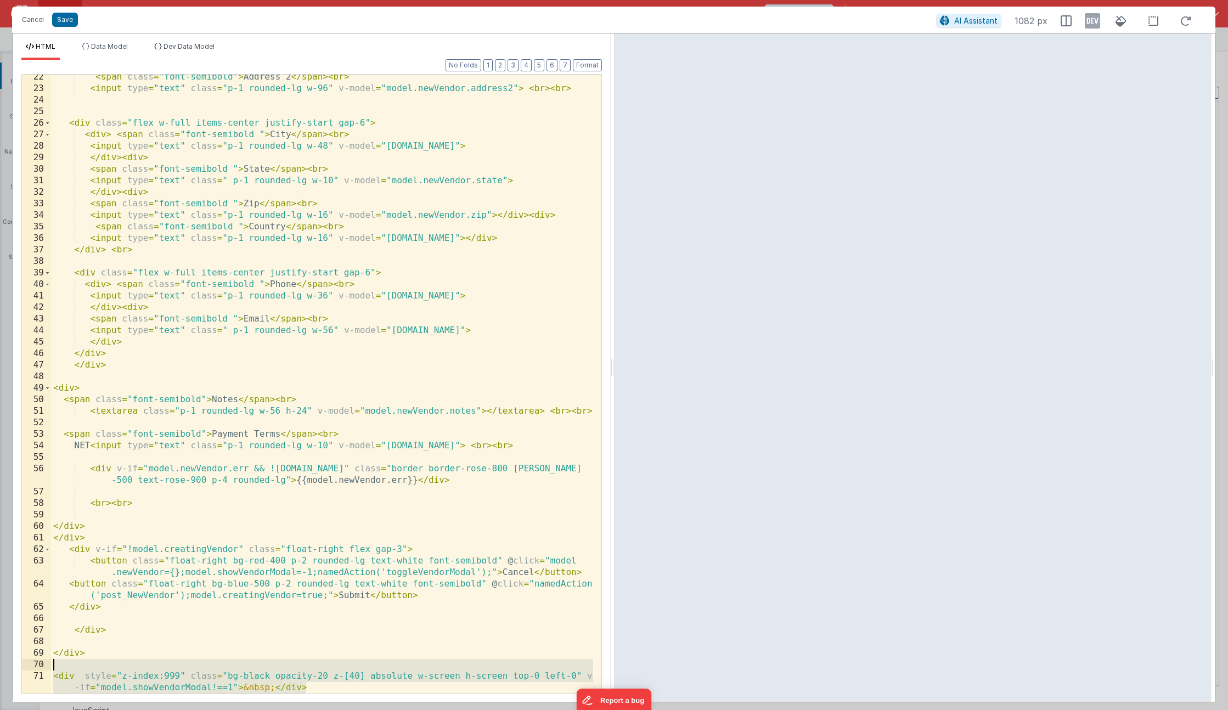
drag, startPoint x: 186, startPoint y: 681, endPoint x: 1, endPoint y: 666, distance: 185.6
click at [1, 666] on div "Cancel Save AI Assistant 1082 px HTML Data Model Dev Data Model Format 7 6 5 4 …" at bounding box center [614, 355] width 1228 height 710
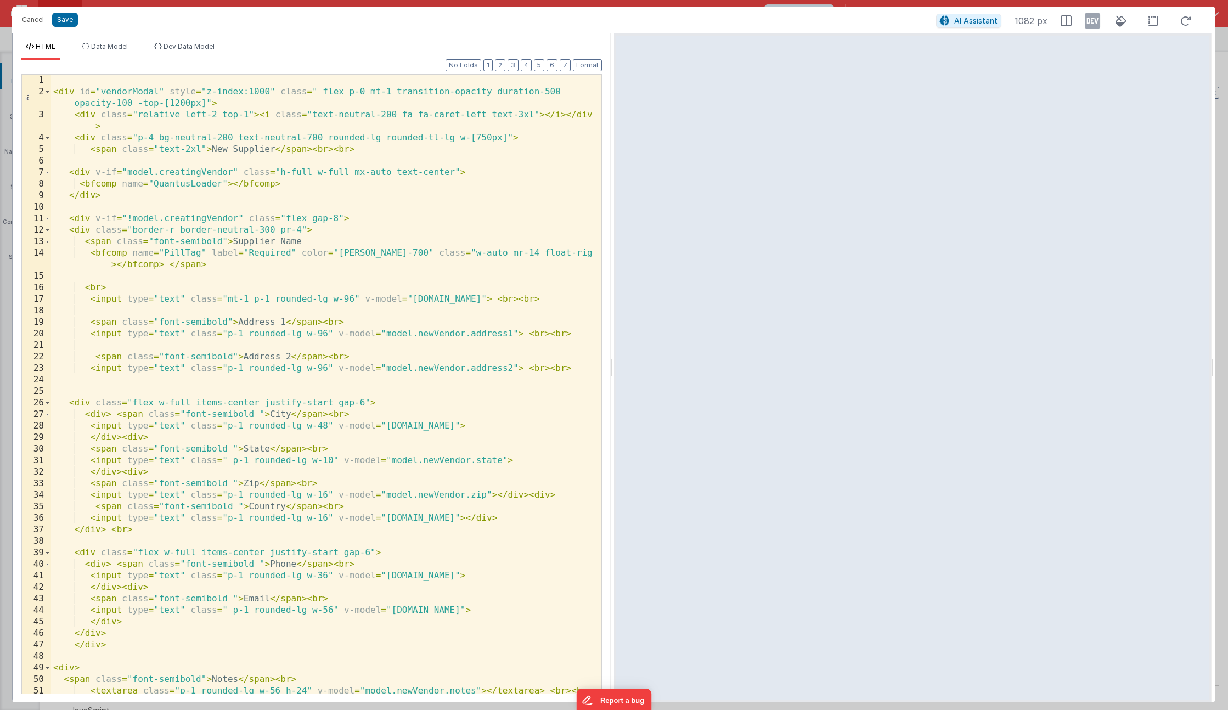
scroll to position [0, 0]
click at [193, 83] on div "< div id = "vendorModal" style = "z-index:1000" class = " flex p-0 mt-1 transit…" at bounding box center [322, 396] width 542 height 642
paste textarea
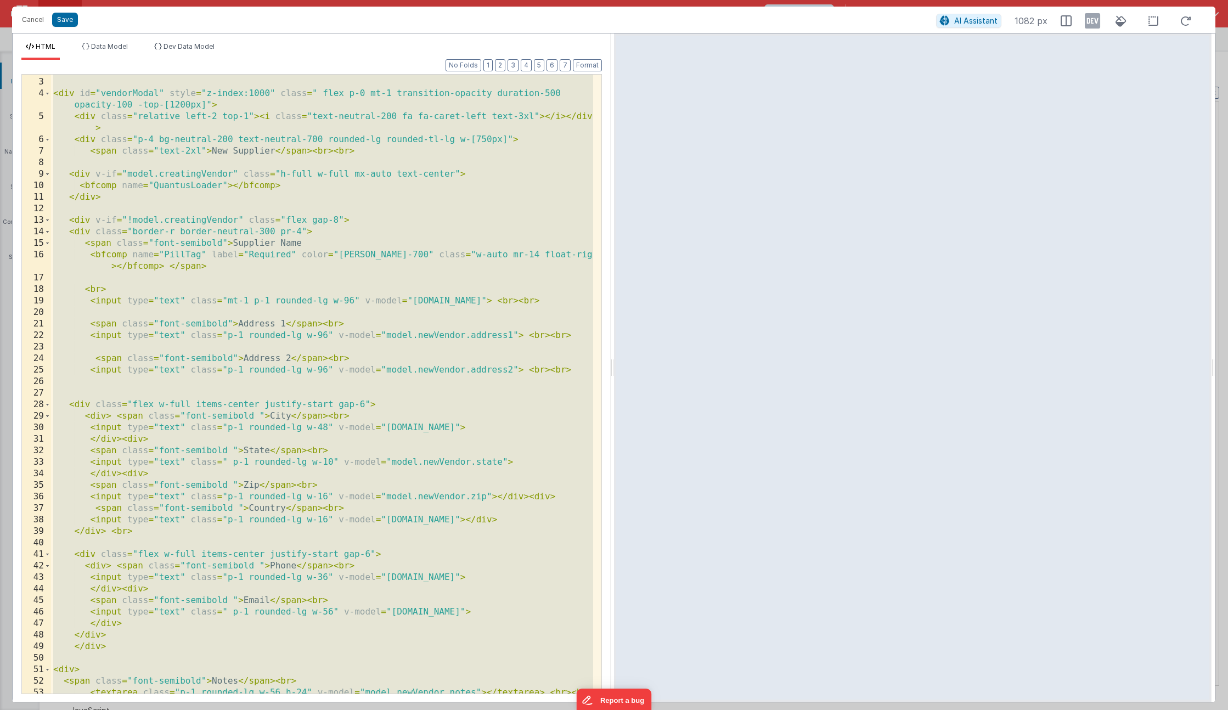
scroll to position [291, 0]
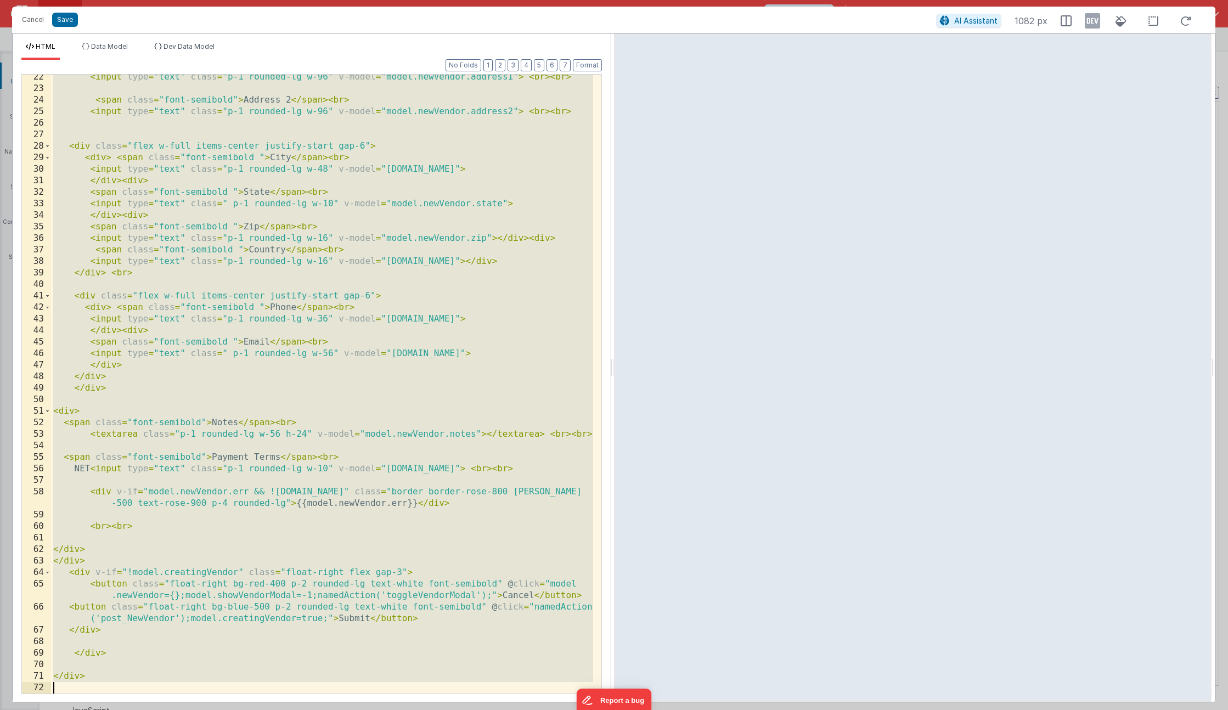
click at [329, 331] on div "< input type = "text" class = "p-1 rounded-lg w-96" v-model = "model.newVendor.…" at bounding box center [322, 392] width 542 height 642
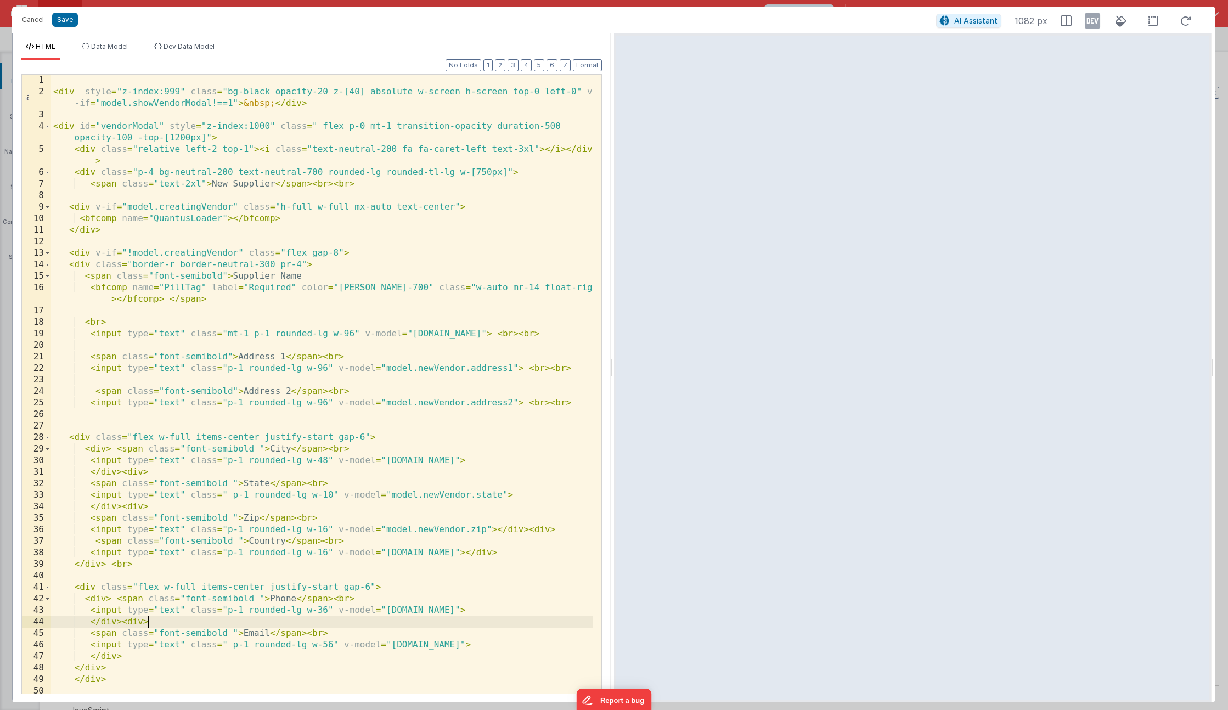
scroll to position [0, 0]
click at [263, 228] on div "< div style = "z-index:999" class = "bg-black opacity-20 z-[40] absolute w-scre…" at bounding box center [322, 396] width 542 height 642
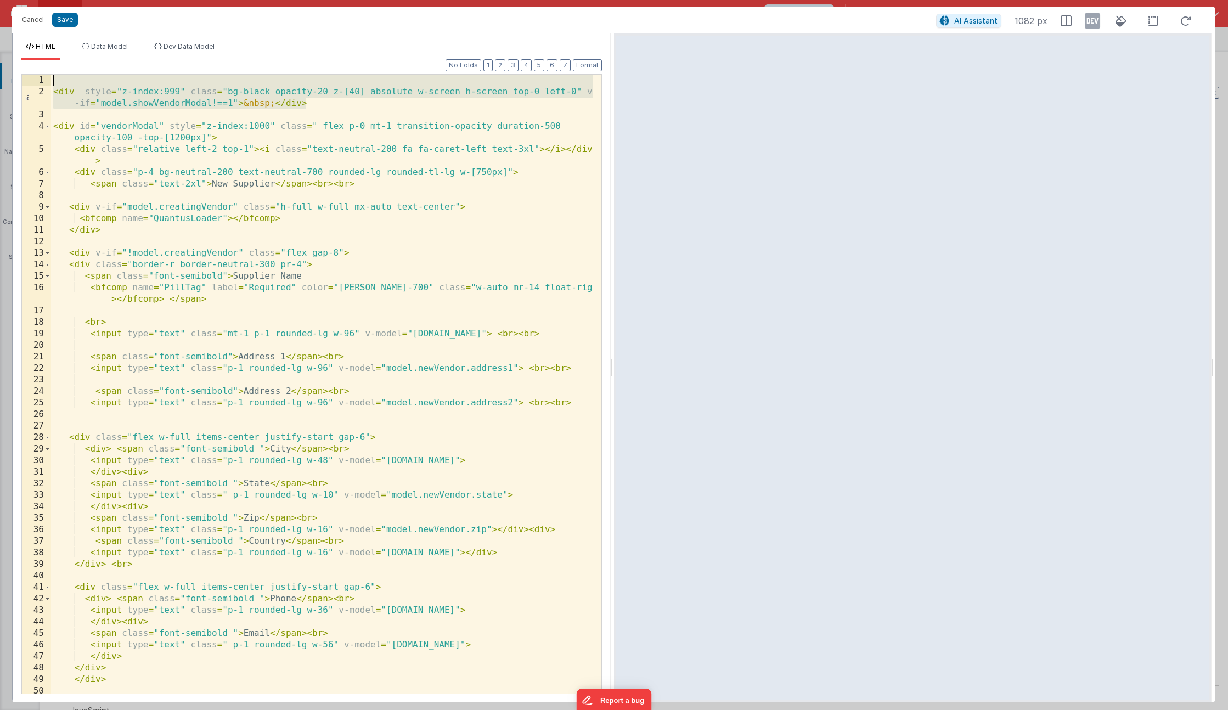
drag, startPoint x: 335, startPoint y: 106, endPoint x: 7, endPoint y: 42, distance: 333.9
click at [7, 42] on div "Cancel Save AI Assistant 1082 px HTML Data Model Dev Data Model Format 7 6 5 4 …" at bounding box center [614, 355] width 1228 height 710
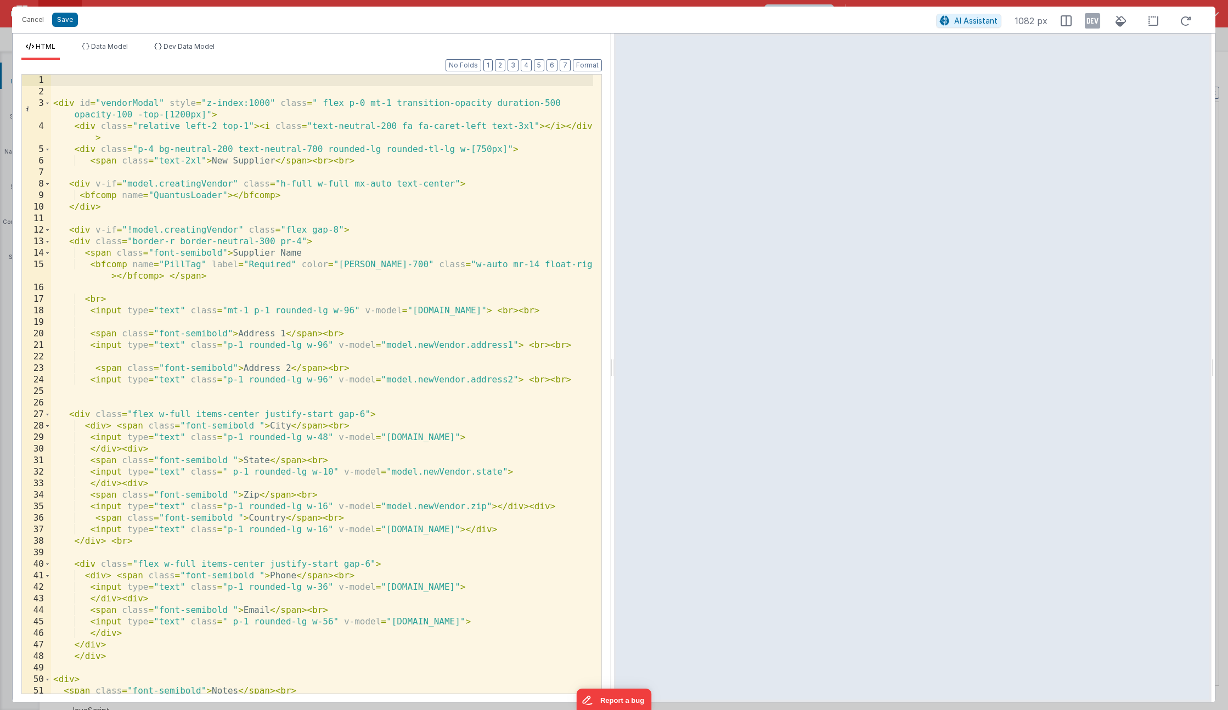
click at [321, 100] on div "< div id = "vendorModal" style = "z-index:1000" class = " flex p-0 mt-1 transit…" at bounding box center [322, 396] width 542 height 642
